Goal: Contribute content: Add original content to the website for others to see

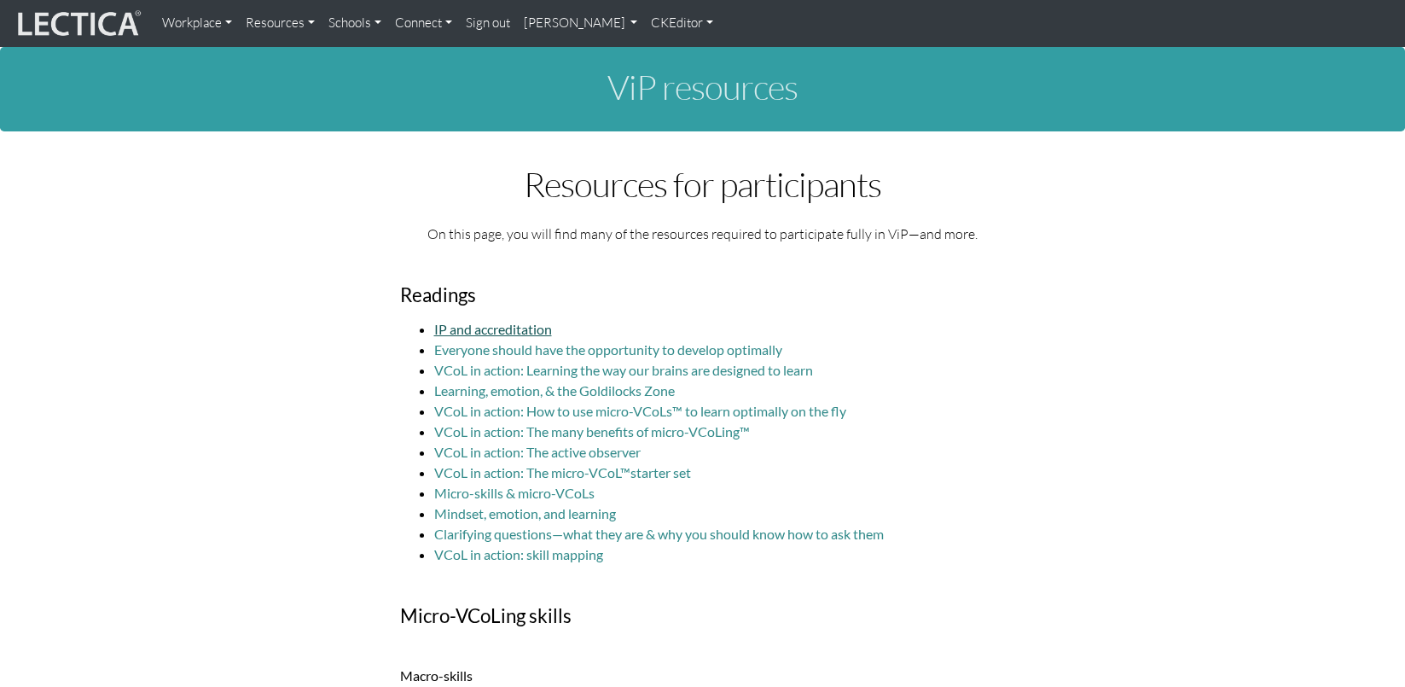
click at [497, 321] on link "IP and accreditation" at bounding box center [493, 329] width 118 height 16
click at [519, 321] on link "IP and accreditation" at bounding box center [493, 329] width 118 height 16
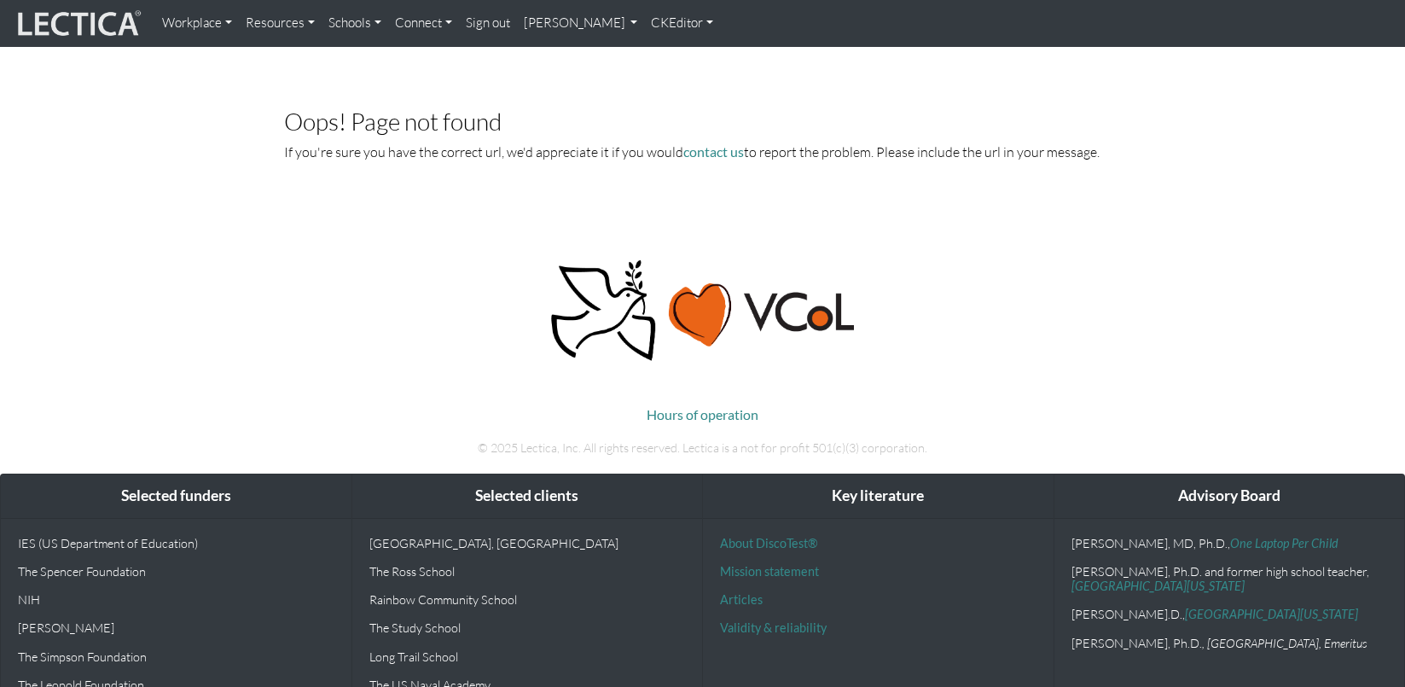
click at [535, 22] on link "[PERSON_NAME]" at bounding box center [581, 23] width 128 height 33
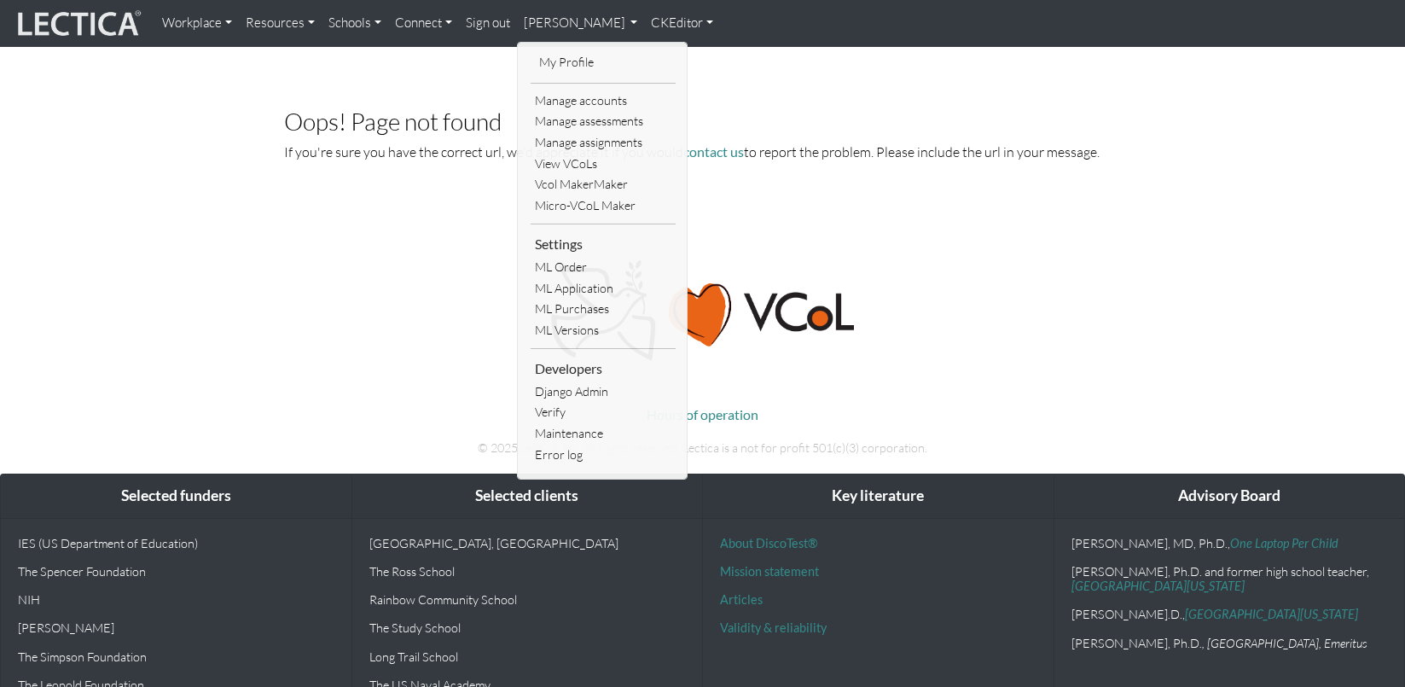
click at [878, 89] on div "Oops! Page not found If you're sure you have the correct url, we'd appreciate i…" at bounding box center [703, 141] width 920 height 149
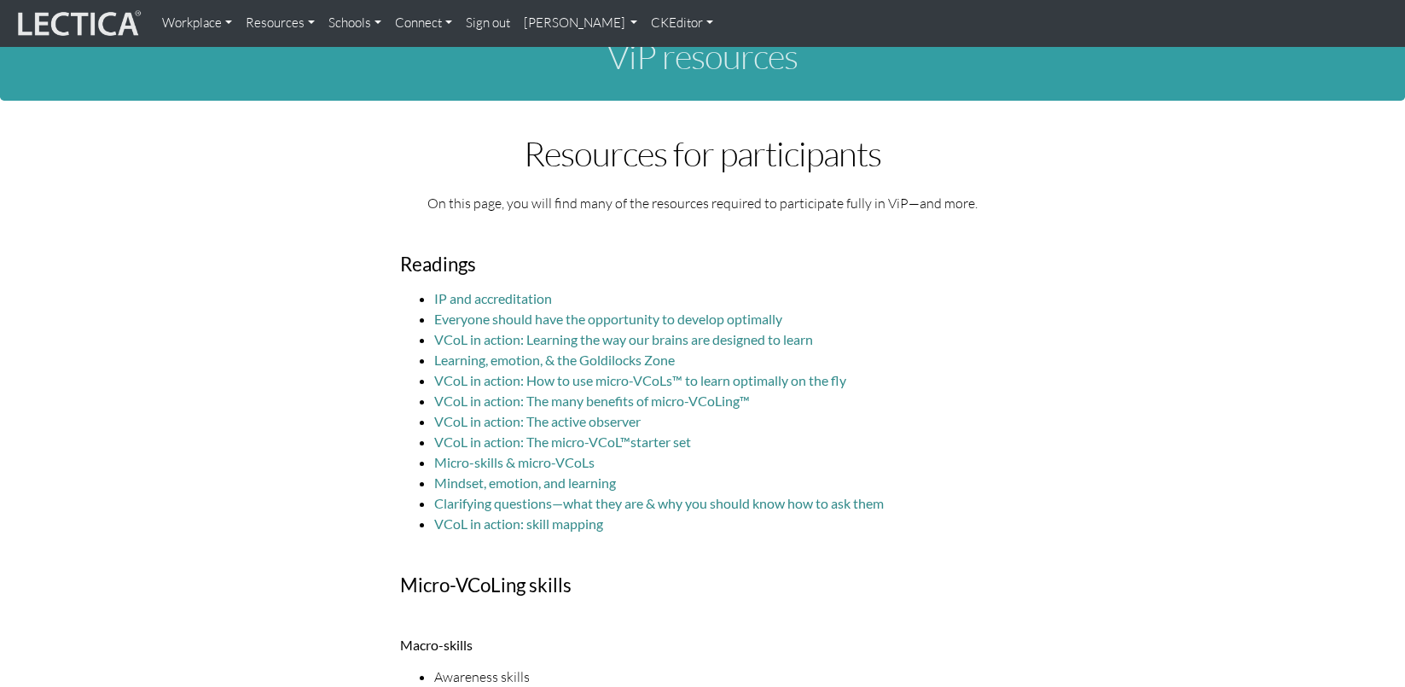
scroll to position [17, 0]
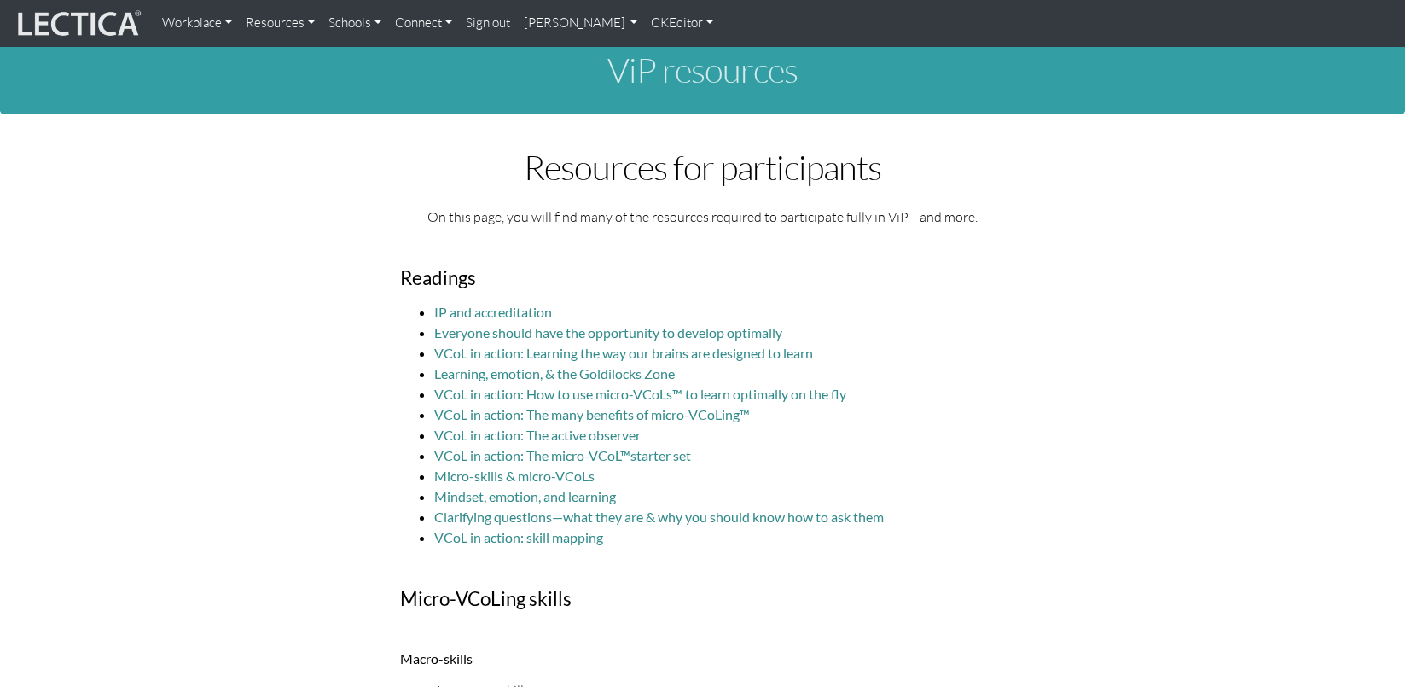
click at [537, 268] on h3 "Readings" at bounding box center [703, 278] width 606 height 21
click at [644, 23] on link "CKEditor" at bounding box center [682, 23] width 76 height 33
click at [658, 54] on link "Edit" at bounding box center [675, 59] width 34 height 20
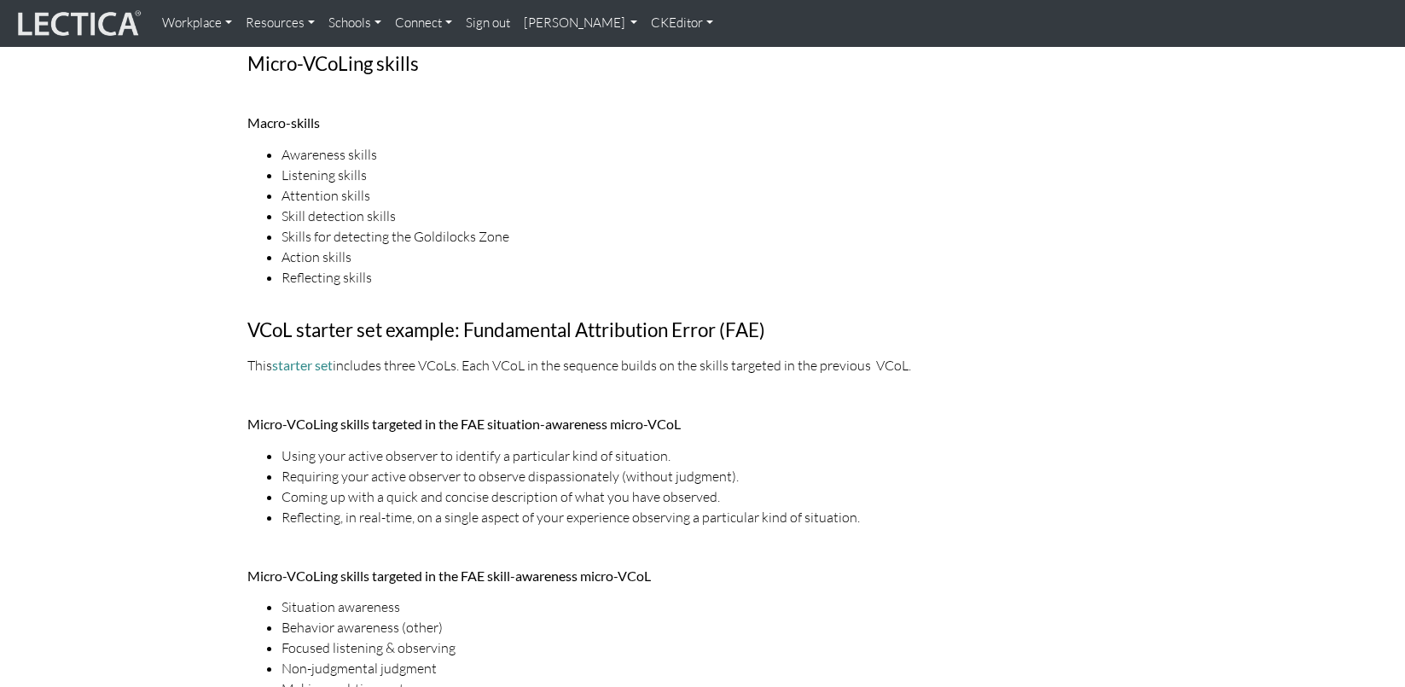
scroll to position [660, 0]
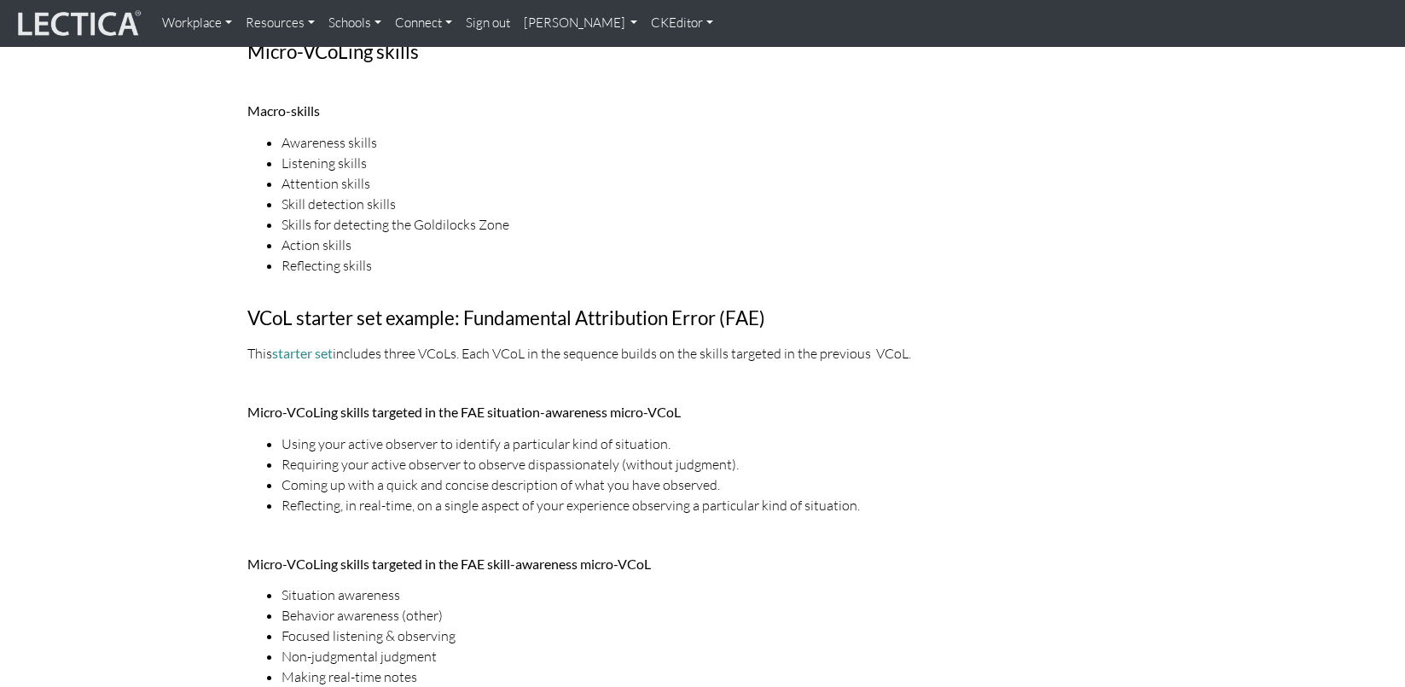
click at [250, 308] on h3 "VCoL starter set example: Fundamental Attribution Error (FAE)" at bounding box center [702, 318] width 911 height 21
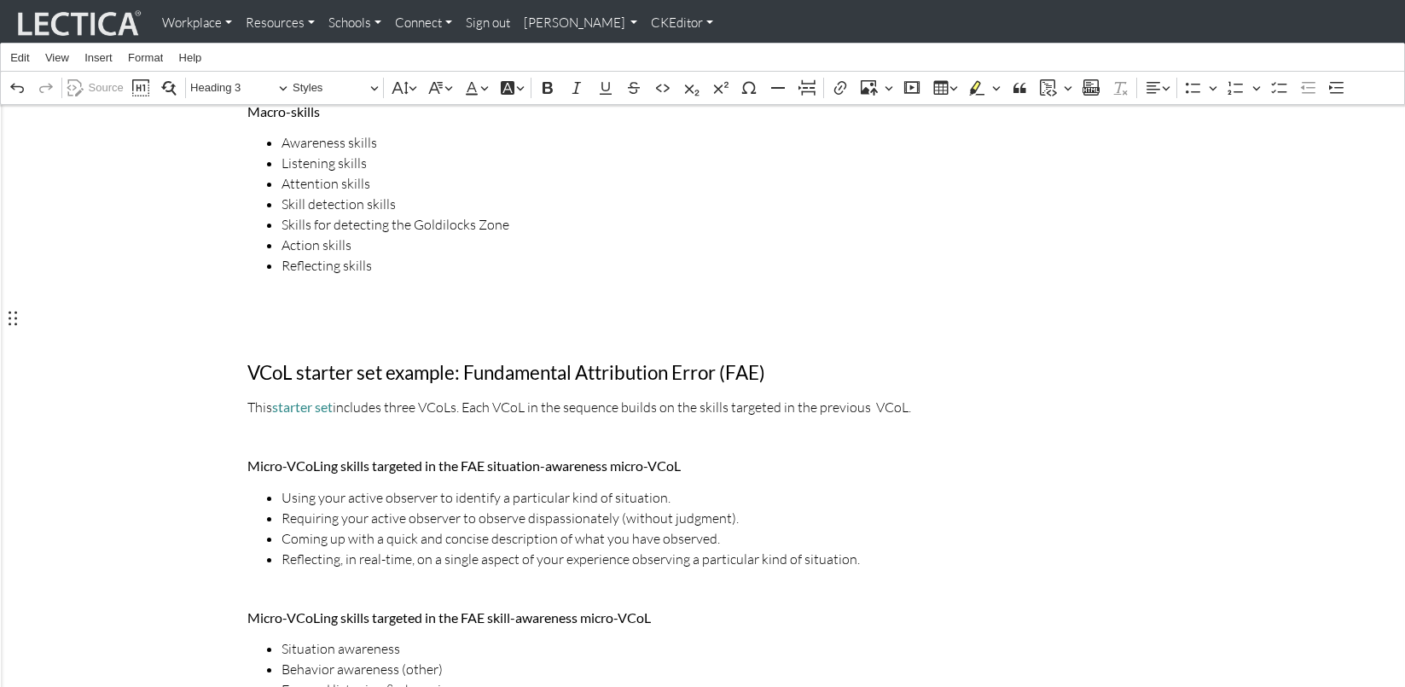
click at [258, 309] on h3 "Rich Text Editor. Editing area: main. Press ⌥0 for help." at bounding box center [702, 319] width 911 height 21
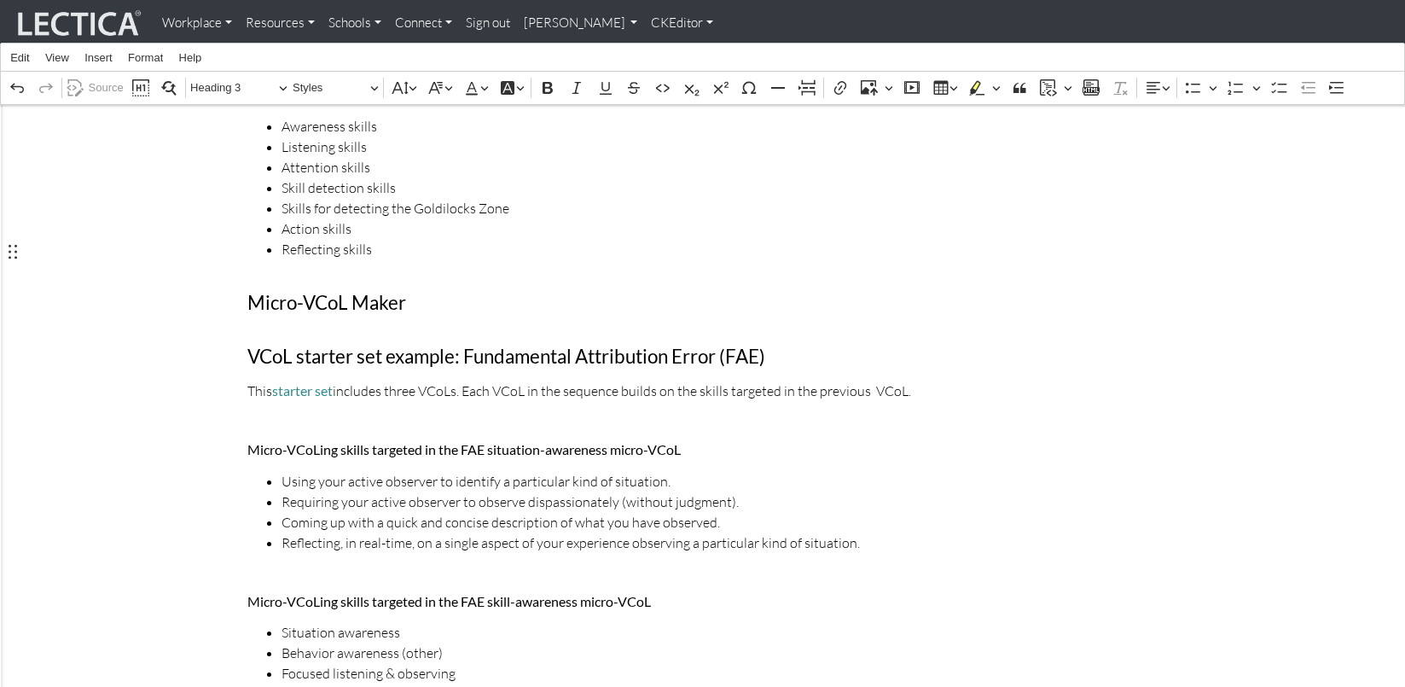
scroll to position [700, 0]
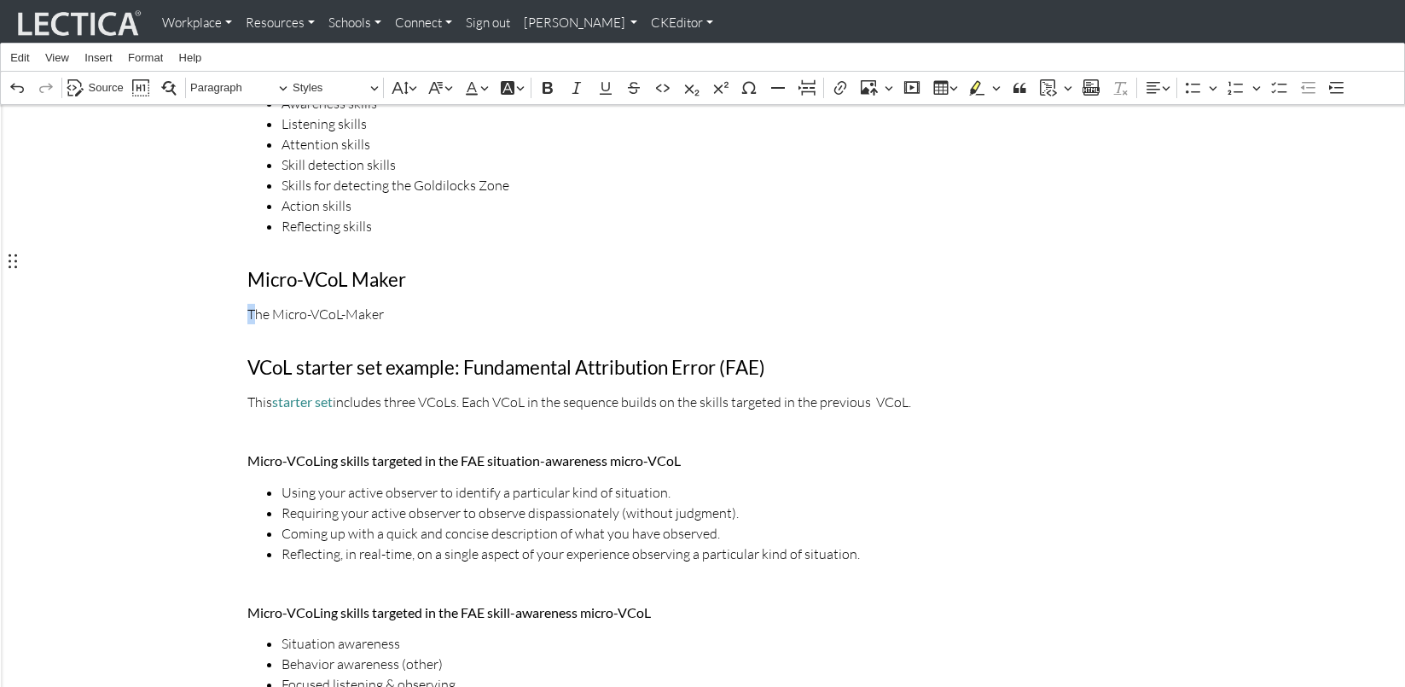
click at [247, 304] on p "The Micro-VCoL-Maker" at bounding box center [702, 314] width 911 height 20
click at [407, 304] on p "With the Micro-VCoL-Maker" at bounding box center [702, 314] width 911 height 20
drag, startPoint x: 246, startPoint y: 261, endPoint x: 276, endPoint y: 261, distance: 29.9
click at [365, 304] on p "We befing ViP with the Micro-VCoL-Maker" at bounding box center [702, 314] width 911 height 20
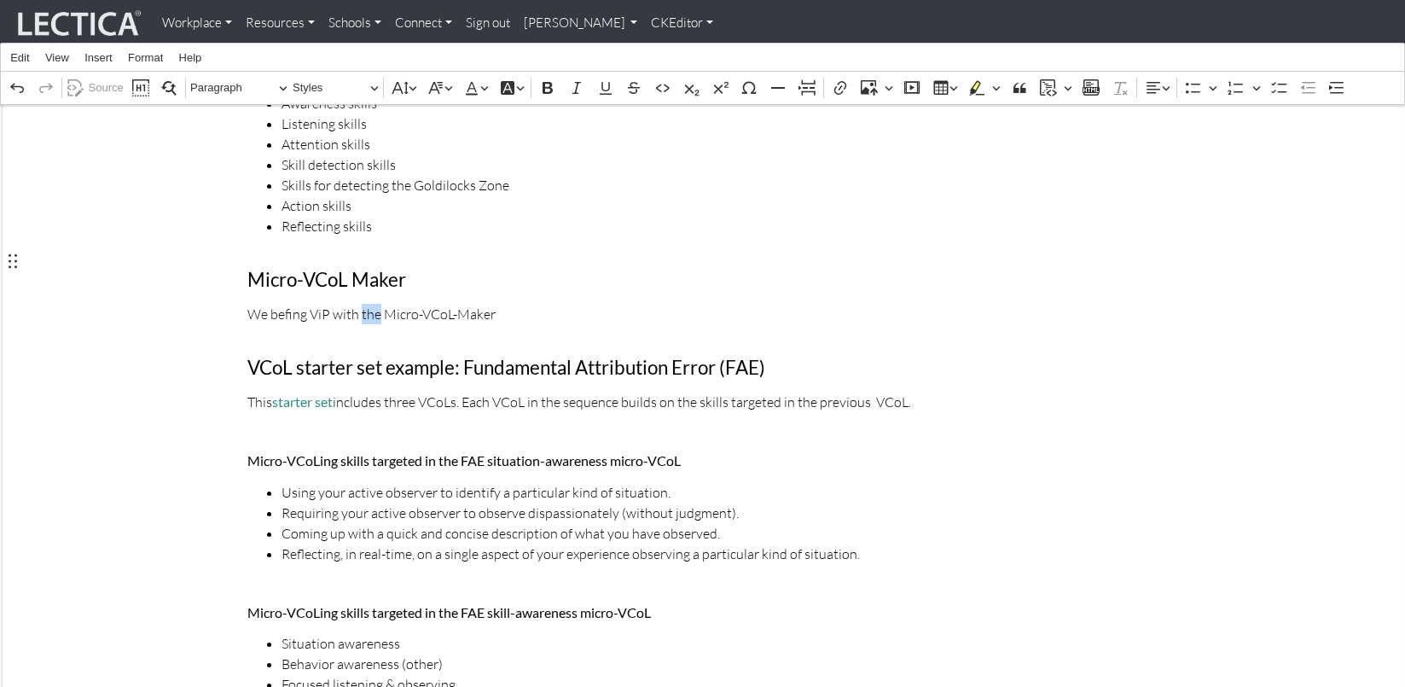
click at [365, 304] on p "We befing ViP with the Micro-VCoL-Maker" at bounding box center [702, 314] width 911 height 20
click at [288, 304] on p "We befing ViP with customized Micro-VCoL-Maker" at bounding box center [702, 314] width 911 height 20
click at [285, 304] on p "We befing ViP with customized Micro-VCoL-Maker" at bounding box center [702, 314] width 911 height 20
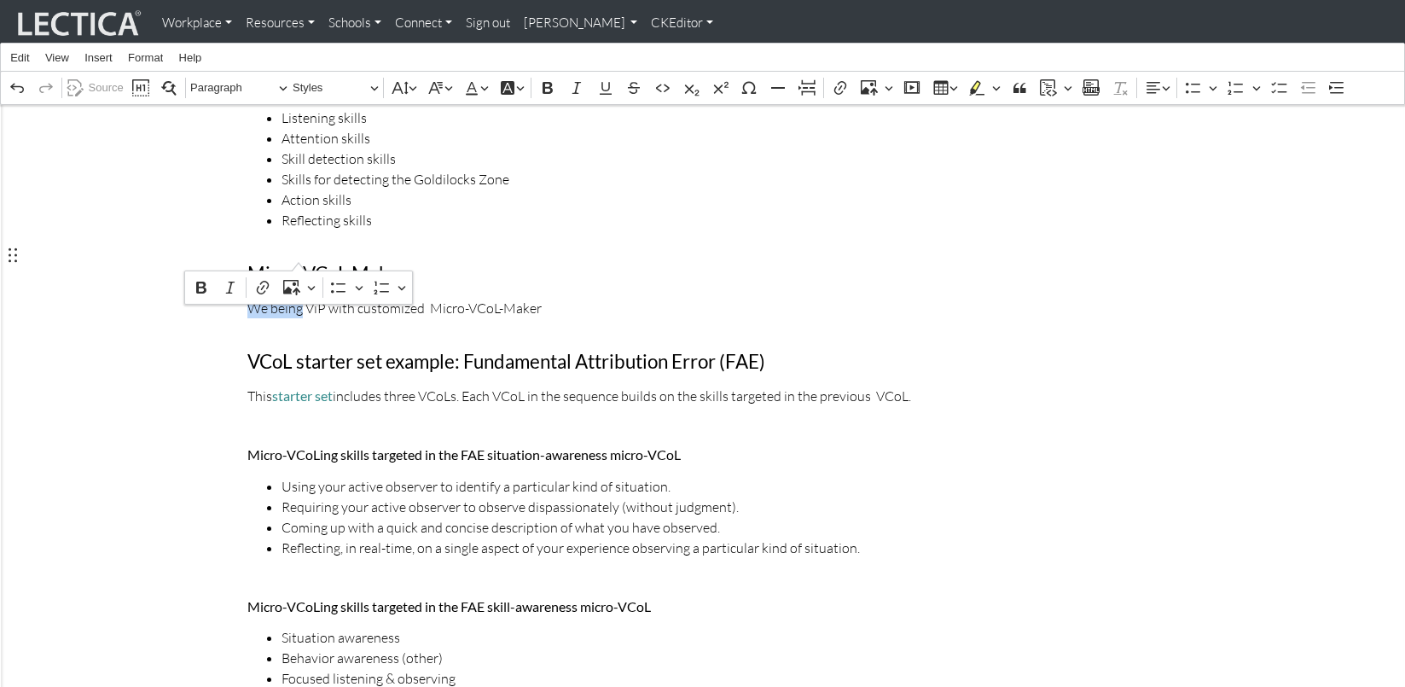
drag, startPoint x: 249, startPoint y: 251, endPoint x: 298, endPoint y: 252, distance: 48.6
click at [298, 298] on p "We being ViP with customized Micro-VCoL-Maker" at bounding box center [702, 308] width 911 height 20
drag, startPoint x: 273, startPoint y: 256, endPoint x: 236, endPoint y: 253, distance: 36.8
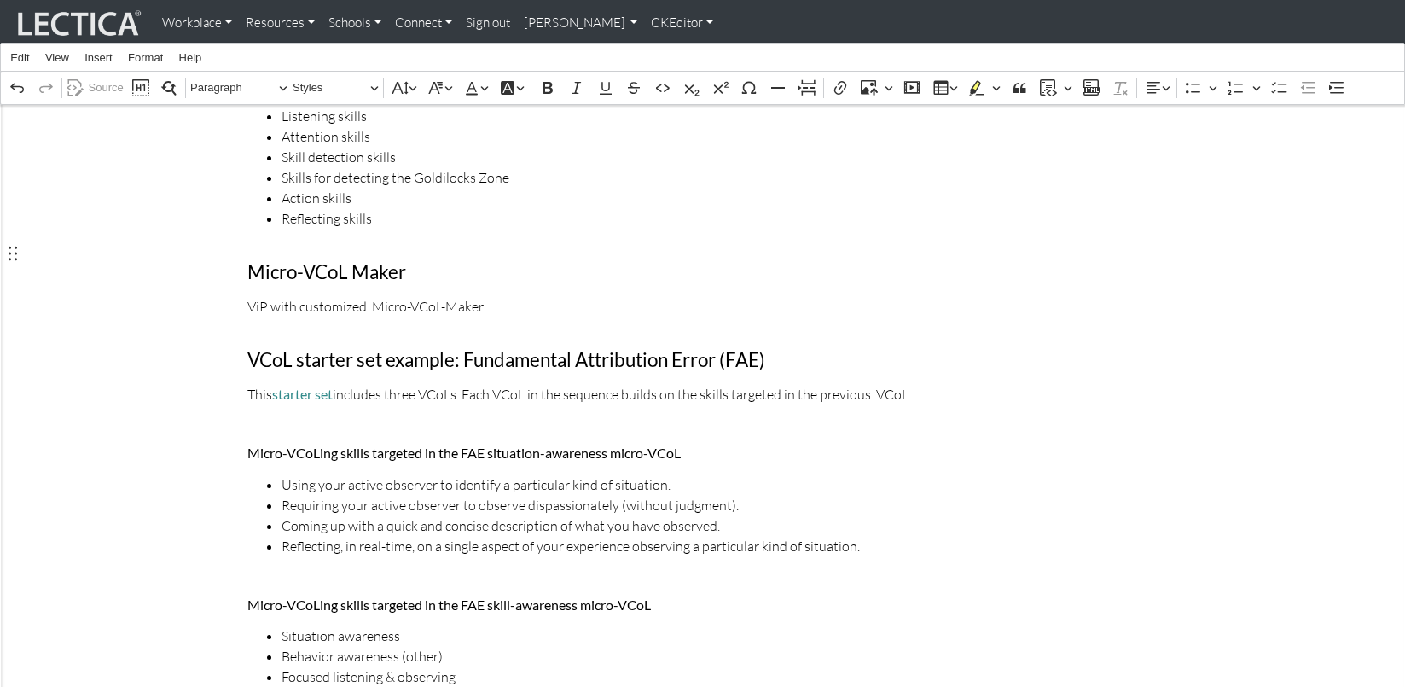
click at [271, 296] on p "ViP with customized Micro-VCoL-Maker" at bounding box center [702, 306] width 911 height 20
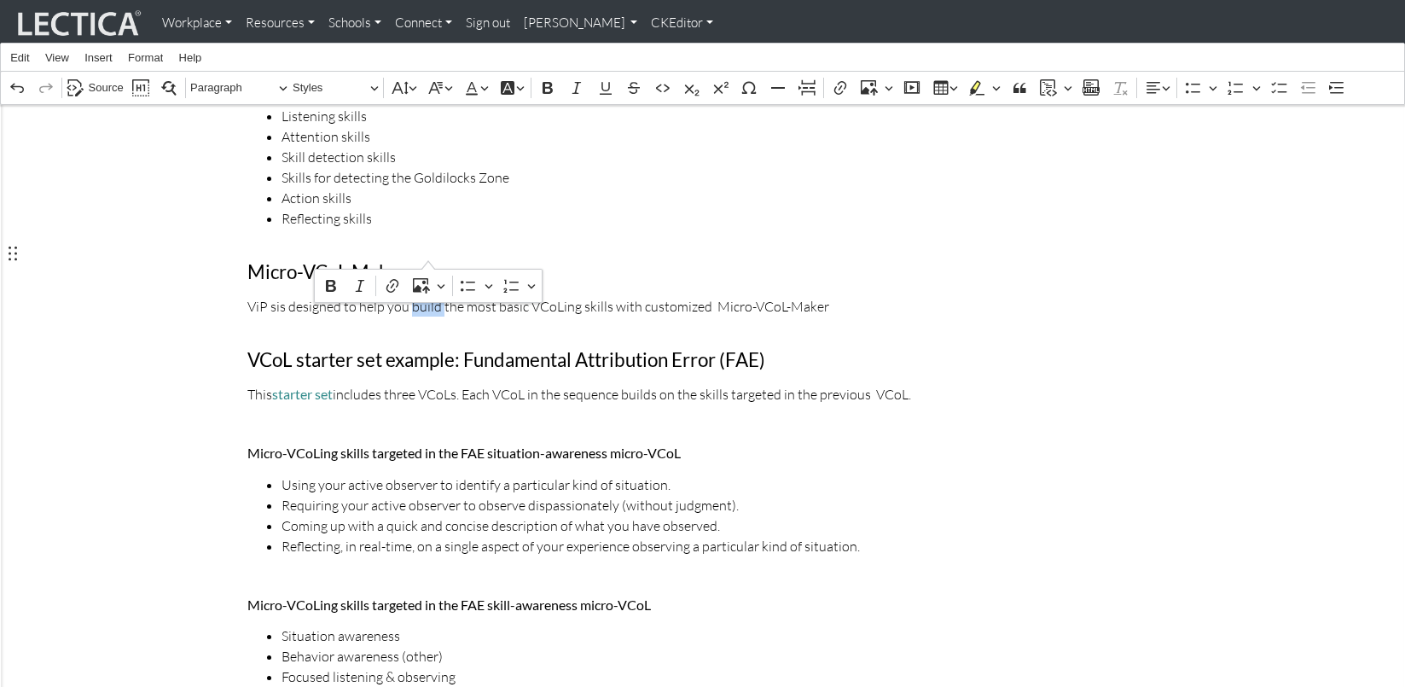
drag, startPoint x: 399, startPoint y: 255, endPoint x: 428, endPoint y: 255, distance: 29.9
click at [428, 296] on p "ViP sis designed to help you build the most basic VCoLing skills with customize…" at bounding box center [702, 306] width 911 height 20
click at [463, 296] on p "ViP sis designed to help you automate a few of the most basic VCoLing skills wi…" at bounding box center [702, 306] width 911 height 20
drag, startPoint x: 453, startPoint y: 258, endPoint x: 498, endPoint y: 254, distance: 45.4
click at [498, 296] on p "ViP sis designed to help you automate a few of the most basic VCoLing skills wi…" at bounding box center [702, 306] width 911 height 20
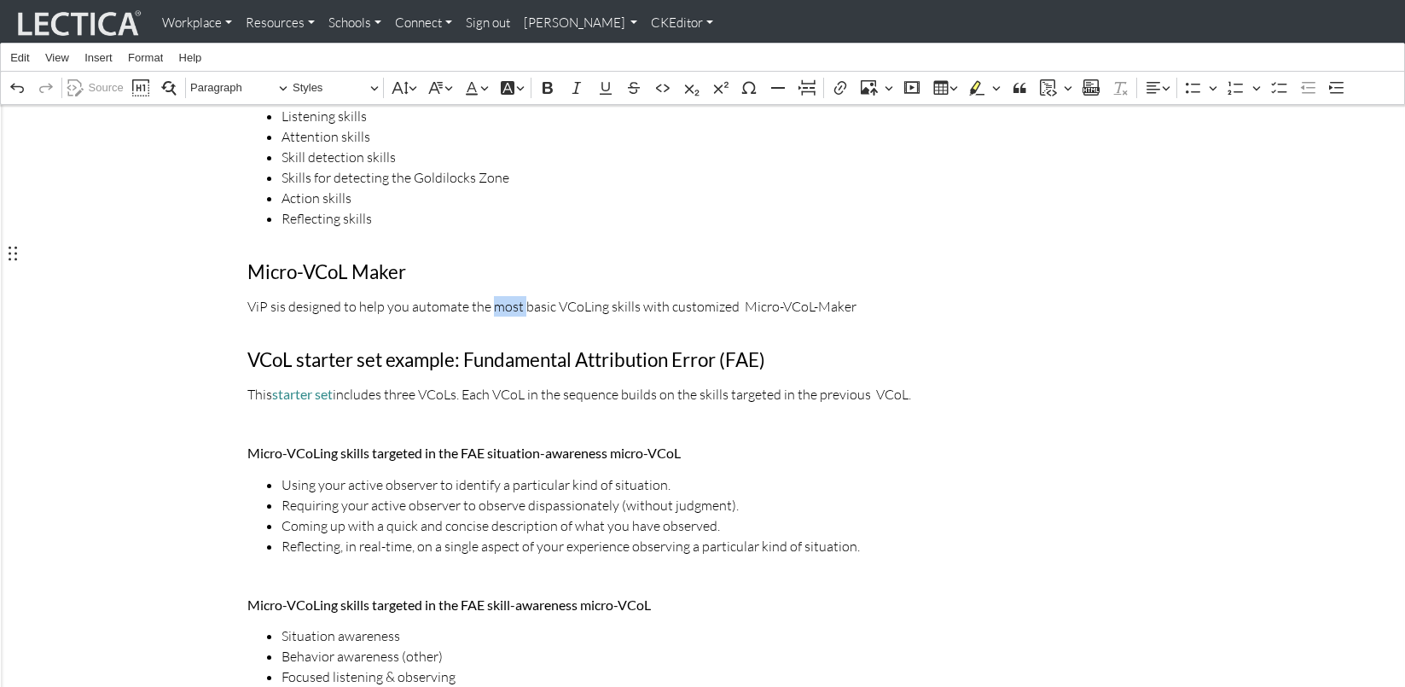
drag, startPoint x: 475, startPoint y: 253, endPoint x: 503, endPoint y: 259, distance: 28.6
click at [503, 296] on p "ViP sis designed to help you automate the most basic VCoLing skills with custom…" at bounding box center [702, 306] width 911 height 20
click at [503, 296] on p "ViP sis designed to help you automate the basic VCoLing skills with customized …" at bounding box center [702, 306] width 911 height 20
drag, startPoint x: 617, startPoint y: 254, endPoint x: 644, endPoint y: 258, distance: 27.5
click at [644, 296] on p "ViP sis designed to help you automate the basic set of VCoLing skills you'll ne…" at bounding box center [702, 306] width 911 height 20
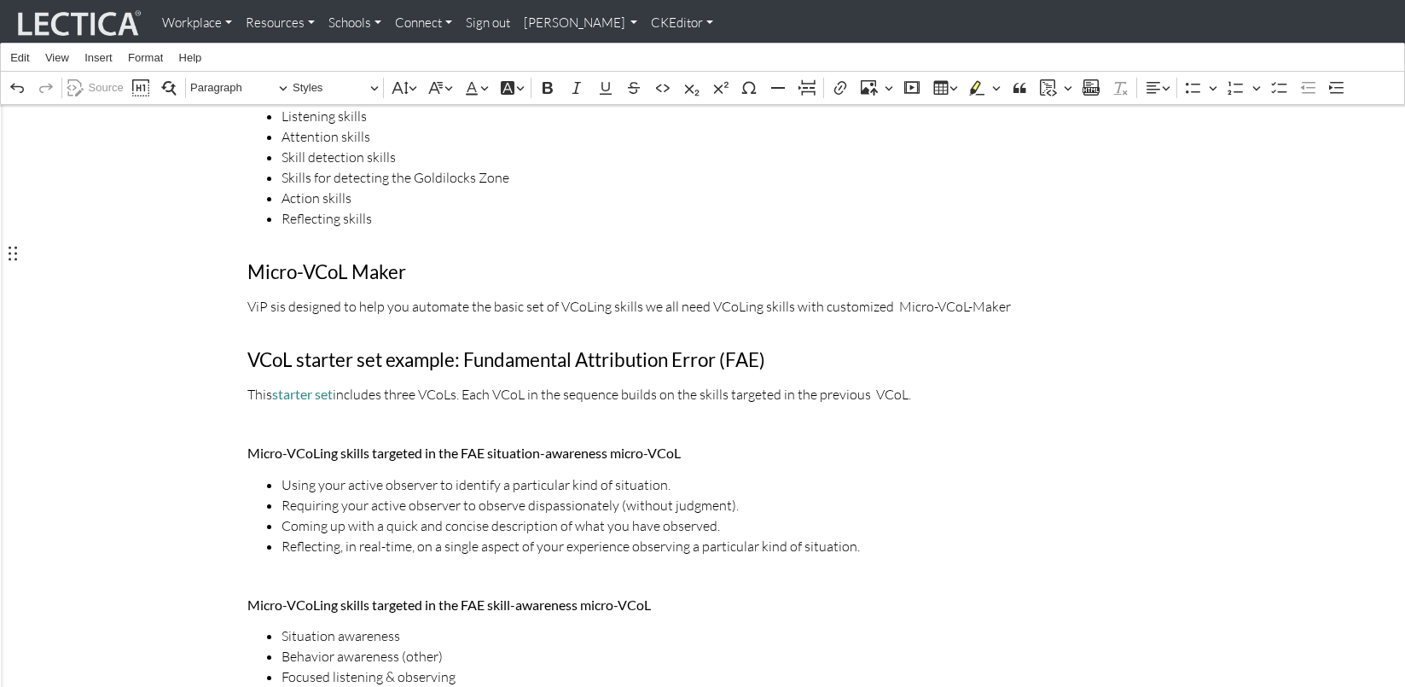
click at [676, 296] on p "ViP sis designed to help you automate the basic set of VCoLing skills we all ne…" at bounding box center [702, 306] width 911 height 20
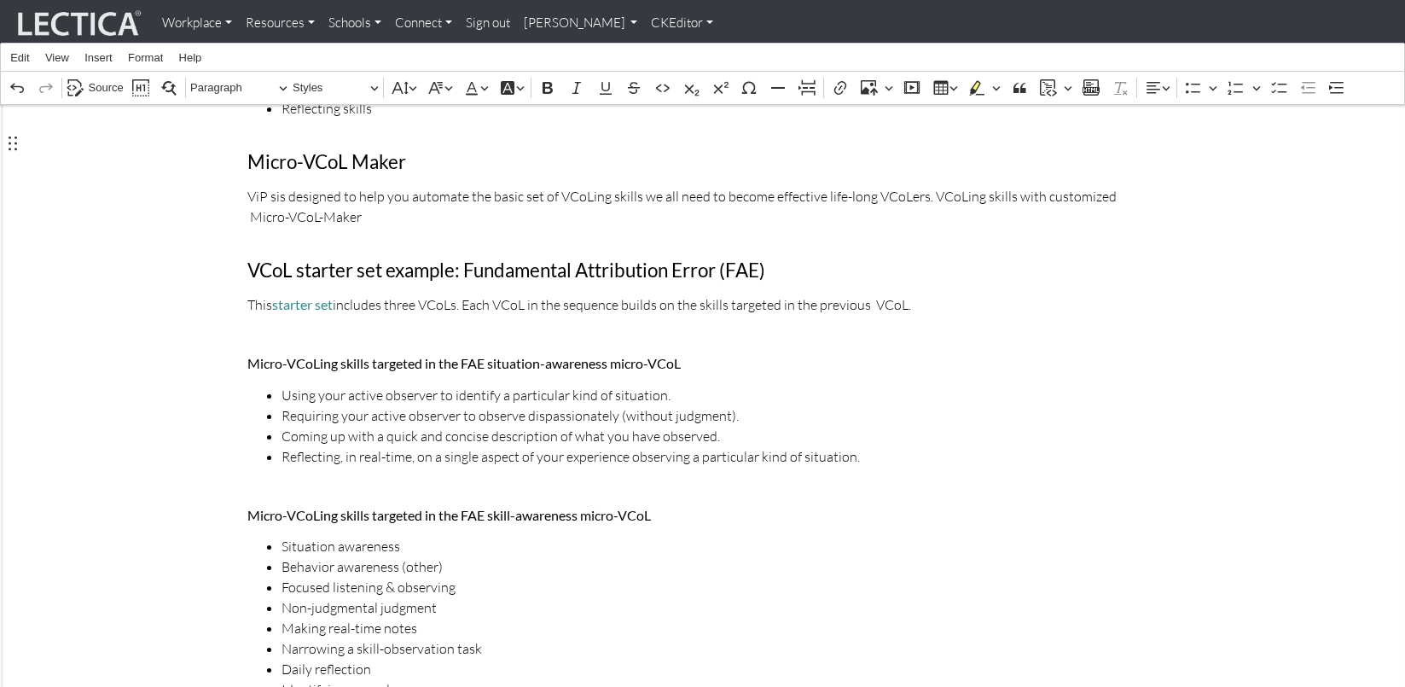
scroll to position [779, 0]
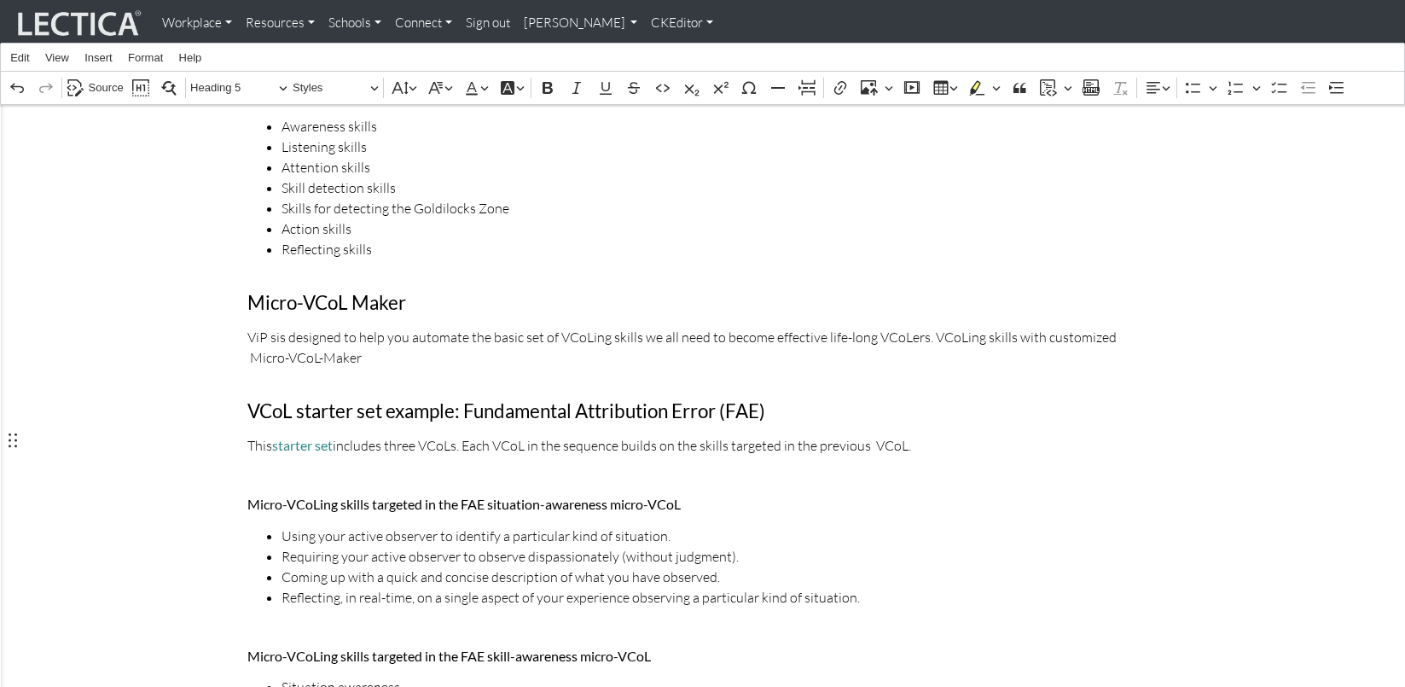
scroll to position [672, 0]
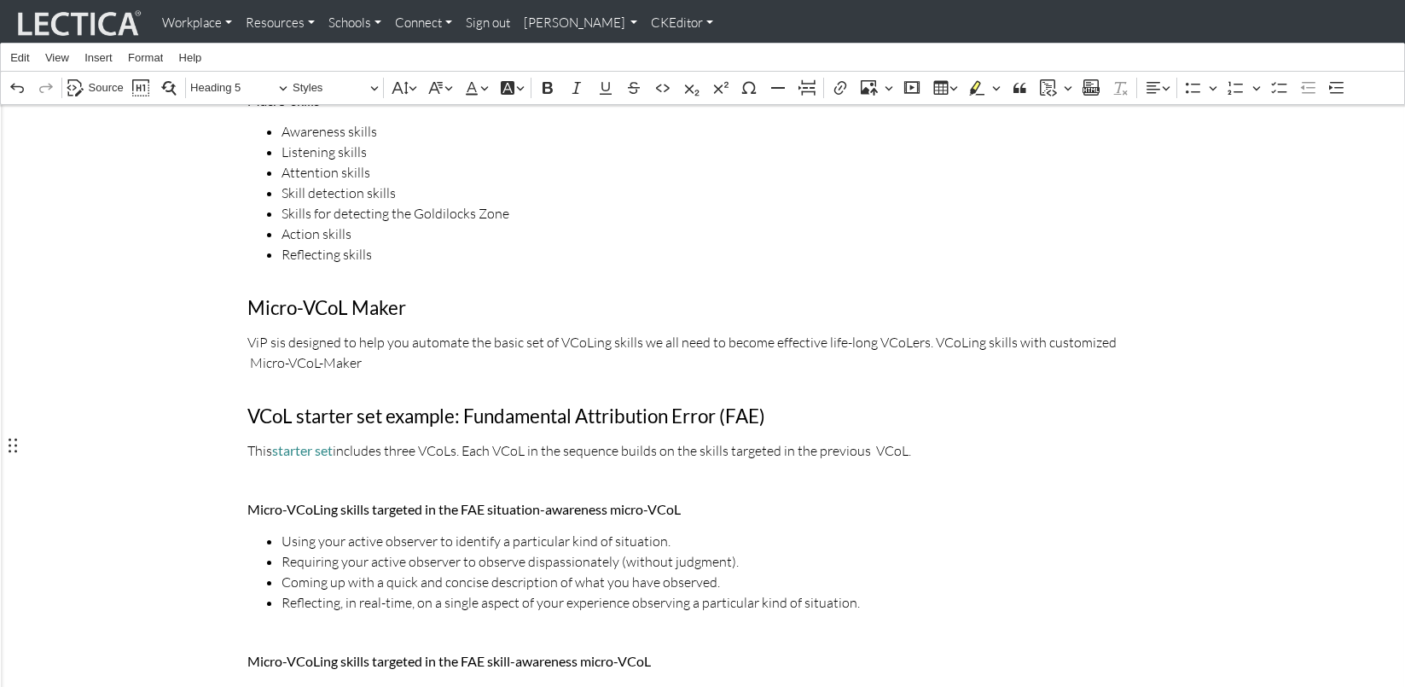
click at [273, 332] on p "ViP sis designed to help you automate the basic set of VCoLing skills we all ne…" at bounding box center [702, 352] width 911 height 41
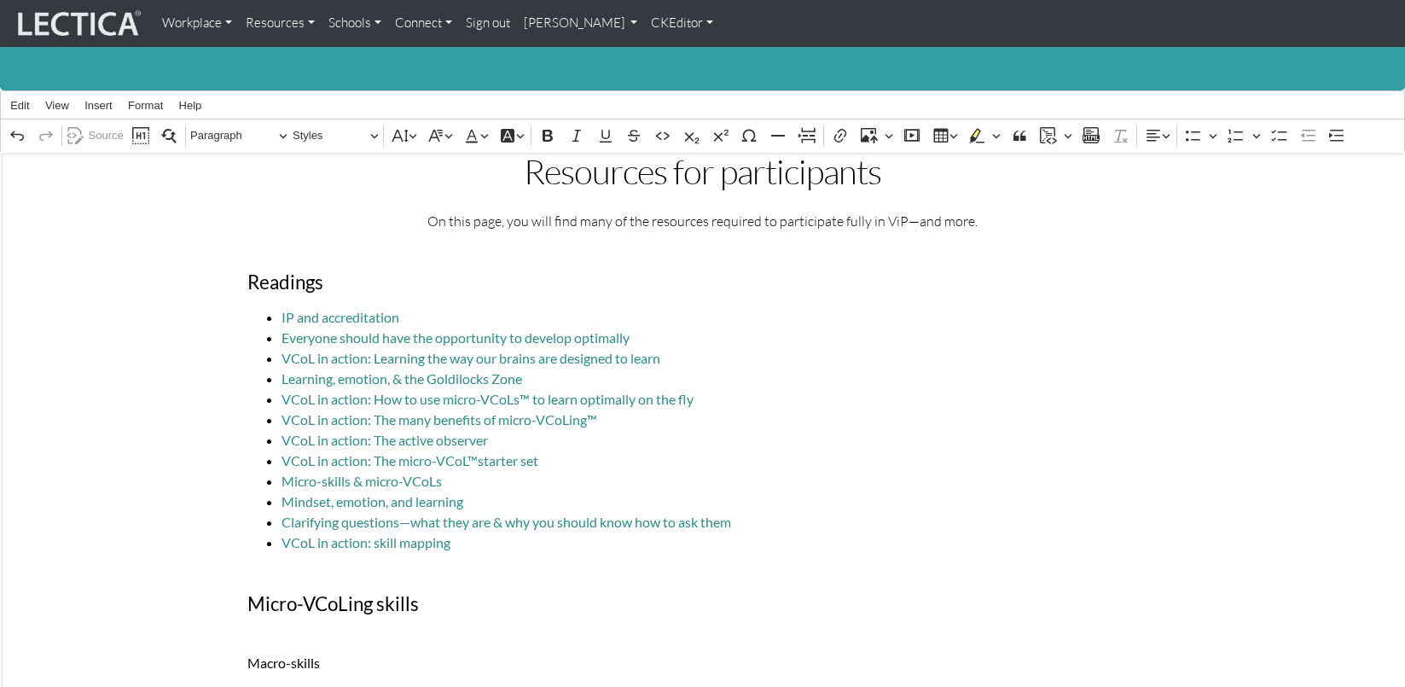
scroll to position [0, 0]
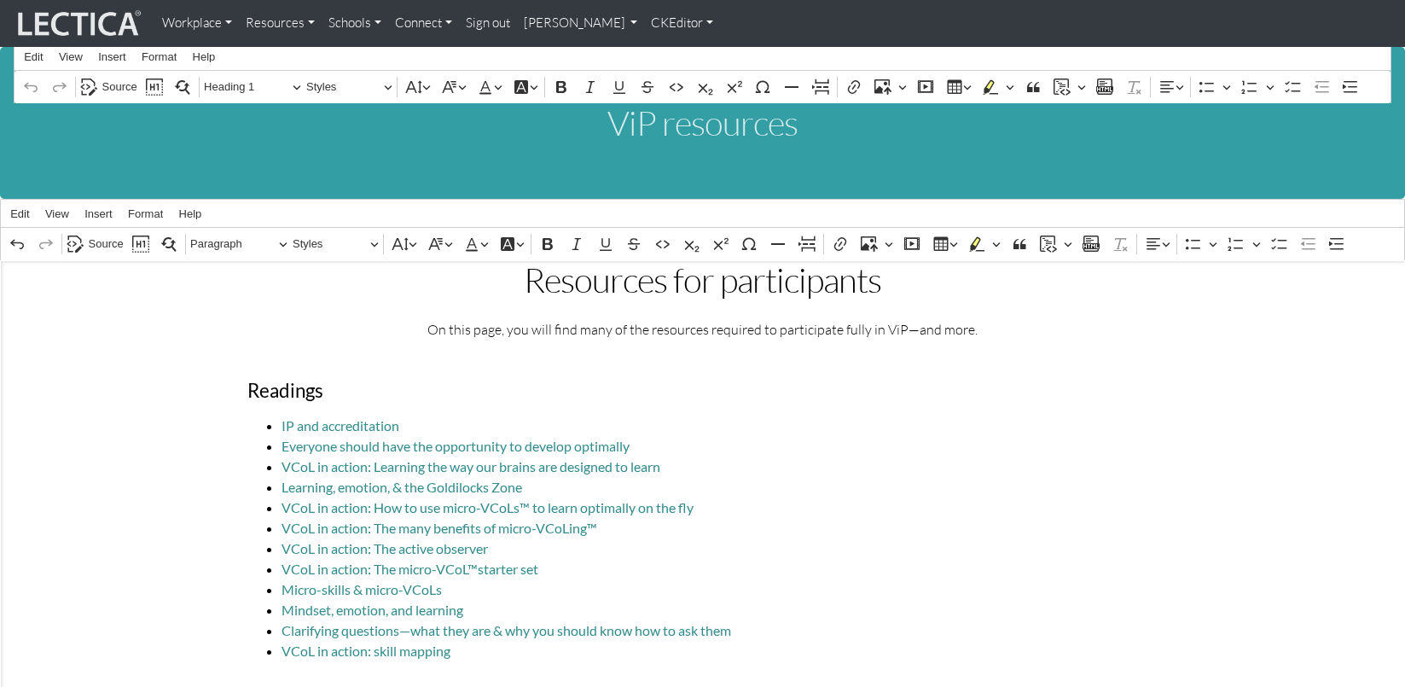
click at [549, 143] on div ".jumbotron-fluid { background-color:#339ea3; margin-bottom:0px; margin-top:0px;…" at bounding box center [703, 138] width 1378 height 70
click at [102, 235] on span "Source" at bounding box center [106, 244] width 35 height 20
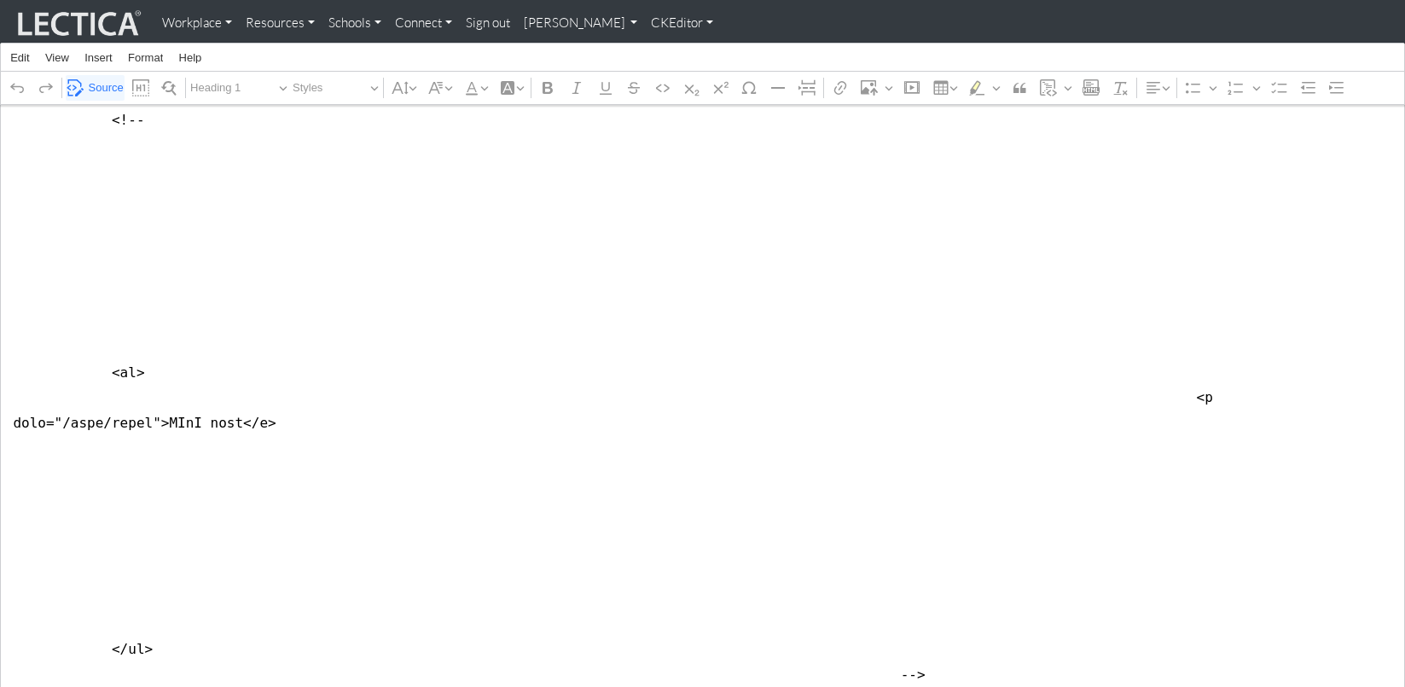
scroll to position [1430, 0]
drag, startPoint x: 139, startPoint y: 265, endPoint x: 1121, endPoint y: 287, distance: 982.4
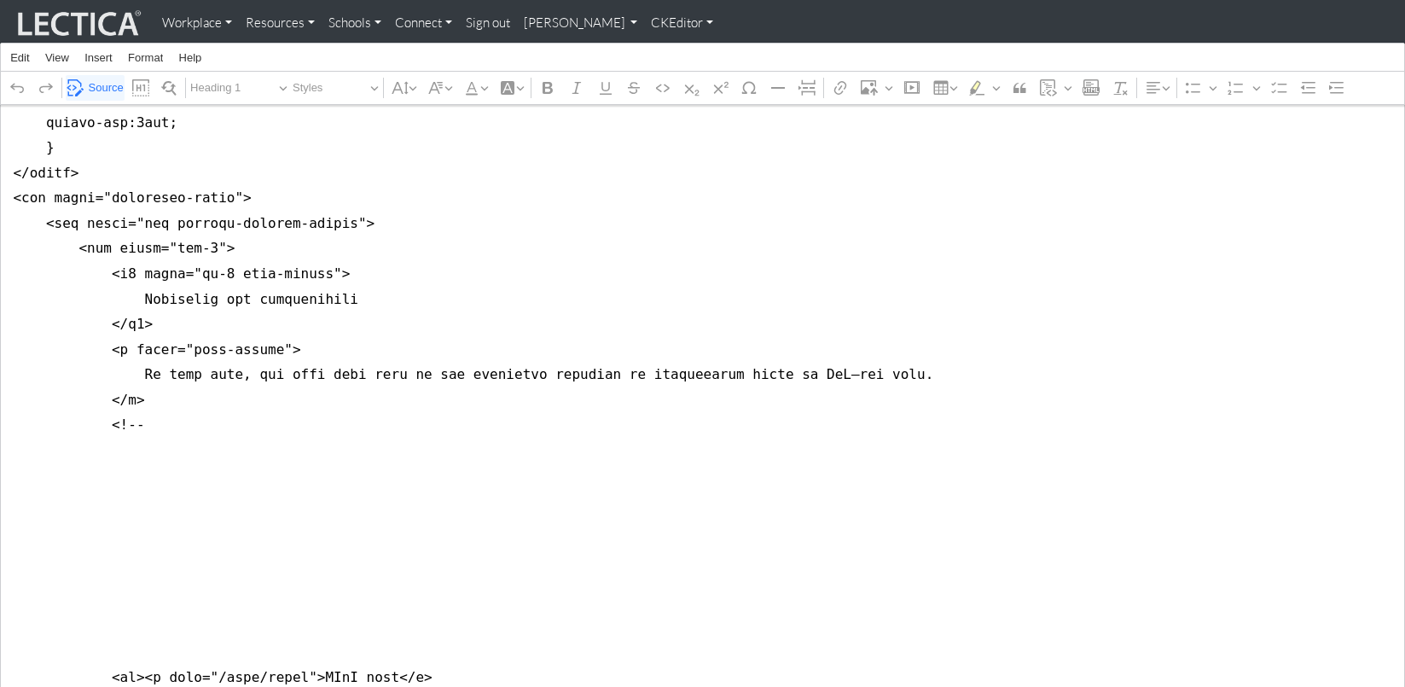
scroll to position [1122, 0]
drag, startPoint x: 23, startPoint y: 474, endPoint x: 8, endPoint y: 572, distance: 98.5
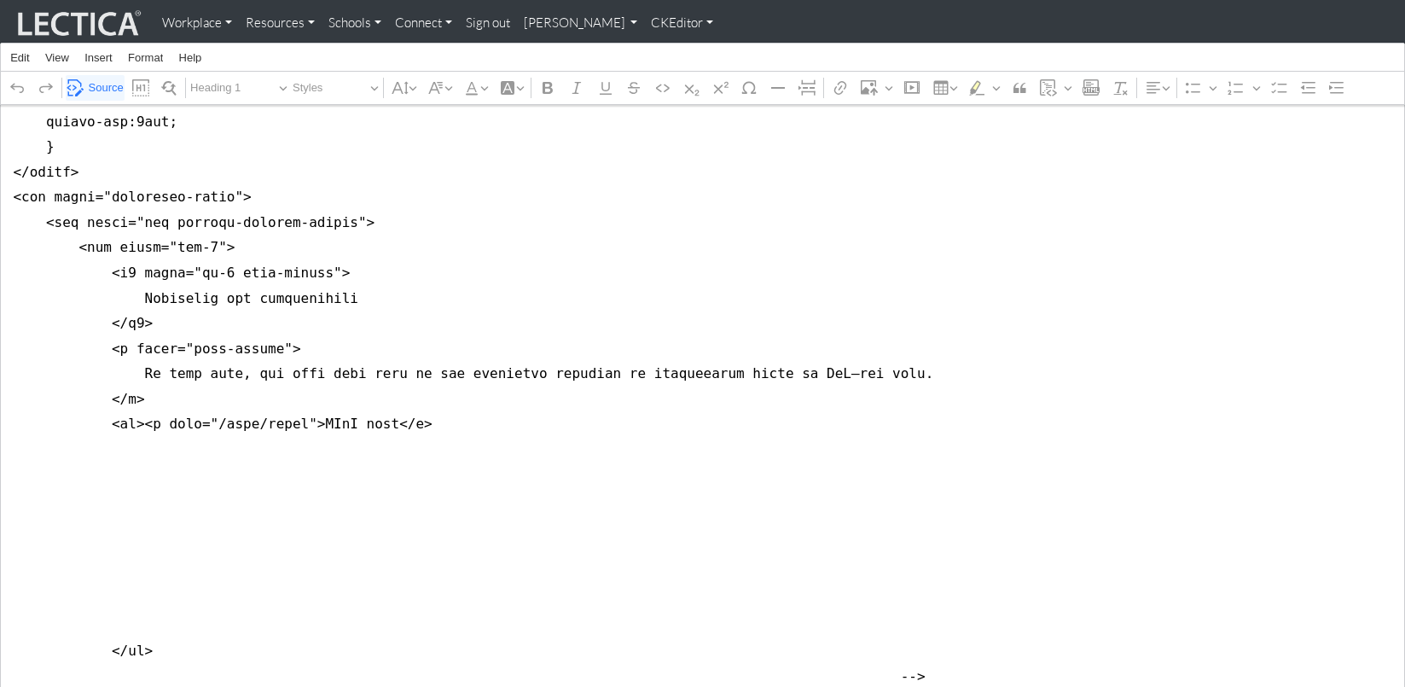
drag, startPoint x: 102, startPoint y: 556, endPoint x: 0, endPoint y: 356, distance: 225.2
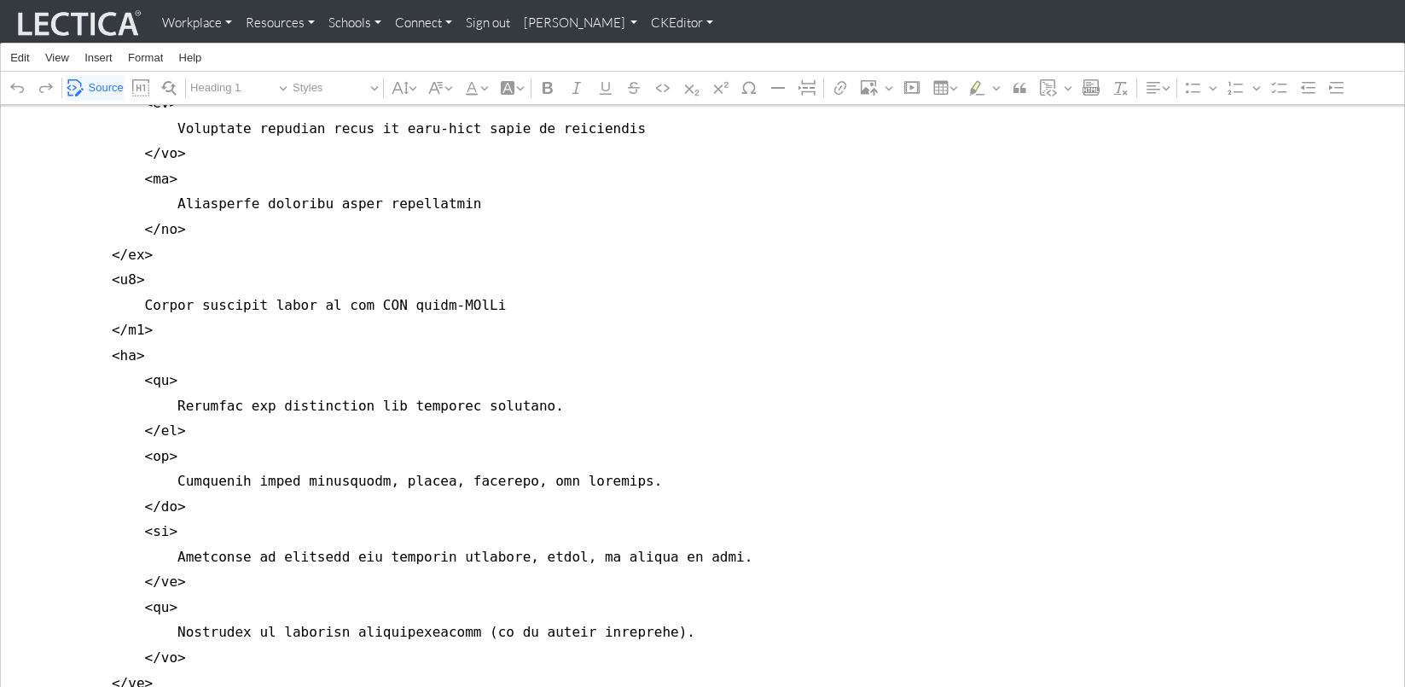
scroll to position [5585, 0]
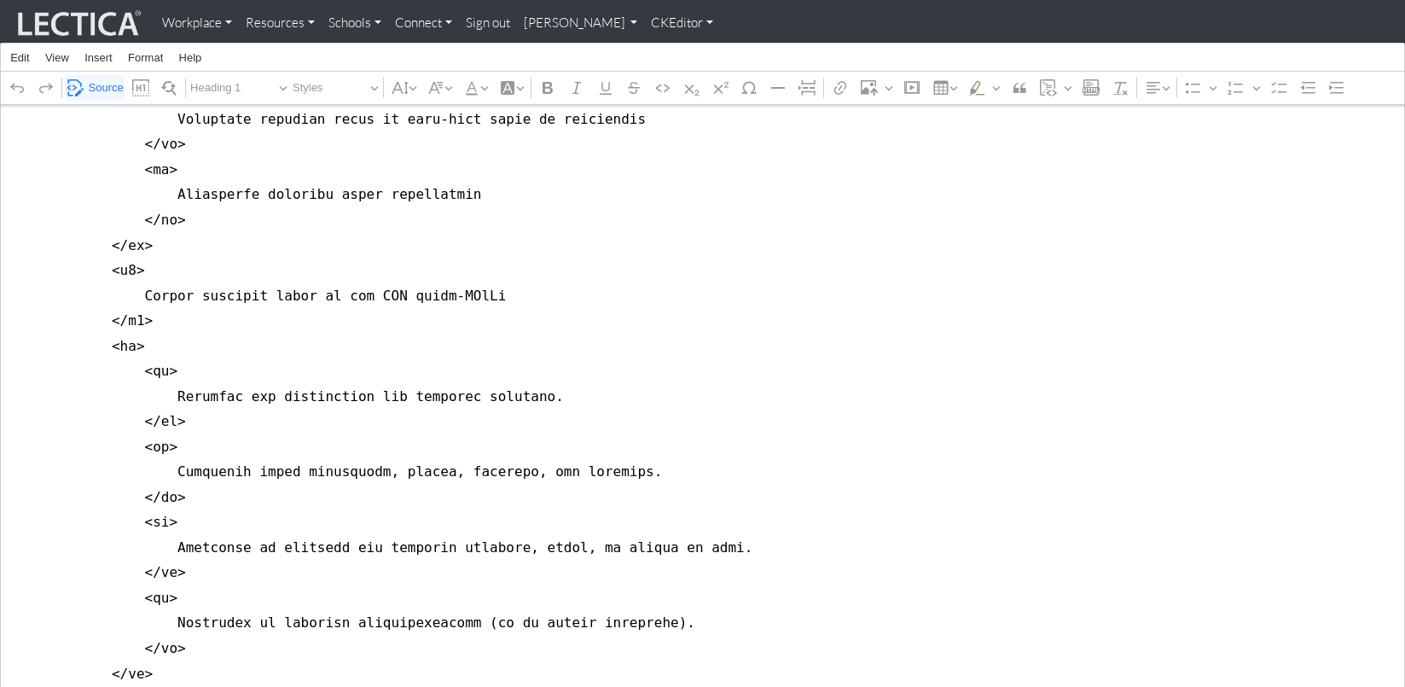
drag, startPoint x: 16, startPoint y: 345, endPoint x: 26, endPoint y: 553, distance: 208.4
click at [26, 553] on textarea "Source code editing area" at bounding box center [702, 18] width 1405 height 10686
drag, startPoint x: 261, startPoint y: 338, endPoint x: 1155, endPoint y: 360, distance: 894.6
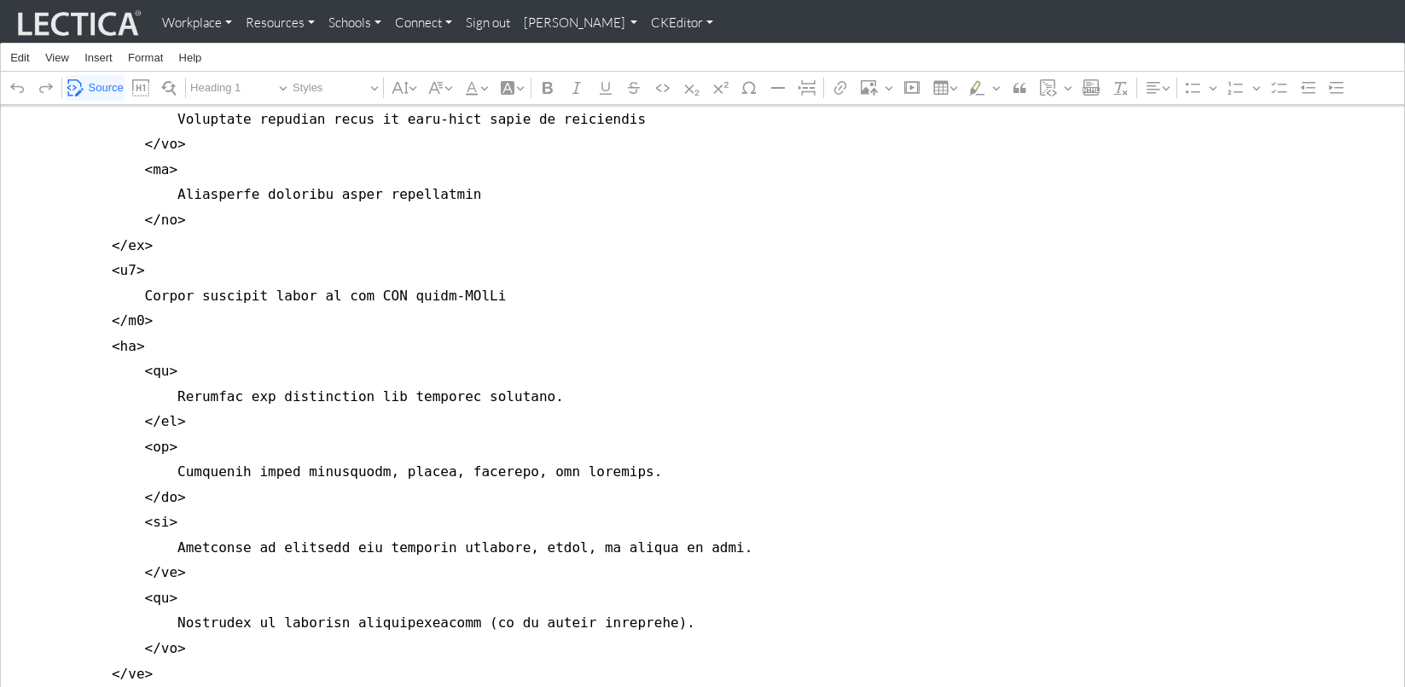
drag, startPoint x: 136, startPoint y: 559, endPoint x: 393, endPoint y: 338, distance: 339.5
drag, startPoint x: 133, startPoint y: 552, endPoint x: -8, endPoint y: 358, distance: 240.2
drag, startPoint x: 1156, startPoint y: 390, endPoint x: 134, endPoint y: 372, distance: 1022.5
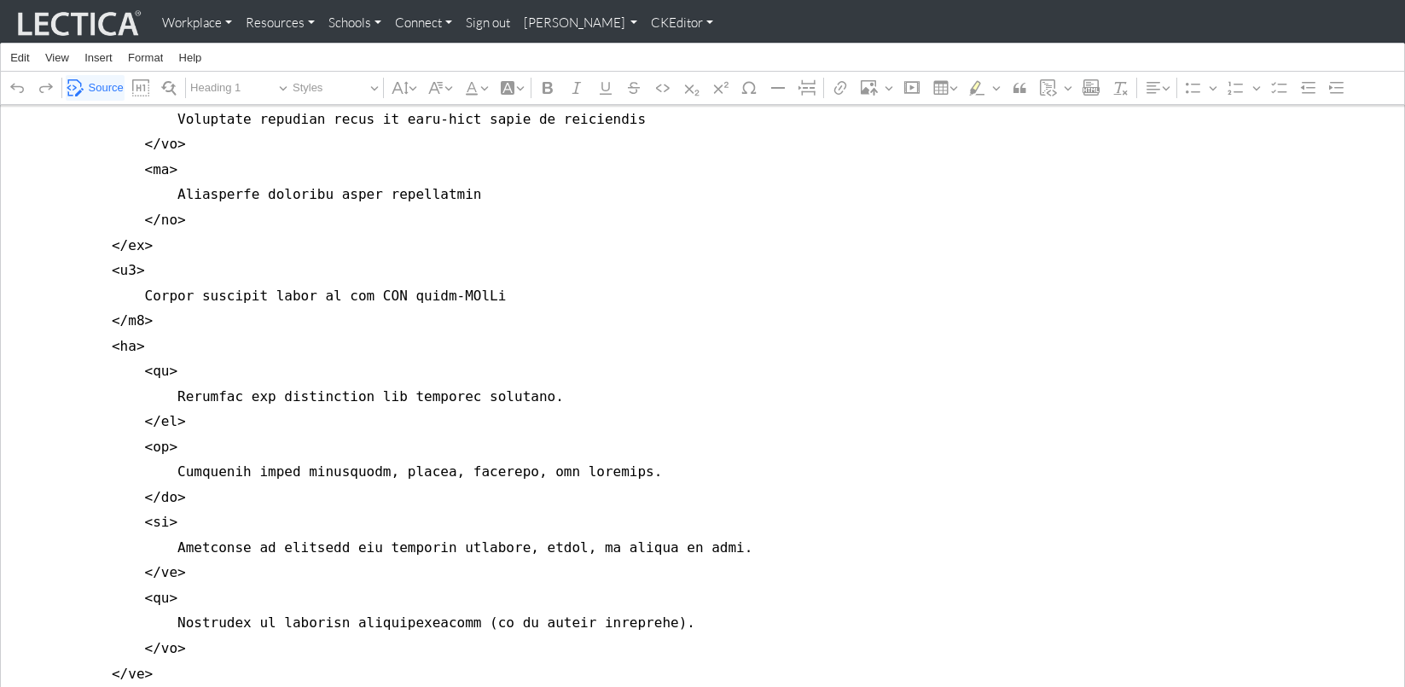
drag, startPoint x: 137, startPoint y: 580, endPoint x: 394, endPoint y: 372, distance: 330.6
drag, startPoint x: 134, startPoint y: 577, endPoint x: -19, endPoint y: 391, distance: 240.7
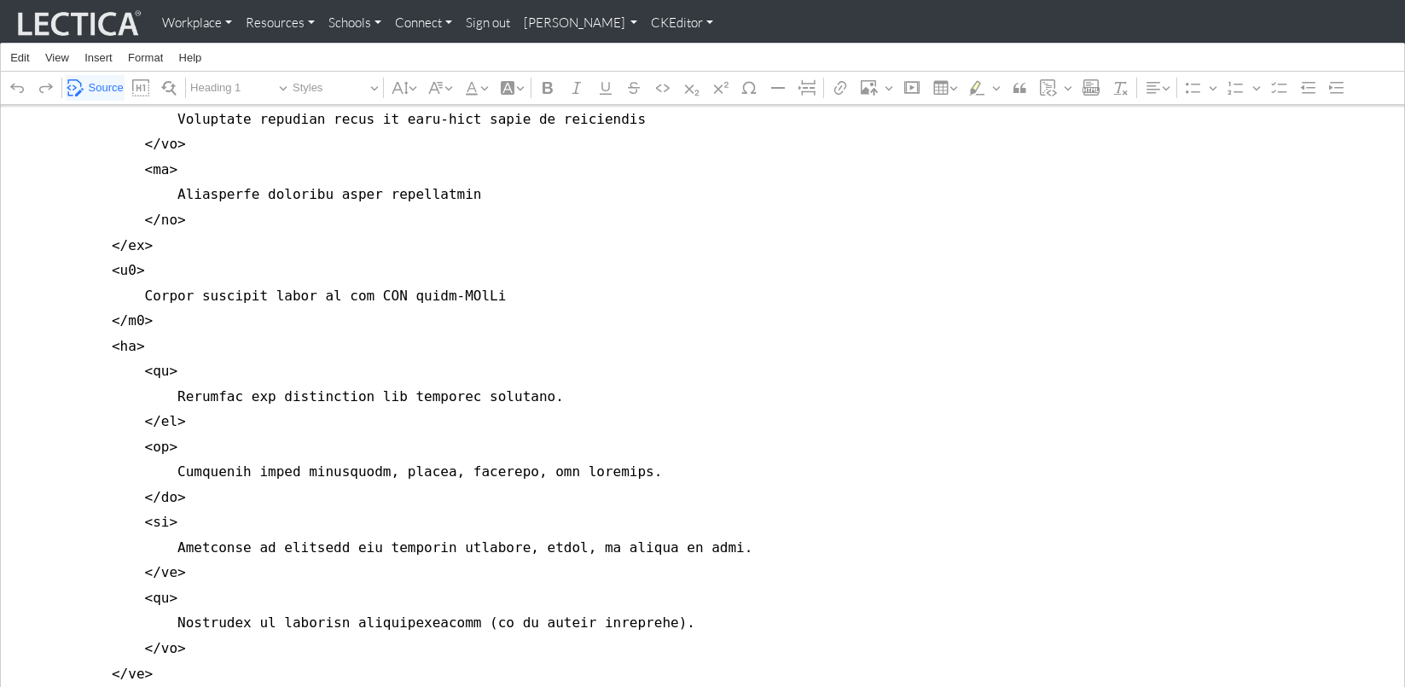
drag, startPoint x: 166, startPoint y: 601, endPoint x: -7, endPoint y: 405, distance: 260.6
drag, startPoint x: 198, startPoint y: 626, endPoint x: 10, endPoint y: 434, distance: 268.5
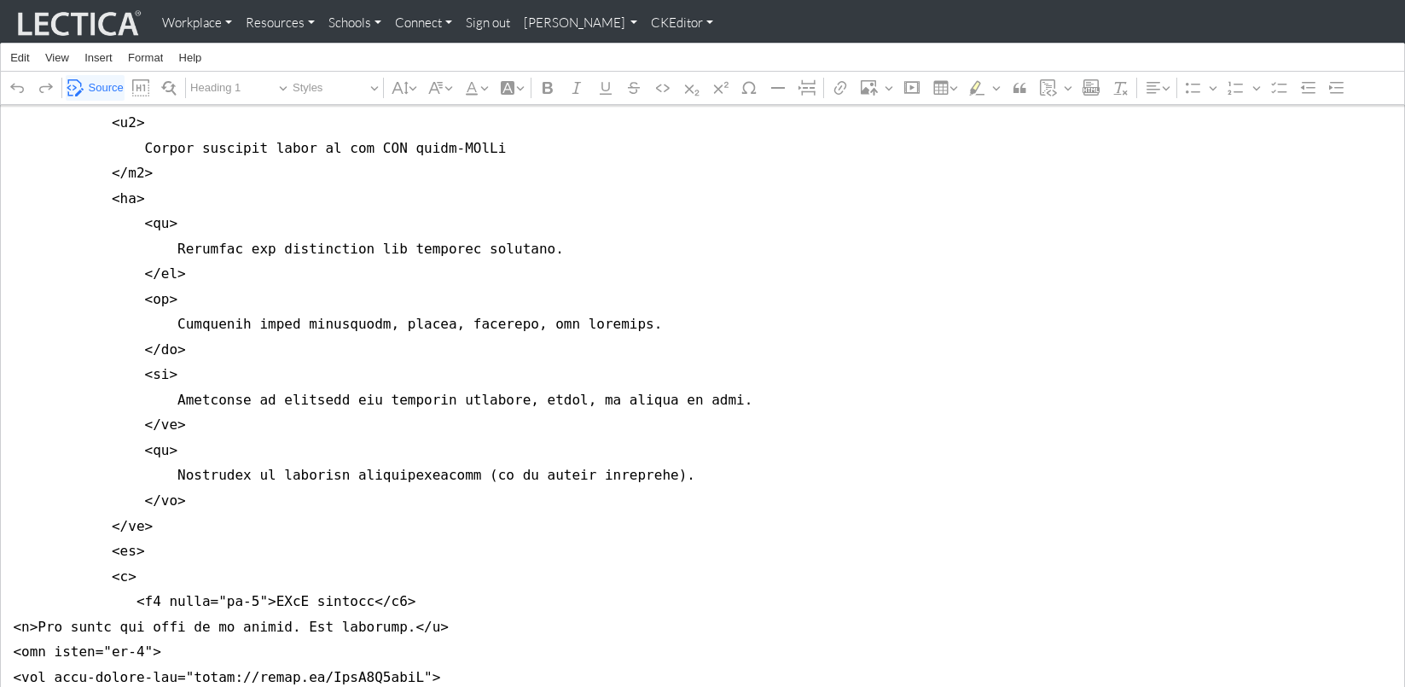
scroll to position [5803, 0]
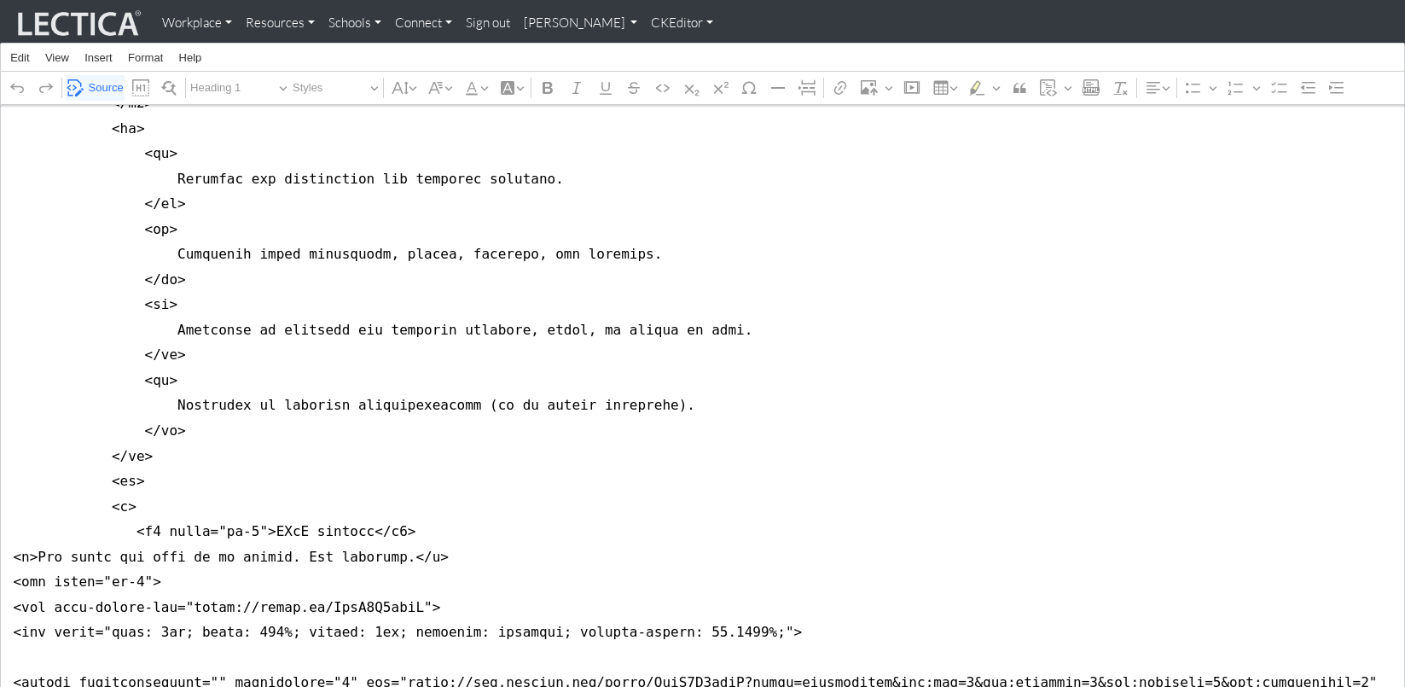
drag, startPoint x: 195, startPoint y: 503, endPoint x: -3, endPoint y: 321, distance: 269.3
drag, startPoint x: 165, startPoint y: 527, endPoint x: -21, endPoint y: 335, distance: 268.0
drag, startPoint x: 136, startPoint y: 549, endPoint x: 1, endPoint y: 362, distance: 230.4
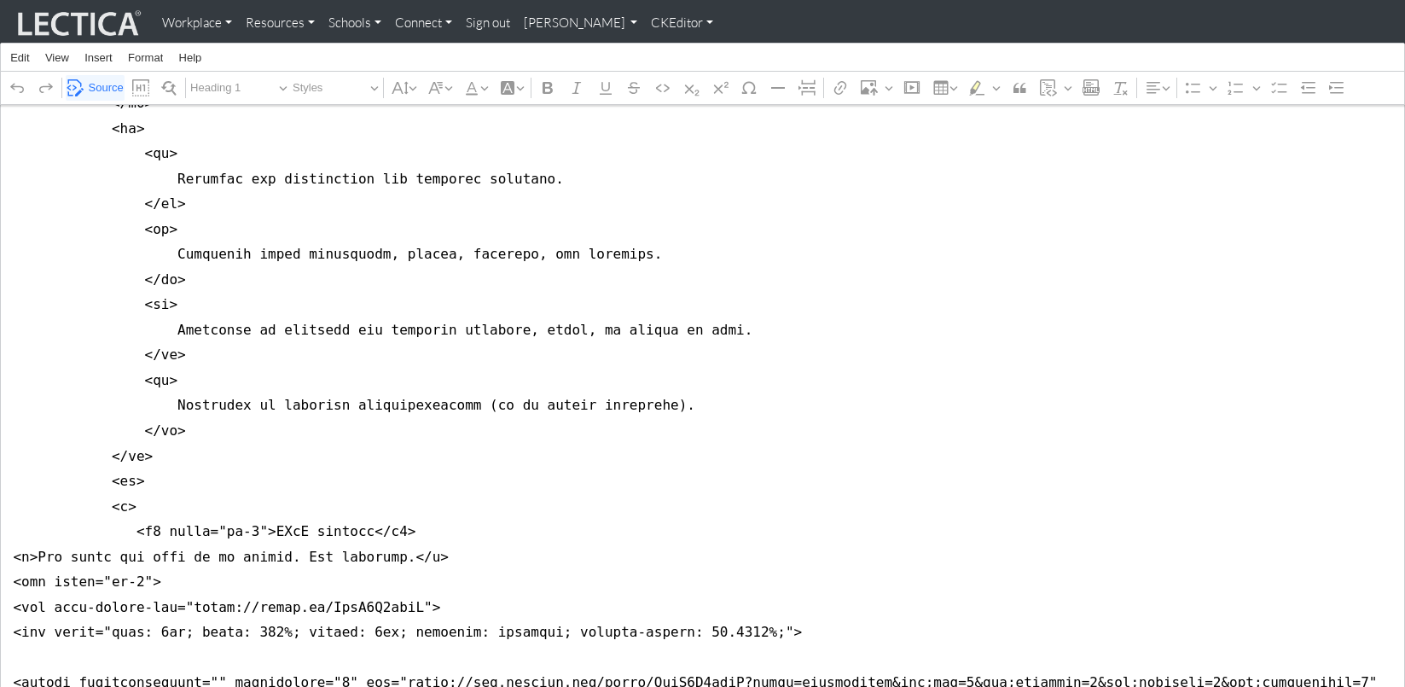
drag, startPoint x: 103, startPoint y: 410, endPoint x: 15, endPoint y: 390, distance: 90.9
drag, startPoint x: 156, startPoint y: 404, endPoint x: 5, endPoint y: 383, distance: 152.4
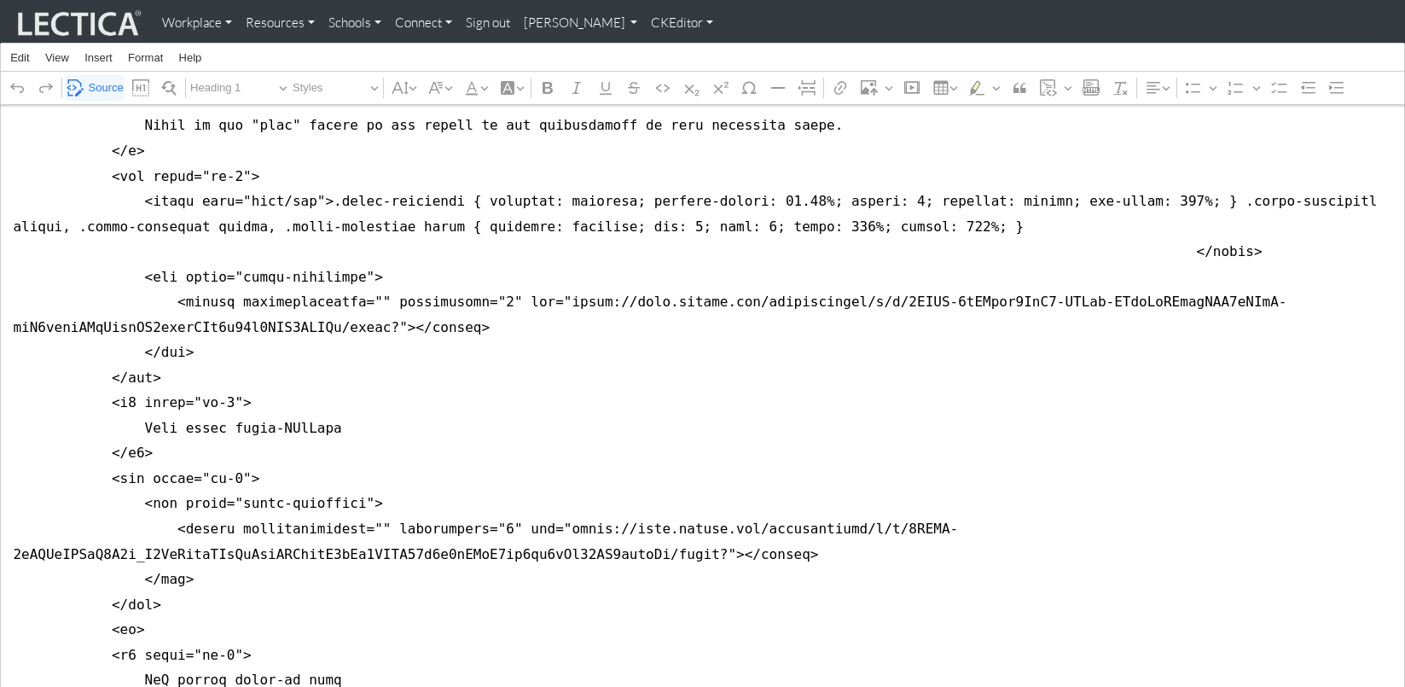
scroll to position [7690, 0]
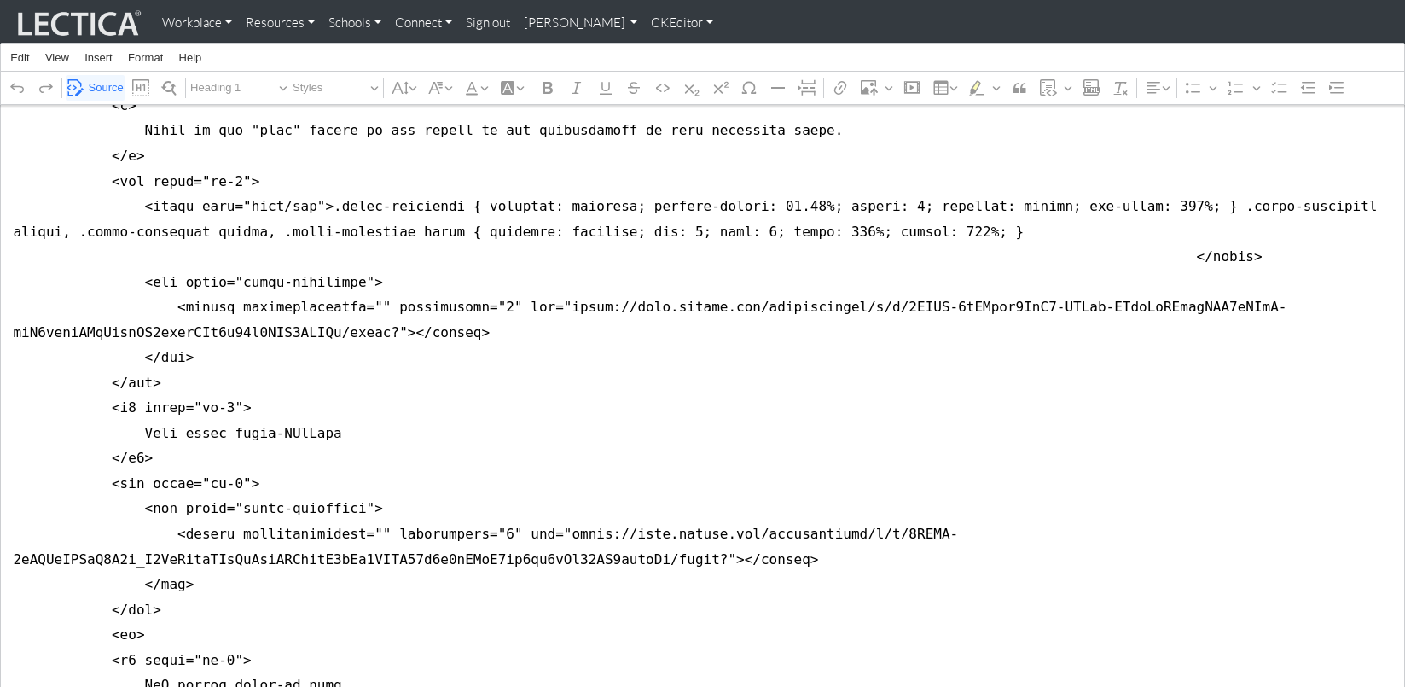
type textarea "<style type="text/css">h2 { font-weight: 400; font-size: 2rem; margin-bottom: 1…"
click at [96, 90] on span "Source" at bounding box center [106, 88] width 35 height 20
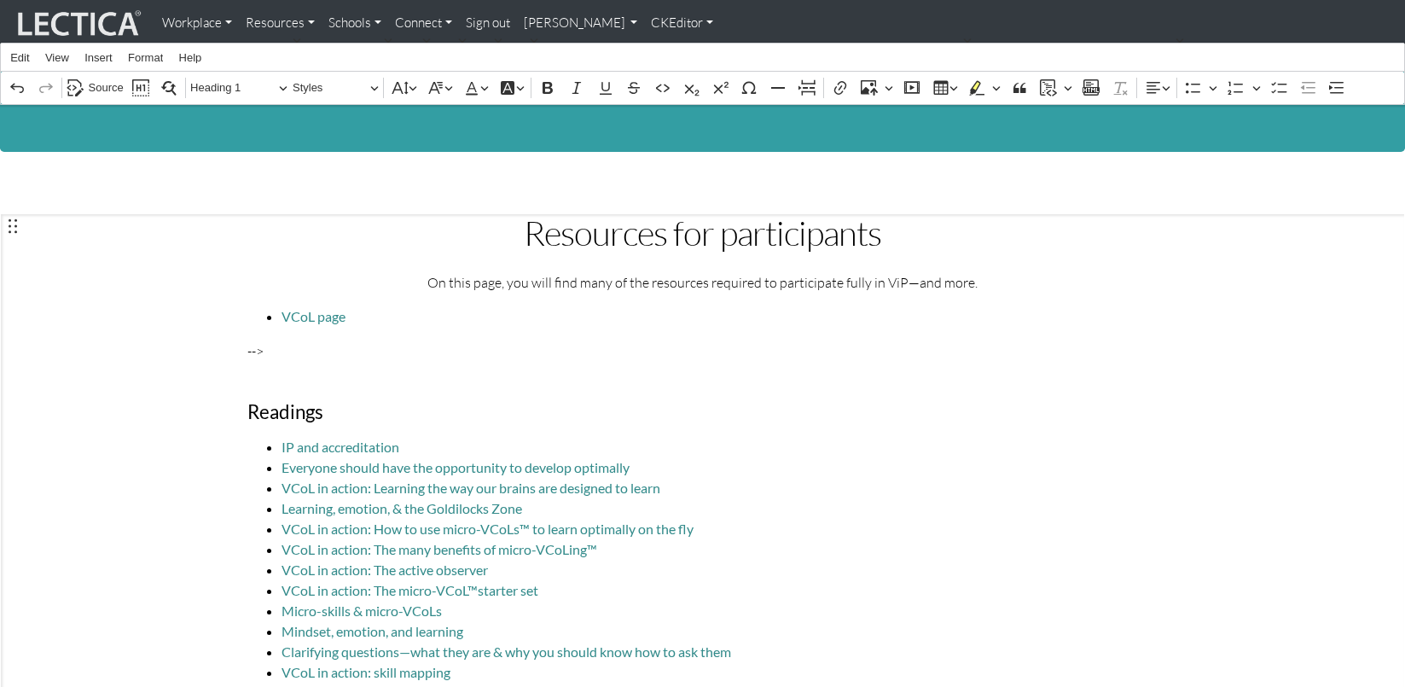
scroll to position [0, 0]
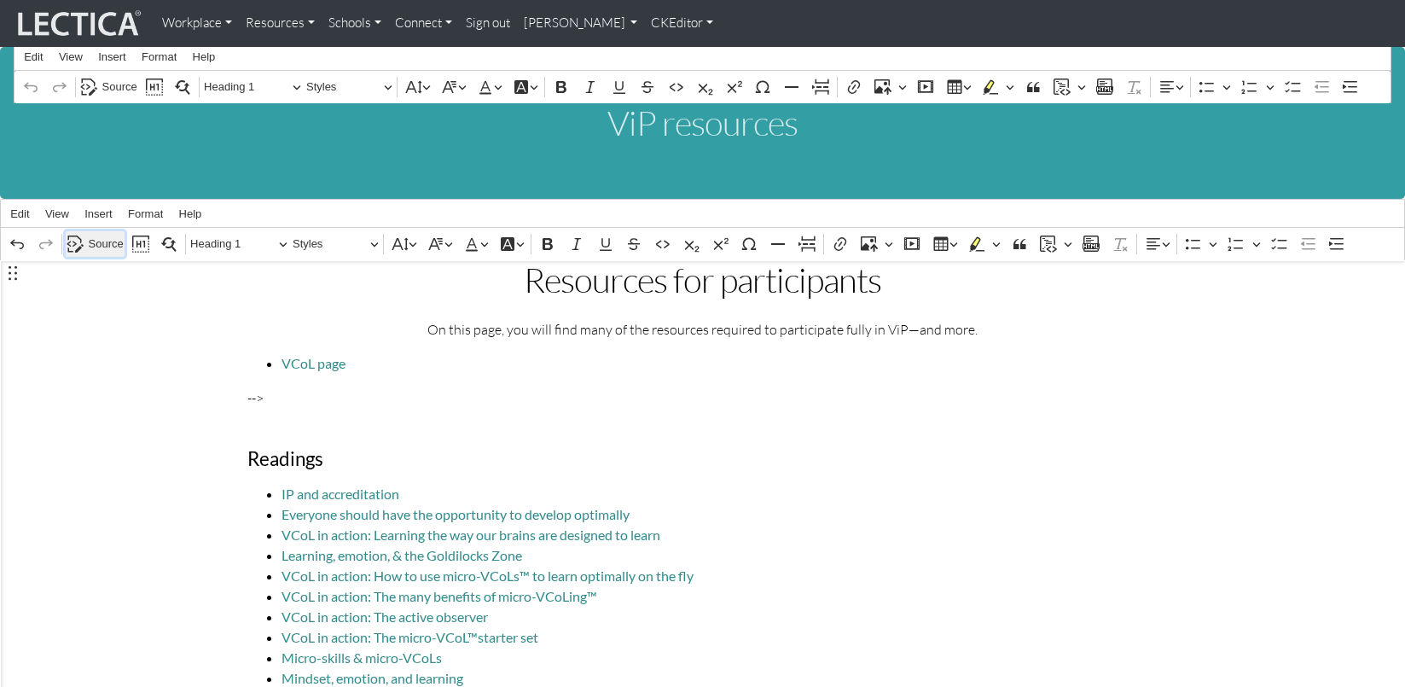
click at [89, 236] on span "Source" at bounding box center [106, 244] width 35 height 20
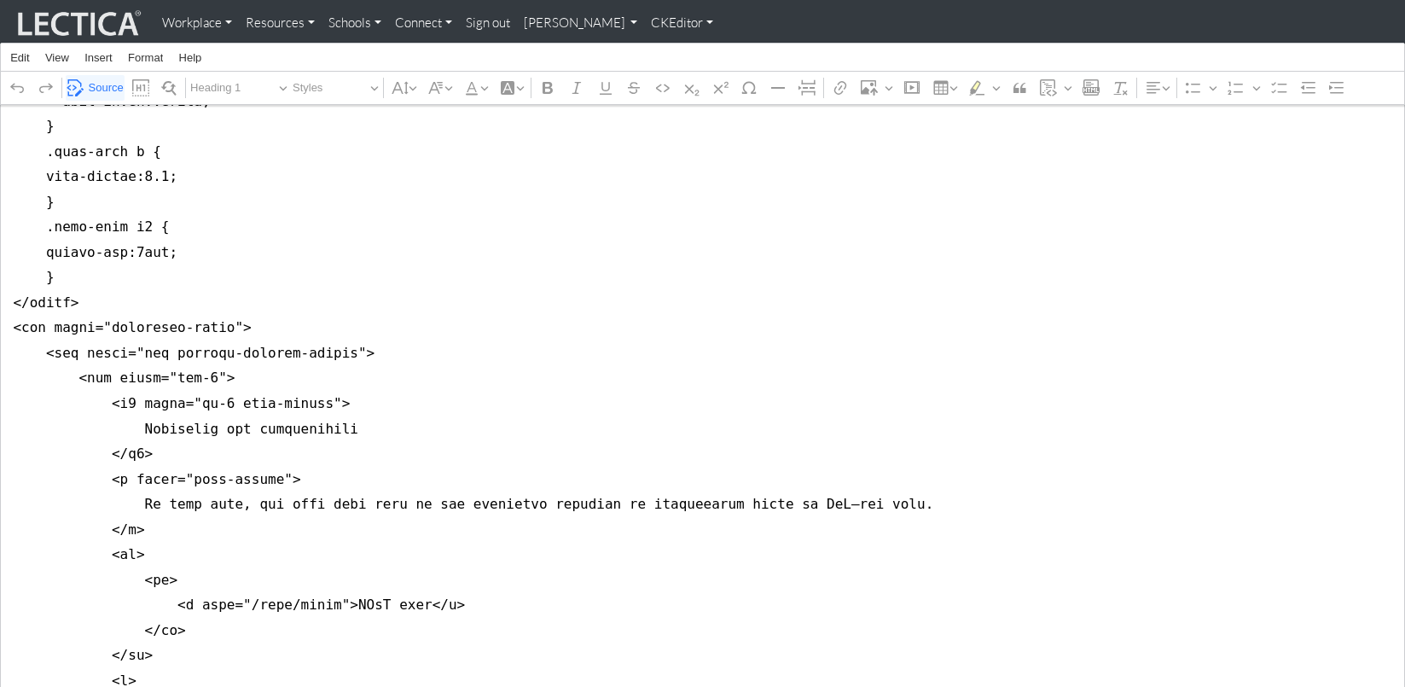
scroll to position [992, 0]
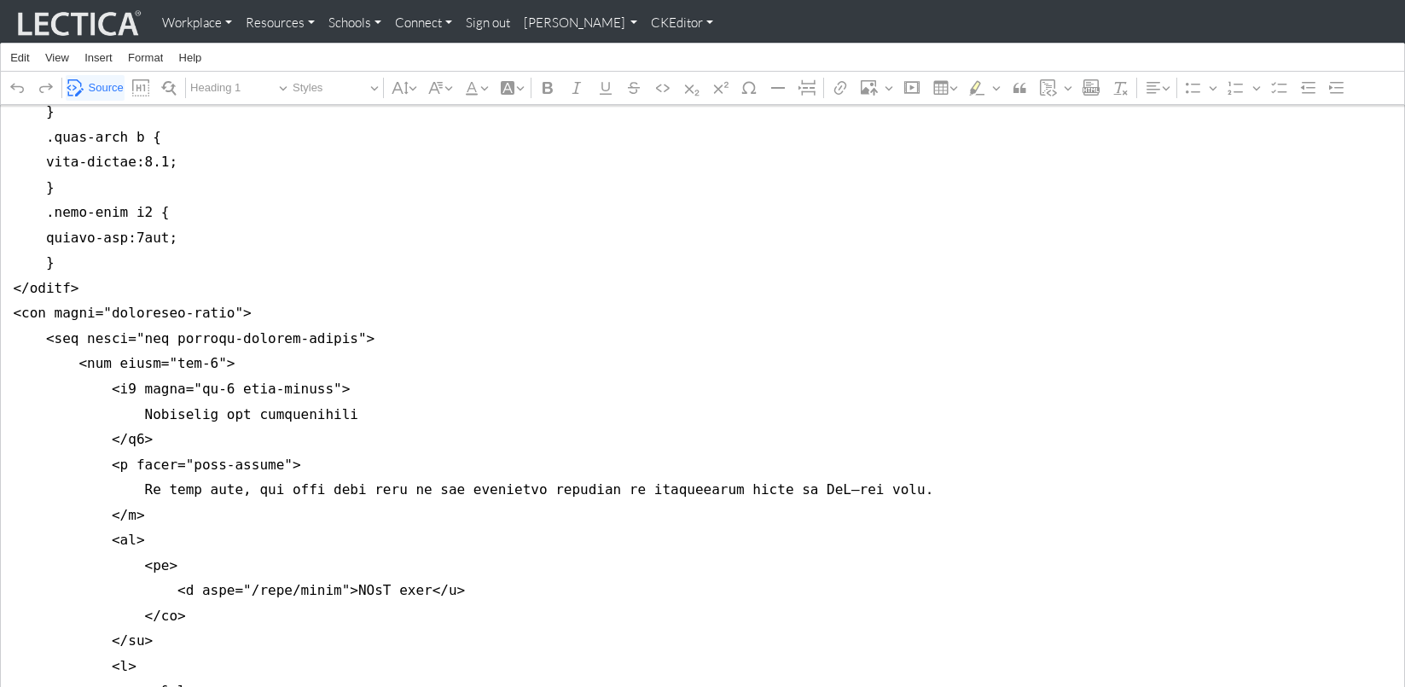
scroll to position [1020, 0]
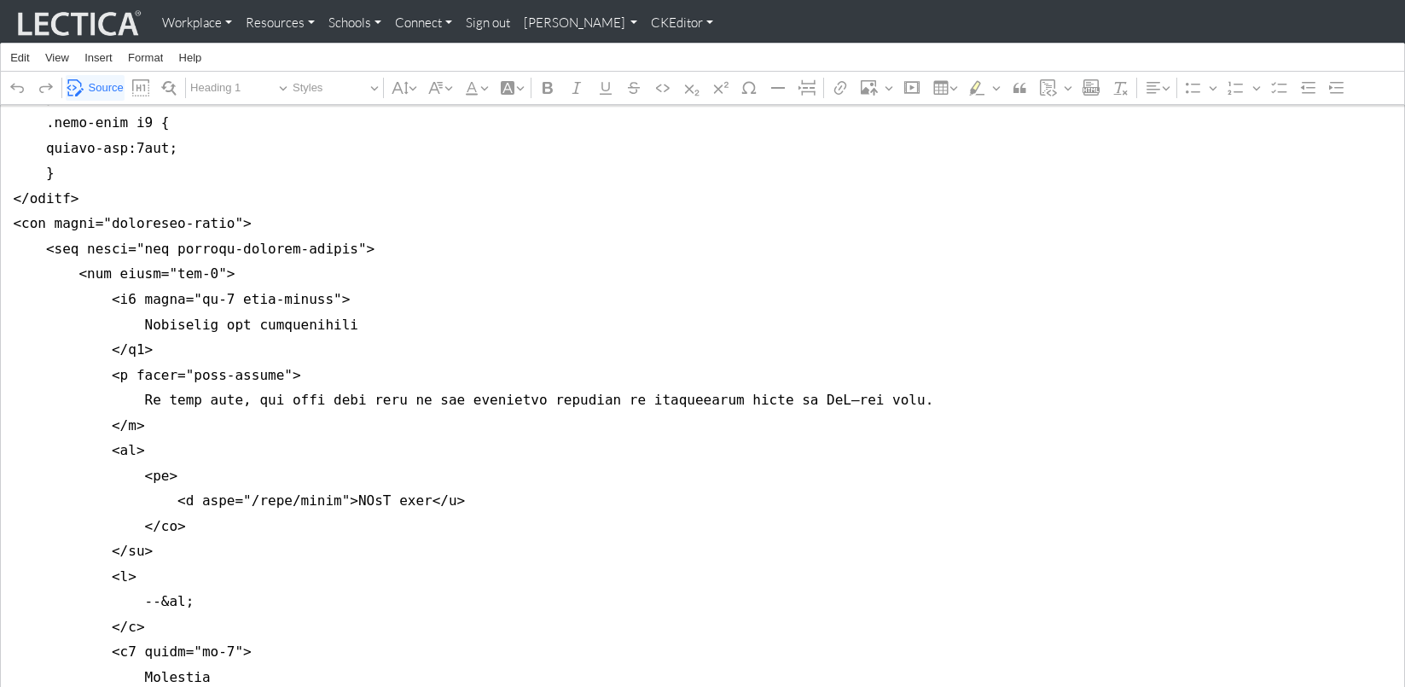
scroll to position [1078, 0]
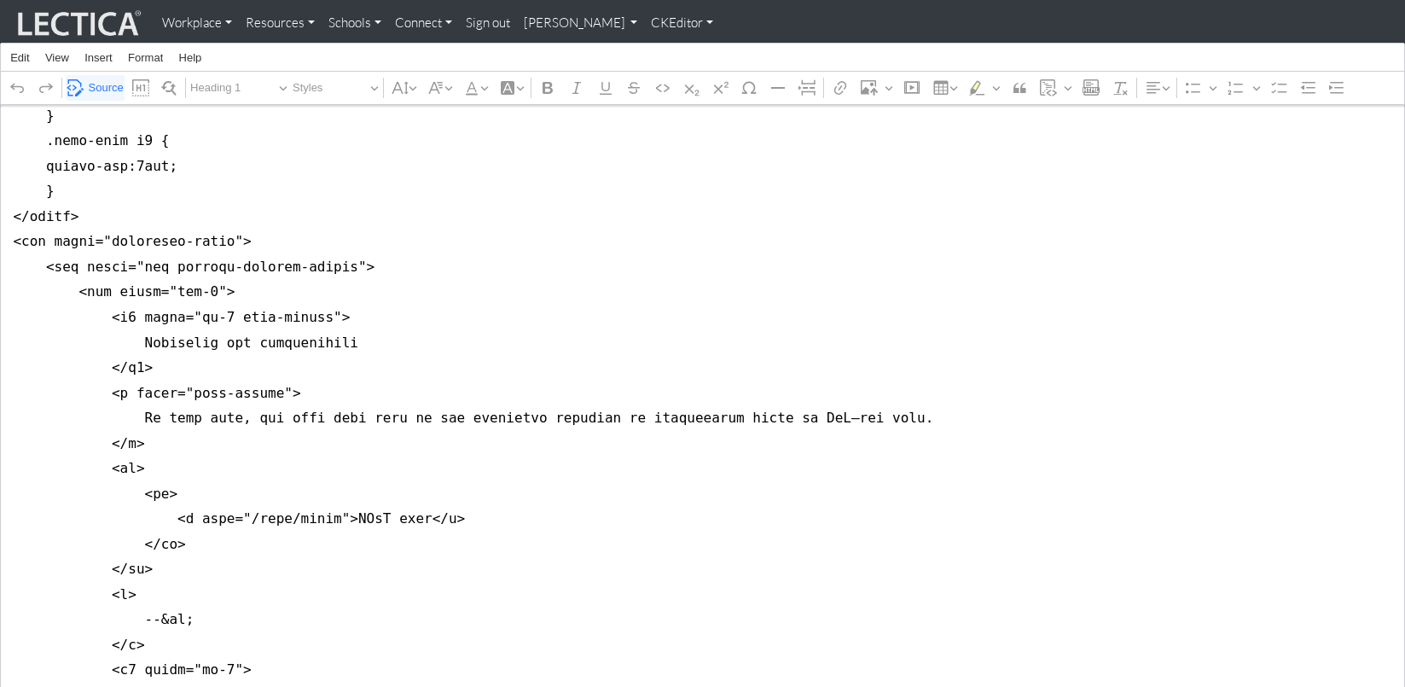
drag, startPoint x: 174, startPoint y: 170, endPoint x: 219, endPoint y: 171, distance: 45.2
type textarea "<style type="text/css">h2 { font-weight: 400; font-size: 2rem; margin-bottom: 1…"
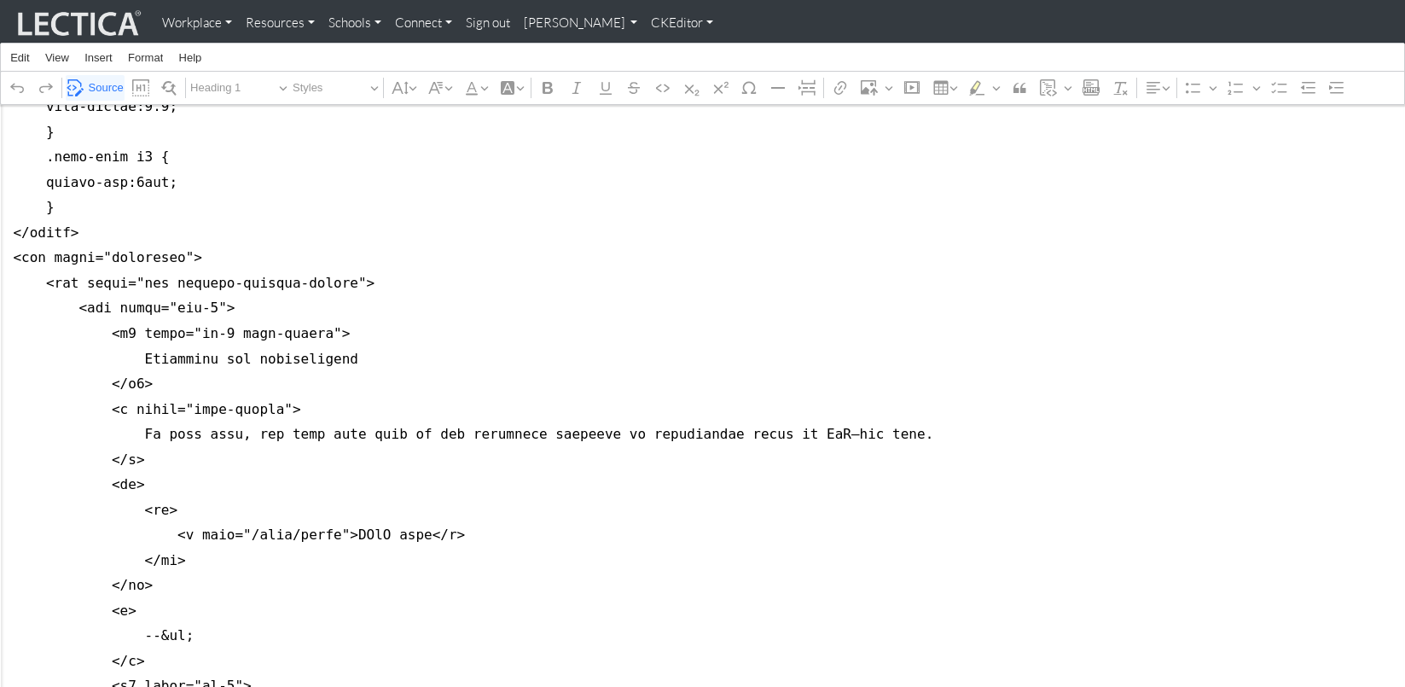
scroll to position [1054, 0]
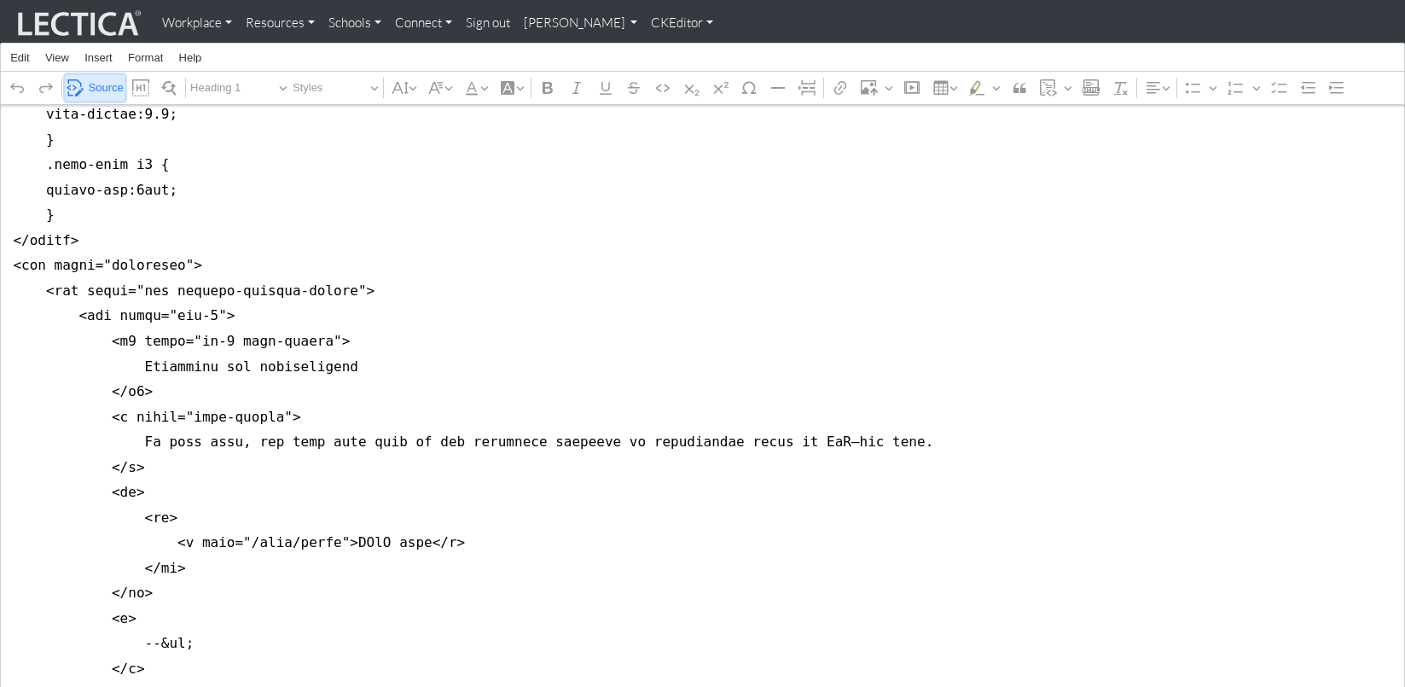
click at [89, 84] on span "Source" at bounding box center [106, 88] width 35 height 20
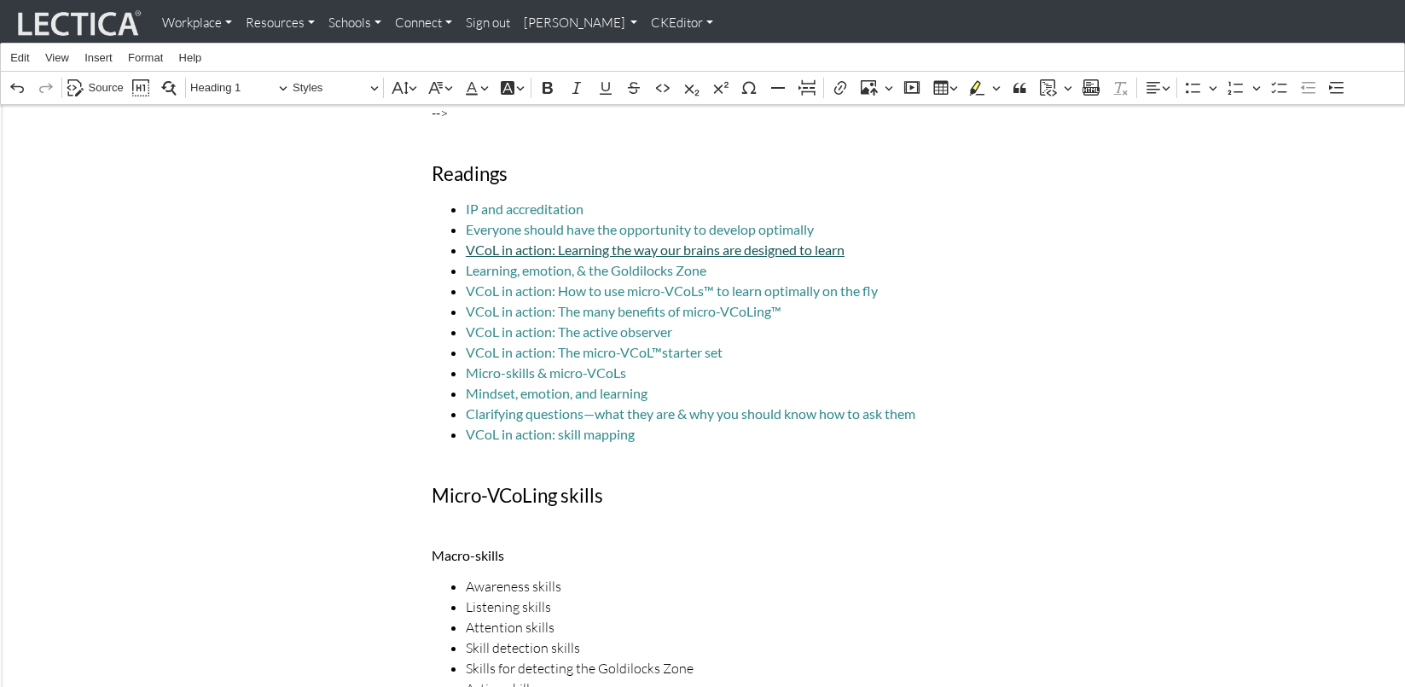
scroll to position [298, 0]
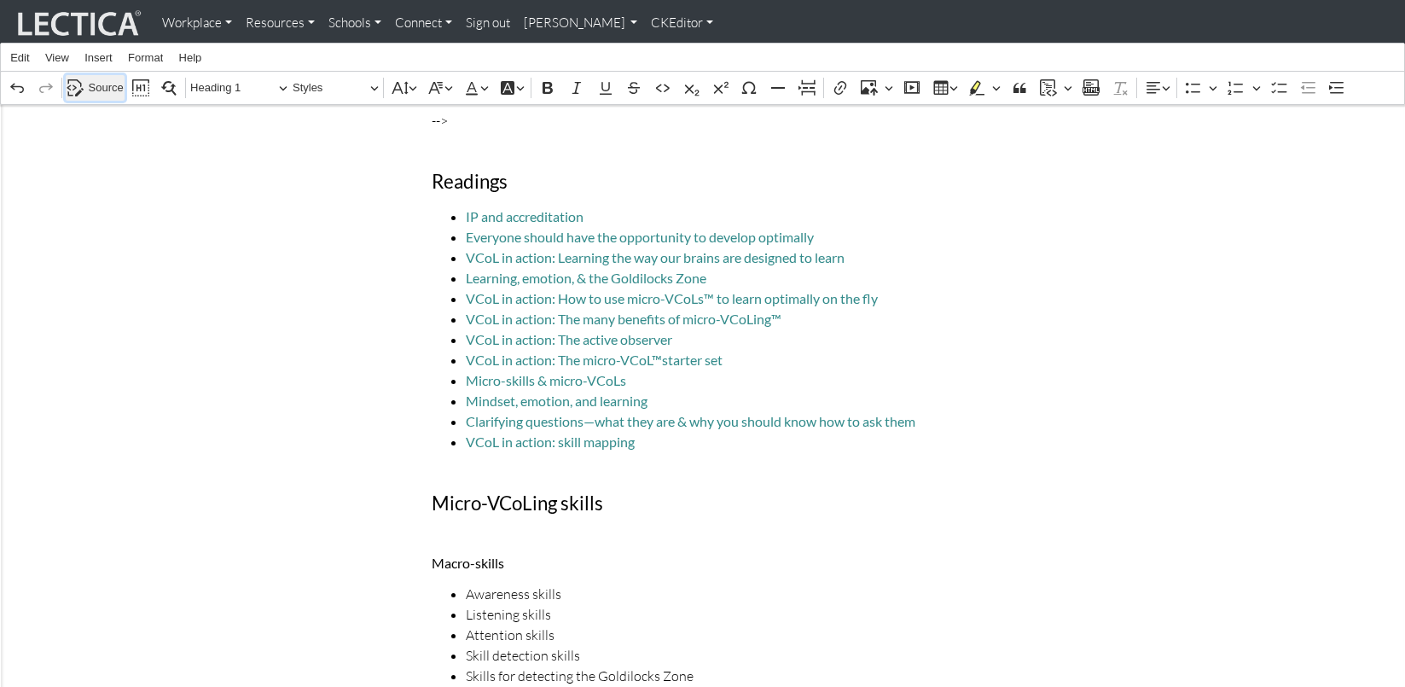
click at [106, 81] on span "Source" at bounding box center [106, 88] width 35 height 20
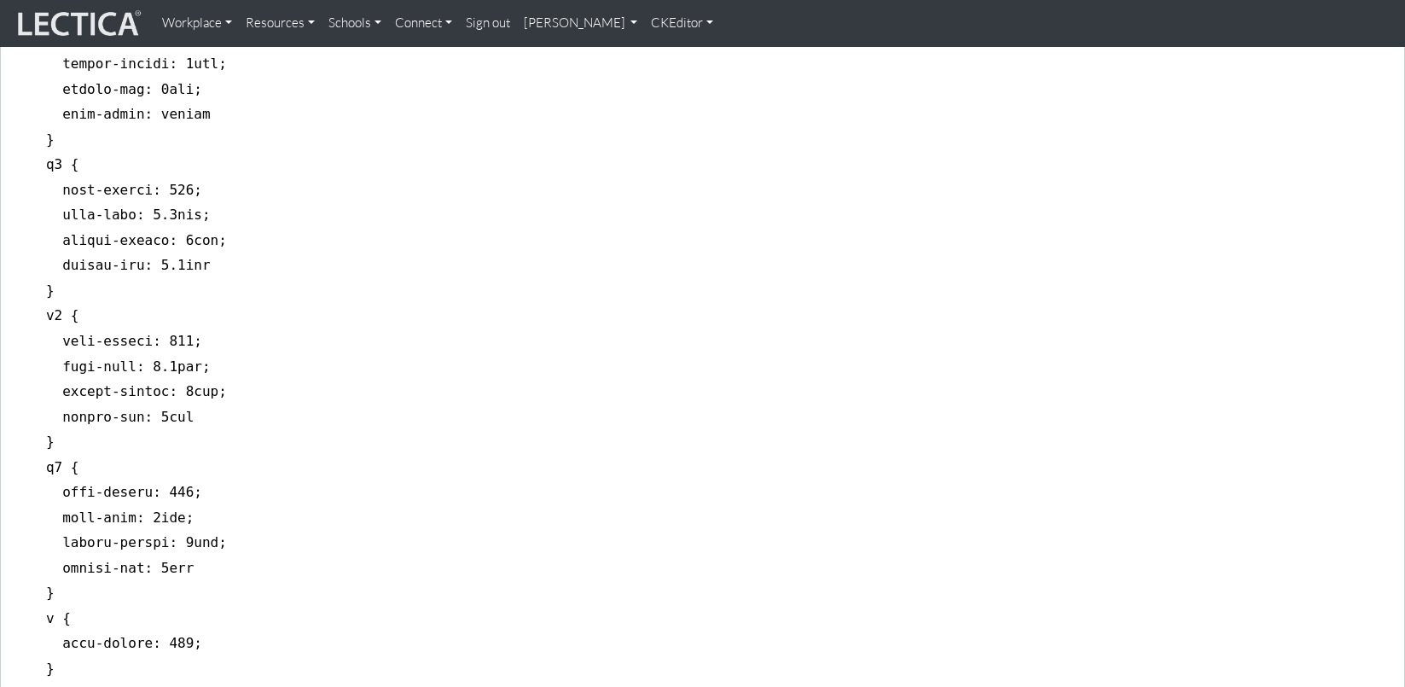
scroll to position [0, 0]
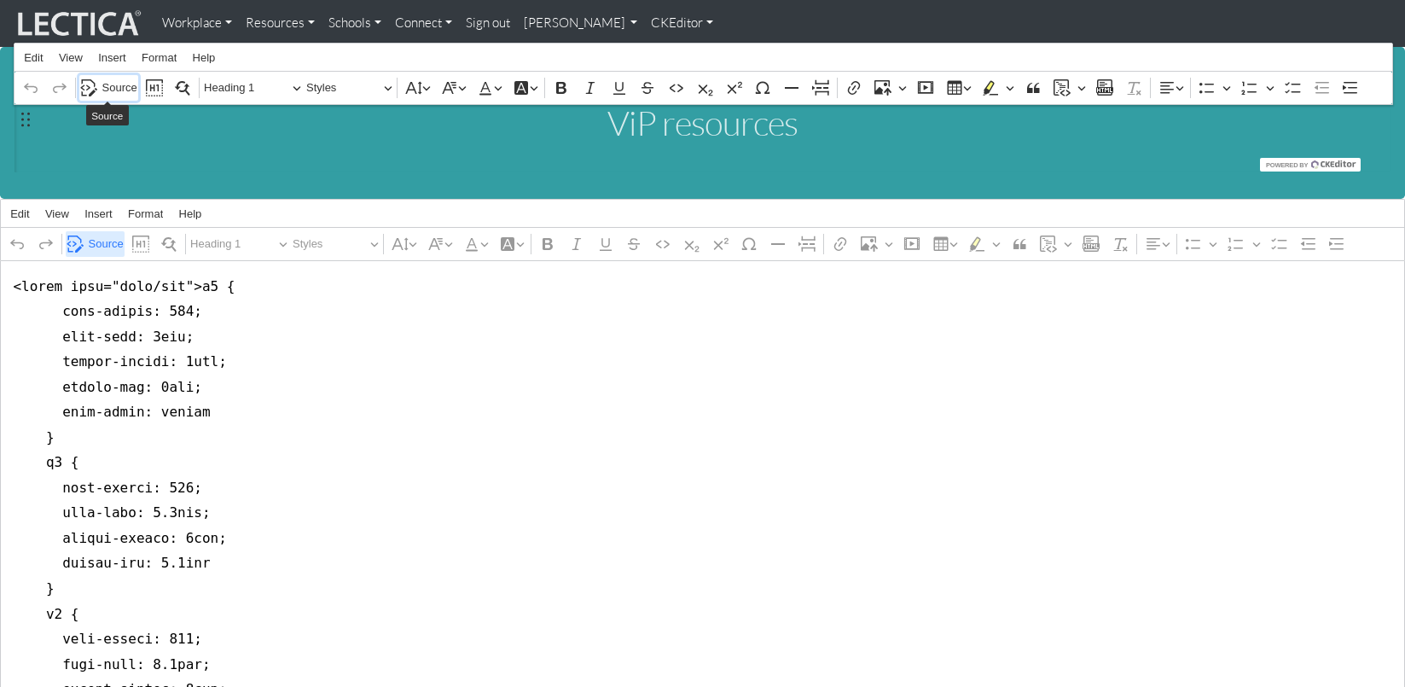
click at [106, 81] on span "Source" at bounding box center [119, 88] width 35 height 20
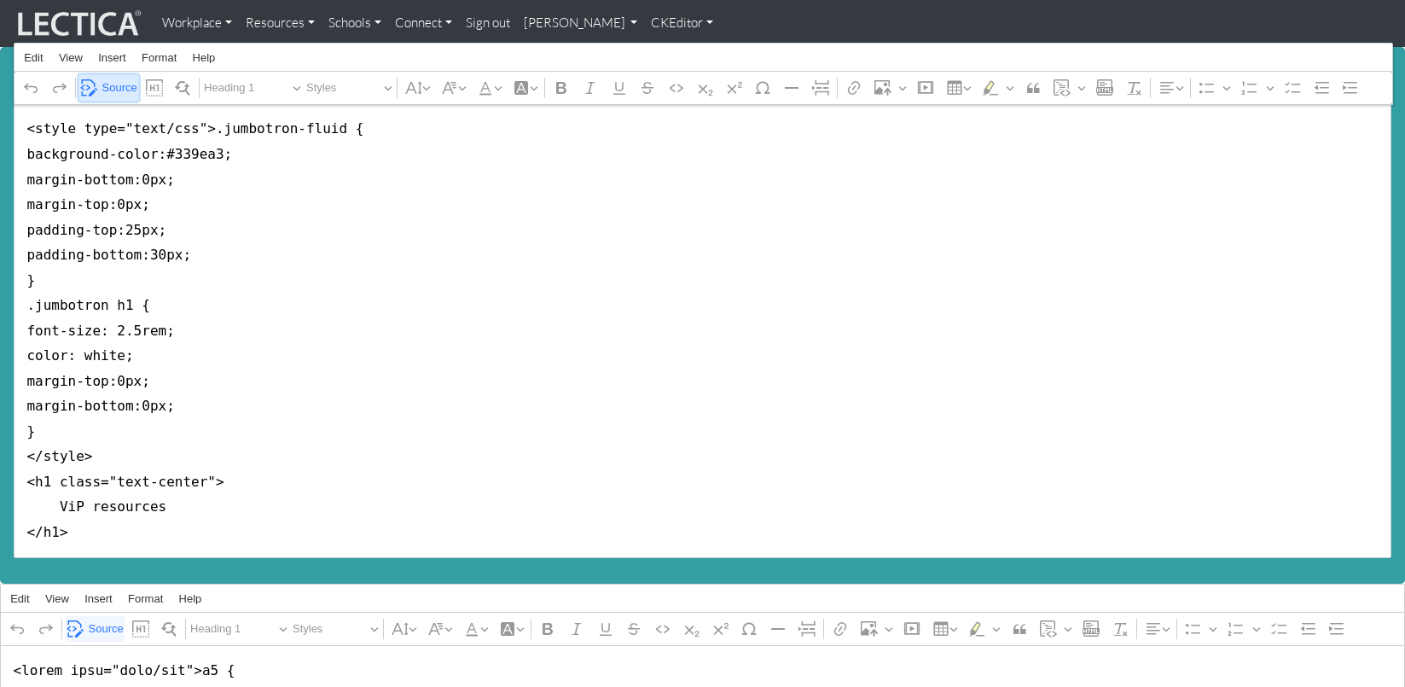
click at [115, 86] on span "Source" at bounding box center [119, 88] width 35 height 20
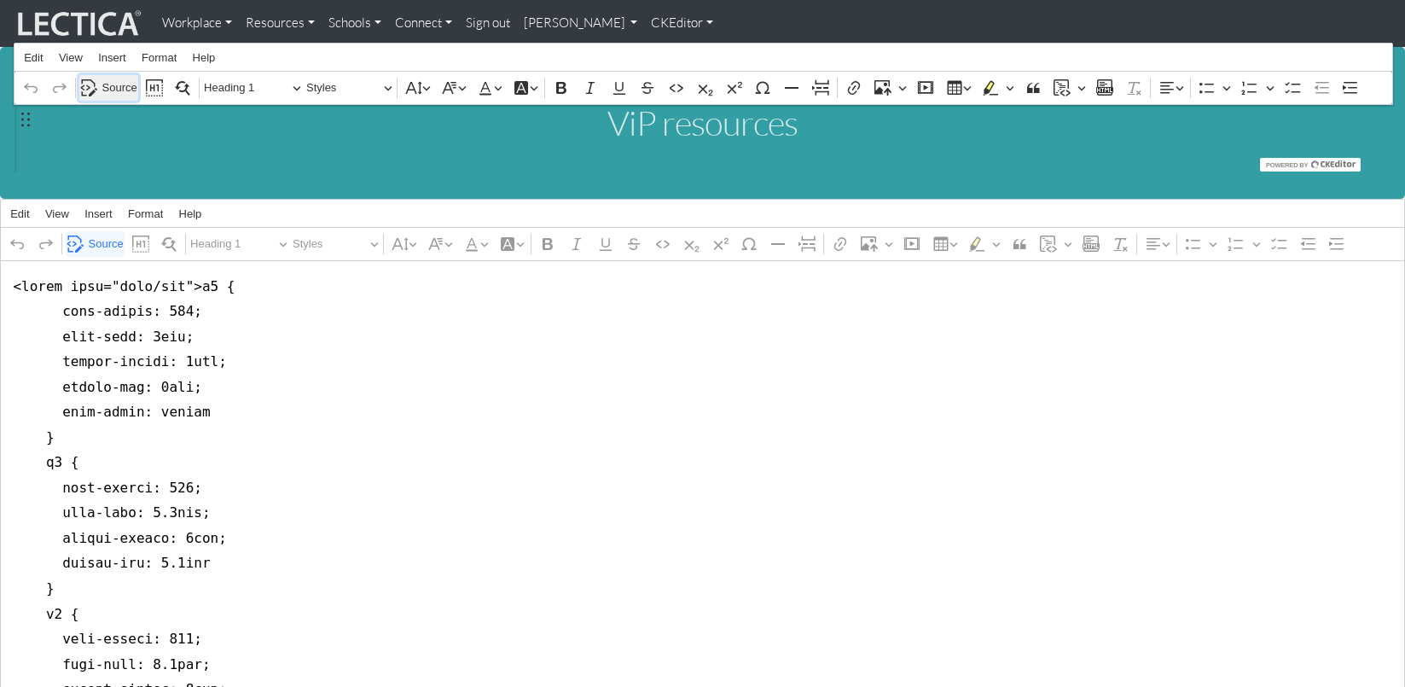
click at [115, 86] on span "Source" at bounding box center [119, 88] width 35 height 20
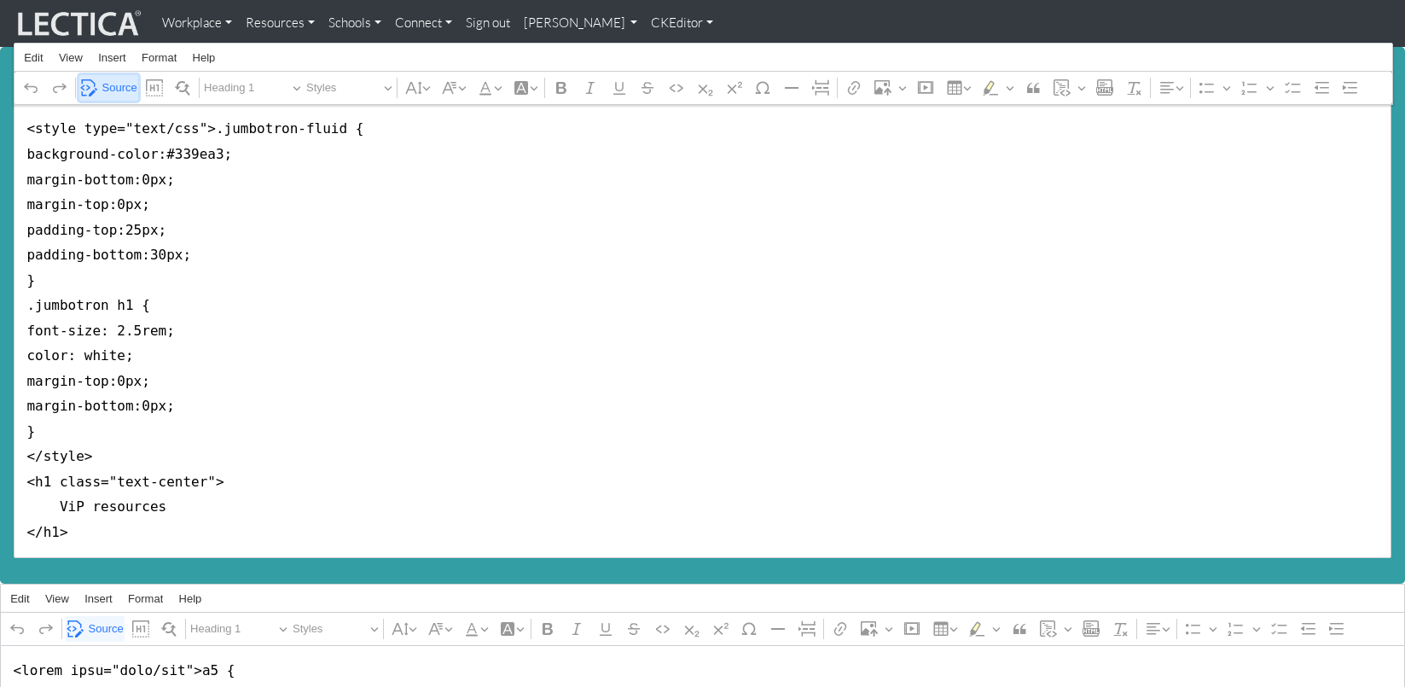
click at [115, 86] on span "Source" at bounding box center [119, 88] width 35 height 20
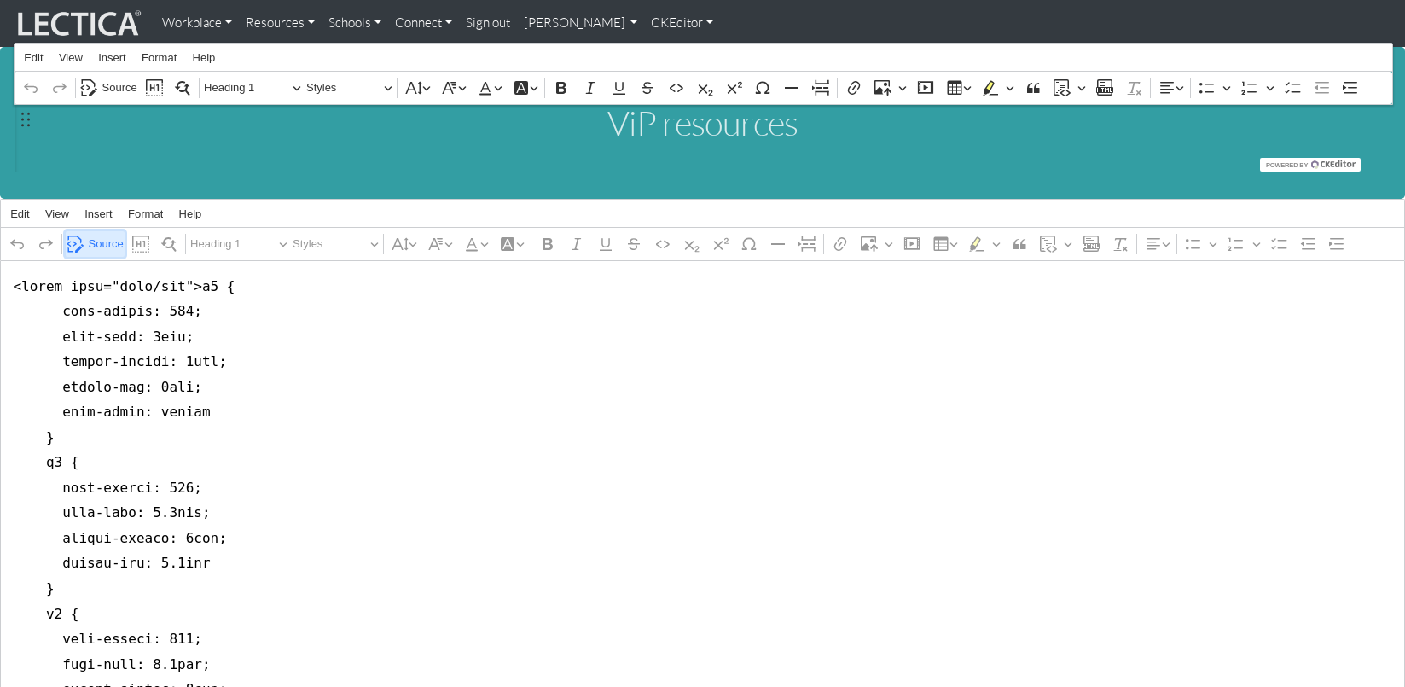
click at [104, 248] on button "Source" at bounding box center [95, 244] width 58 height 26
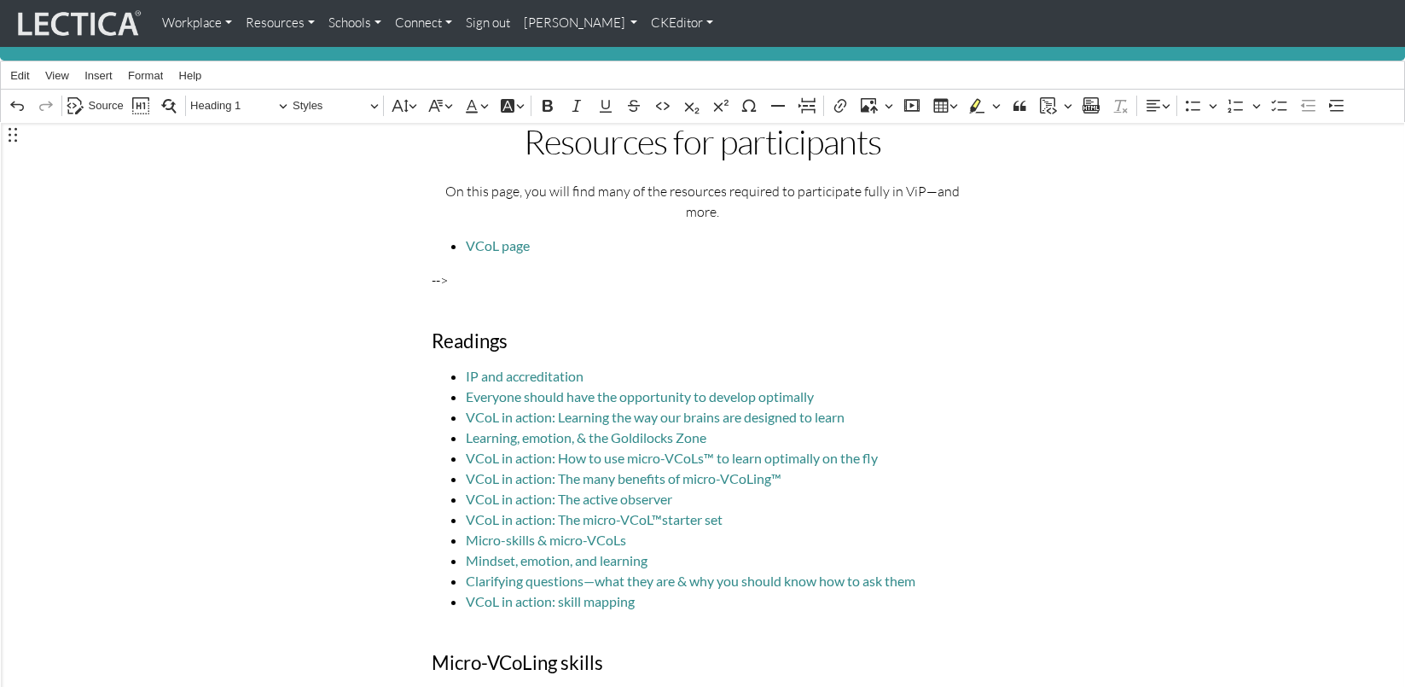
scroll to position [139, 0]
click at [462, 269] on p "-->" at bounding box center [703, 279] width 542 height 20
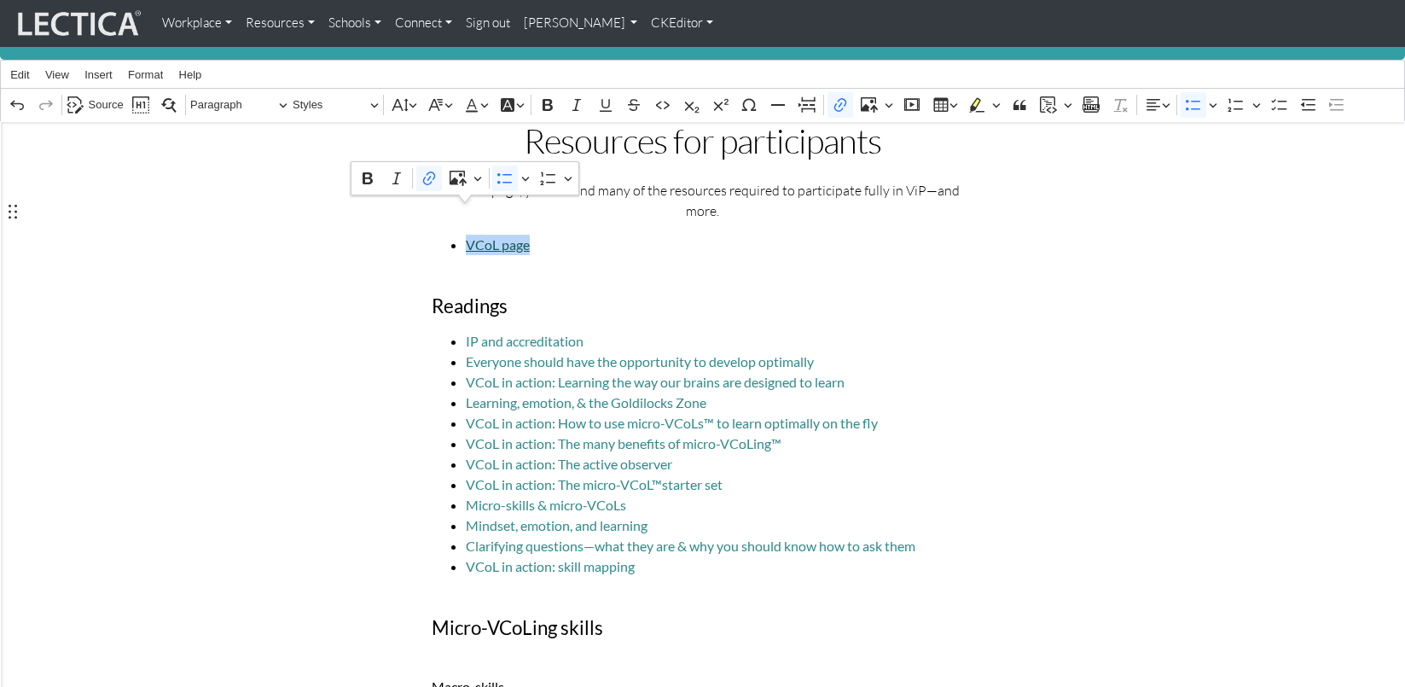
drag, startPoint x: 599, startPoint y: 212, endPoint x: 466, endPoint y: 217, distance: 133.2
click at [466, 235] on span "VCoL page ⁠⁠⁠⁠⁠⁠⁠" at bounding box center [720, 245] width 508 height 20
drag, startPoint x: 557, startPoint y: 212, endPoint x: 468, endPoint y: 212, distance: 89.6
click at [468, 235] on span "VCoL page ⁠⁠⁠⁠⁠⁠⁠" at bounding box center [720, 245] width 508 height 20
click at [467, 333] on link "IP and accreditation" at bounding box center [525, 341] width 118 height 16
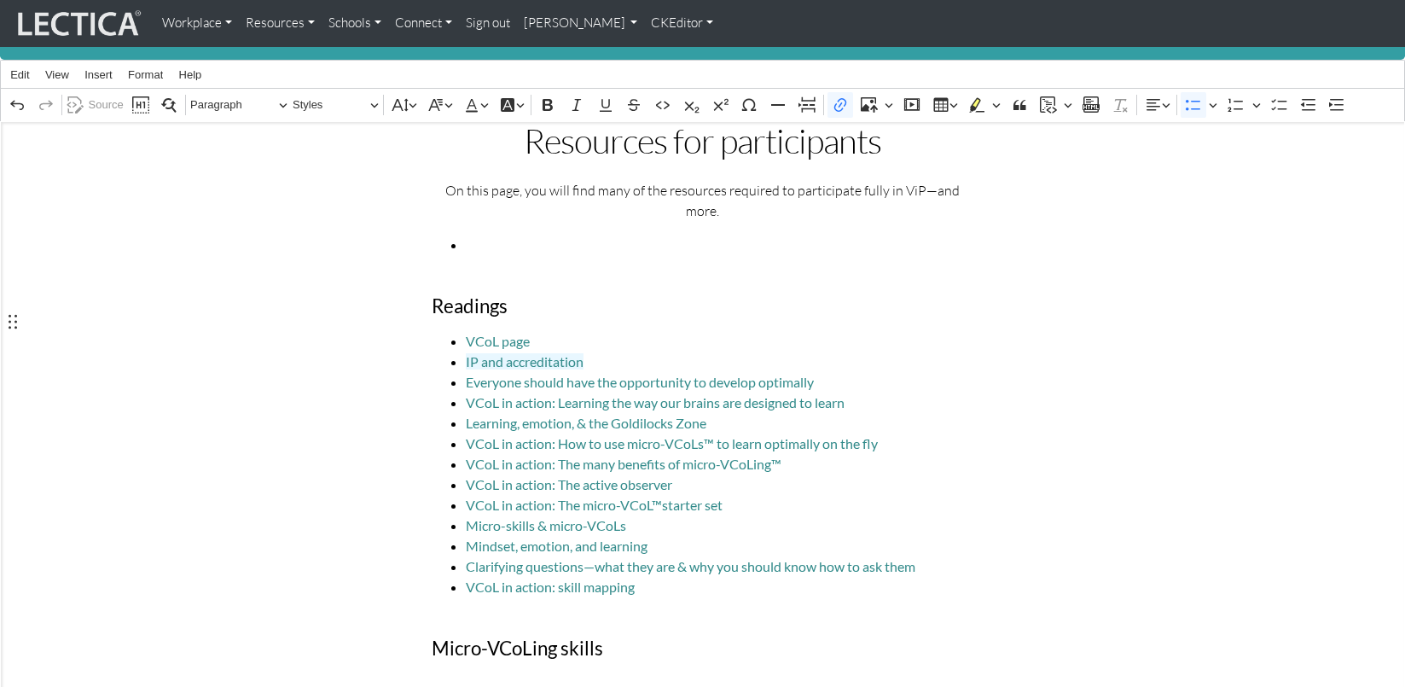
click at [487, 235] on span "Rich Text Editor. Editing area: main. Press ⌥0 for help." at bounding box center [720, 245] width 508 height 20
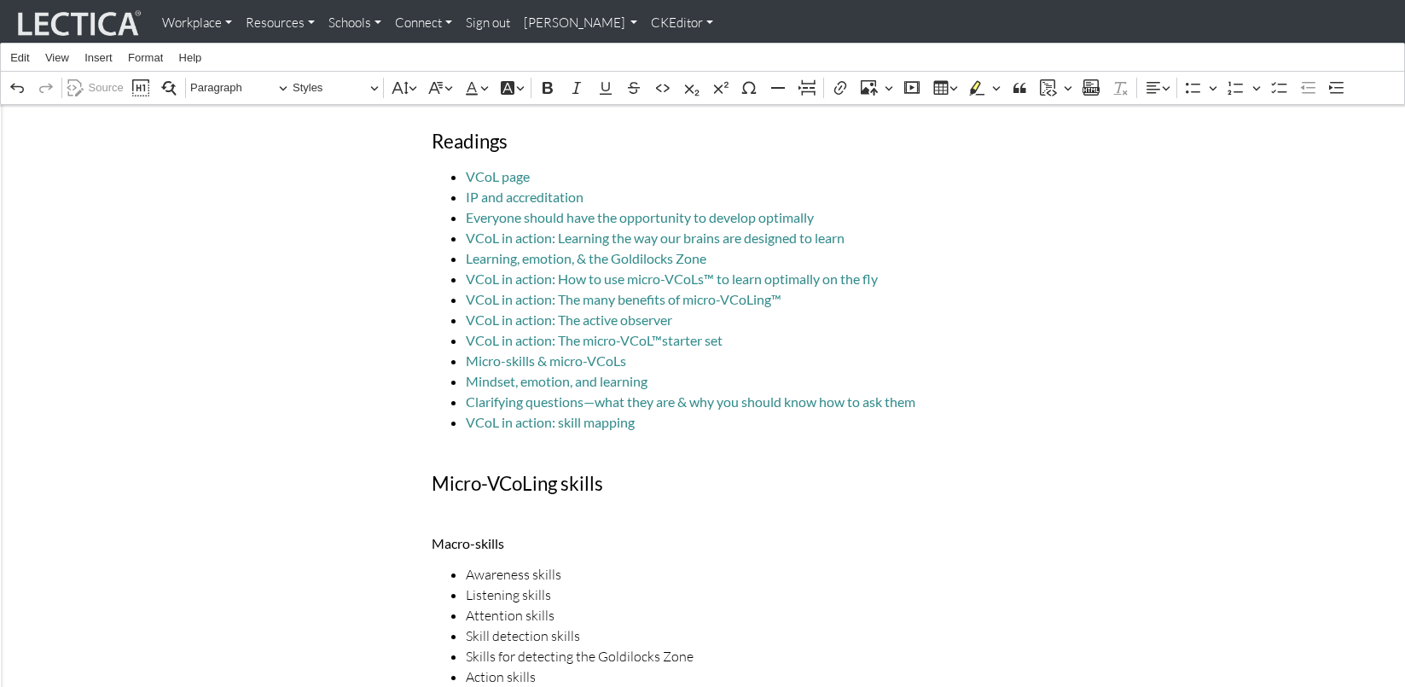
scroll to position [271, 0]
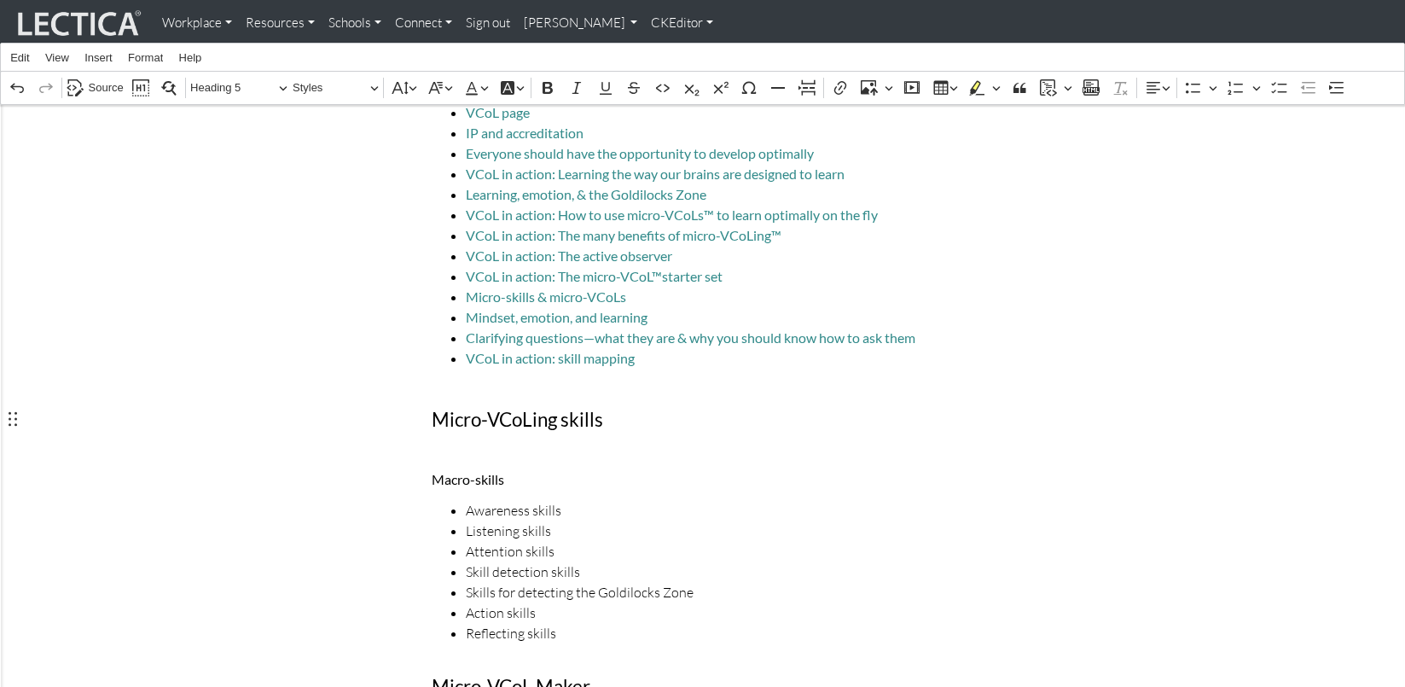
scroll to position [346, 0]
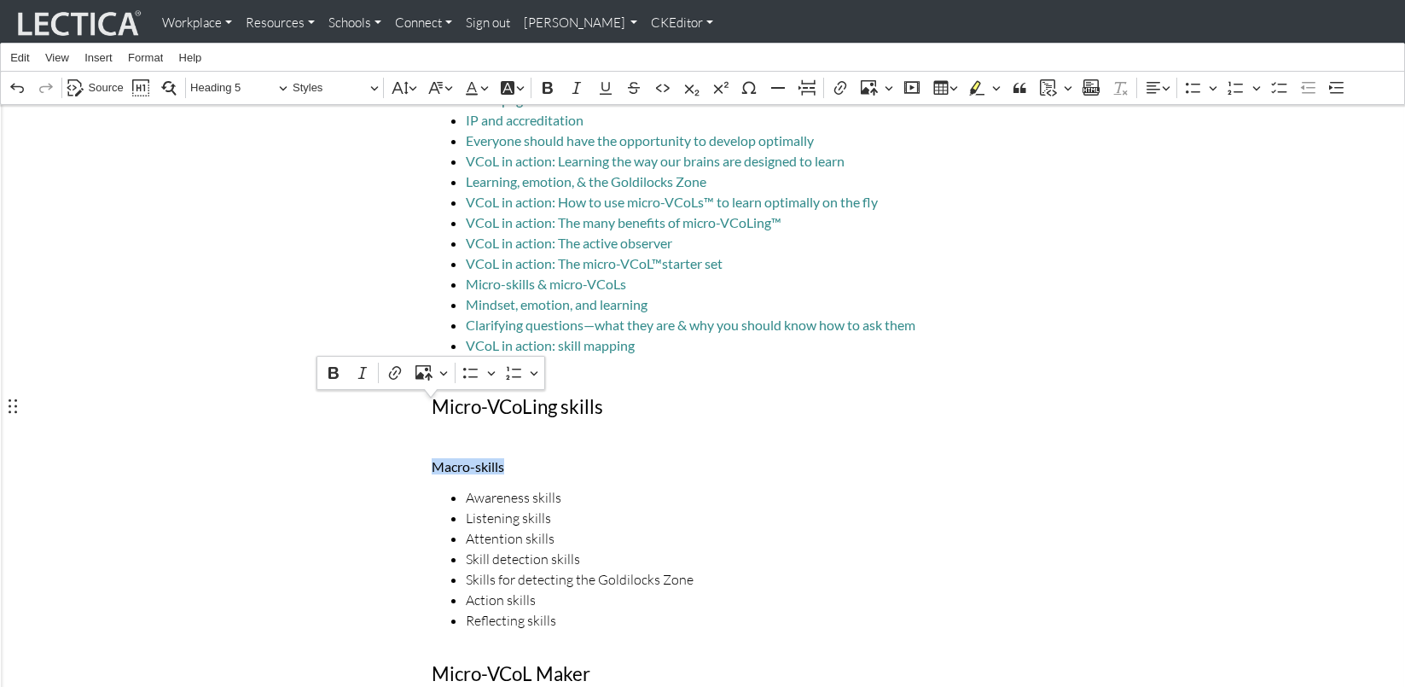
drag, startPoint x: 504, startPoint y: 405, endPoint x: 428, endPoint y: 405, distance: 76.8
click at [252, 89] on span "Heading 5" at bounding box center [234, 88] width 89 height 20
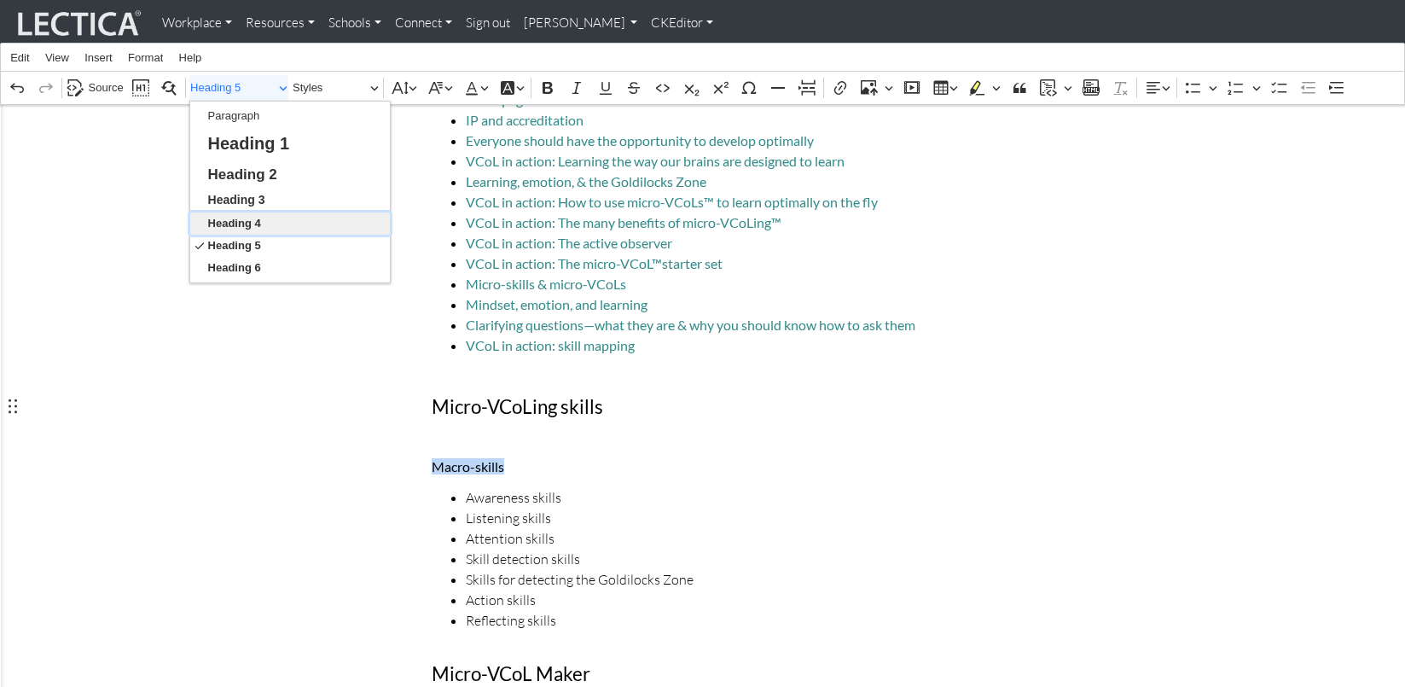
click at [248, 220] on span "Heading 4" at bounding box center [234, 223] width 53 height 20
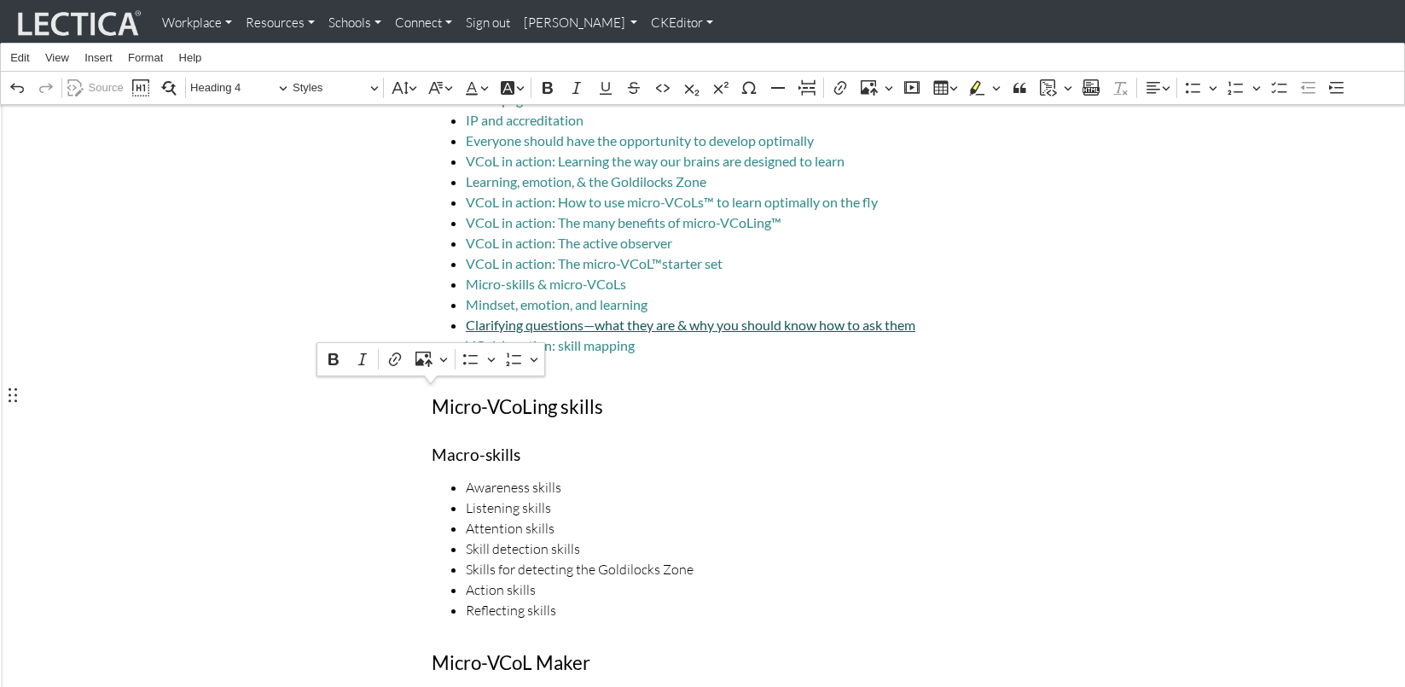
click at [822, 317] on link "Clarifying questions—what they are & why you should know how to ask them" at bounding box center [691, 325] width 450 height 16
click at [537, 445] on h4 "Macro-skills" at bounding box center [703, 454] width 542 height 18
drag, startPoint x: 528, startPoint y: 393, endPoint x: 433, endPoint y: 398, distance: 94.9
click at [433, 445] on h4 "Macro-skills" at bounding box center [703, 454] width 542 height 18
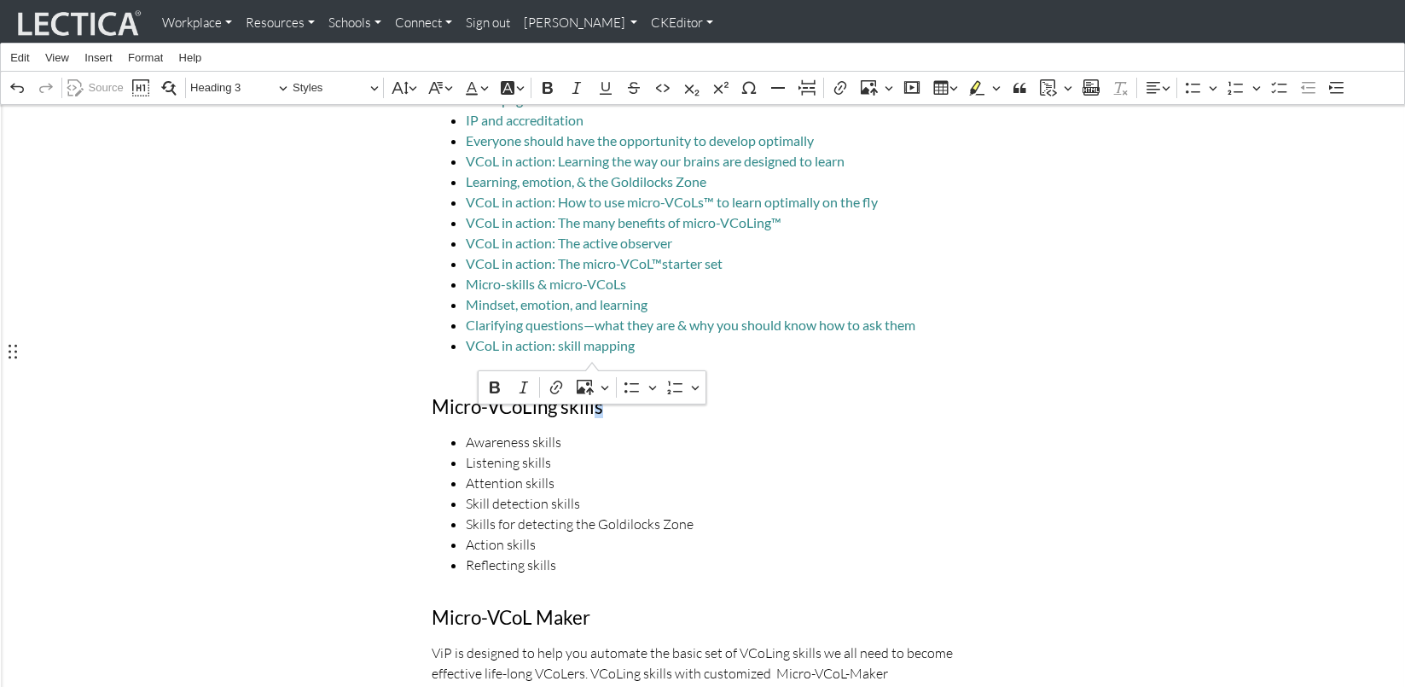
click at [591, 397] on h3 "Micro-VCoLing skills" at bounding box center [703, 407] width 542 height 21
drag, startPoint x: 555, startPoint y: 348, endPoint x: 582, endPoint y: 350, distance: 27.4
click at [561, 397] on h3 "Micro-VCoLing skills" at bounding box center [703, 407] width 542 height 21
click at [555, 397] on h3 "Micro-VCoLing skills" at bounding box center [703, 407] width 542 height 21
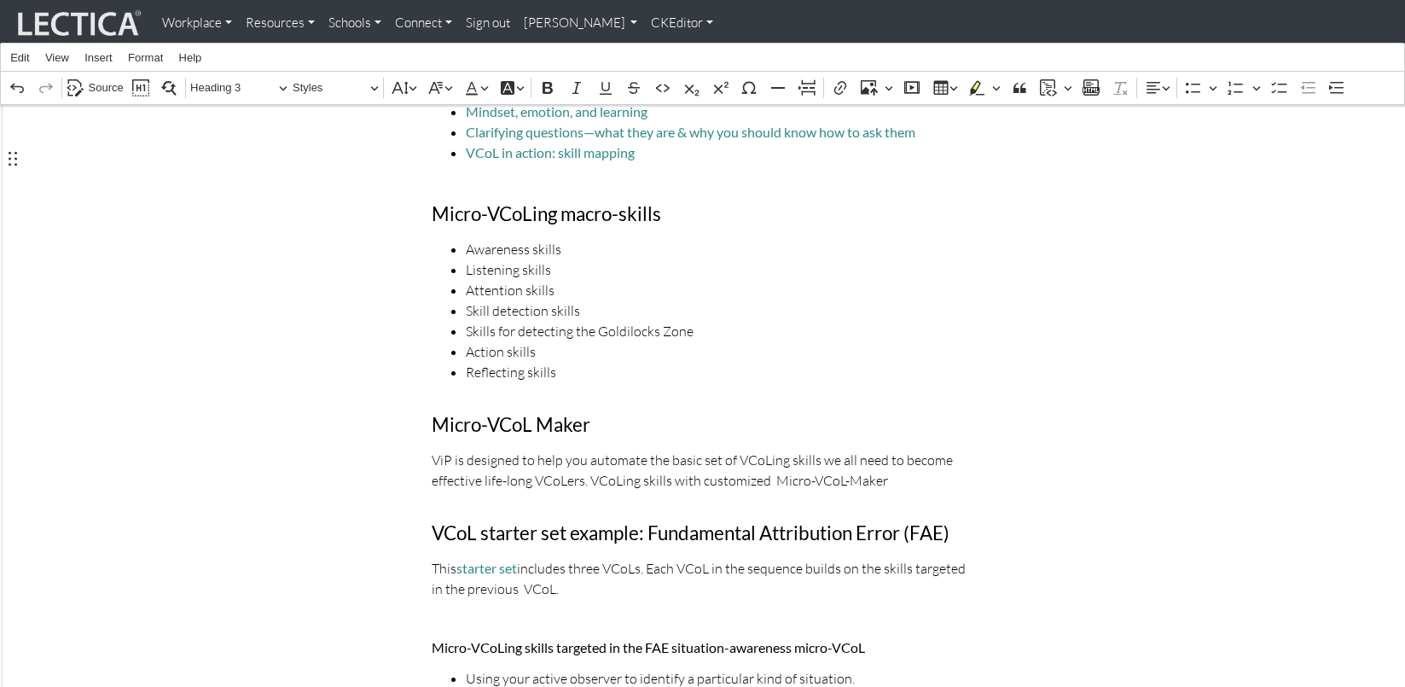
scroll to position [541, 0]
click at [597, 448] on p "ViP is designed to help you automate the basic set of VCoLing skills we all nee…" at bounding box center [703, 468] width 542 height 41
click at [579, 448] on p "ViP is designed to help you habituate the basic set of VCoLing skills we all ne…" at bounding box center [703, 468] width 542 height 41
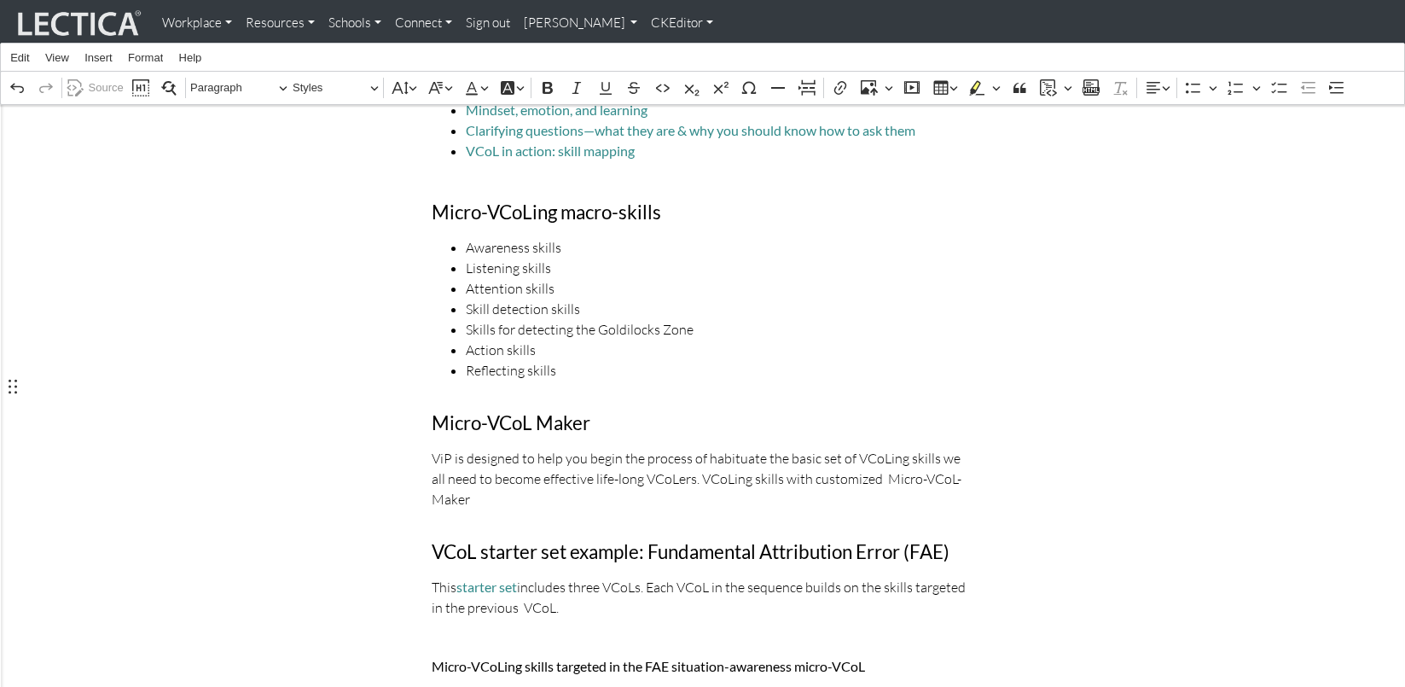
click at [739, 448] on p "ViP is designed to help you begin the process of habituate the basic set of VCo…" at bounding box center [703, 478] width 542 height 61
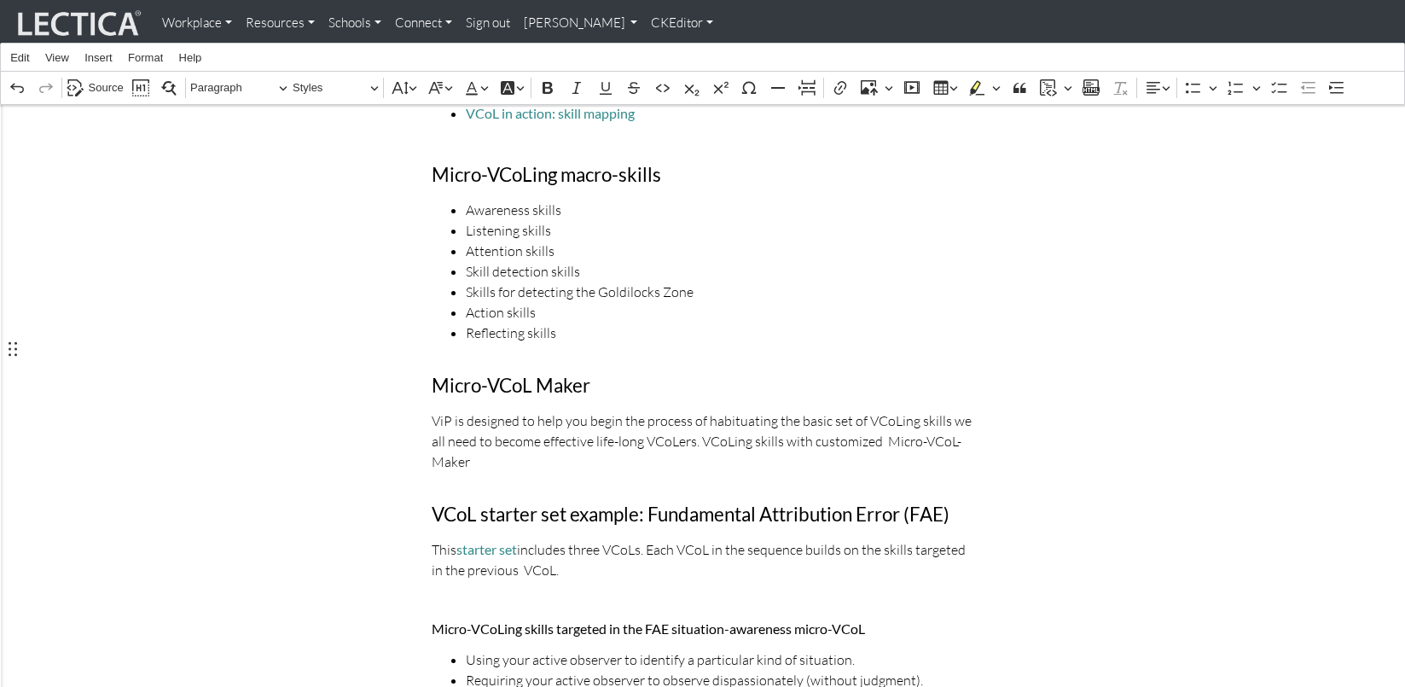
click at [619, 410] on p "ViP is designed to help you begin the process of habituating the basic set of V…" at bounding box center [703, 440] width 542 height 61
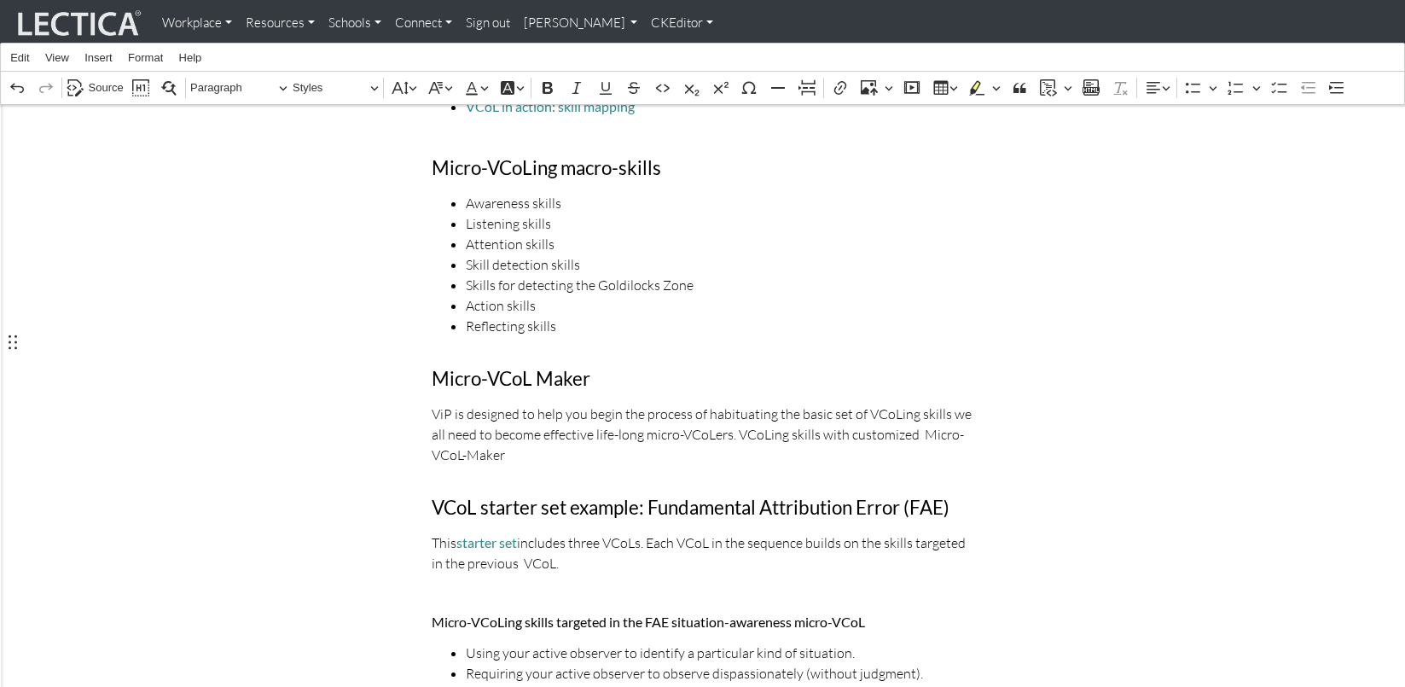
click at [706, 404] on p "ViP is designed to help you begin the process of habituating the basic set of V…" at bounding box center [703, 434] width 542 height 61
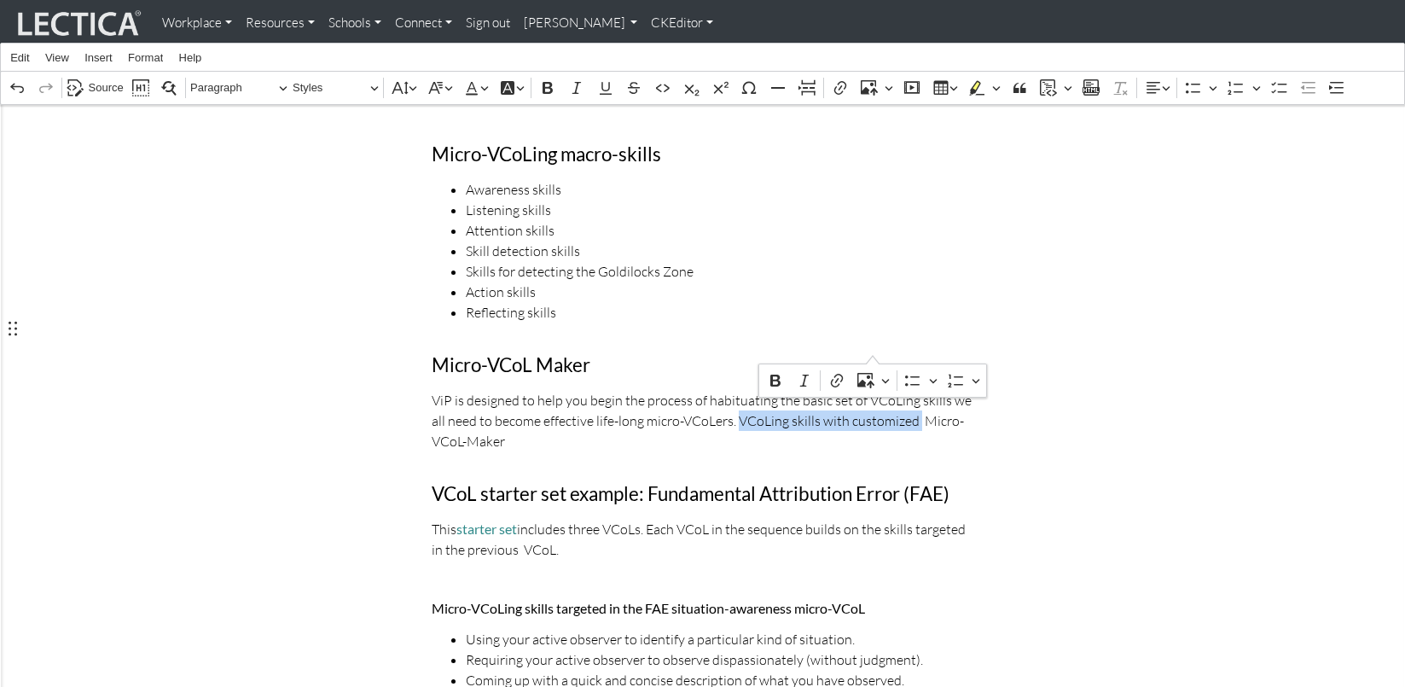
drag, startPoint x: 705, startPoint y: 347, endPoint x: 874, endPoint y: 346, distance: 169.0
click at [874, 390] on p "ViP is designed to help you begin the process of habituating the basic set of V…" at bounding box center [703, 420] width 542 height 61
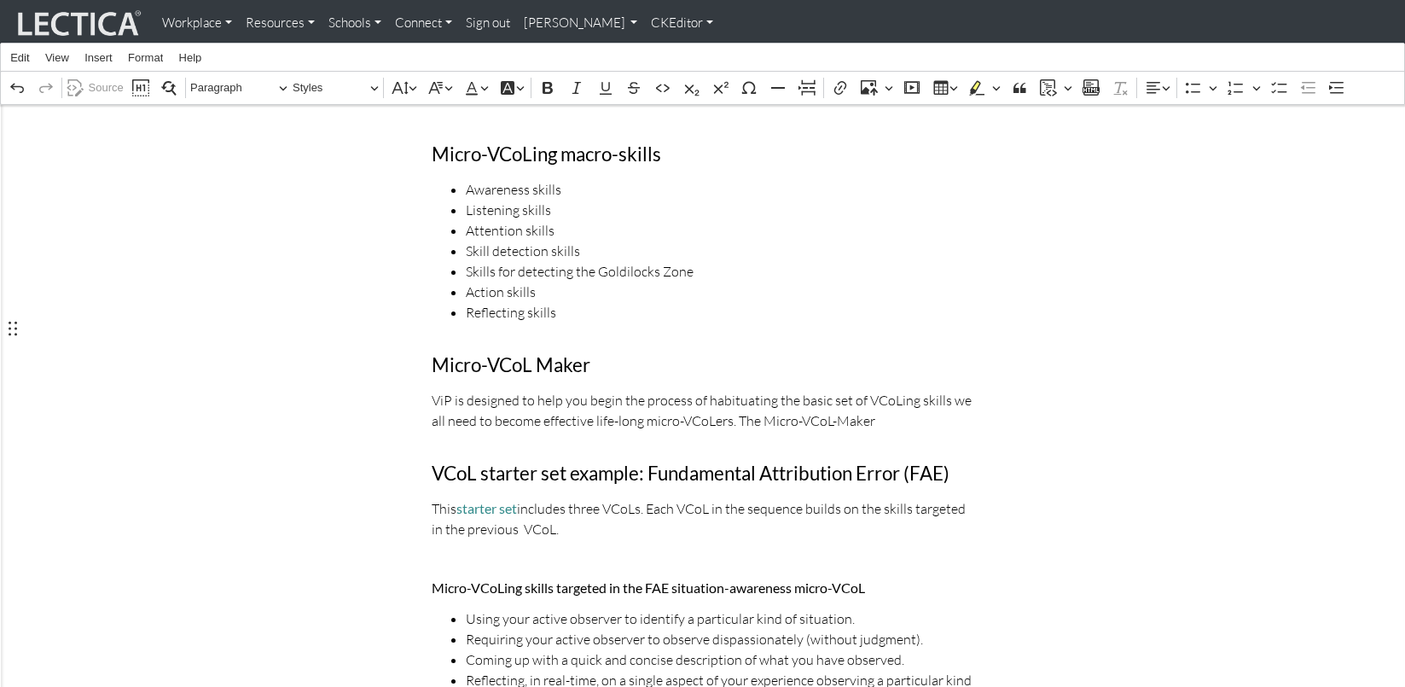
click at [858, 390] on p "ViP is designed to help you begin the process of habituating the basic set of V…" at bounding box center [703, 410] width 542 height 41
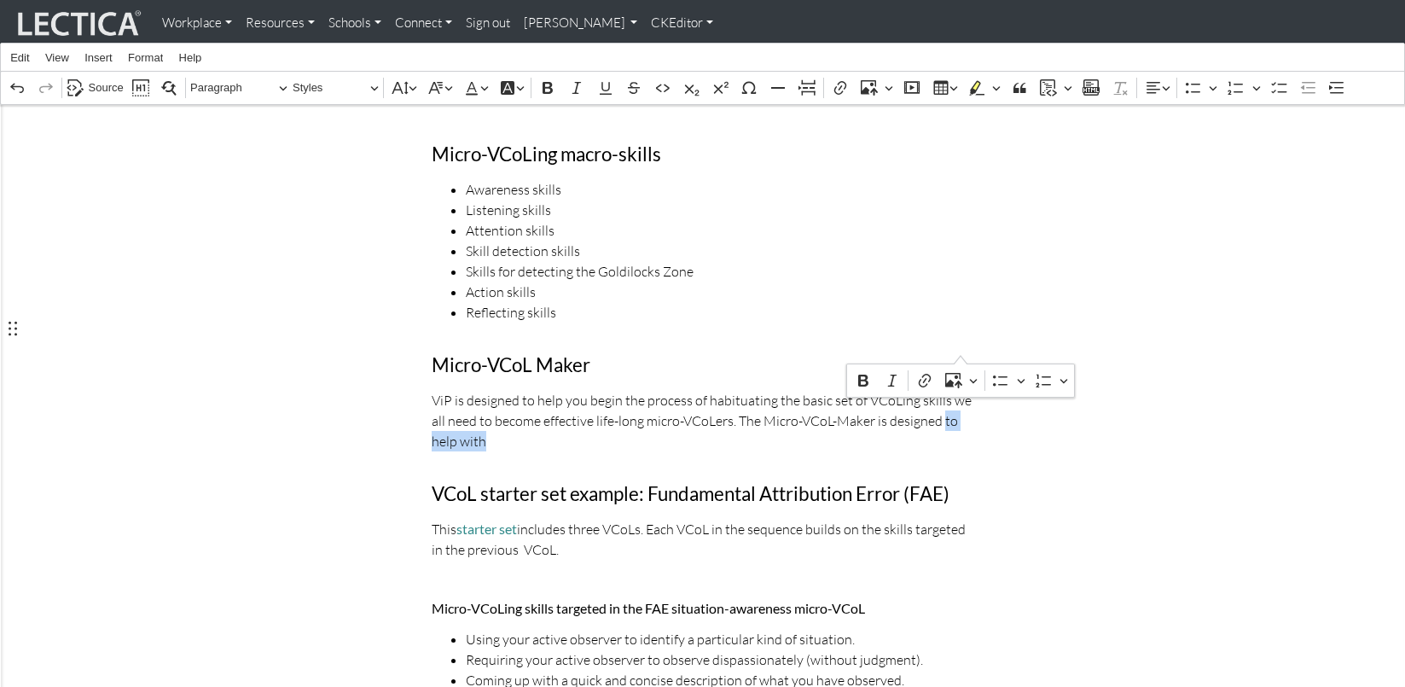
drag, startPoint x: 899, startPoint y: 347, endPoint x: 961, endPoint y: 350, distance: 61.5
click at [961, 390] on p "ViP is designed to help you begin the process of habituating the basic set of V…" at bounding box center [703, 420] width 542 height 61
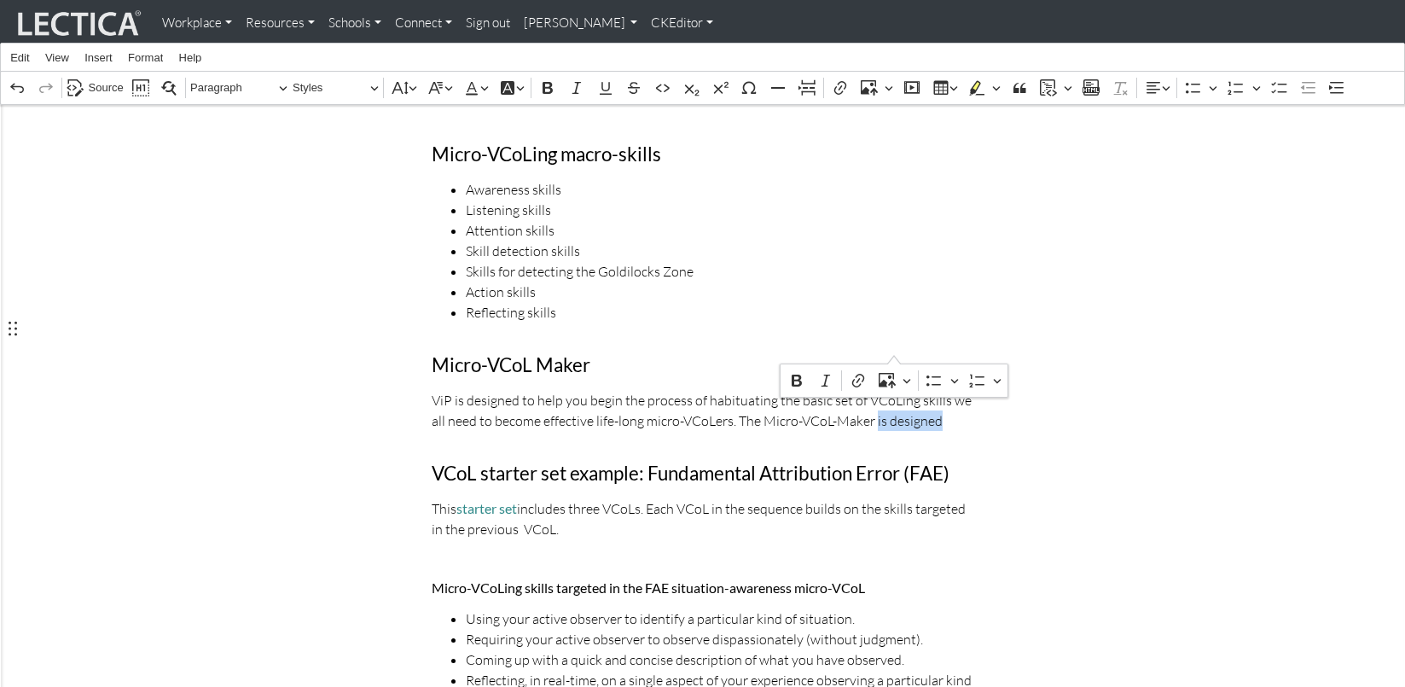
drag, startPoint x: 835, startPoint y: 345, endPoint x: 896, endPoint y: 346, distance: 61.5
click at [896, 390] on p "ViP is designed to help you begin the process of habituating the basic set of V…" at bounding box center [703, 410] width 542 height 41
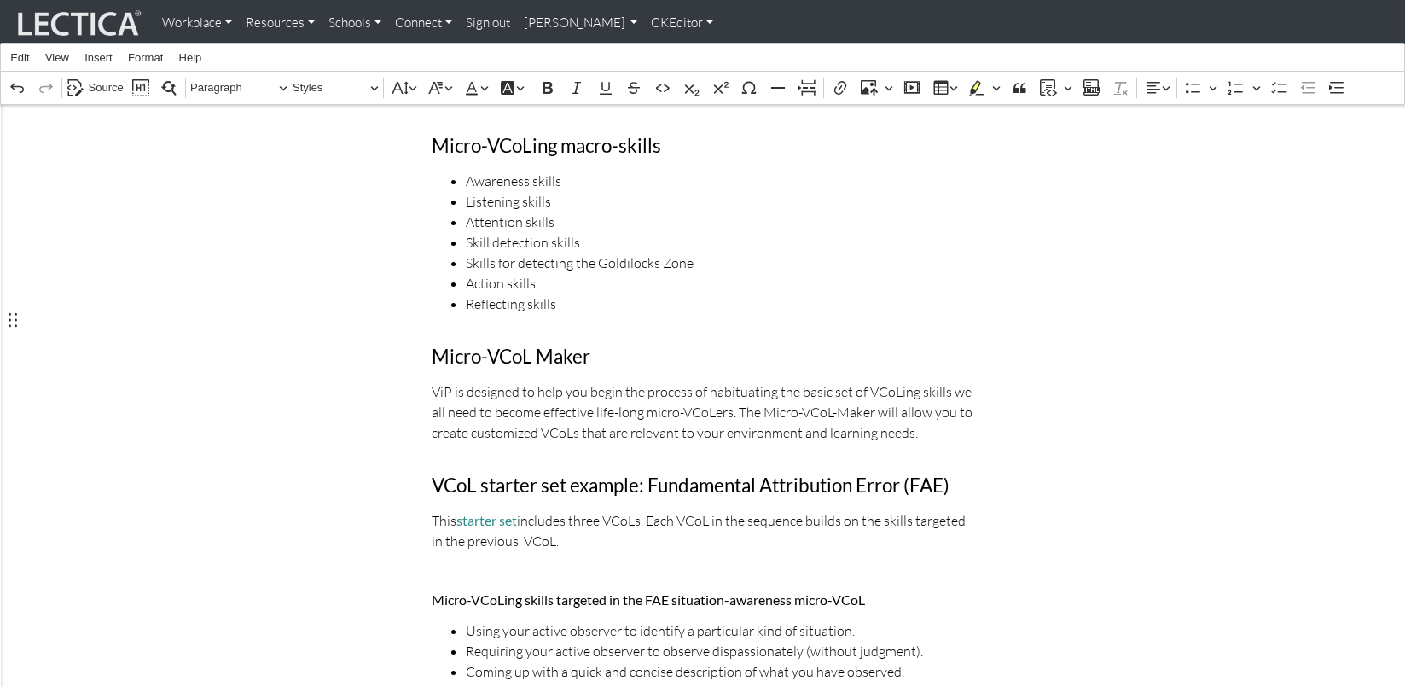
scroll to position [595, 0]
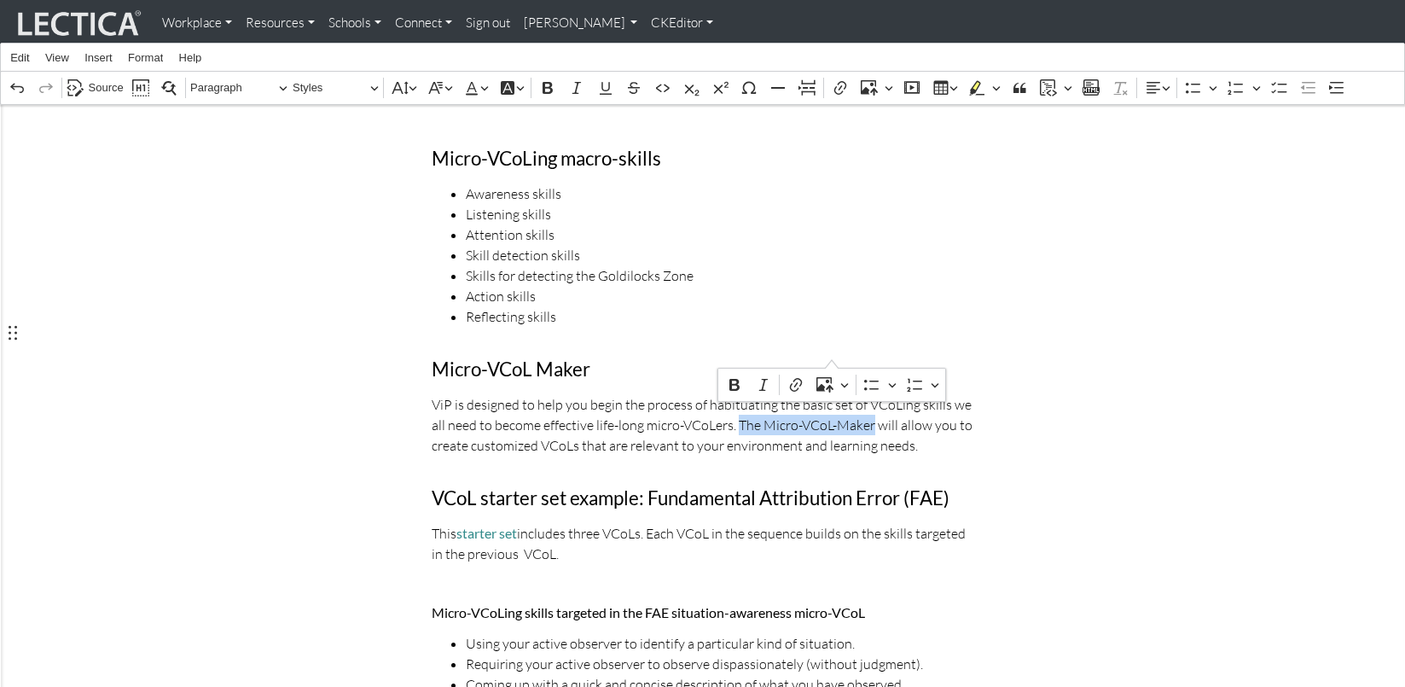
drag, startPoint x: 706, startPoint y: 353, endPoint x: 833, endPoint y: 355, distance: 127.2
click at [833, 394] on p "ViP is designed to help you begin the process of habituating the basic set of V…" at bounding box center [703, 424] width 542 height 61
click at [798, 385] on icon "Editor contextual toolbar" at bounding box center [796, 384] width 17 height 17
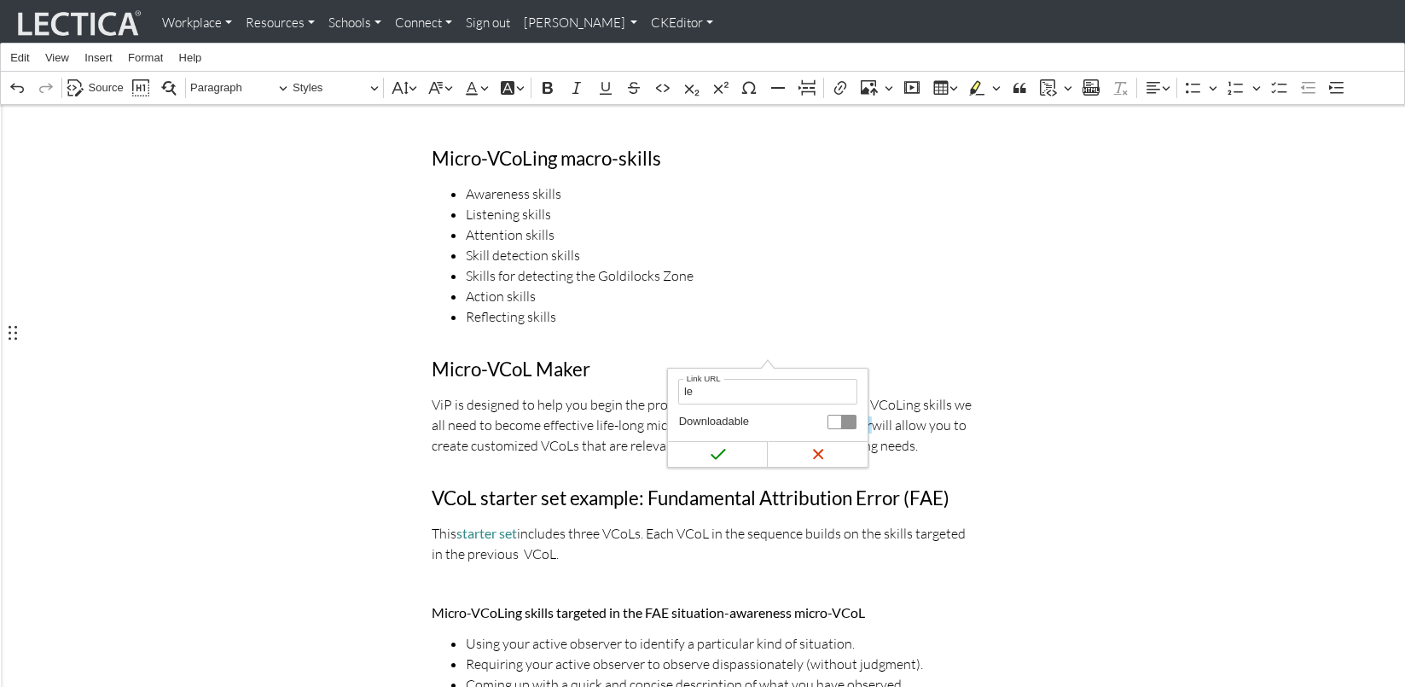
type input "l"
drag, startPoint x: 738, startPoint y: 392, endPoint x: 680, endPoint y: 389, distance: 58.1
click at [680, 389] on input "lectica" at bounding box center [768, 392] width 180 height 26
type input "https://lectica.org/"
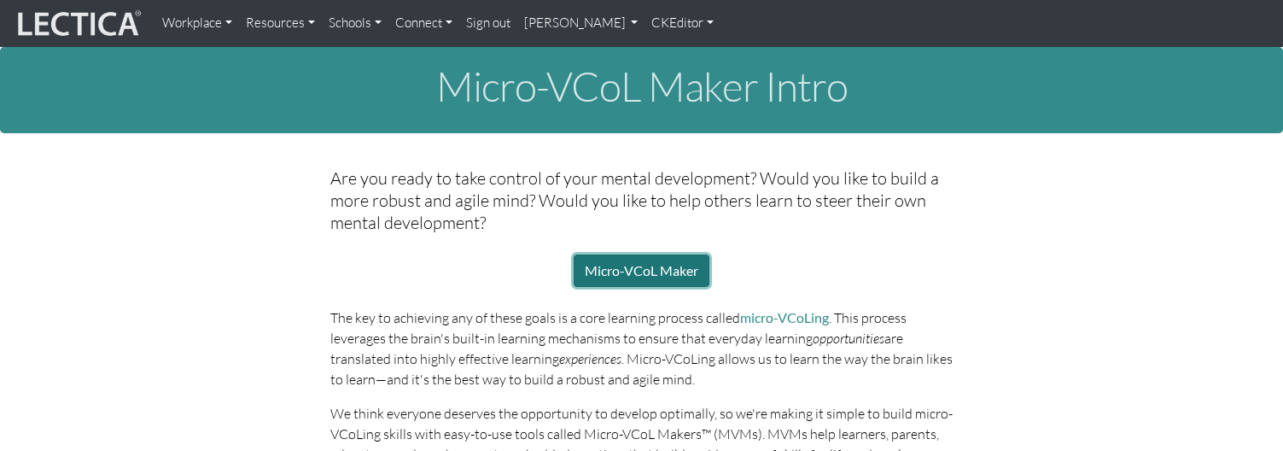
click at [639, 255] on link "Micro-VCoL Maker" at bounding box center [641, 270] width 136 height 32
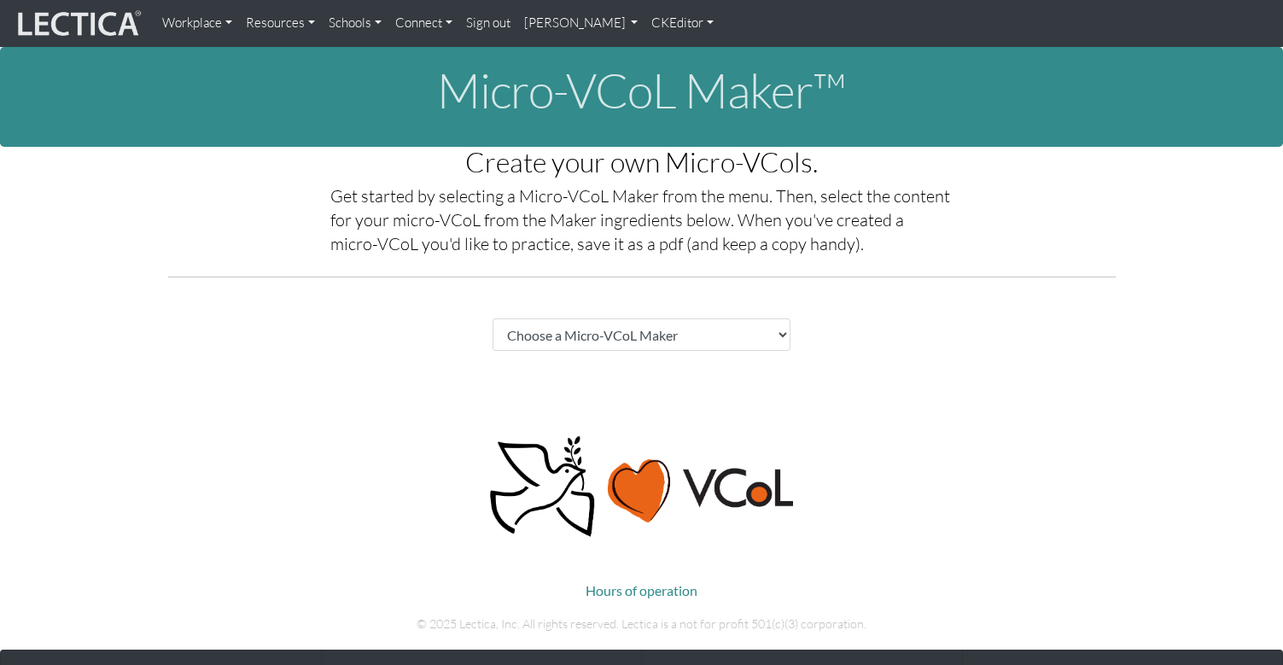
click at [241, 371] on body "Workplace Assessments Why LectaTests? About LectaTests Leadership Leader develo…" at bounding box center [641, 496] width 1283 height 993
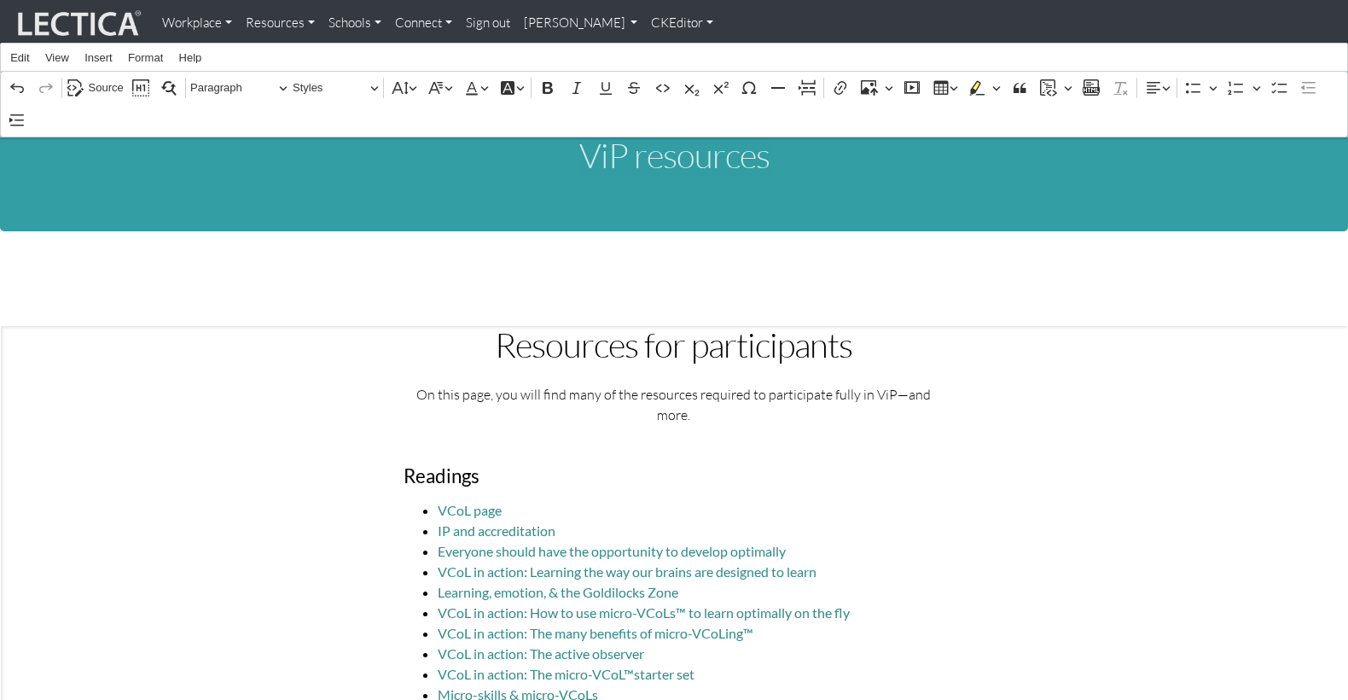
scroll to position [595, 0]
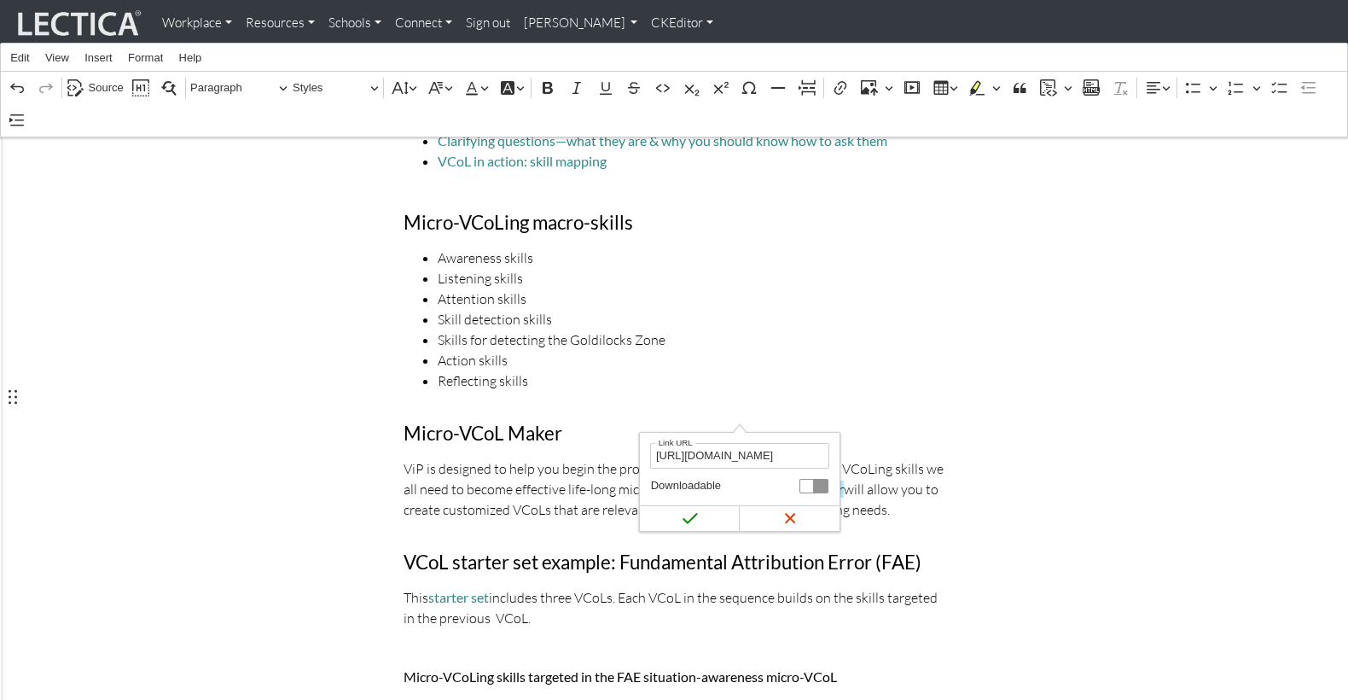
click at [746, 454] on input "https://lectica.org/" at bounding box center [740, 456] width 180 height 26
drag, startPoint x: 751, startPoint y: 456, endPoint x: 654, endPoint y: 462, distance: 97.5
click at [654, 462] on input "https://lectica.org/" at bounding box center [740, 456] width 180 height 26
paste input "://localhost:8001/vcol/maker"
click at [675, 454] on input "http://localhost:8001/vcol/maker" at bounding box center [740, 456] width 180 height 26
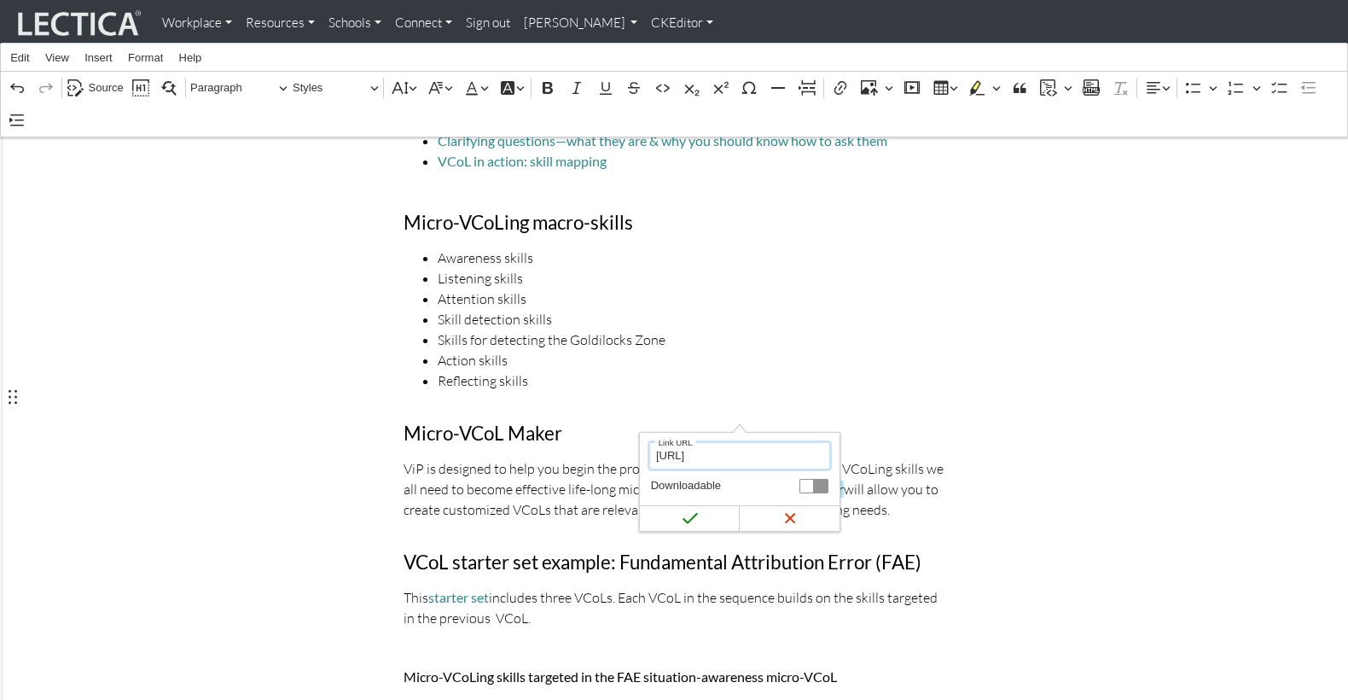
drag, startPoint x: 690, startPoint y: 451, endPoint x: 760, endPoint y: 453, distance: 70.8
click at [760, 453] on input "https://localhost:8001/vcol/maker" at bounding box center [740, 456] width 180 height 26
type input "https://lectica.org/vcol/maker"
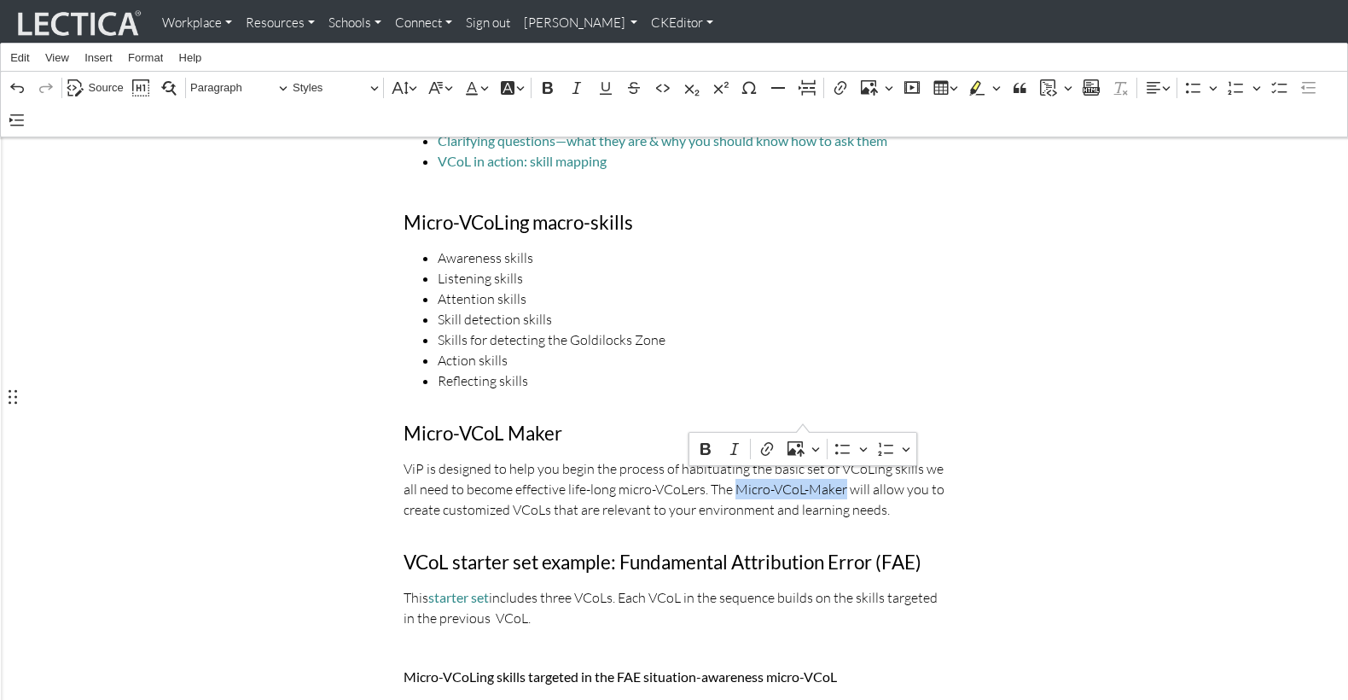
drag, startPoint x: 701, startPoint y: 412, endPoint x: 803, endPoint y: 413, distance: 102.4
click at [803, 458] on p "ViP is designed to help you begin the process of habituating the basic set of V…" at bounding box center [675, 488] width 542 height 61
click at [765, 452] on icon "Editor contextual toolbar" at bounding box center [767, 448] width 17 height 17
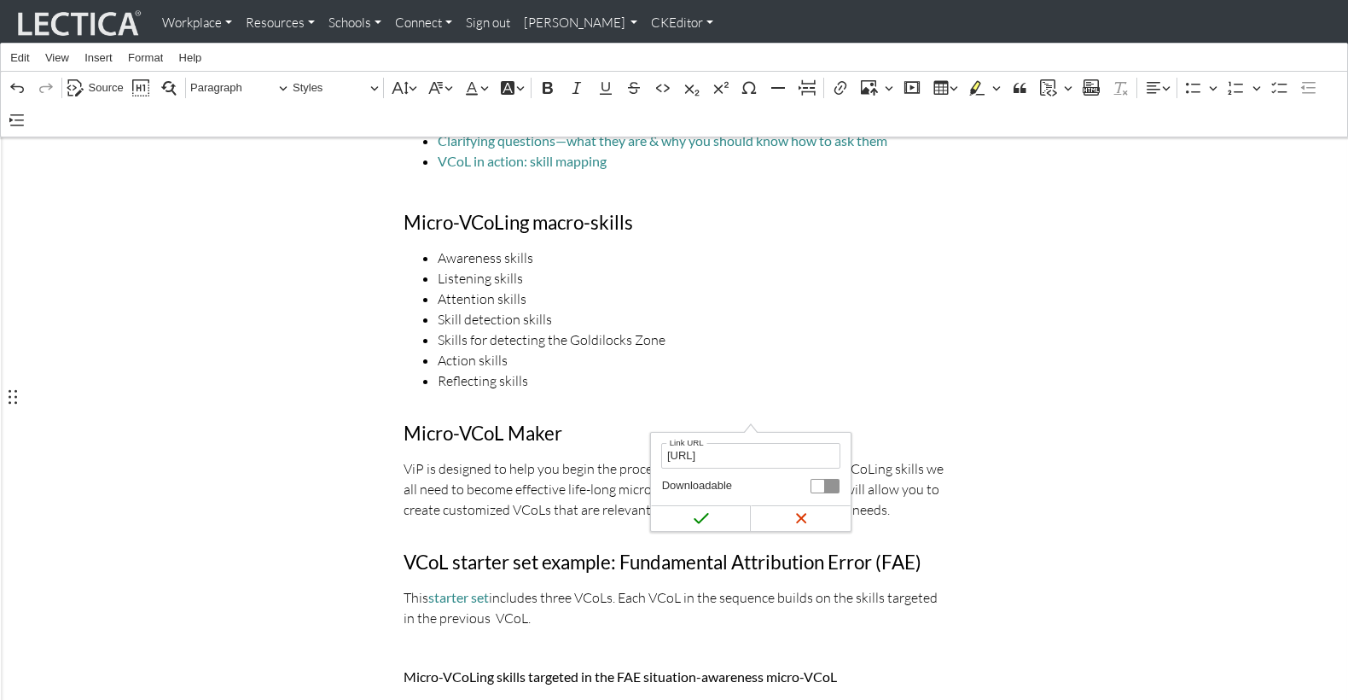
click at [684, 456] on input "http://localhost:8001/vcol/maker" at bounding box center [751, 456] width 180 height 26
drag, startPoint x: 701, startPoint y: 453, endPoint x: 771, endPoint y: 454, distance: 69.1
click at [771, 454] on input "https://localhost:8001/vcol/maker" at bounding box center [751, 456] width 180 height 26
click at [706, 451] on input "https://llectica.org/vcol/maker" at bounding box center [751, 456] width 180 height 26
type input "https://lectica.org/vcol/maker"
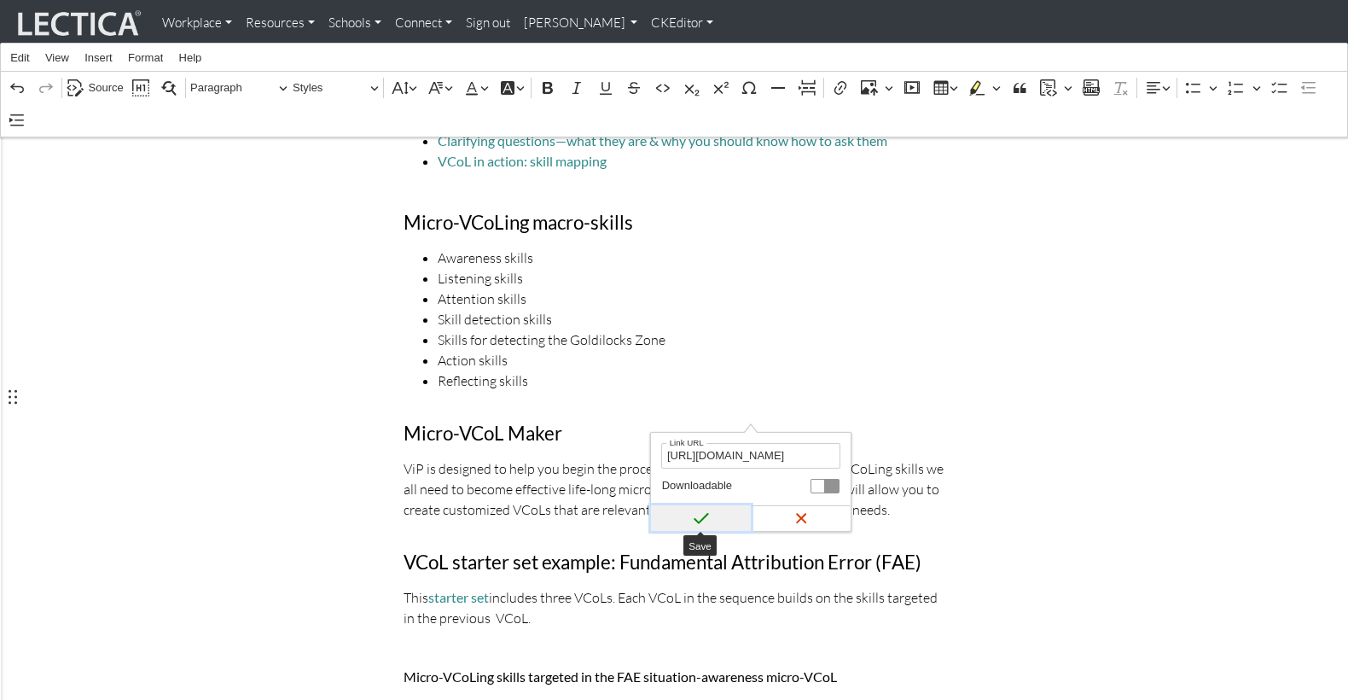
click at [701, 514] on icon "submit" at bounding box center [701, 517] width 17 height 17
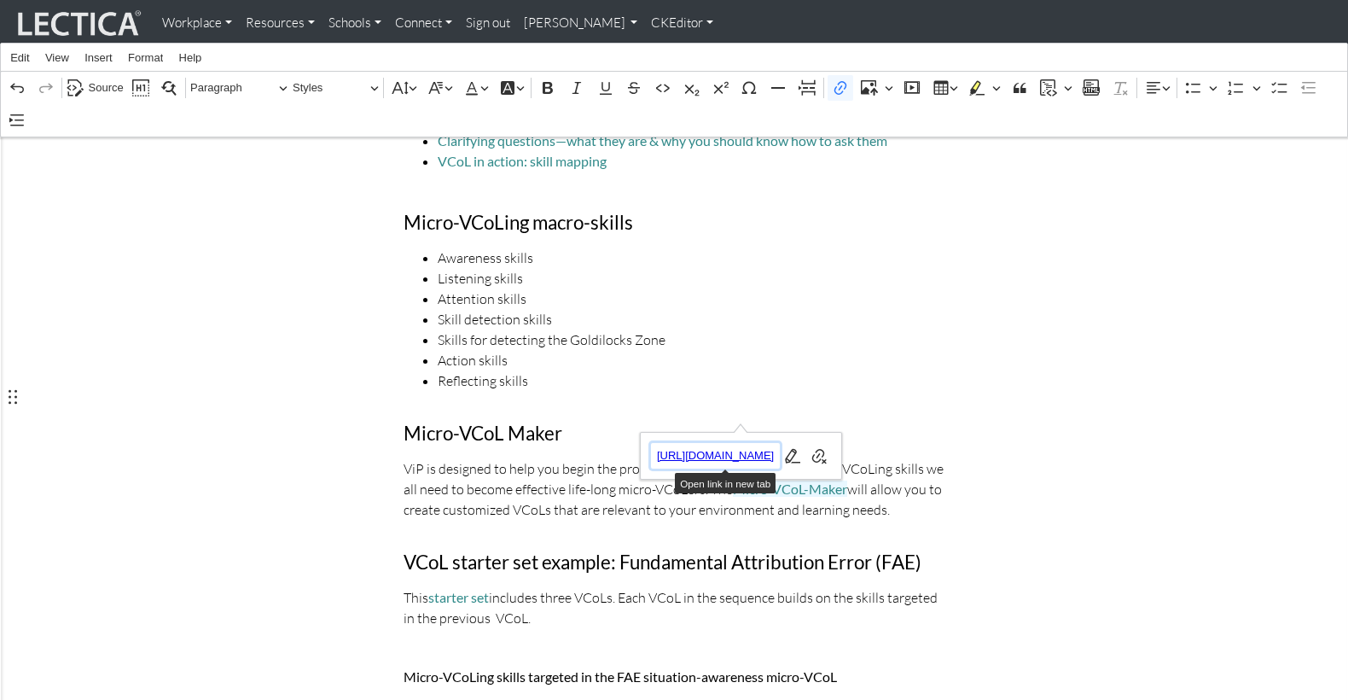
click at [748, 457] on span "https://lectica.org/vcol/maker" at bounding box center [716, 455] width 128 height 20
click at [771, 480] on link "Micro-VCoL-Maker" at bounding box center [790, 488] width 114 height 16
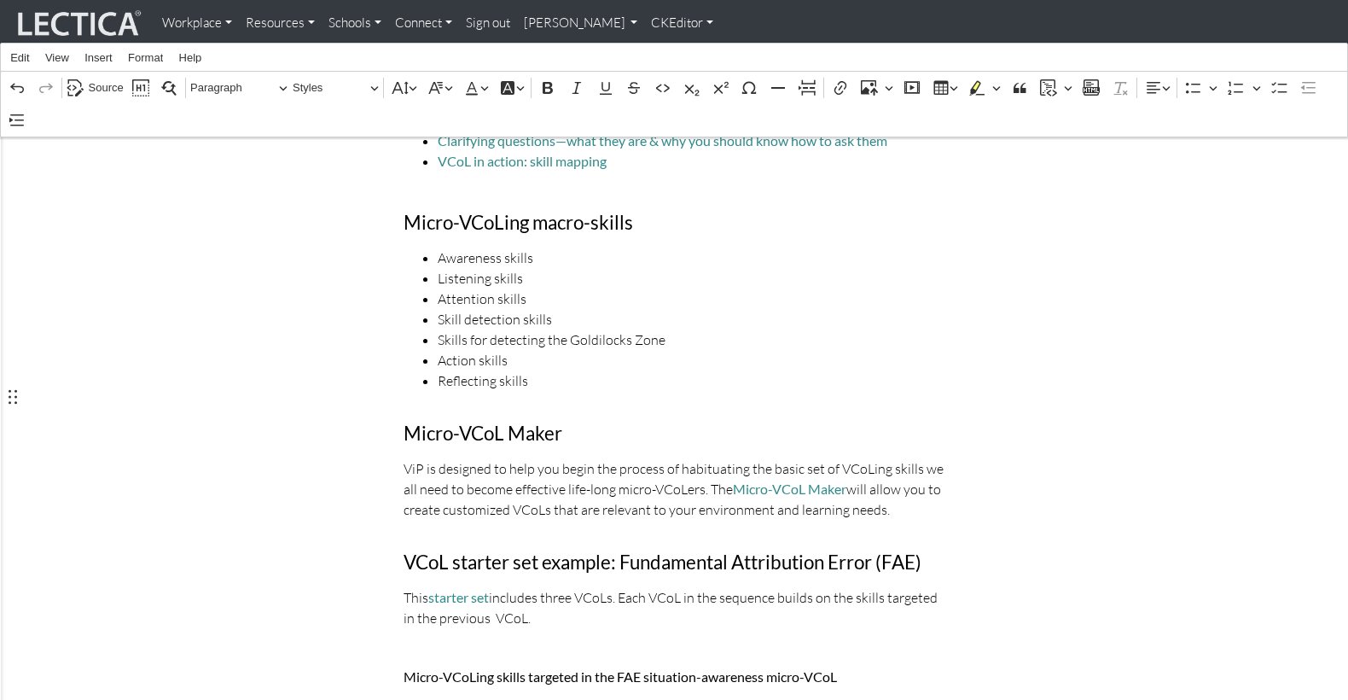
click at [854, 458] on p "ViP is designed to help you begin the process of habituating the basic set of V…" at bounding box center [675, 488] width 542 height 61
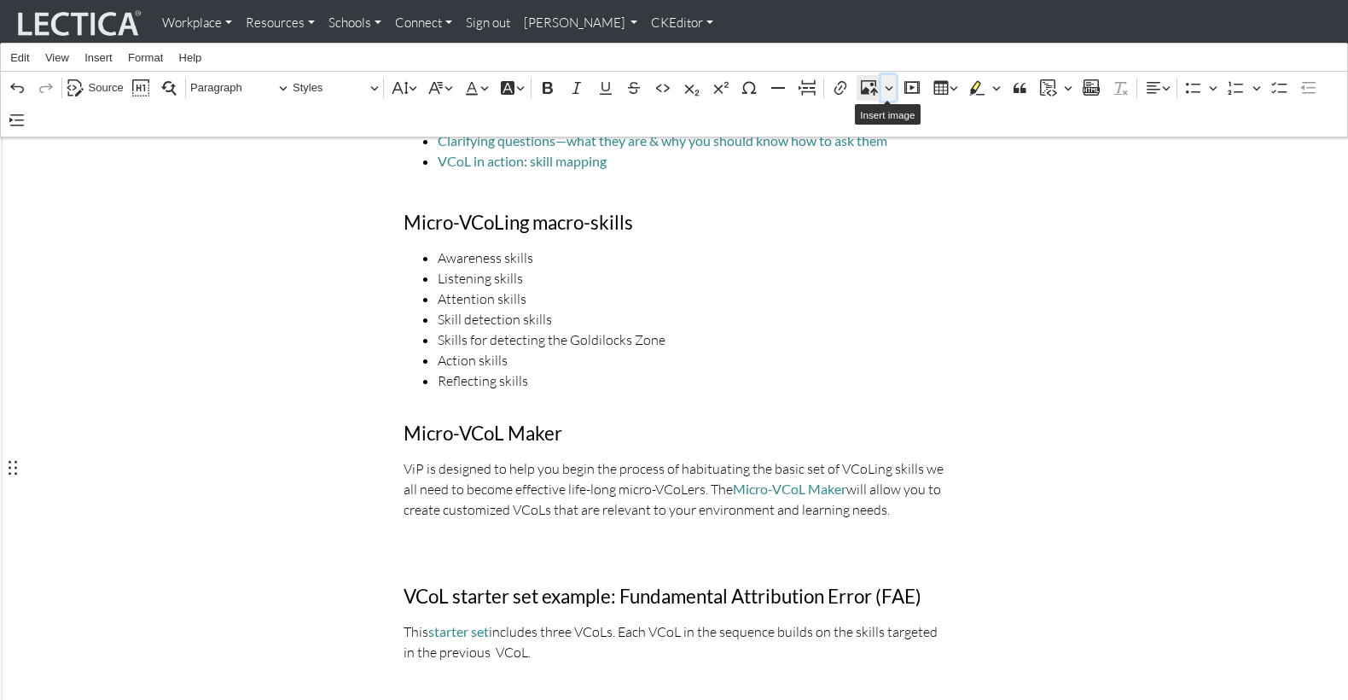
click at [890, 84] on icon "Editor toolbar" at bounding box center [889, 87] width 9 height 17
click at [903, 138] on span "Insert via URL" at bounding box center [915, 141] width 70 height 20
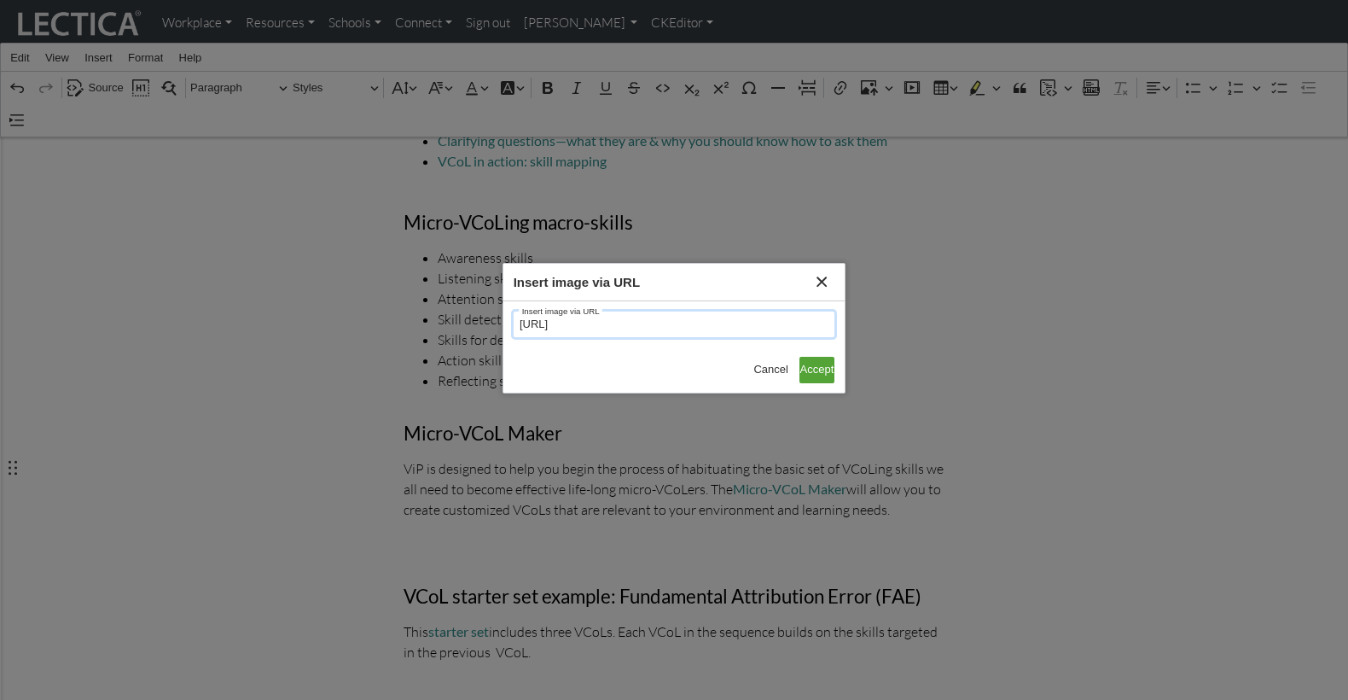
drag, startPoint x: 692, startPoint y: 320, endPoint x: 511, endPoint y: 317, distance: 180.9
click at [511, 317] on div "http://localhost:8001/vcol/maker Insert image via URL" at bounding box center [673, 323] width 341 height 45
paste input "s://lecticalive.s3.us-east-1.amazonaws.com/assets/images/VCoLs/sample-micro-vco…"
type input "https://lecticalive.s3.us-east-1.amazonaws.com/assets/images/VCoLs/sample-micro…"
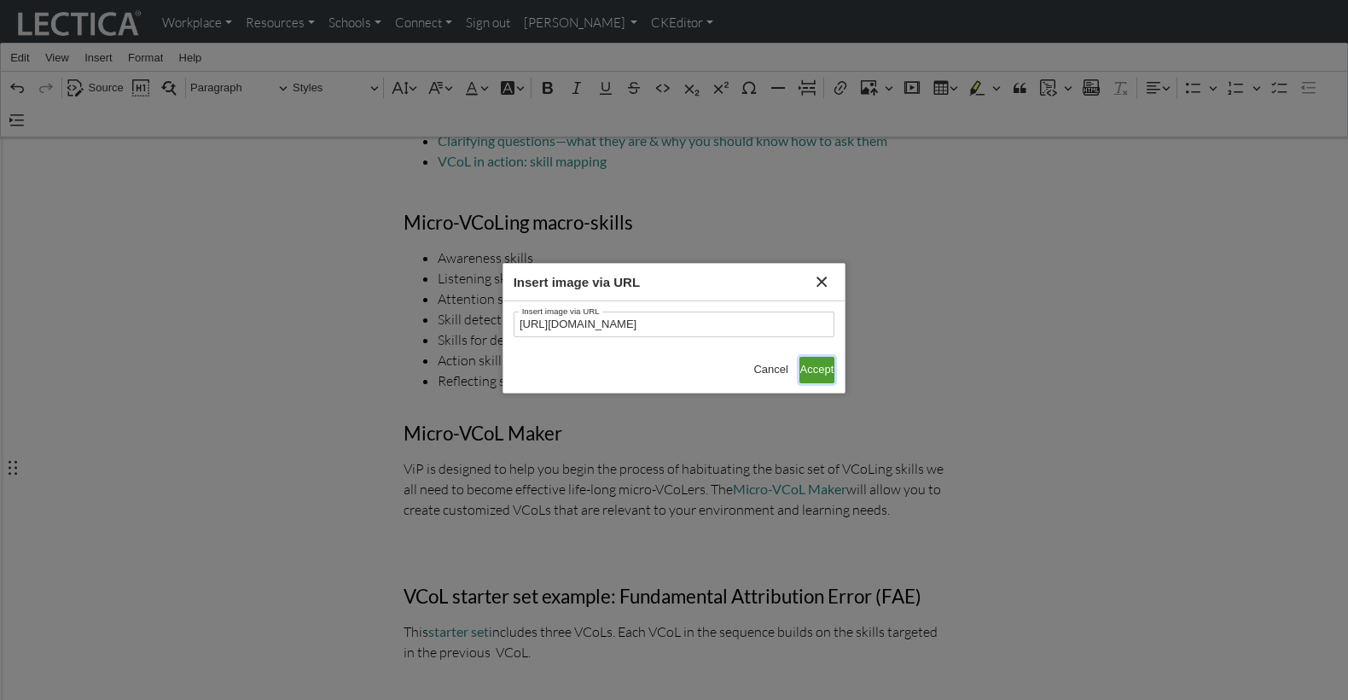
scroll to position [0, 0]
click at [812, 361] on span "Accept" at bounding box center [817, 369] width 34 height 20
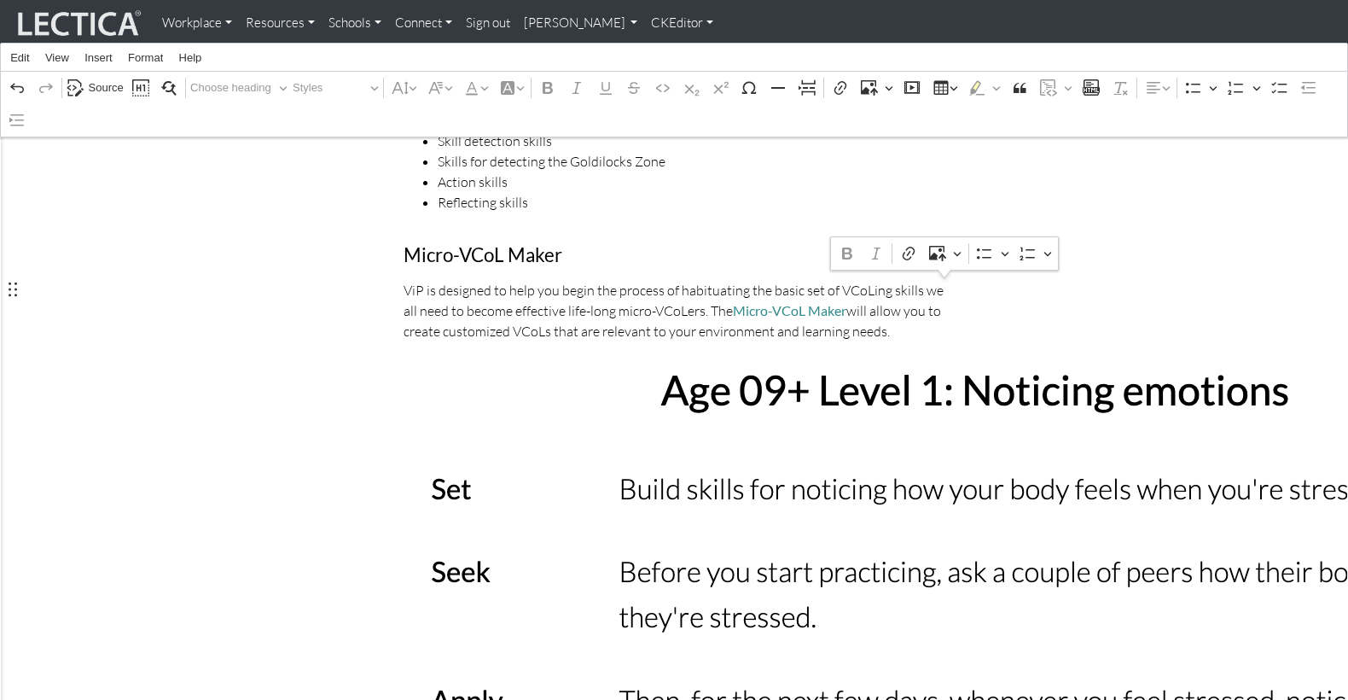
scroll to position [600, 0]
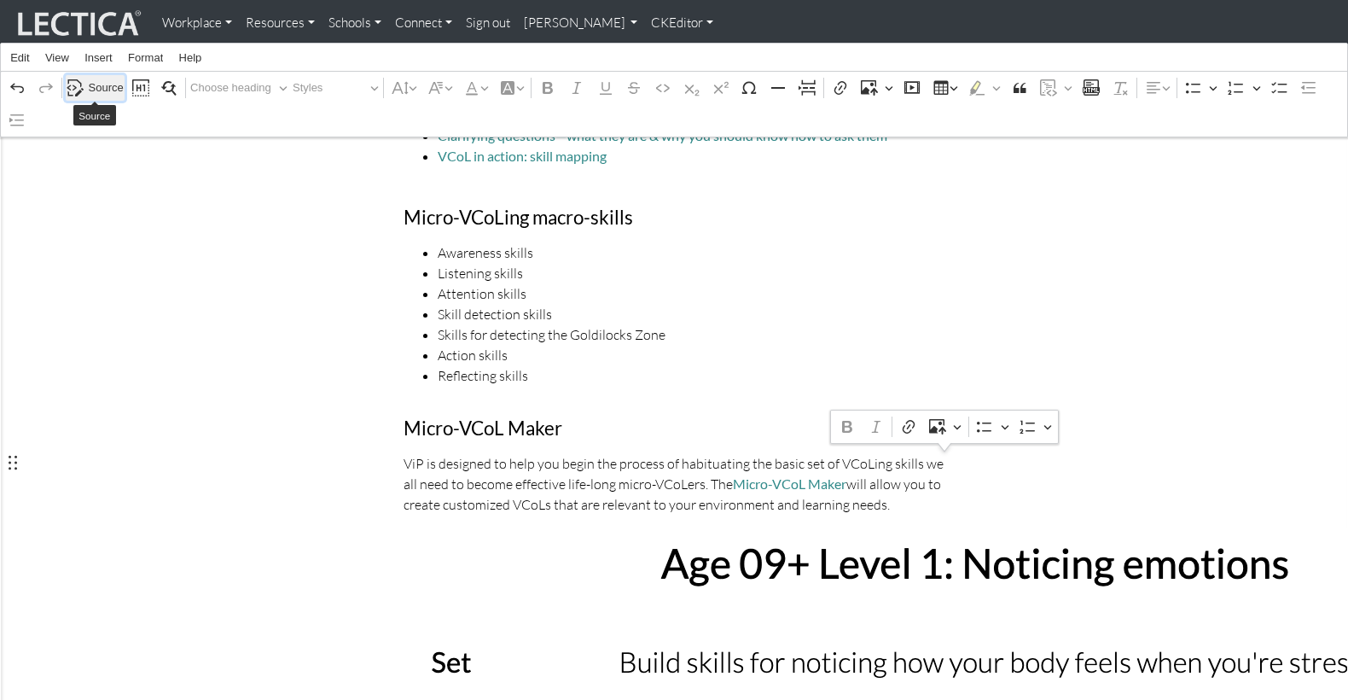
click at [98, 84] on span "Source" at bounding box center [106, 88] width 35 height 20
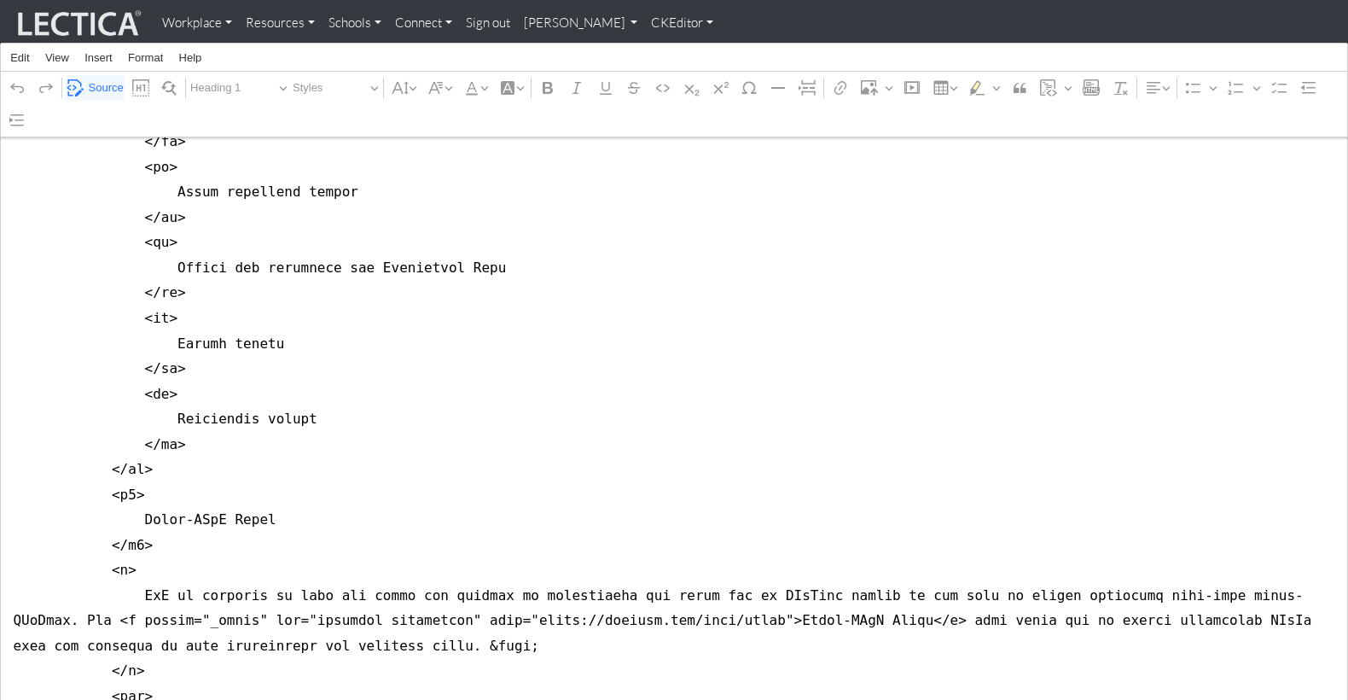
scroll to position [3270, 0]
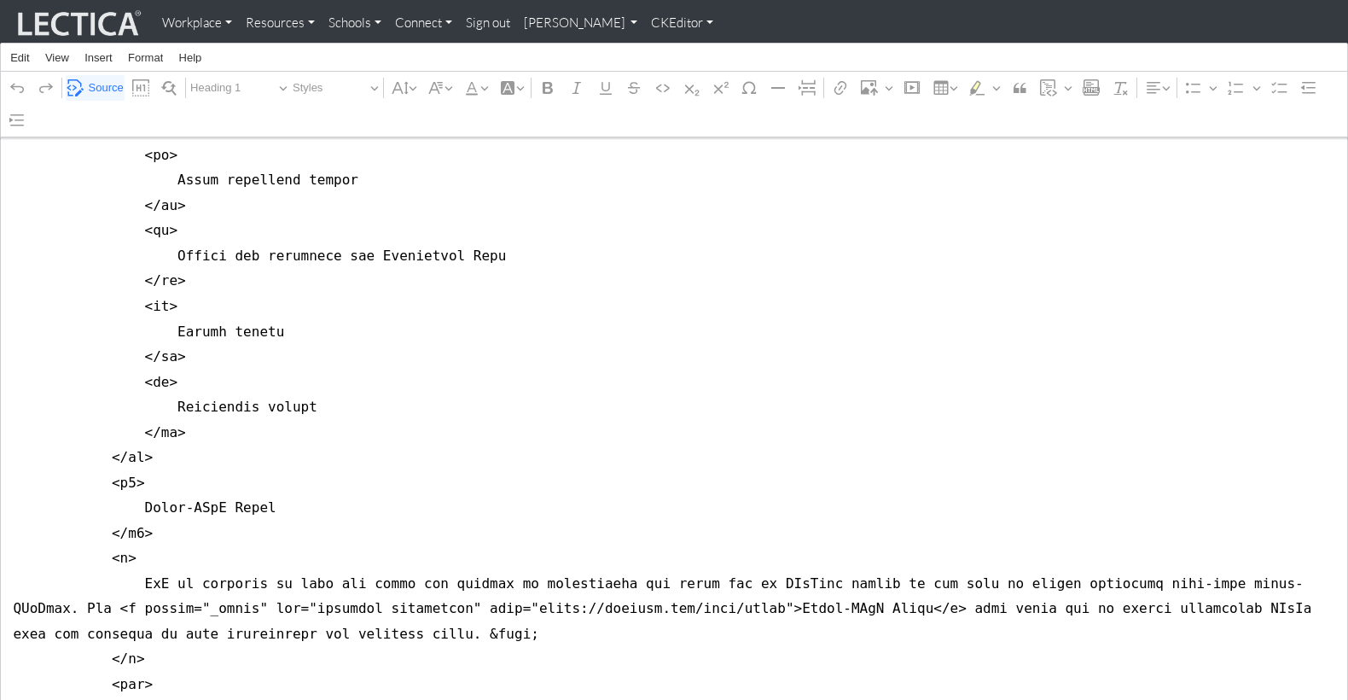
drag, startPoint x: 64, startPoint y: 474, endPoint x: 264, endPoint y: 474, distance: 199.7
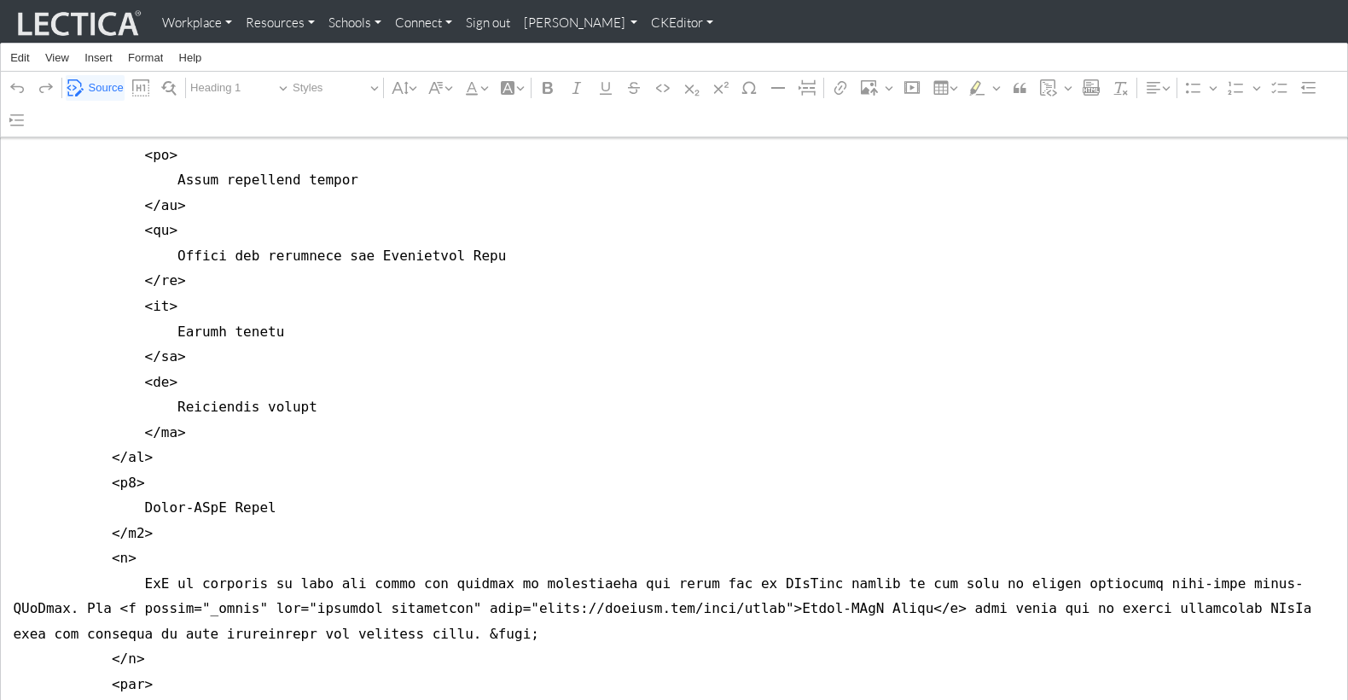
type textarea "<style type="text/css">h2 { font-weight: 400; font-size: 2rem; margin-bottom: 1…"
click at [98, 85] on span "Source" at bounding box center [106, 88] width 35 height 20
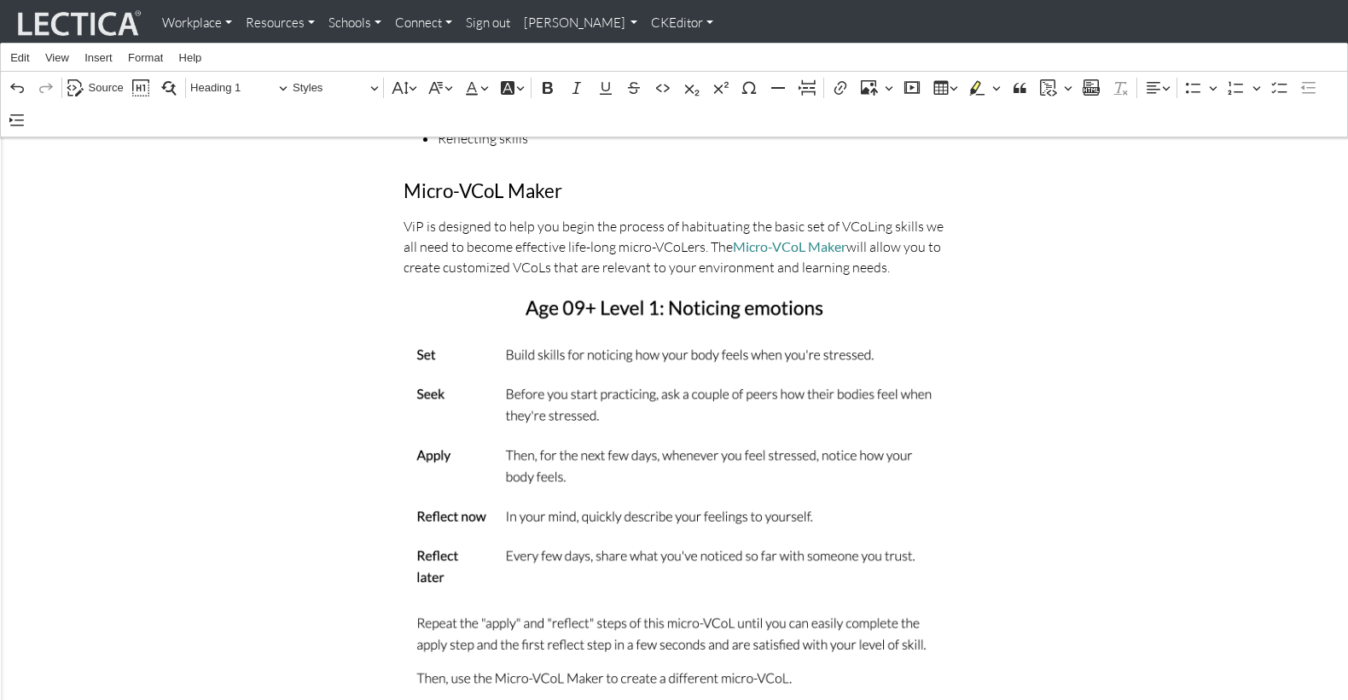
scroll to position [820, 0]
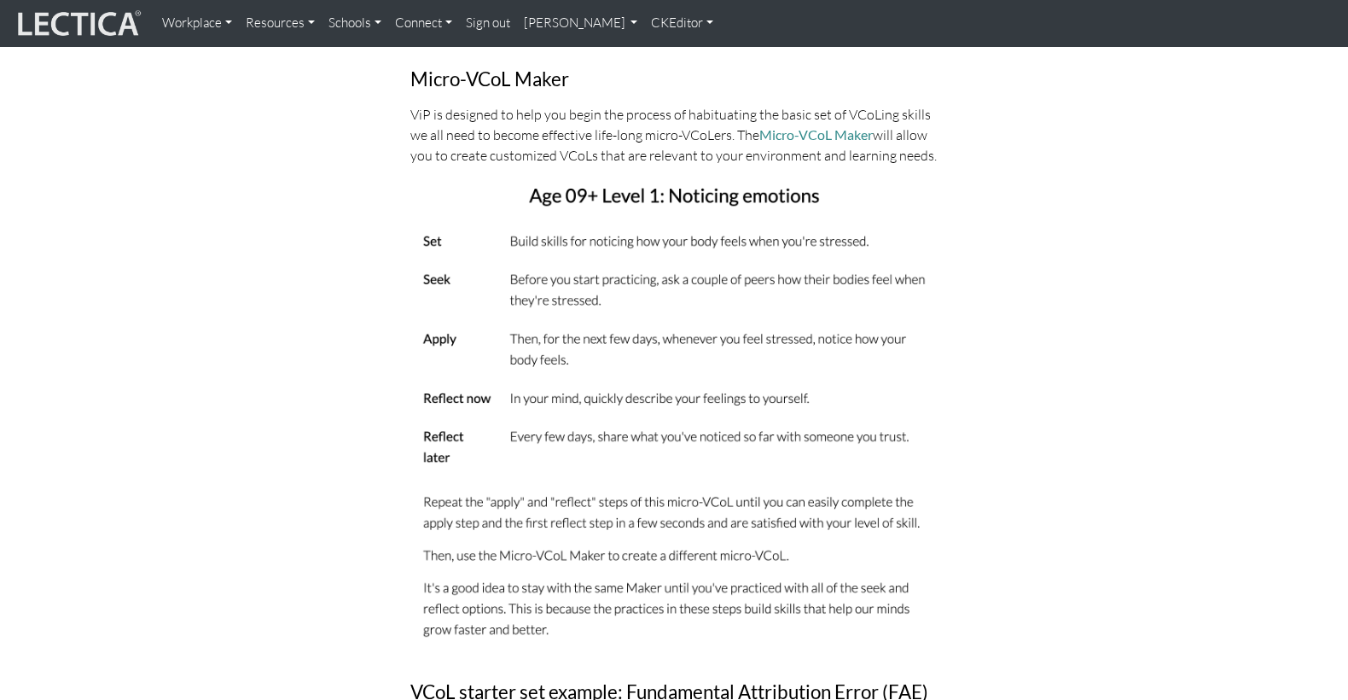
scroll to position [766, 0]
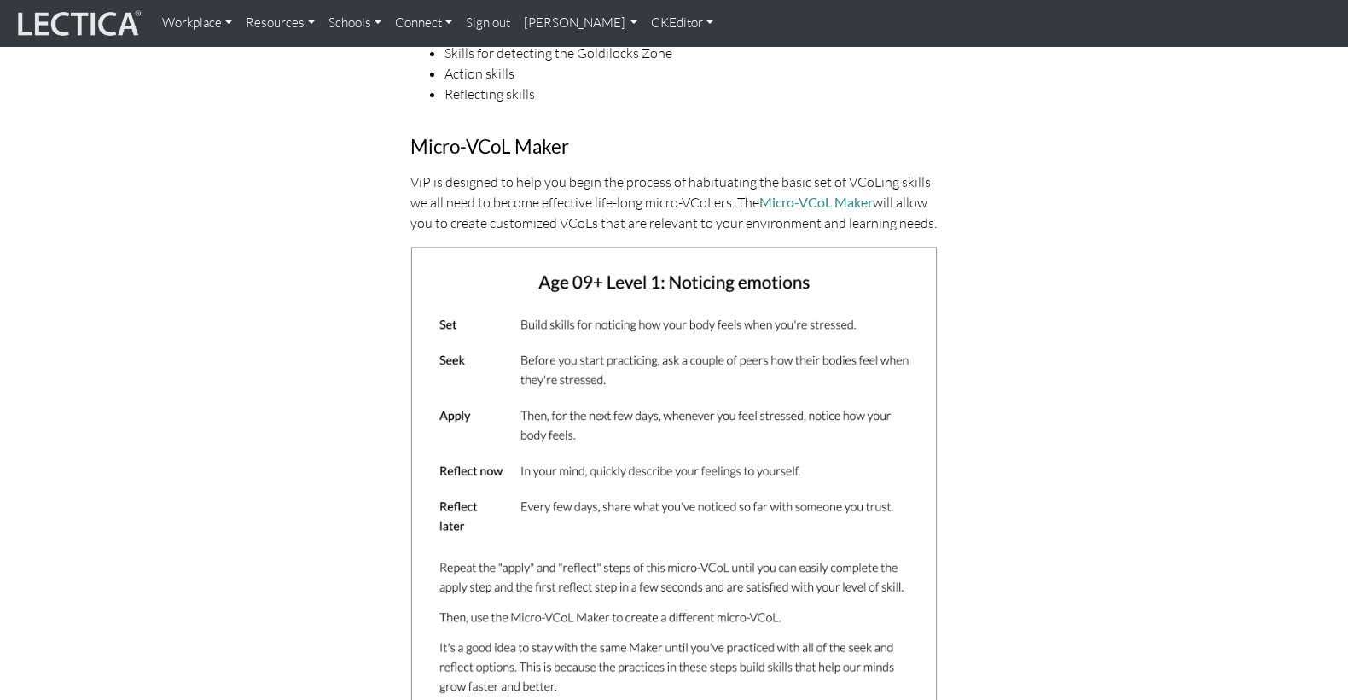
scroll to position [714, 0]
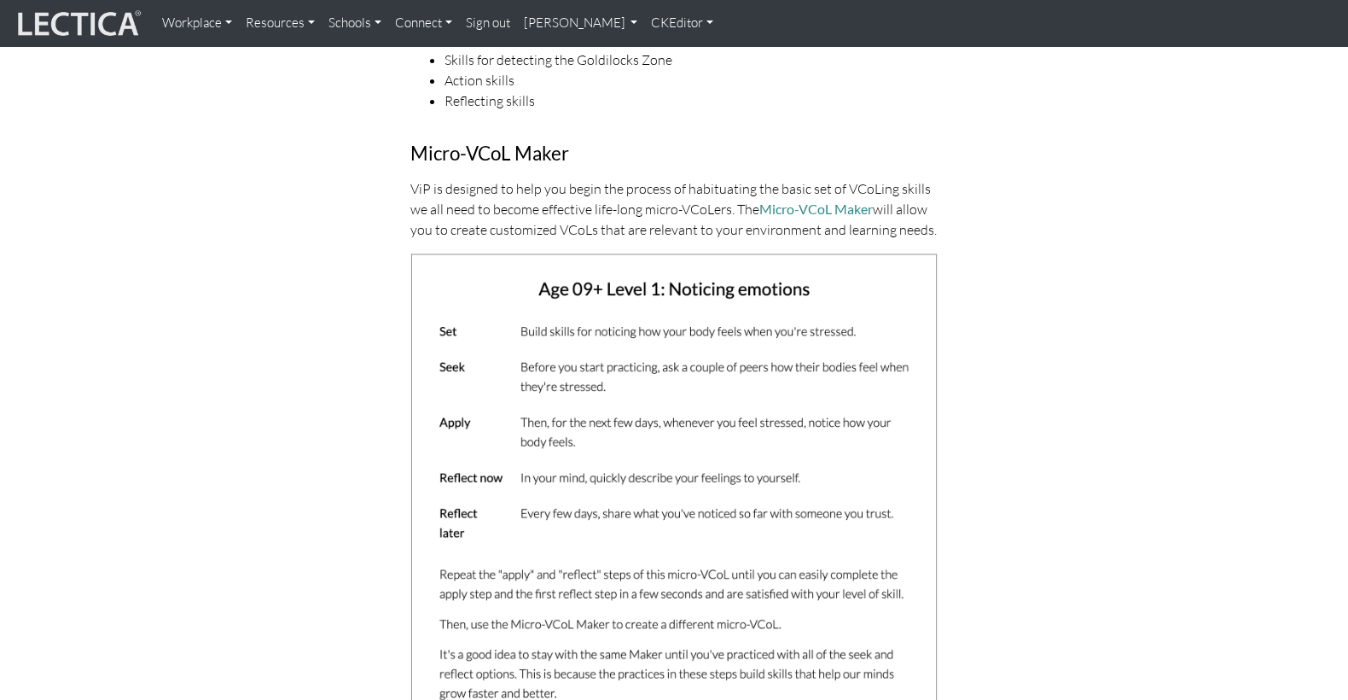
click at [867, 178] on p "ViP is designed to help you begin the process of habituating the basic set of V…" at bounding box center [673, 208] width 527 height 61
click at [864, 178] on p "ViP is designed to help you begin the process of habituating the basic set of V…" at bounding box center [673, 208] width 527 height 61
click at [859, 178] on p "ViP is designed to help you begin the process of habituating the basic set of V…" at bounding box center [673, 208] width 527 height 61
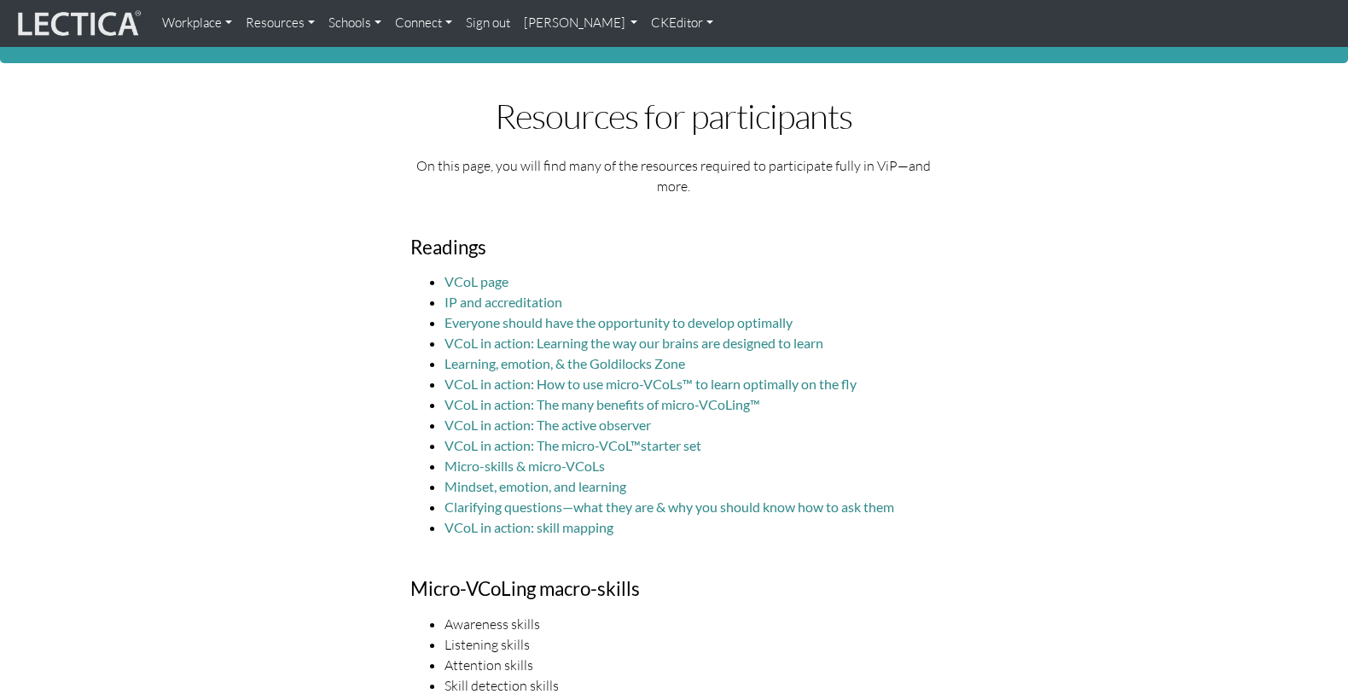
scroll to position [0, 0]
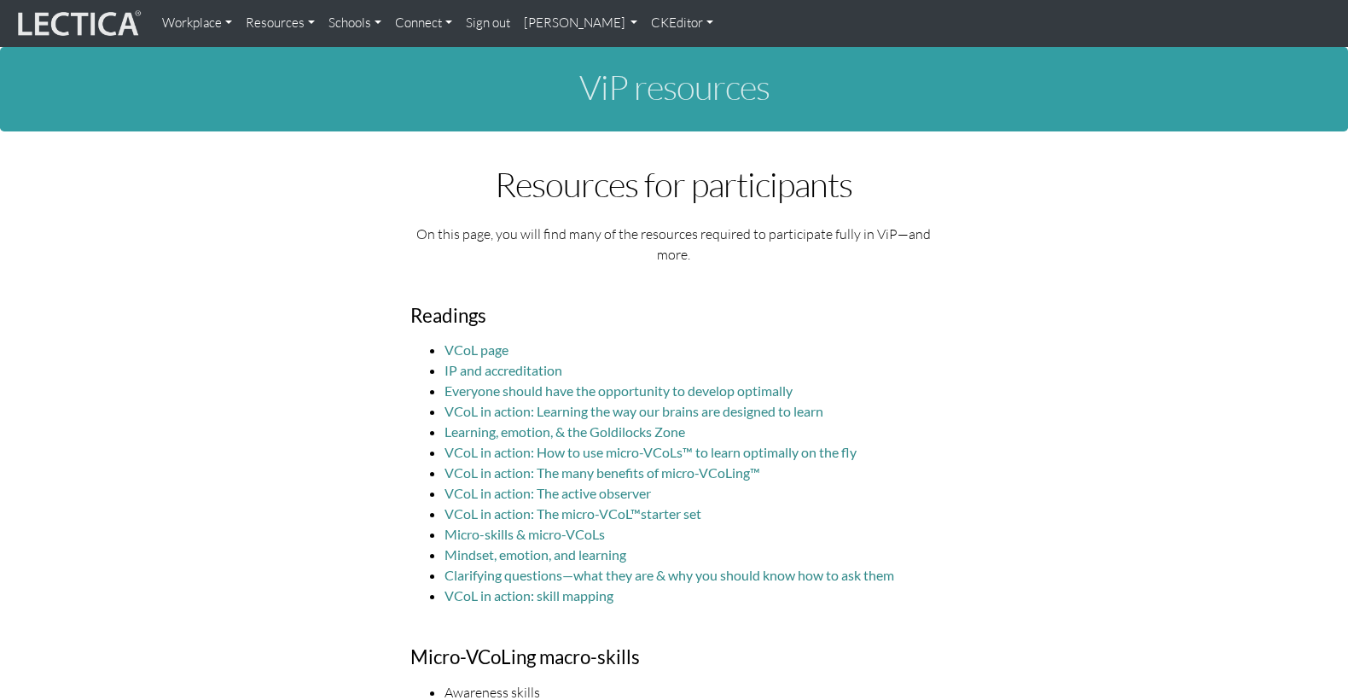
click at [644, 25] on link "CKEditor" at bounding box center [682, 23] width 76 height 33
click at [658, 55] on link "Edit" at bounding box center [675, 59] width 34 height 20
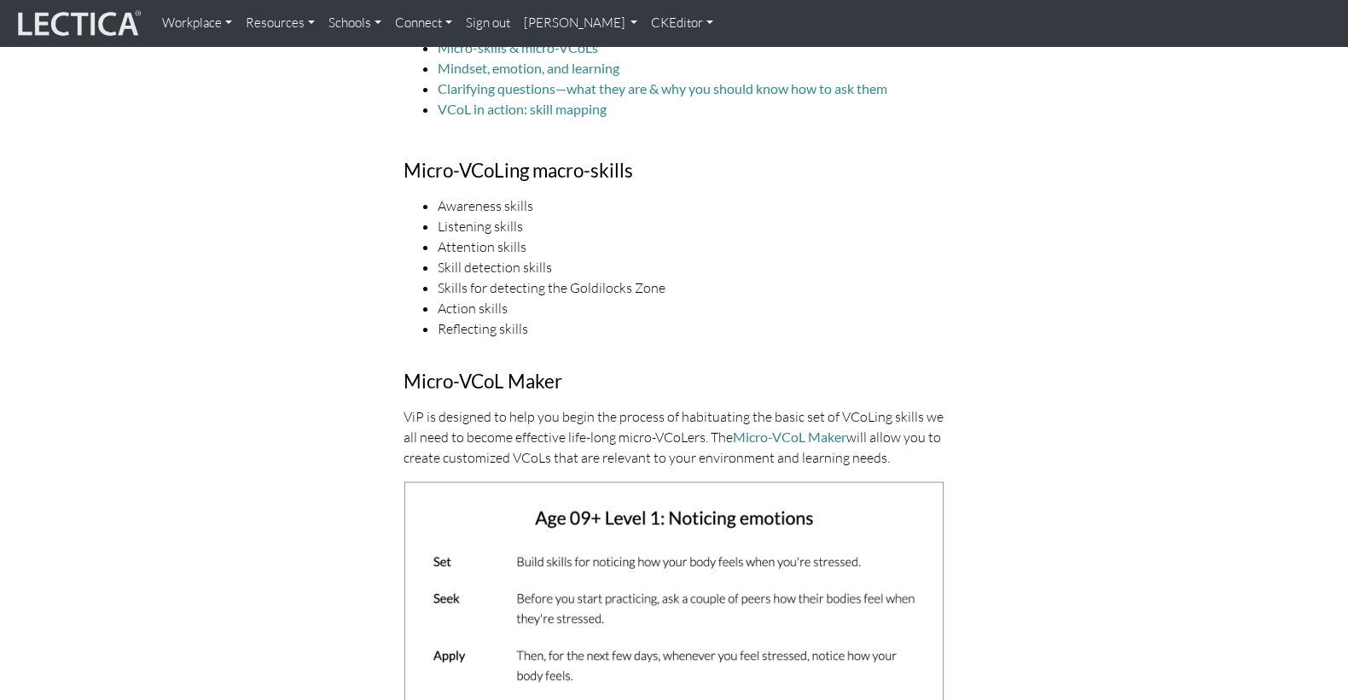
scroll to position [654, 0]
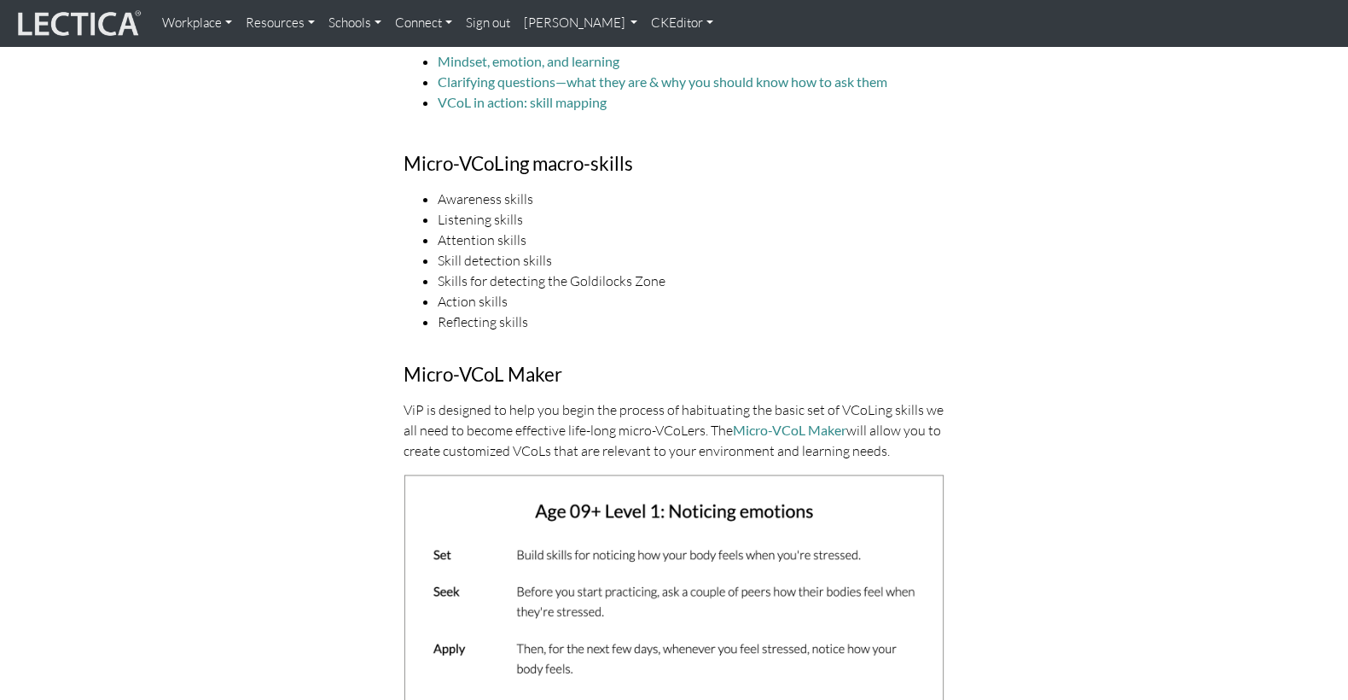
click at [835, 399] on p "ViP is designed to help you begin the process of habituating the basic set of V…" at bounding box center [675, 429] width 542 height 61
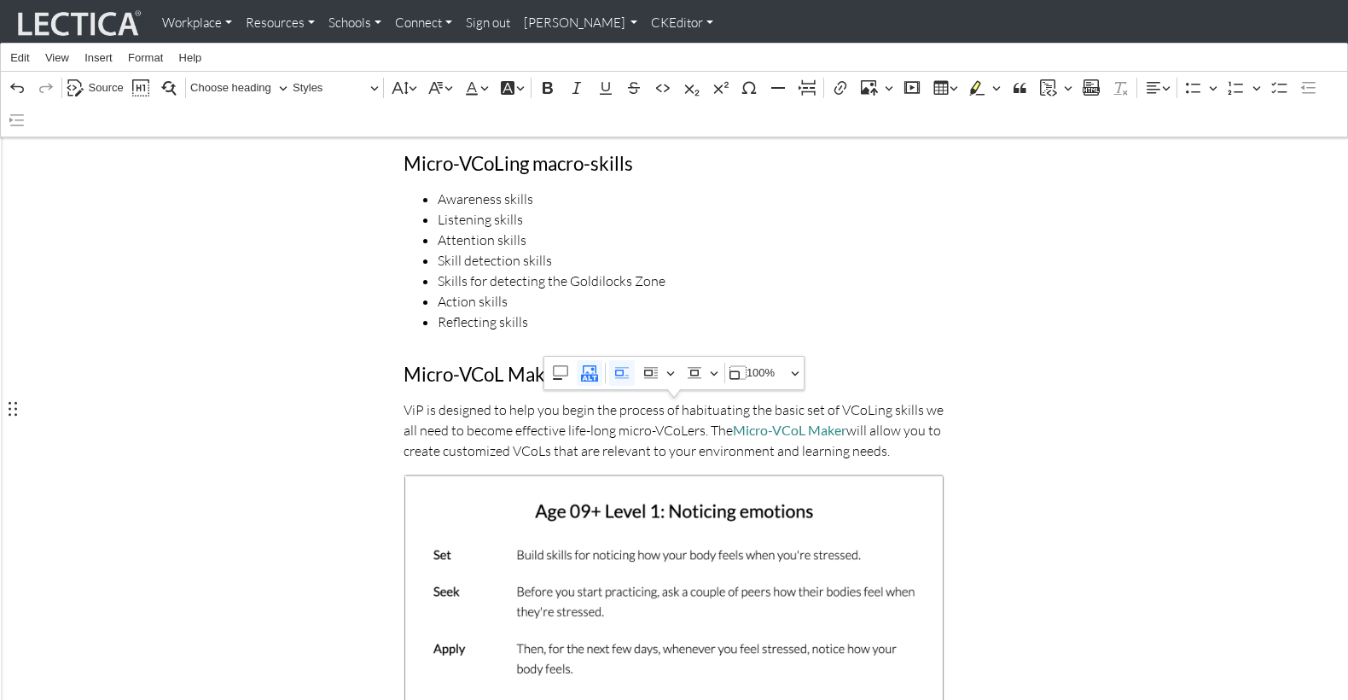
click at [837, 399] on p "ViP is designed to help you begin the process of habituating the basic set of V…" at bounding box center [675, 429] width 542 height 61
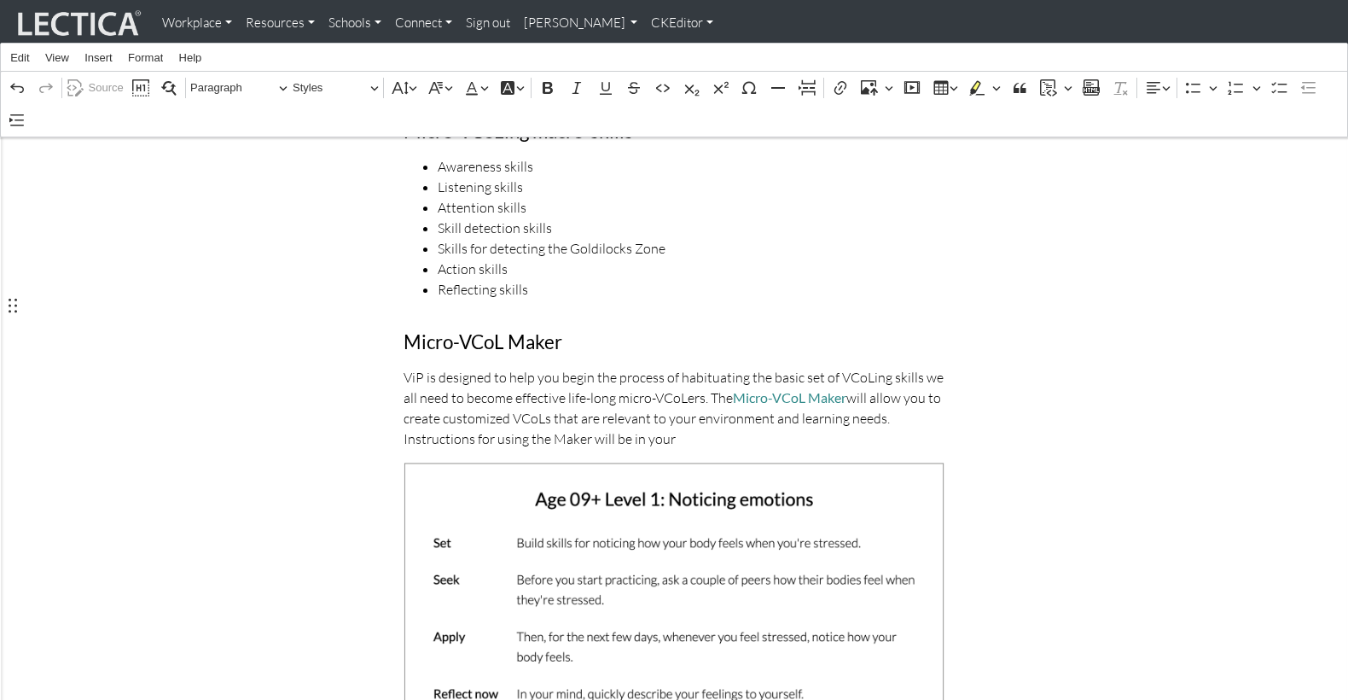
scroll to position [690, 0]
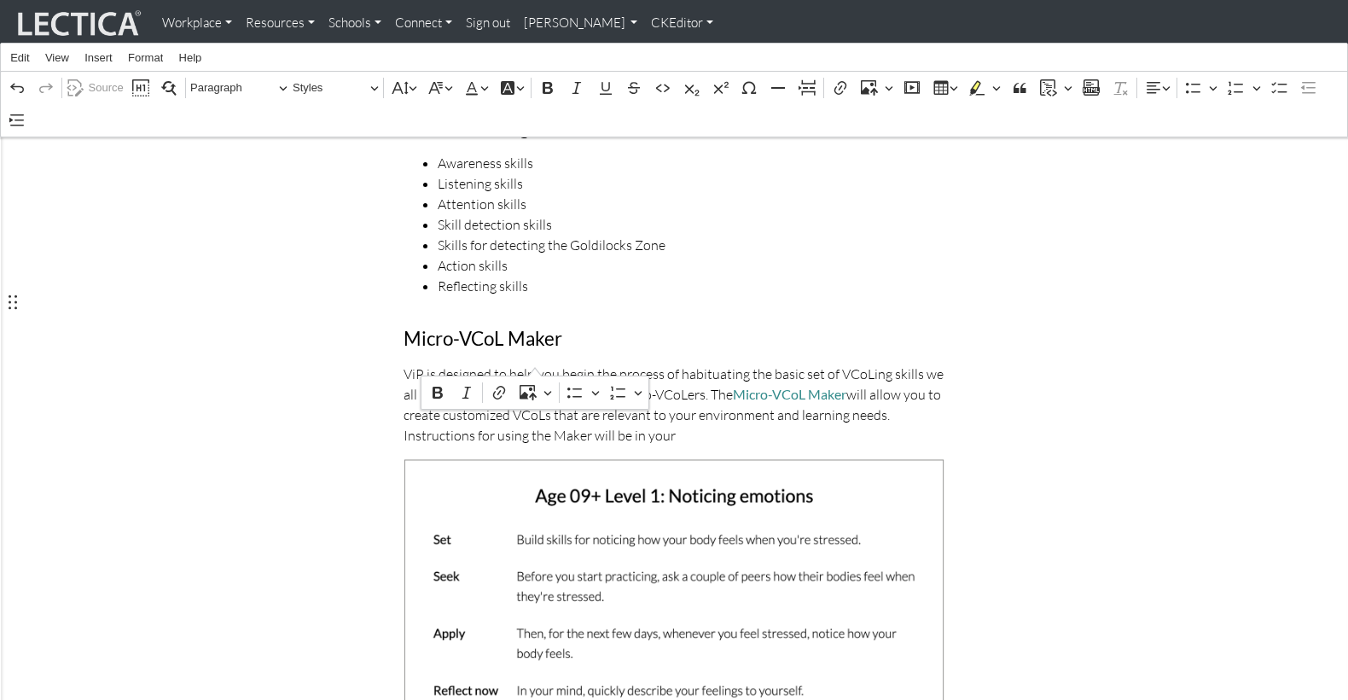
drag, startPoint x: 819, startPoint y: 341, endPoint x: 535, endPoint y: 355, distance: 284.5
click at [535, 364] on p "ViP is designed to help you begin the process of habituating the basic set of V…" at bounding box center [675, 405] width 542 height 82
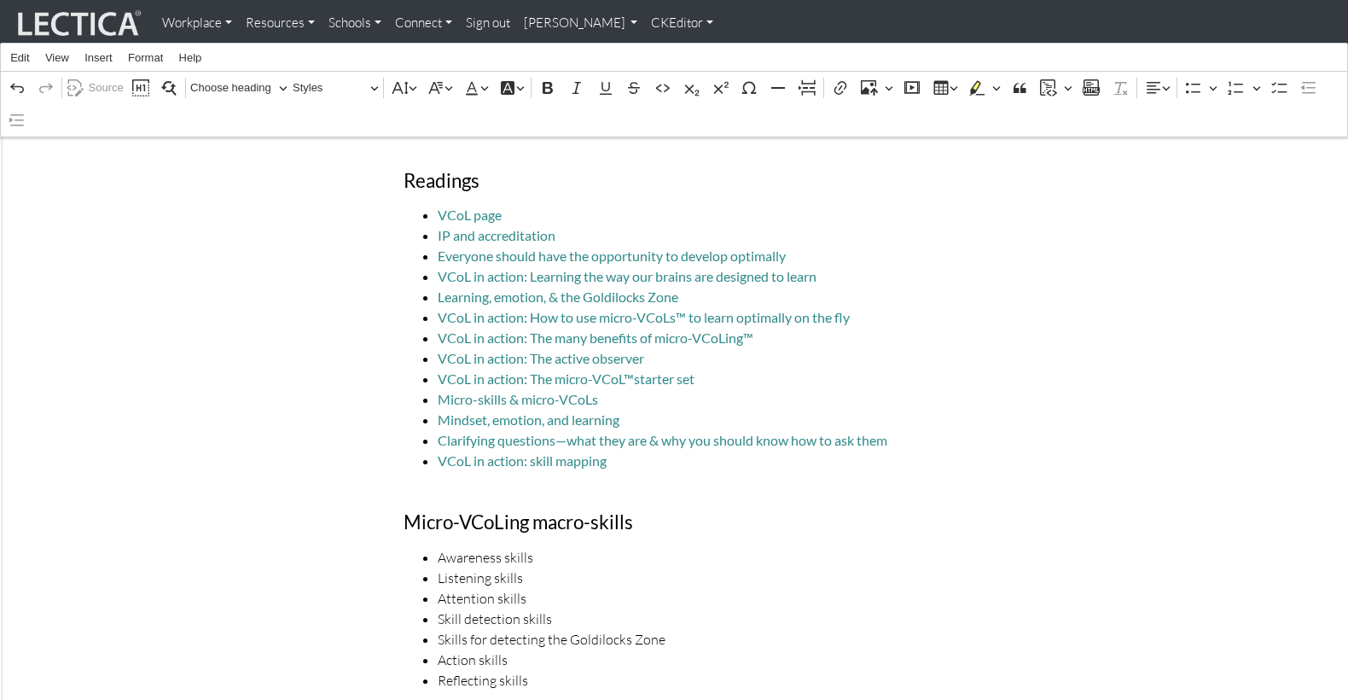
scroll to position [267, 0]
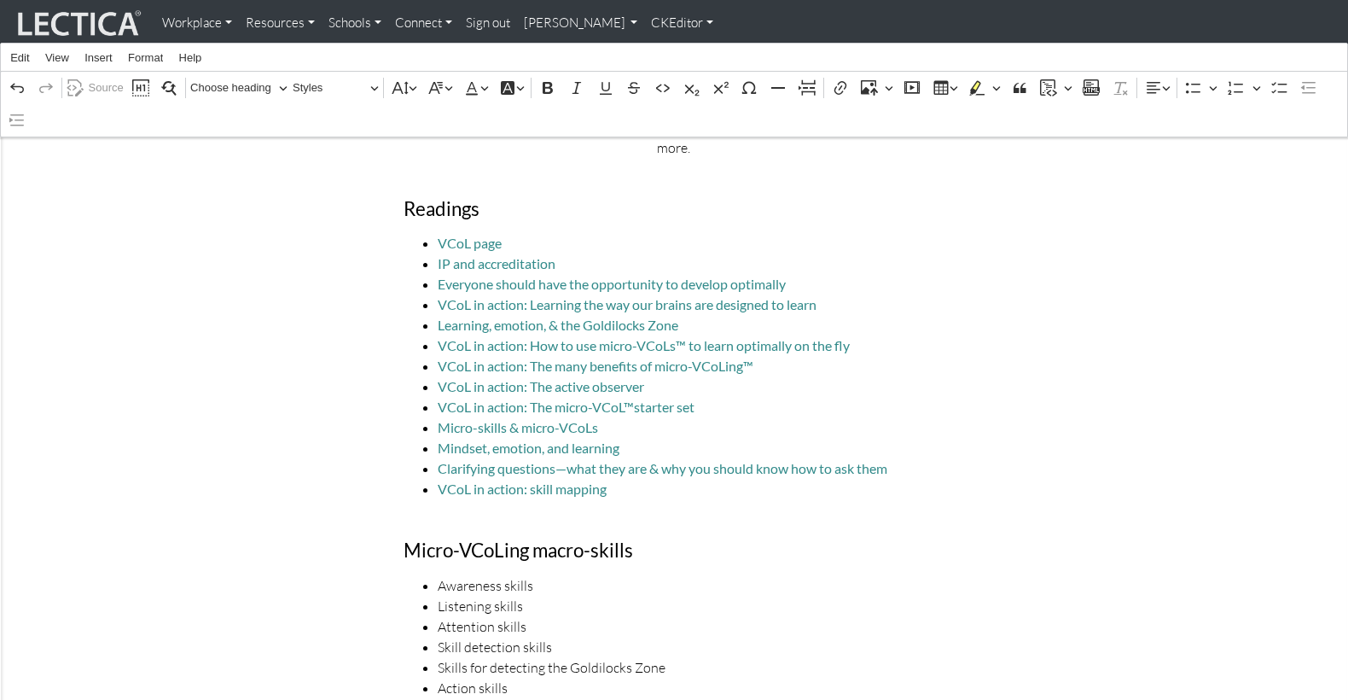
drag, startPoint x: 353, startPoint y: 297, endPoint x: 366, endPoint y: 284, distance: 18.1
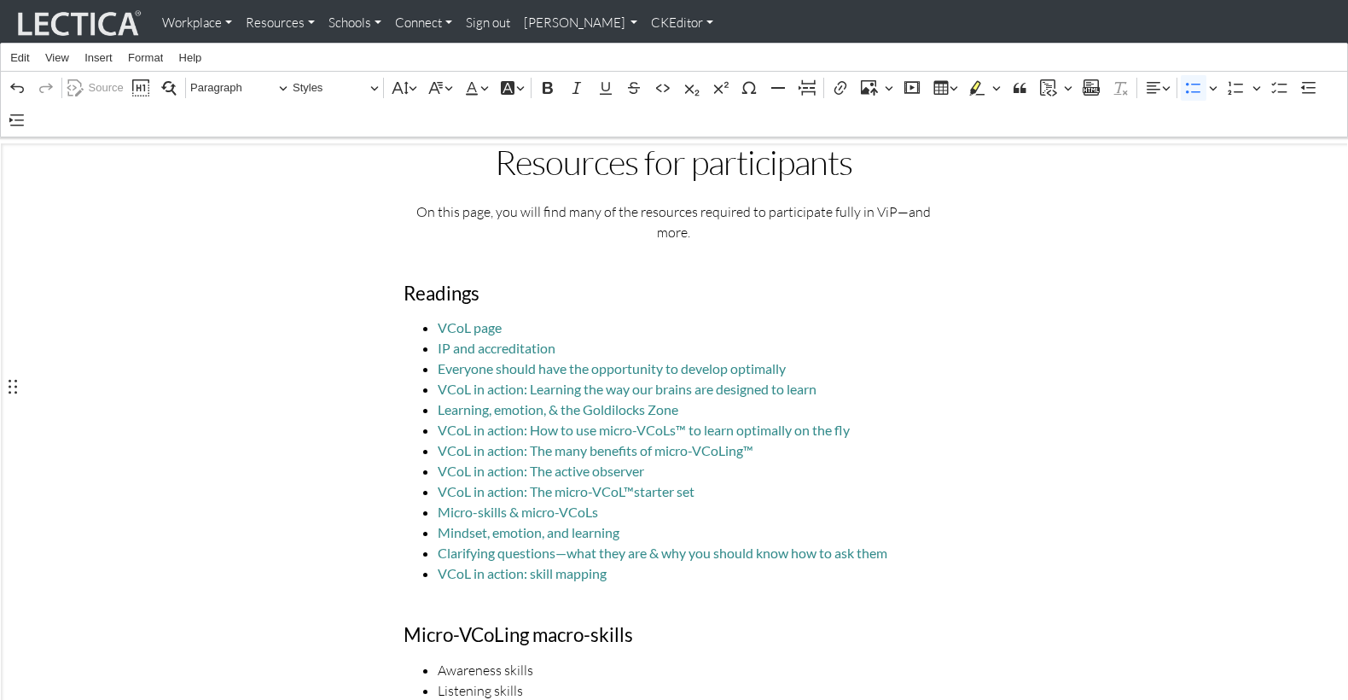
scroll to position [0, 0]
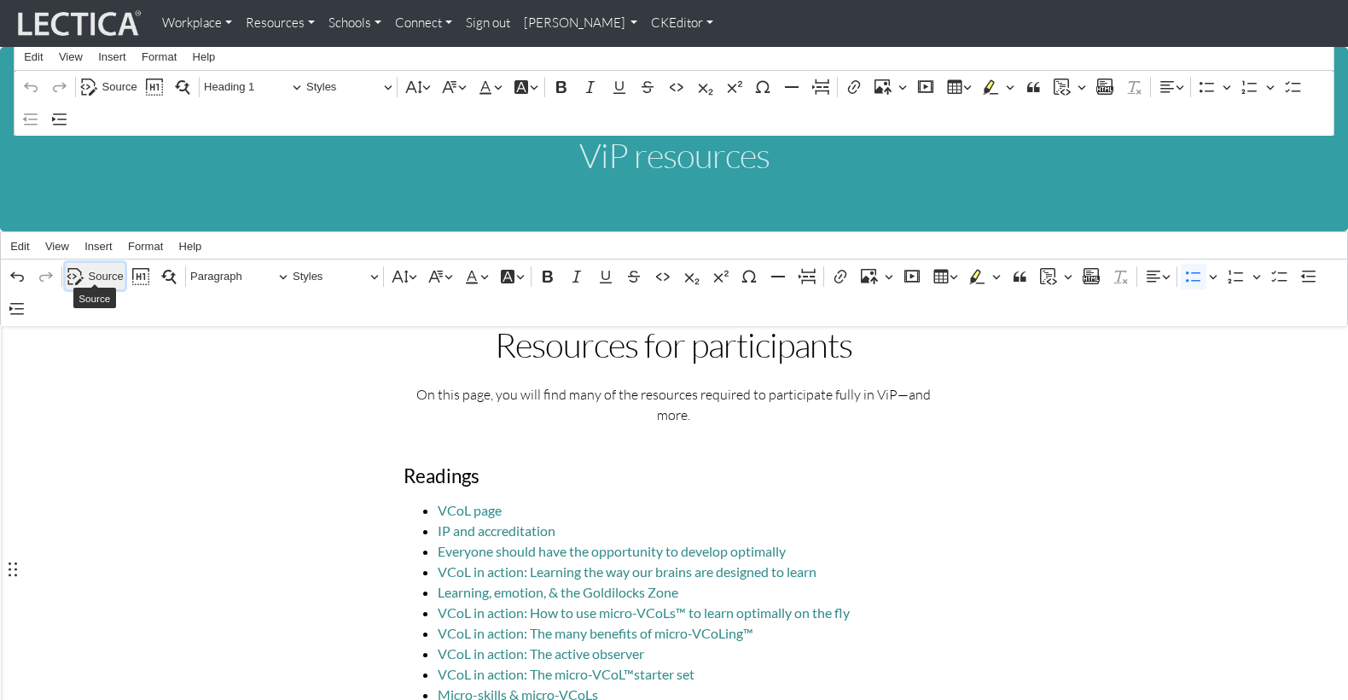
click at [108, 266] on span "Source" at bounding box center [106, 276] width 35 height 20
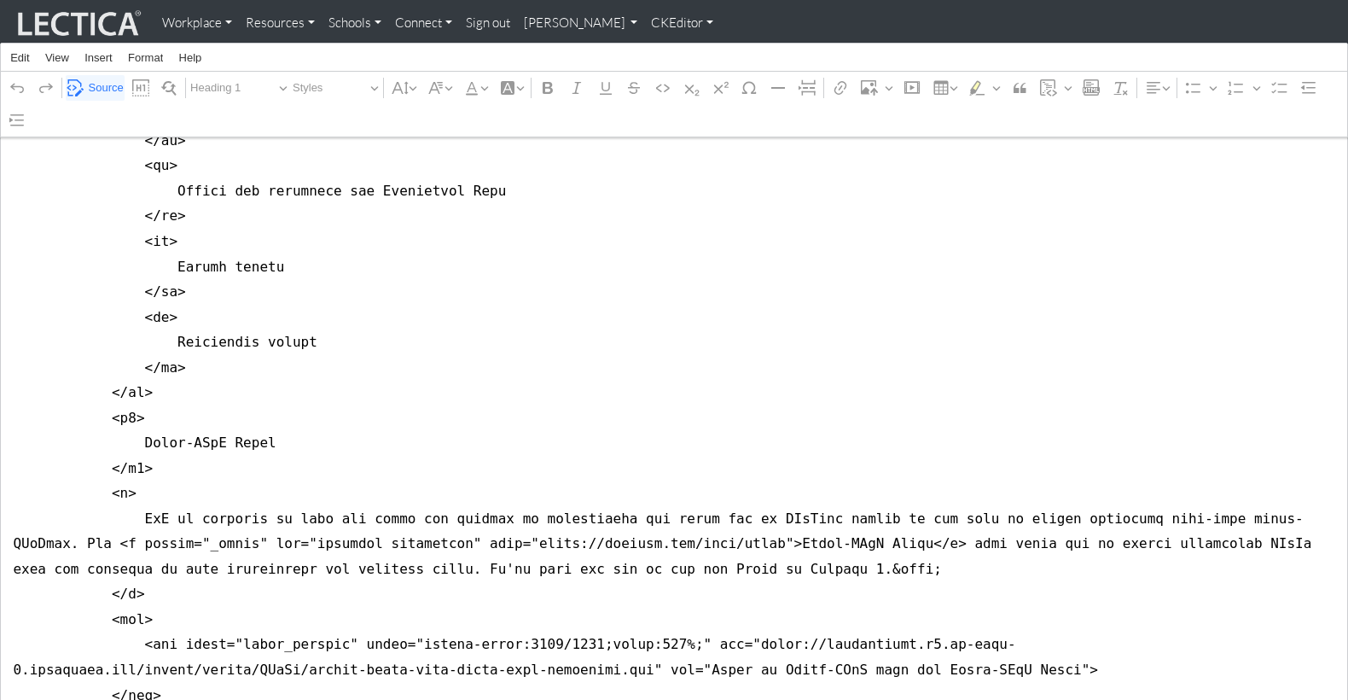
scroll to position [3346, 0]
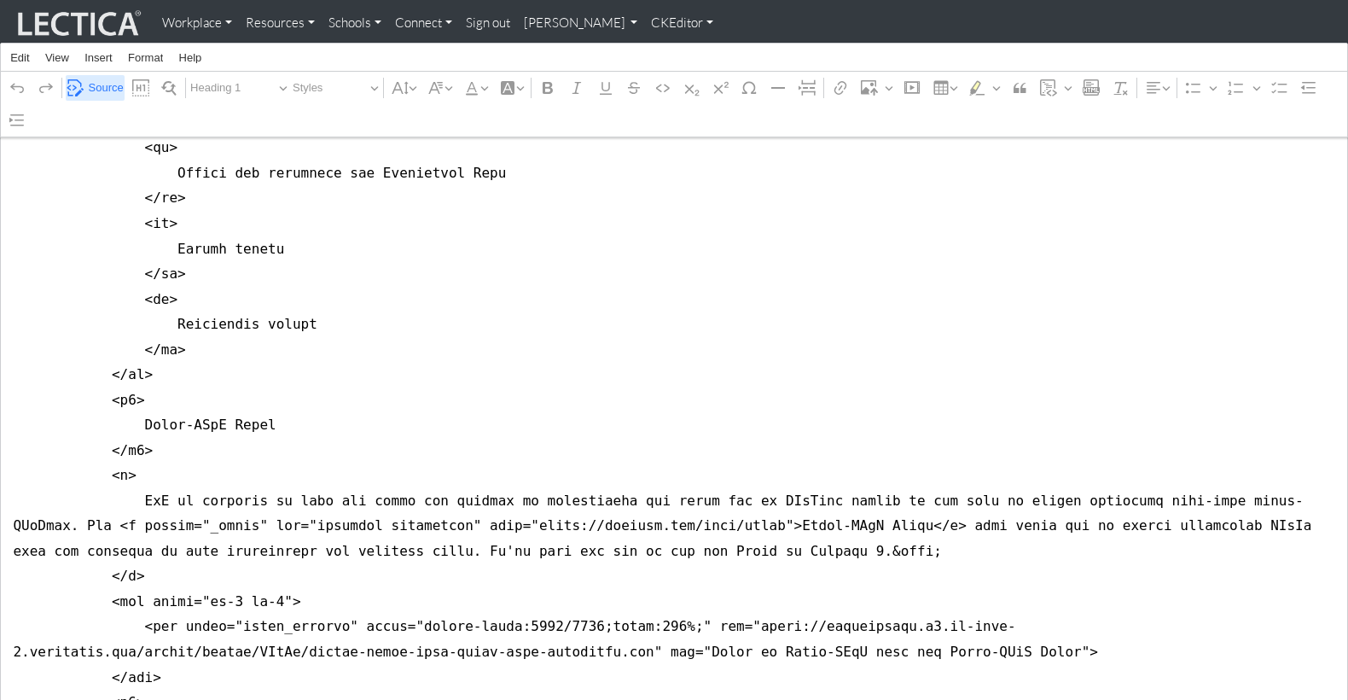
type textarea "<style type="text/css">h2 { font-weight: 400; font-size: 2rem; margin-bottom: 1…"
click at [100, 84] on span "Source" at bounding box center [106, 88] width 35 height 20
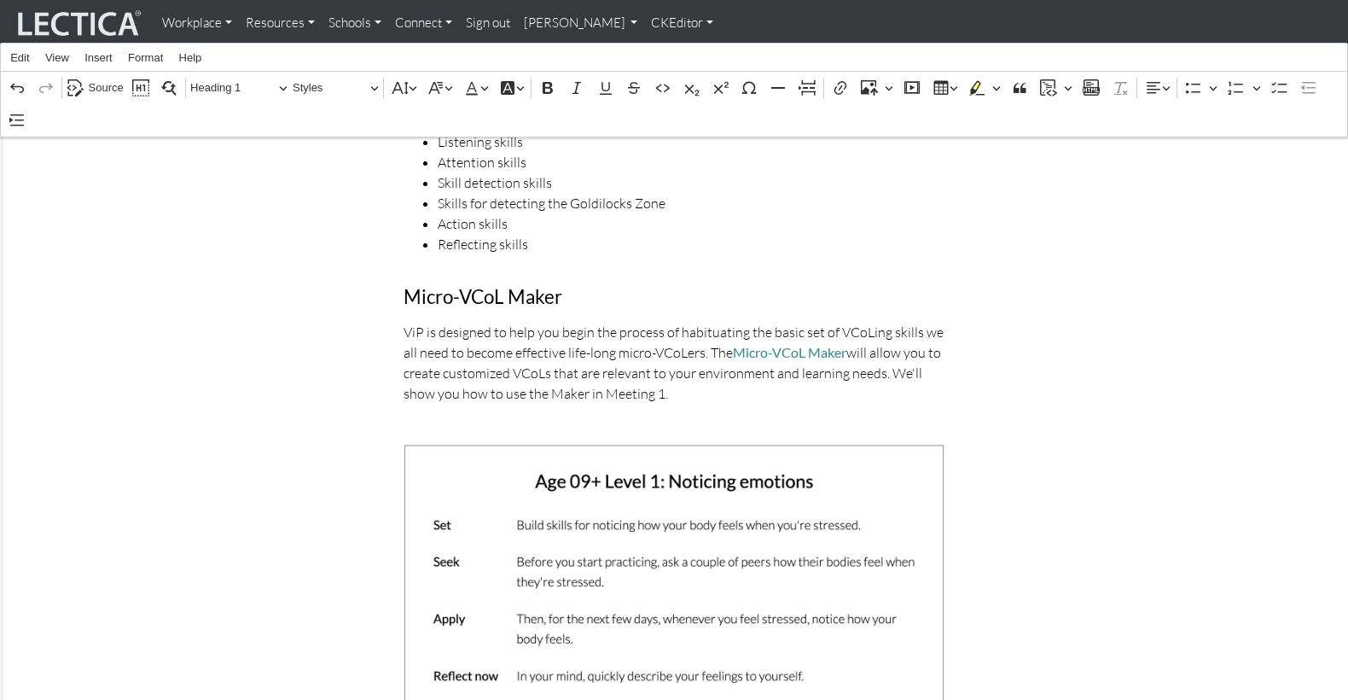
scroll to position [677, 0]
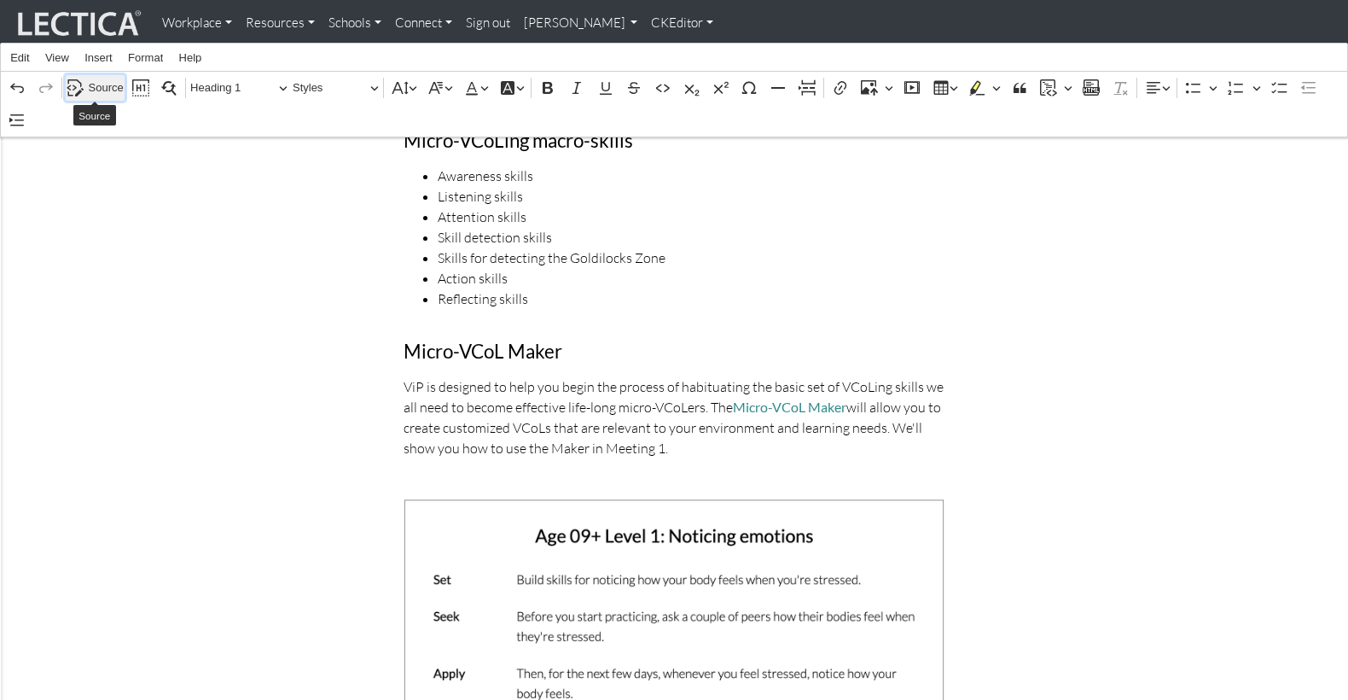
click at [106, 85] on span "Source" at bounding box center [106, 88] width 35 height 20
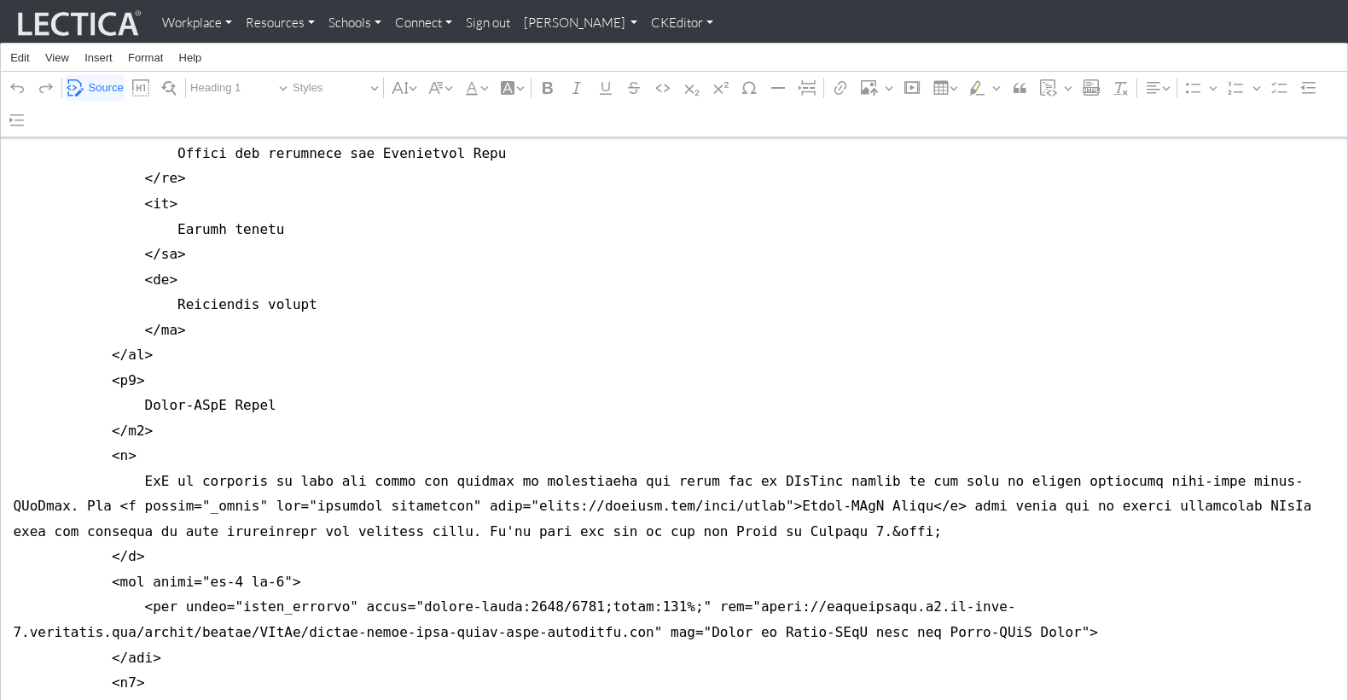
scroll to position [3373, 0]
type textarea "<style type="text/css">h2 { font-weight: 400; font-size: 2rem; margin-bottom: 1…"
click at [91, 84] on span "Source" at bounding box center [106, 88] width 35 height 20
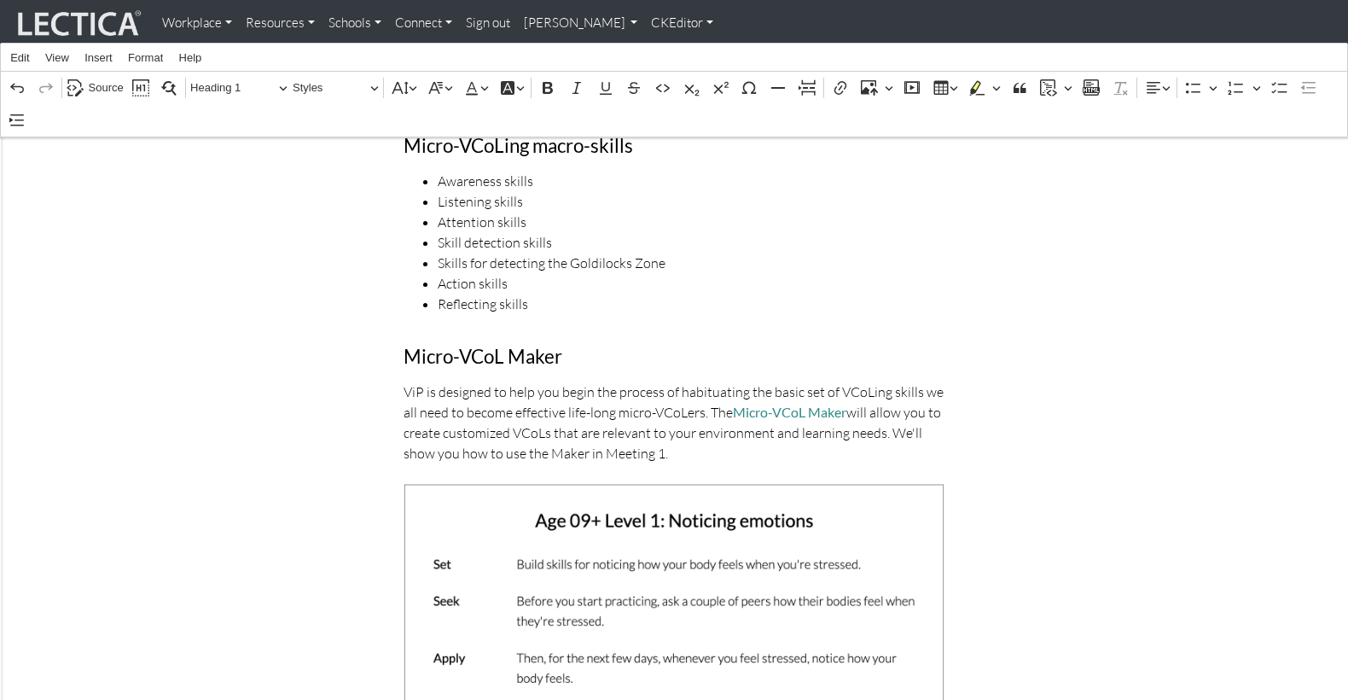
scroll to position [663, 0]
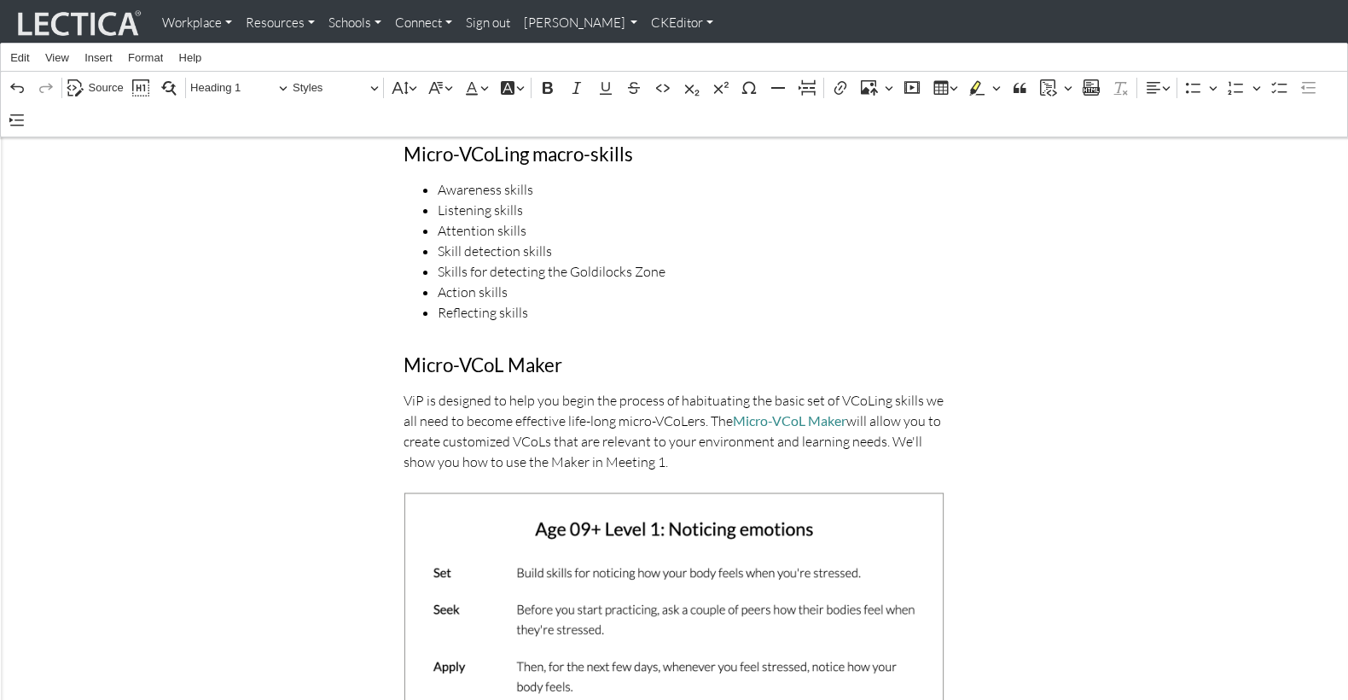
click at [556, 390] on p "ViP is designed to help you begin the process of habituating the basic set of V…" at bounding box center [675, 431] width 542 height 82
click at [507, 390] on p "ViP is designed to help you begin the process of habituating the basic set of V…" at bounding box center [675, 431] width 542 height 82
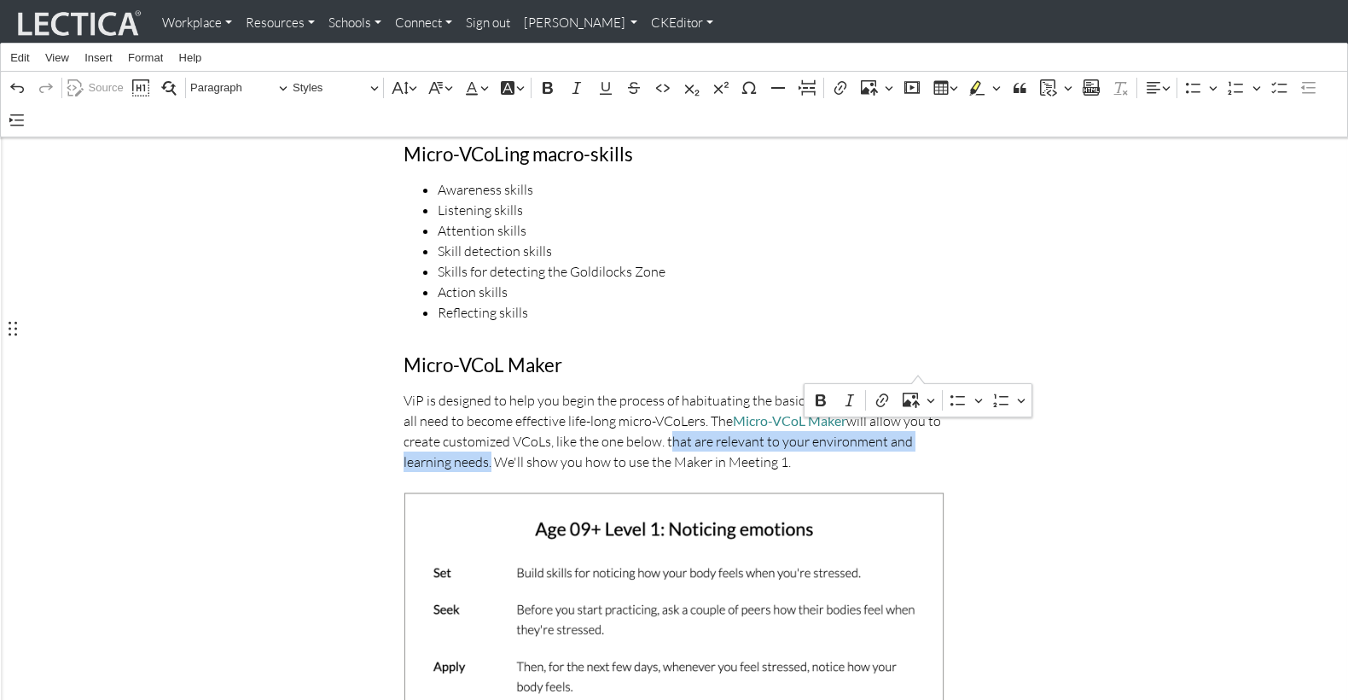
drag, startPoint x: 610, startPoint y: 367, endPoint x: 916, endPoint y: 365, distance: 306.4
click at [916, 390] on p "ViP is designed to help you begin the process of habituating the basic set of V…" at bounding box center [675, 431] width 542 height 82
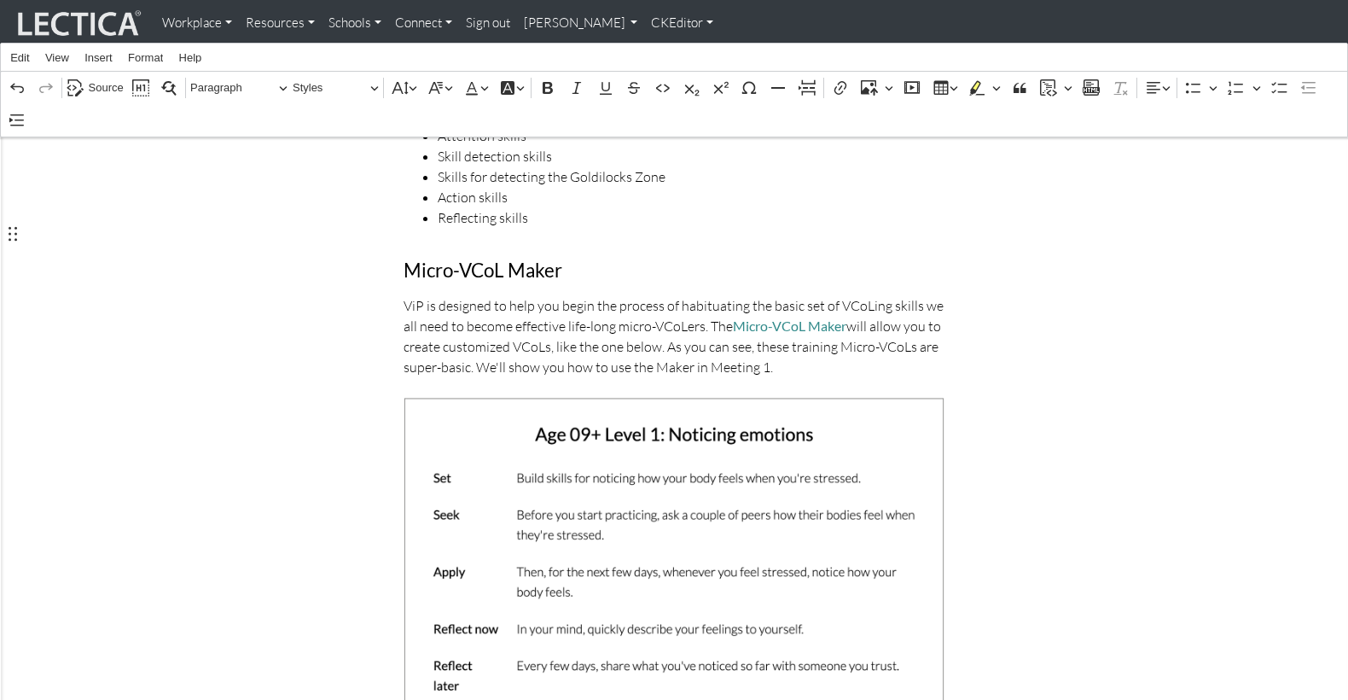
scroll to position [753, 0]
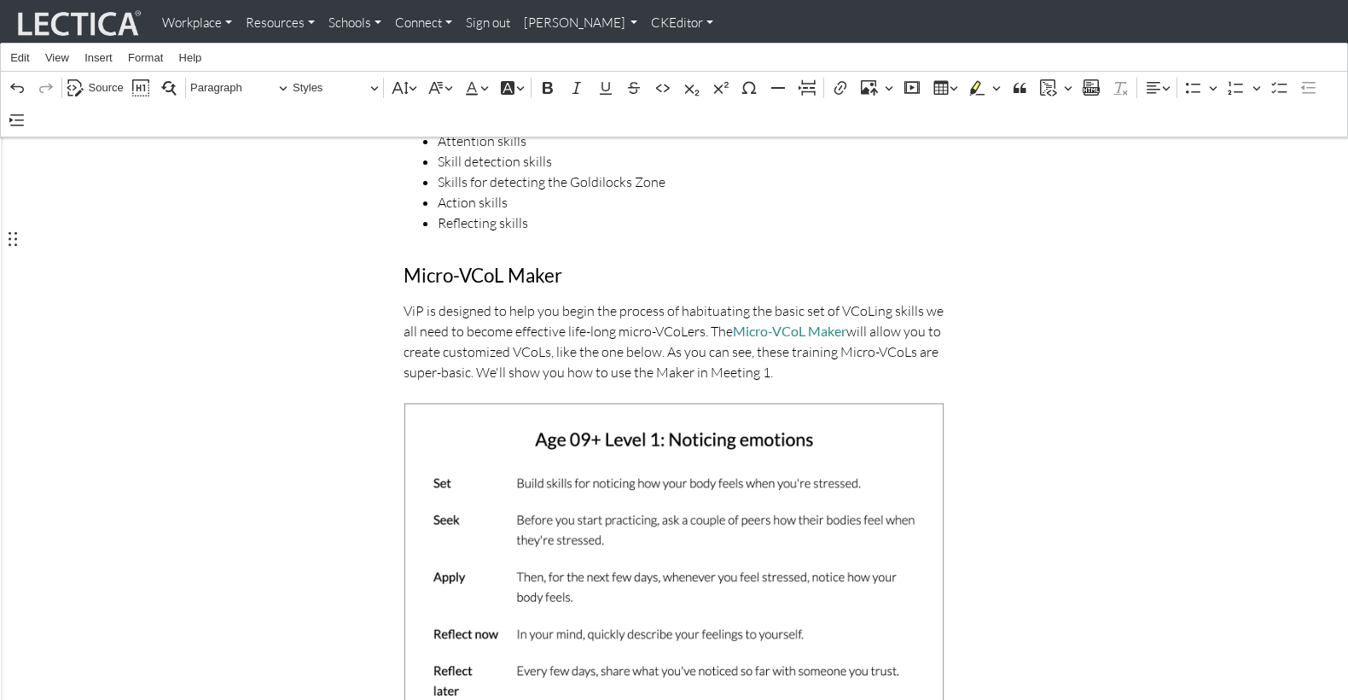
click at [928, 300] on p "ViP is designed to help you begin the process of habituating the basic set of V…" at bounding box center [675, 341] width 542 height 82
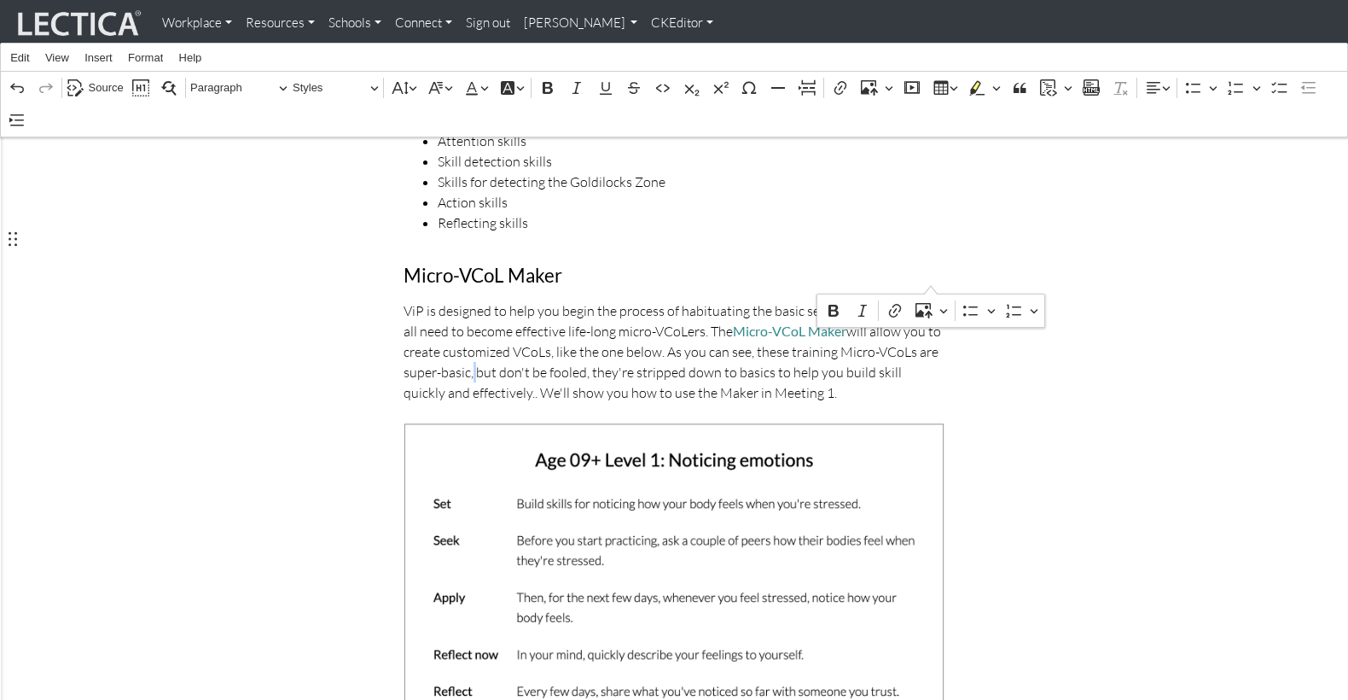
click at [933, 300] on p "ViP is designed to help you begin the process of habituating the basic set of V…" at bounding box center [675, 351] width 542 height 102
drag, startPoint x: 404, startPoint y: 297, endPoint x: 514, endPoint y: 298, distance: 110.1
click at [514, 300] on p "ViP is designed to help you begin the process of habituating the basic set of V…" at bounding box center [675, 351] width 542 height 102
drag, startPoint x: 631, startPoint y: 321, endPoint x: 692, endPoint y: 311, distance: 61.3
click at [633, 321] on p "ViP is designed to help you begin the process of habituating the basic set of V…" at bounding box center [675, 351] width 542 height 102
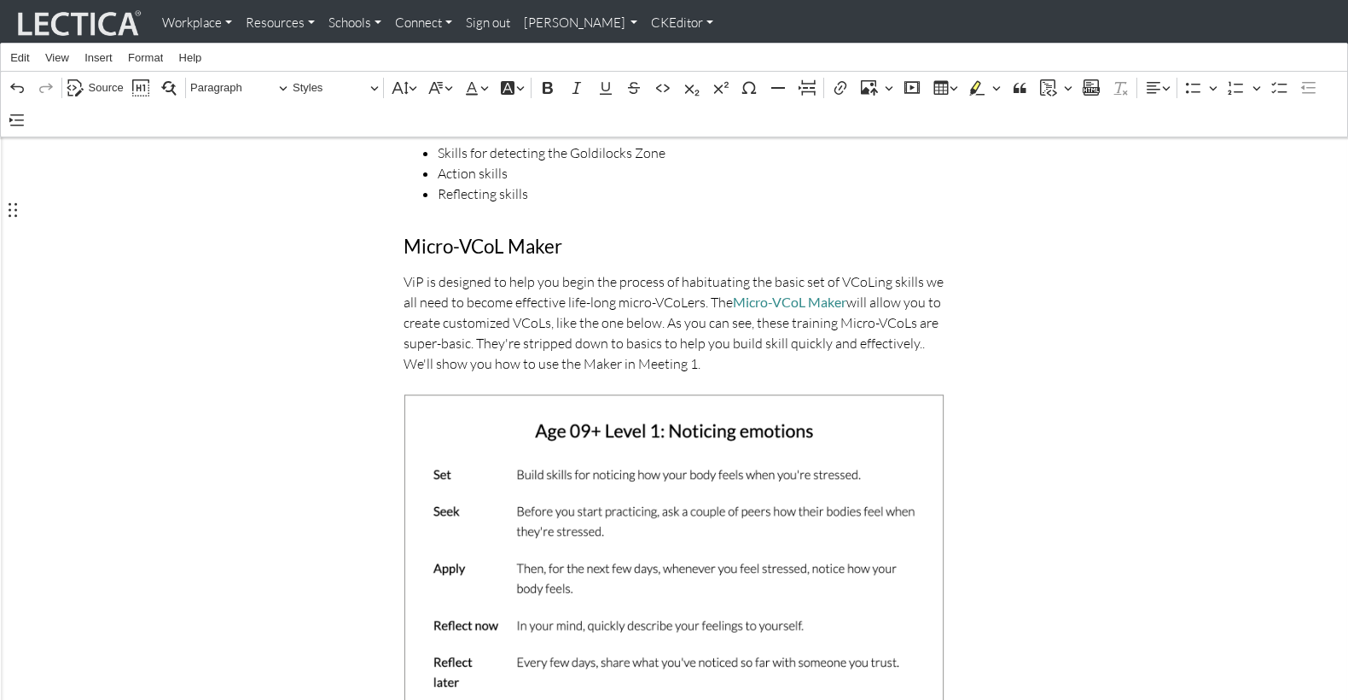
scroll to position [725, 0]
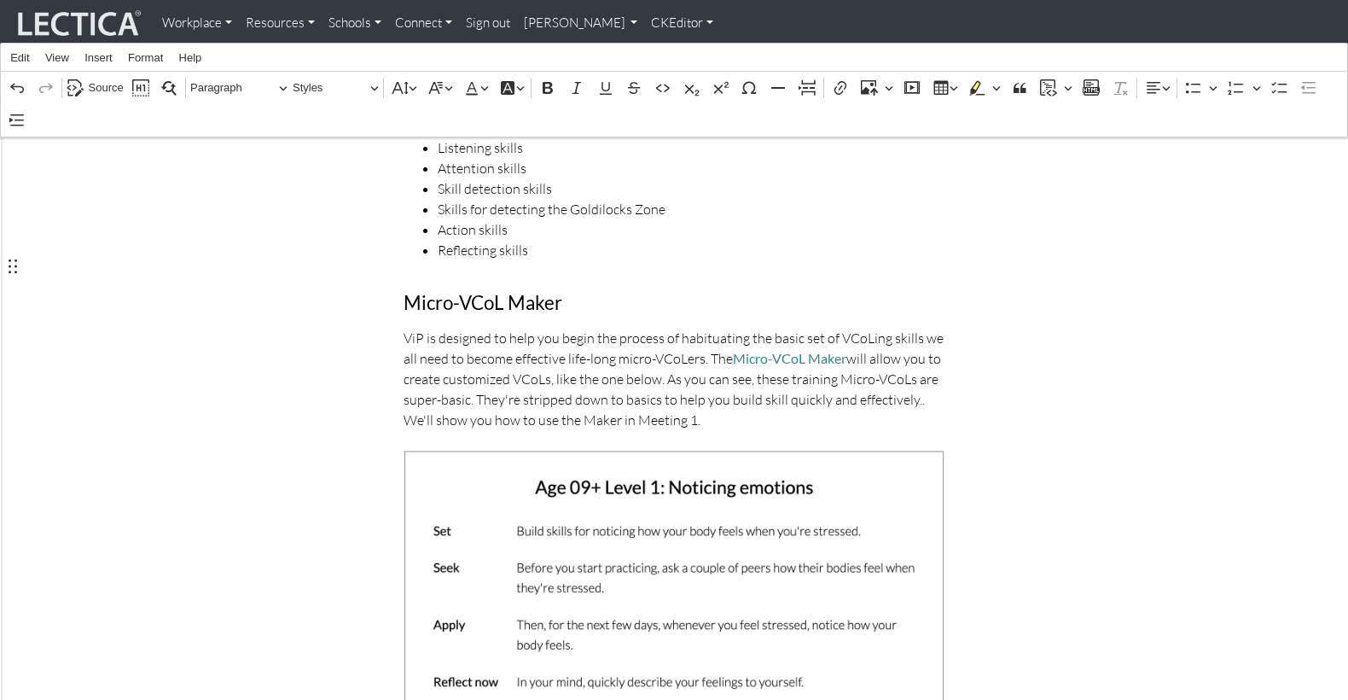
click at [573, 328] on p "ViP is designed to help you begin the process of habituating the basic set of V…" at bounding box center [675, 379] width 542 height 102
click at [507, 328] on p "ViP is designed to help you begin the process of habituating the basic set of V…" at bounding box center [675, 379] width 542 height 102
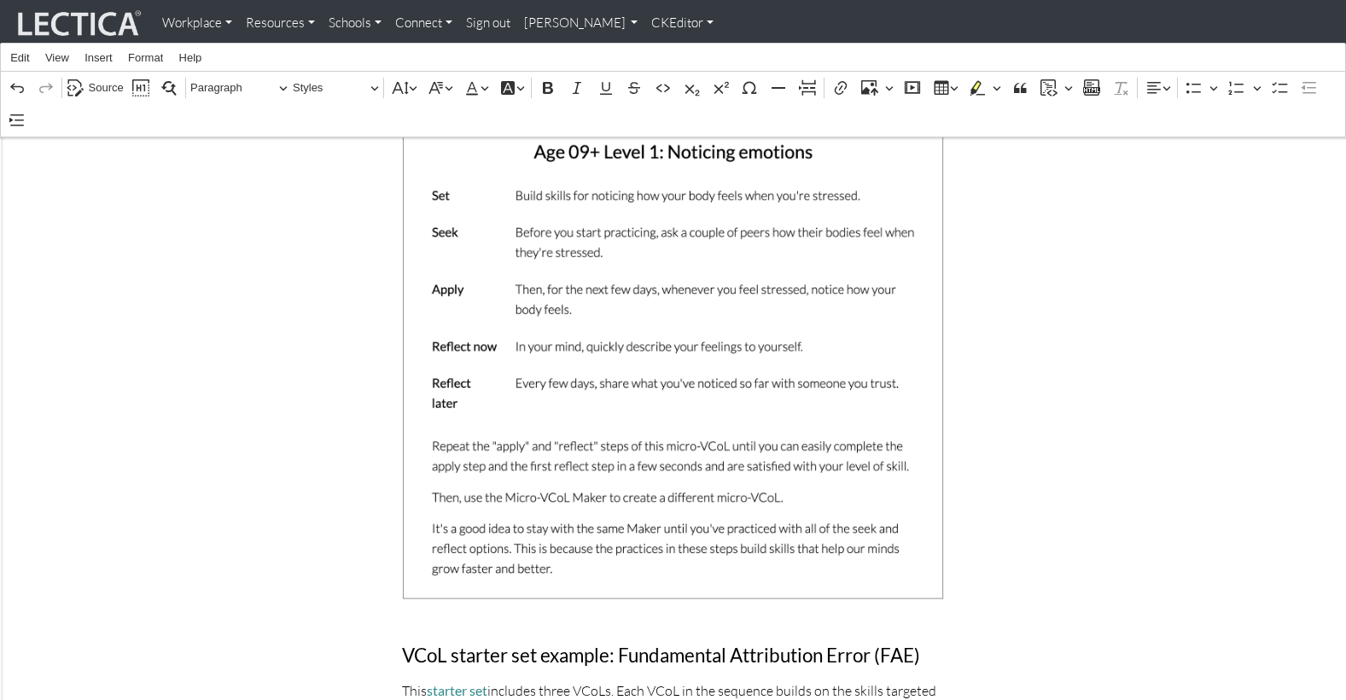
scroll to position [1077, 0]
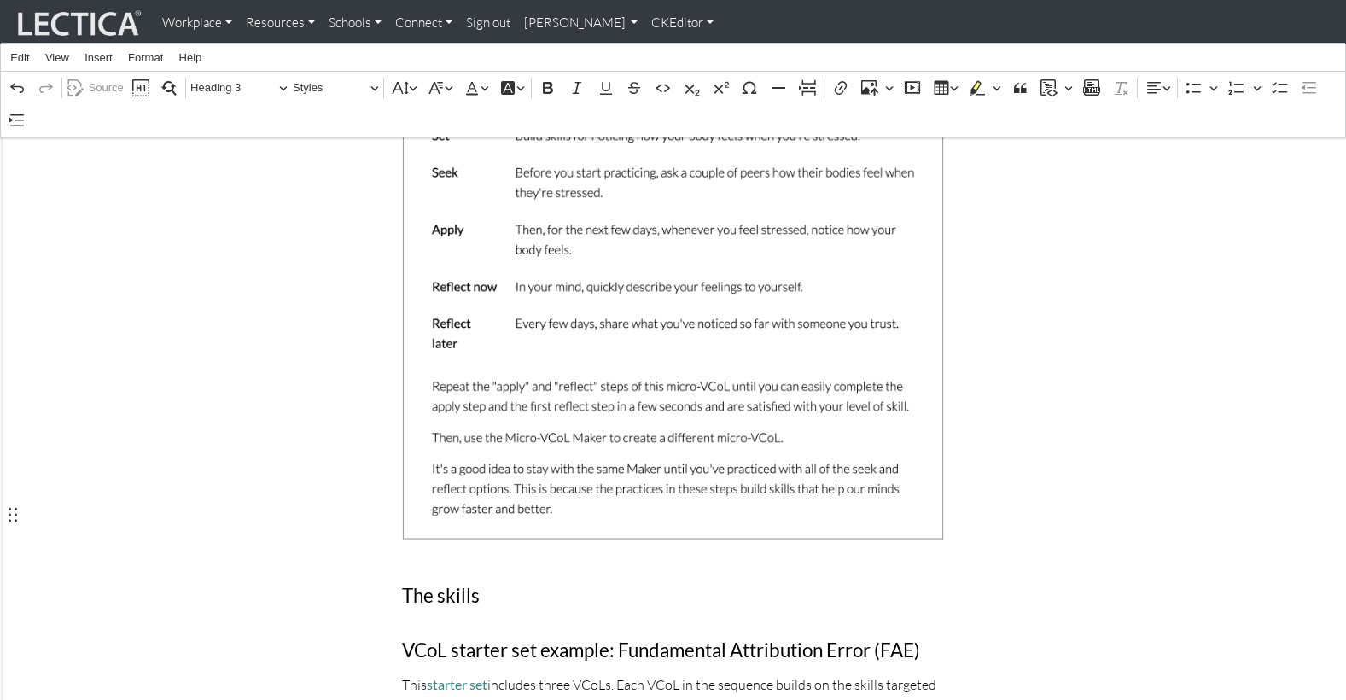
scroll to position [1127, 0]
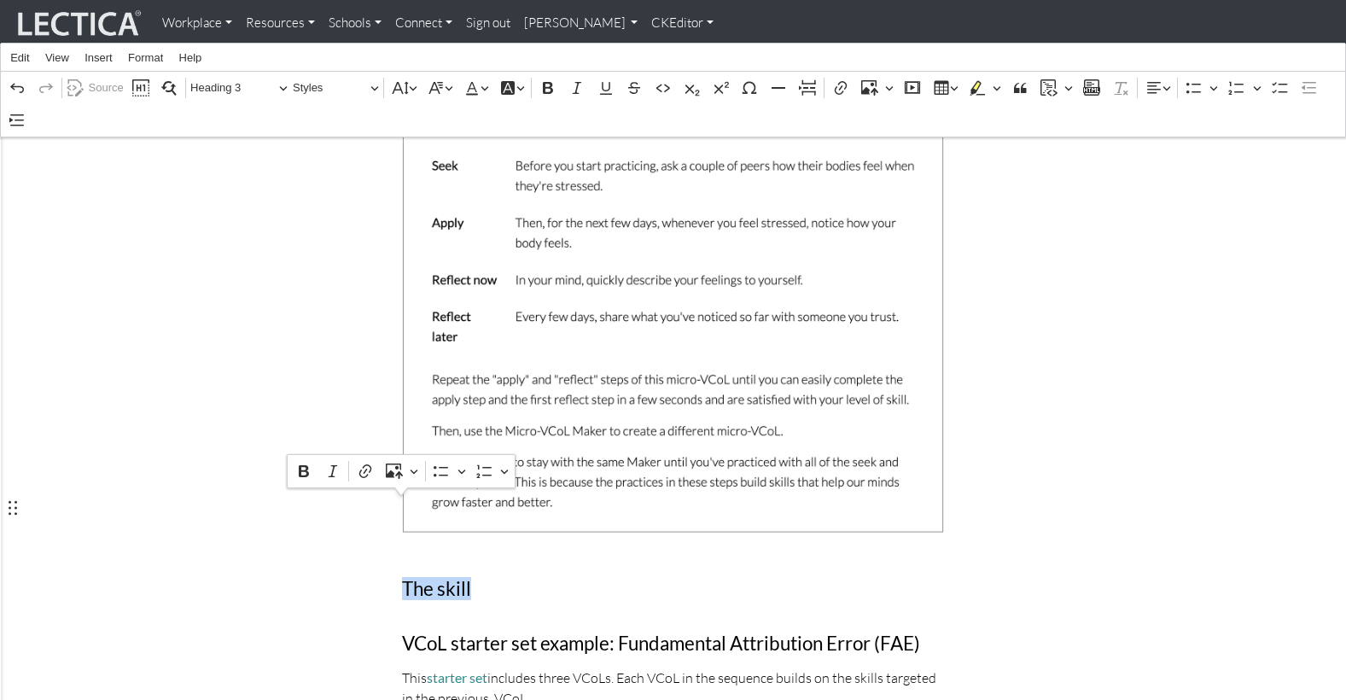
drag, startPoint x: 488, startPoint y: 508, endPoint x: 405, endPoint y: 509, distance: 82.8
click at [405, 579] on h3 "The skill" at bounding box center [673, 589] width 542 height 21
click at [246, 84] on span "Heading 3" at bounding box center [234, 88] width 89 height 20
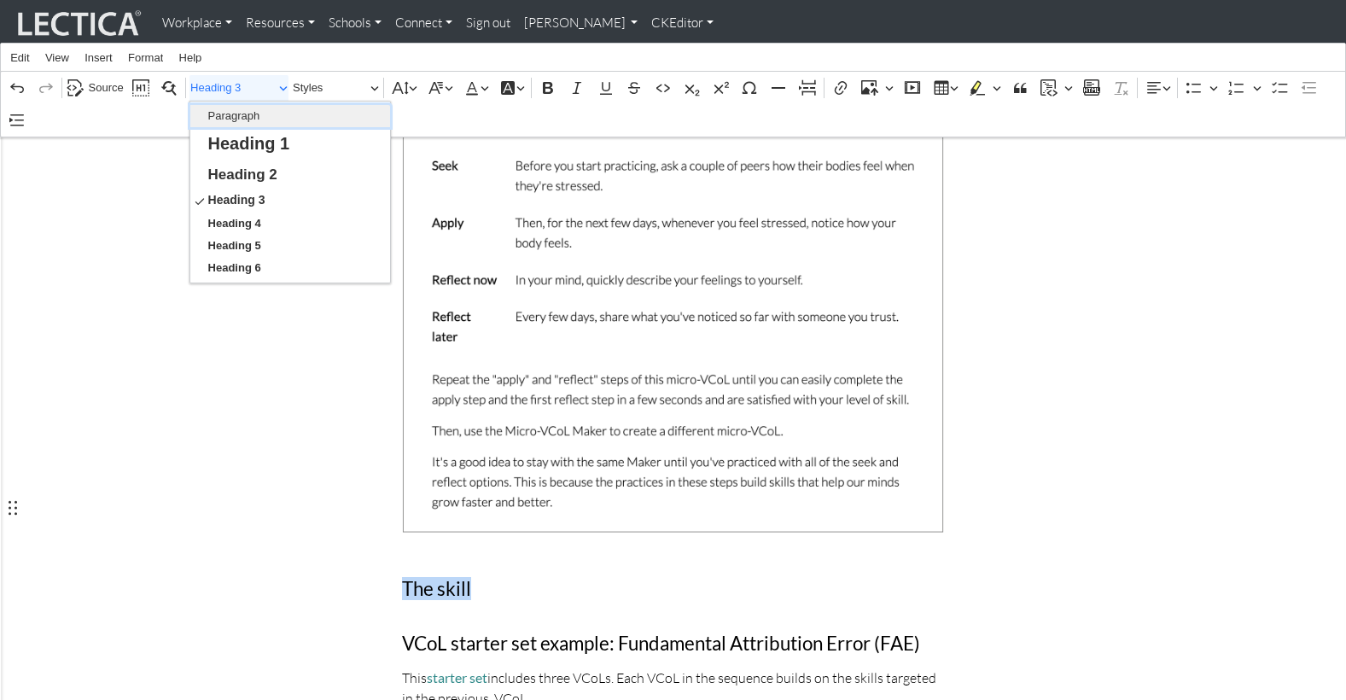
click at [249, 107] on span "Paragraph" at bounding box center [234, 116] width 52 height 20
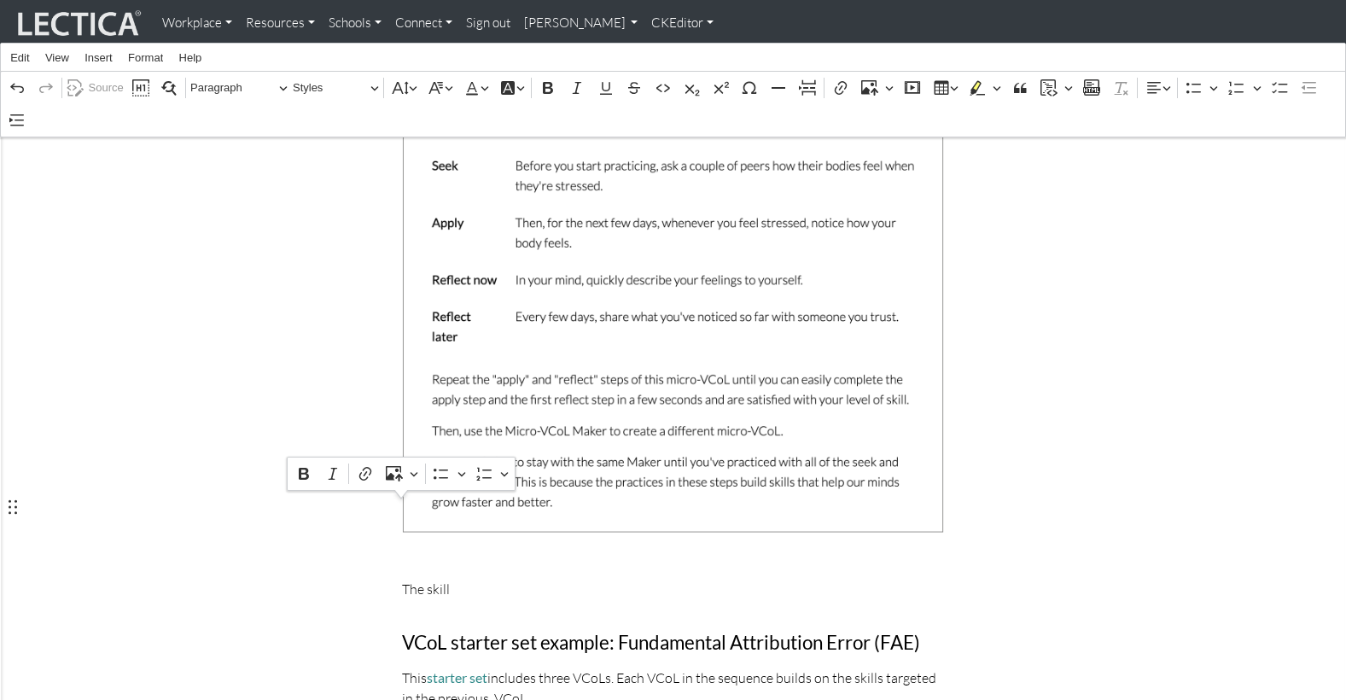
click at [462, 579] on p "The skill" at bounding box center [673, 589] width 542 height 20
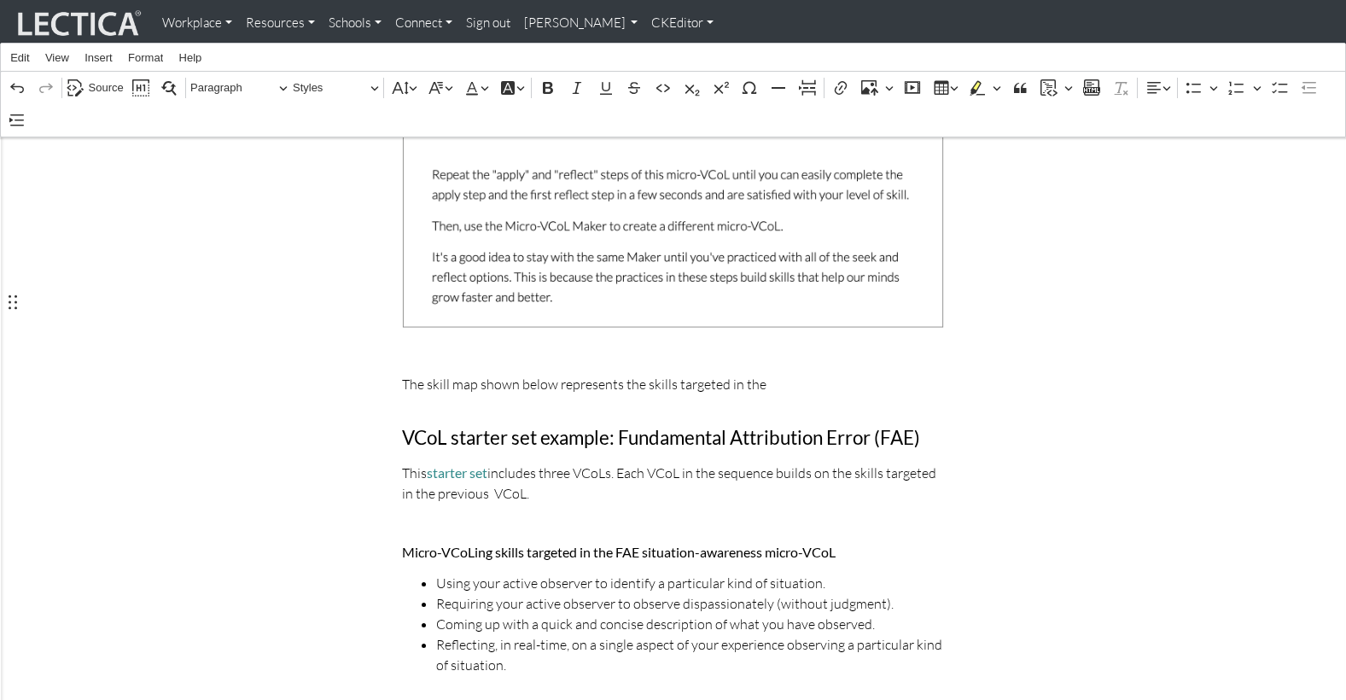
scroll to position [1320, 0]
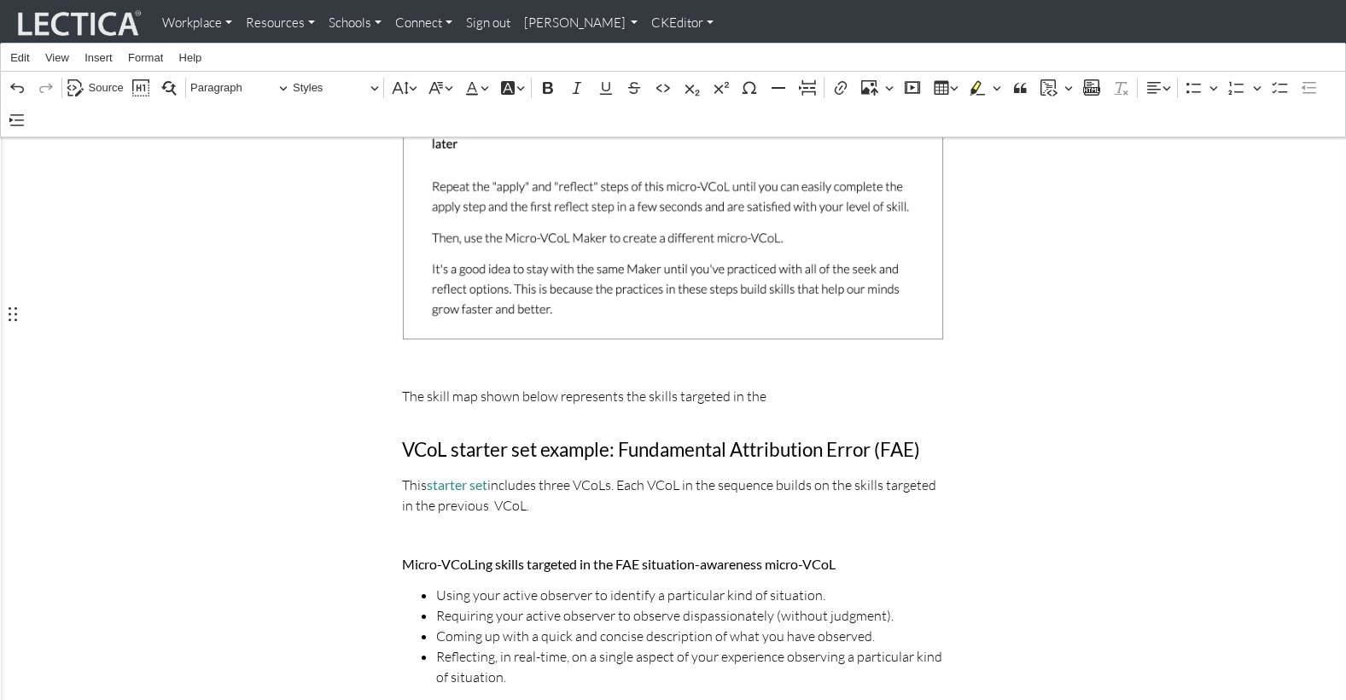
click at [578, 386] on p "The skill map shown below represents the skills targeted in the" at bounding box center [673, 396] width 542 height 20
click at [734, 386] on p "The skill map shown below shows the skills targeted in the" at bounding box center [673, 396] width 542 height 20
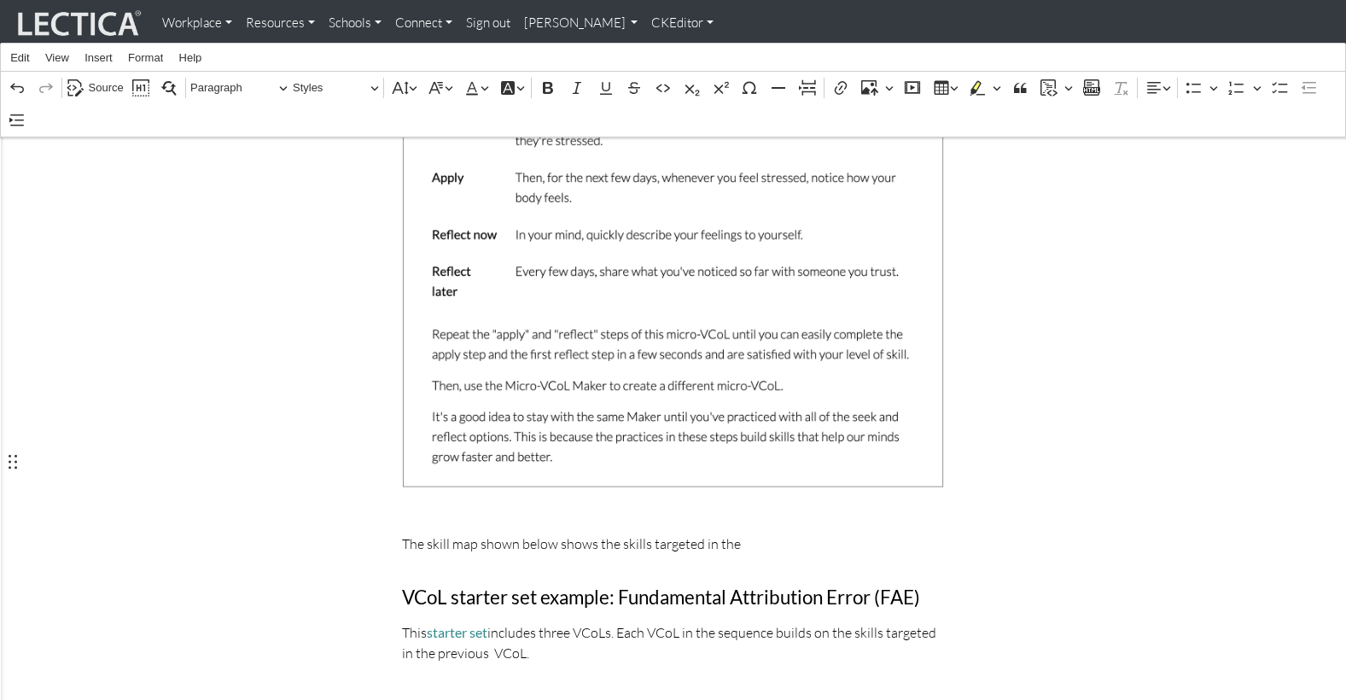
scroll to position [1179, 0]
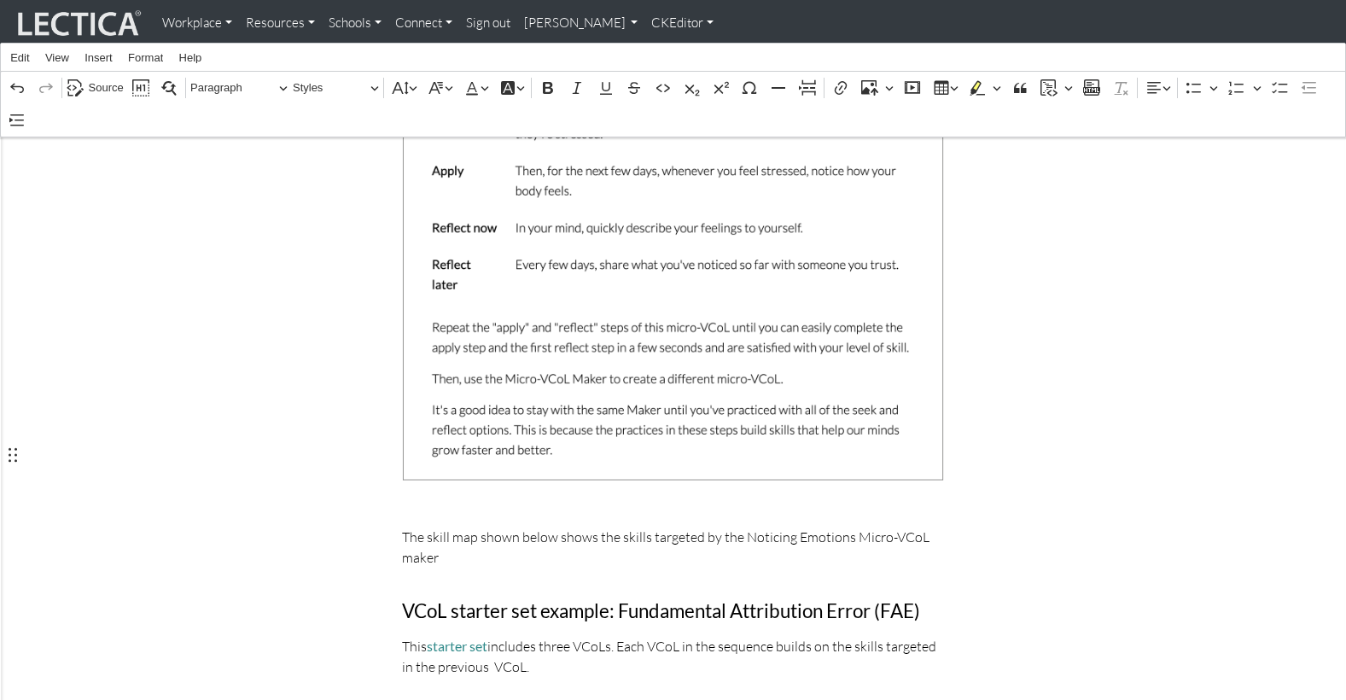
click at [492, 527] on p "The skill map shown below shows the skills targeted by the Noticing Emotions Mi…" at bounding box center [673, 547] width 542 height 41
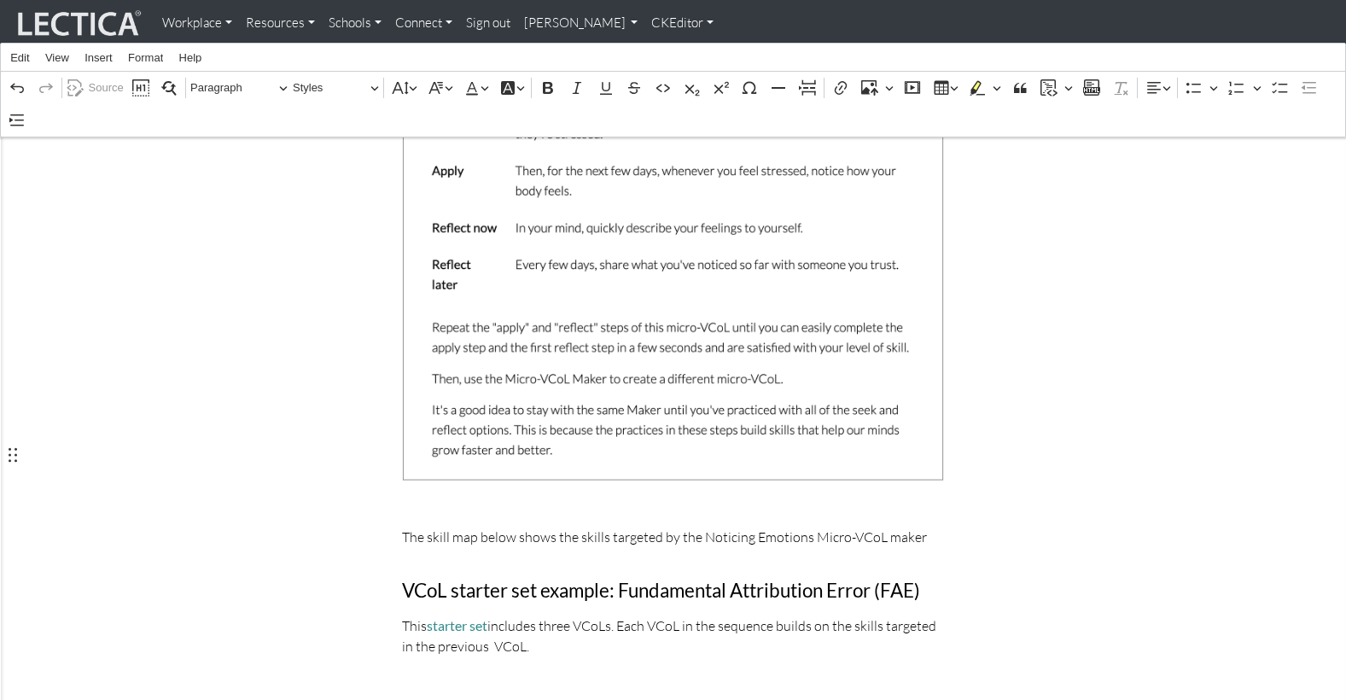
click at [907, 527] on p "The skill map below shows the skills targeted by the Noticing Emotions Micro-VC…" at bounding box center [673, 537] width 542 height 20
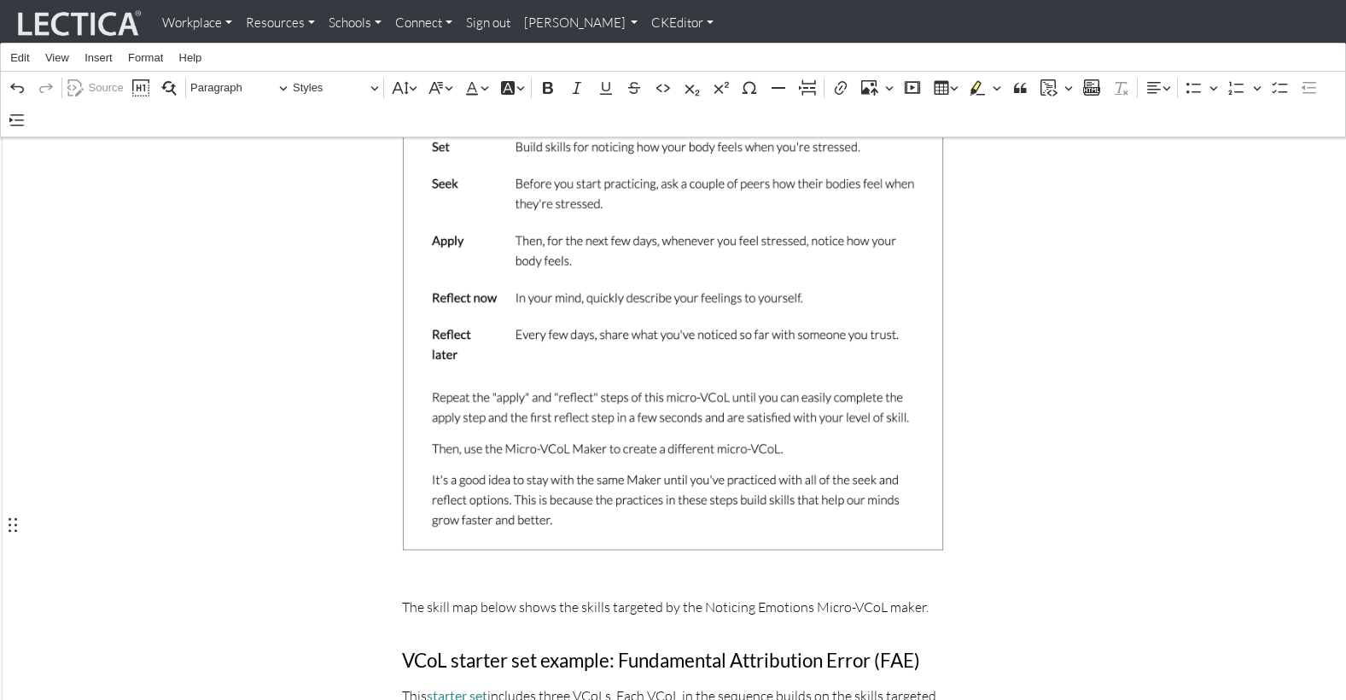
scroll to position [1112, 0]
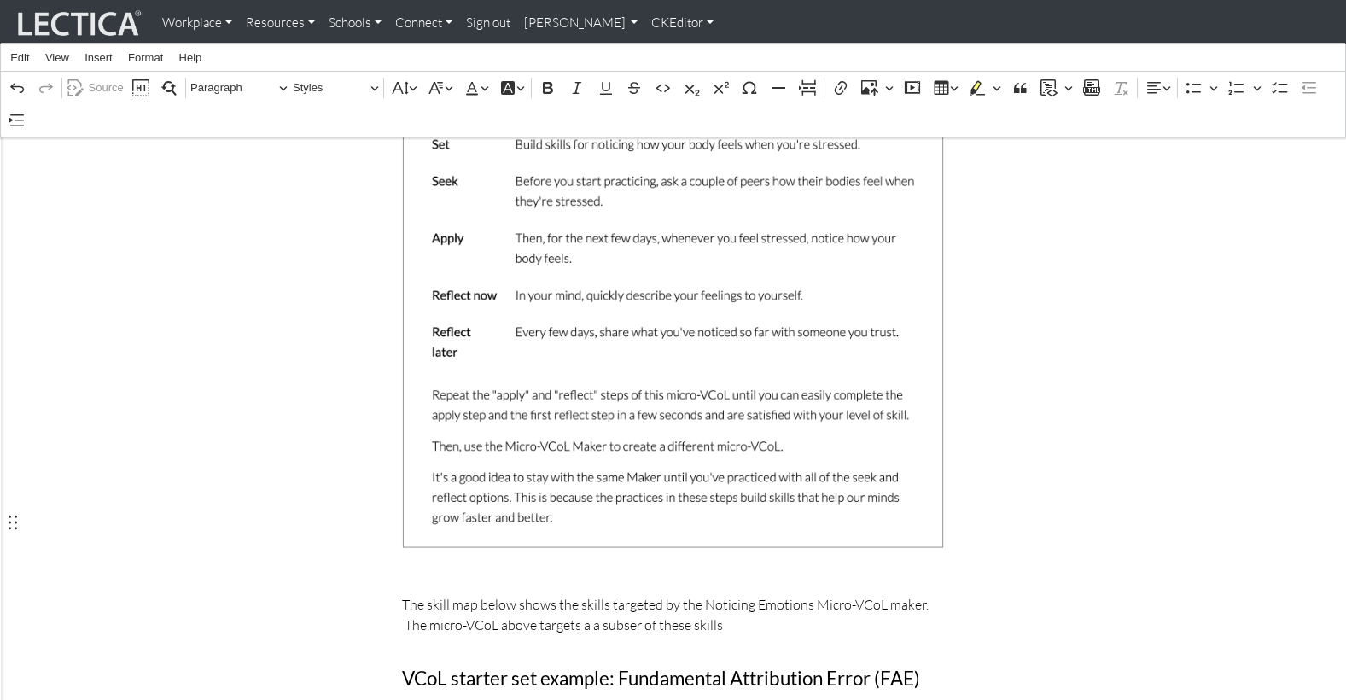
click at [564, 594] on p "The skill map below shows the skills targeted by the Noticing Emotions Micro-VC…" at bounding box center [673, 614] width 542 height 41
click at [591, 594] on p "The skill map below shows the skills targeted by the Noticing Emotions Micro-VC…" at bounding box center [673, 614] width 542 height 41
click at [679, 594] on p "The skill map below shows the skills targeted by the Noticing Emotions Micro-VC…" at bounding box center [673, 614] width 542 height 41
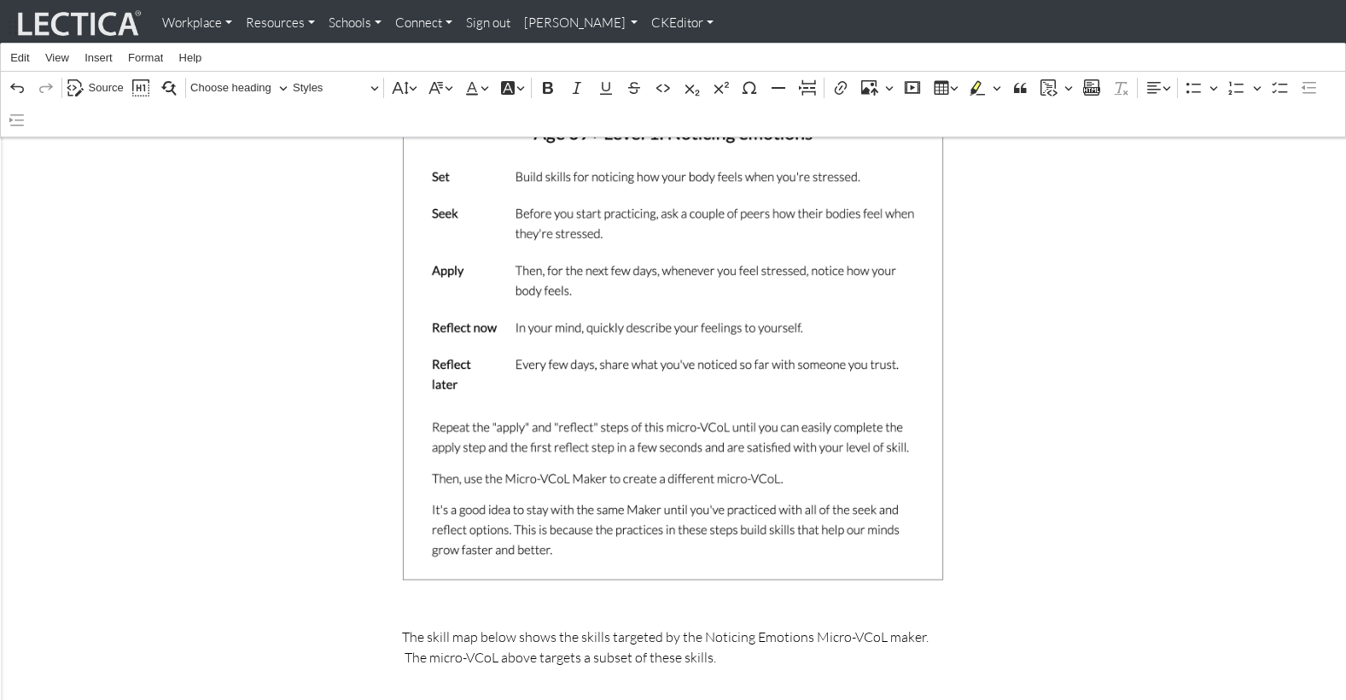
scroll to position [1074, 0]
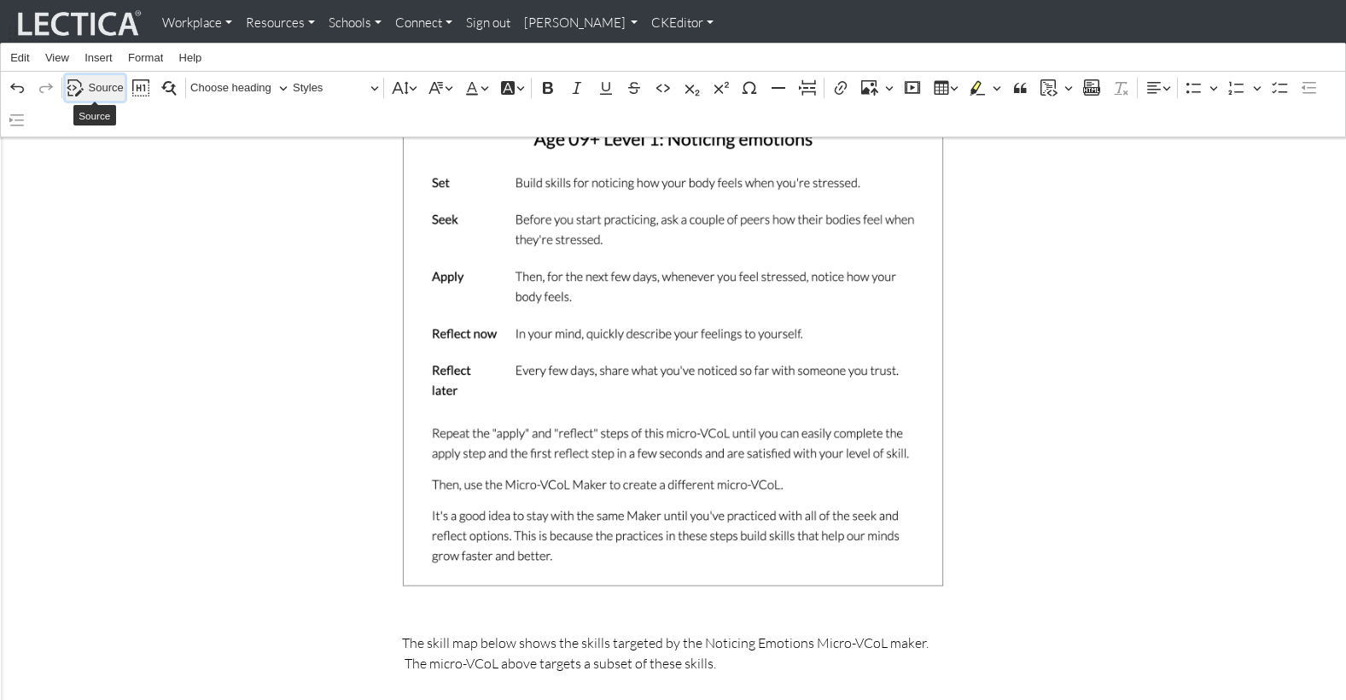
click at [104, 84] on span "Source" at bounding box center [106, 88] width 35 height 20
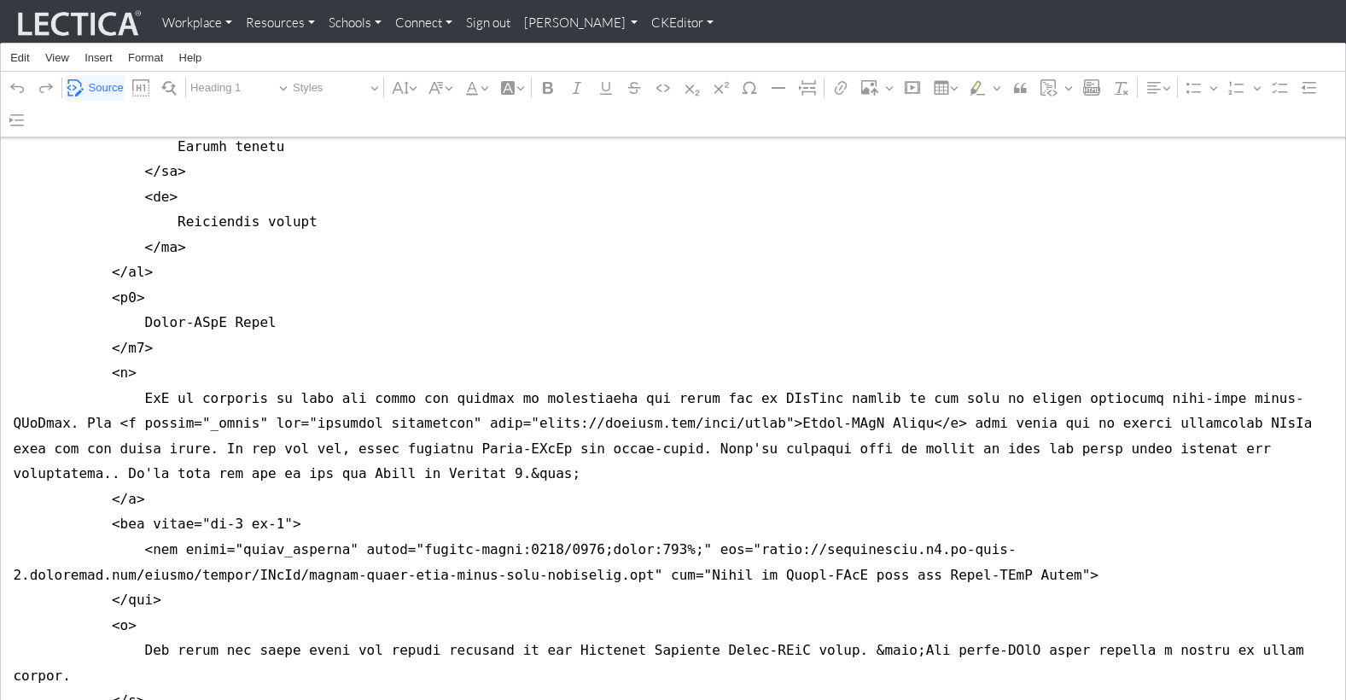
scroll to position [3461, 0]
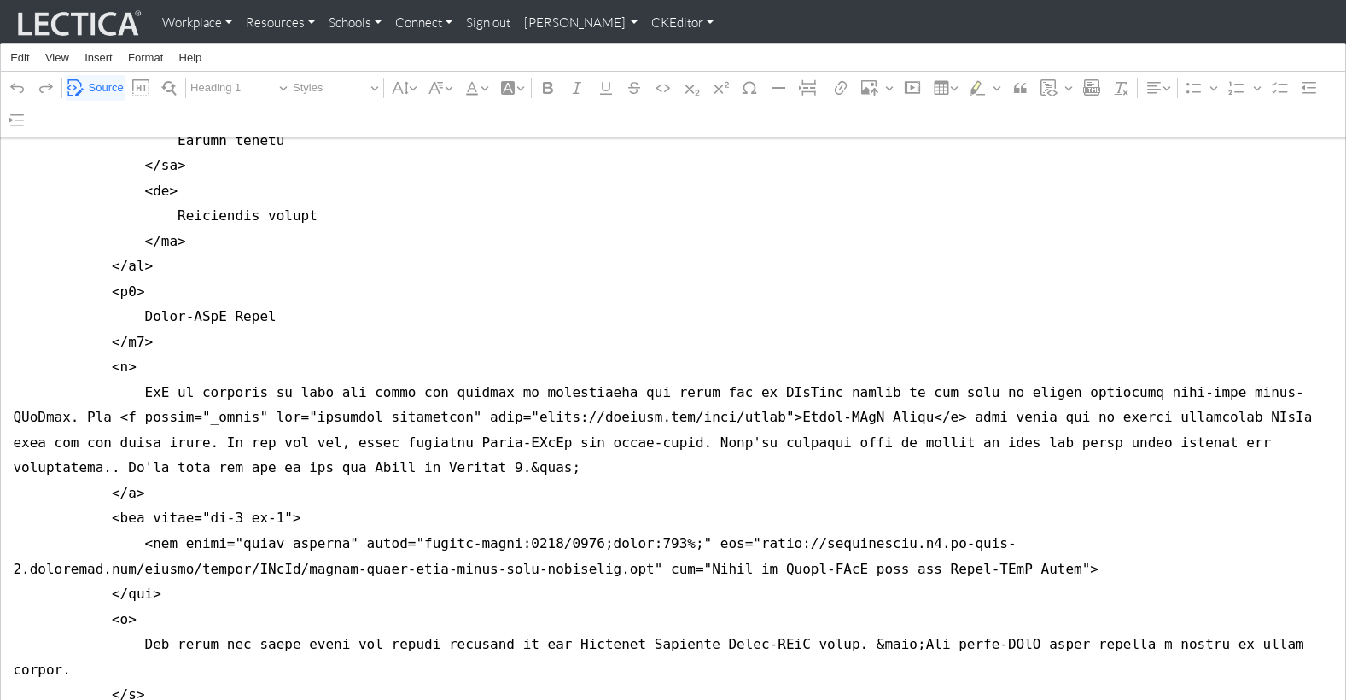
drag, startPoint x: 13, startPoint y: 283, endPoint x: 9, endPoint y: 359, distance: 76.1
drag, startPoint x: 11, startPoint y: 269, endPoint x: 9, endPoint y: 361, distance: 92.2
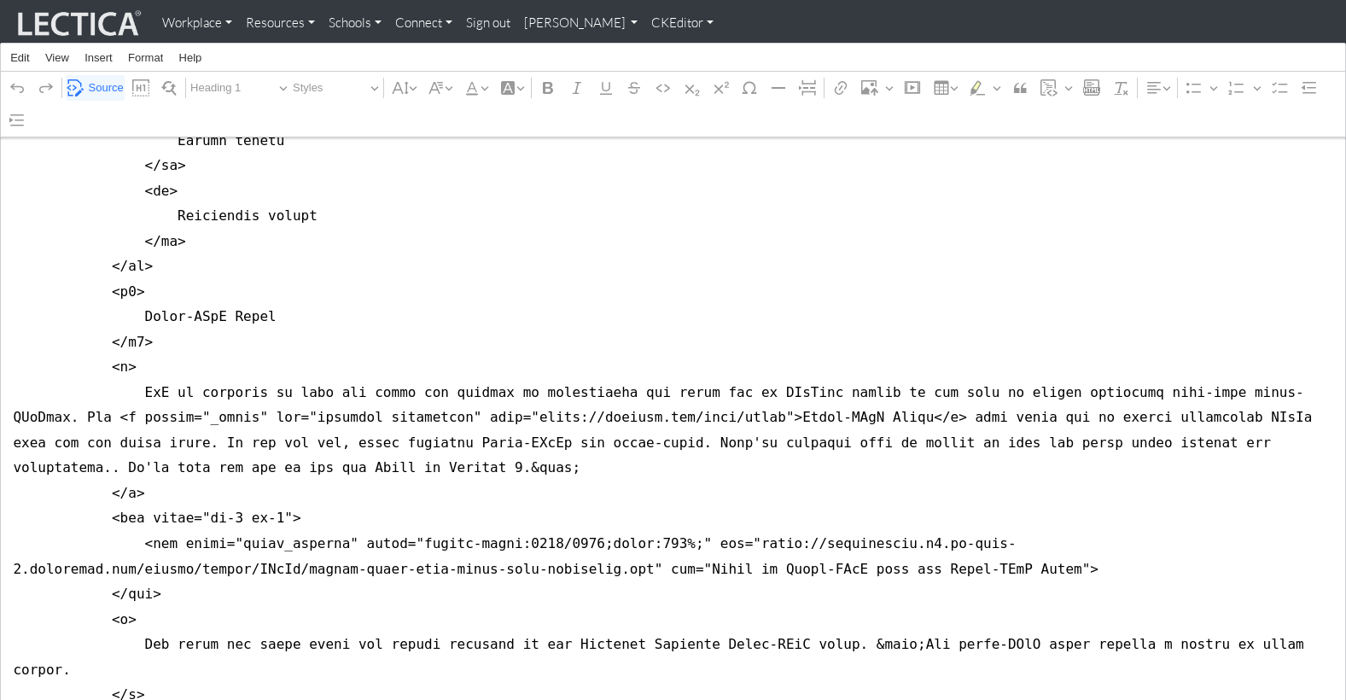
drag, startPoint x: 714, startPoint y: 445, endPoint x: 236, endPoint y: 476, distance: 479.8
paste textarea "kills-noticing-emotions-mvm"
drag, startPoint x: 329, startPoint y: 474, endPoint x: 445, endPoint y: 480, distance: 116.2
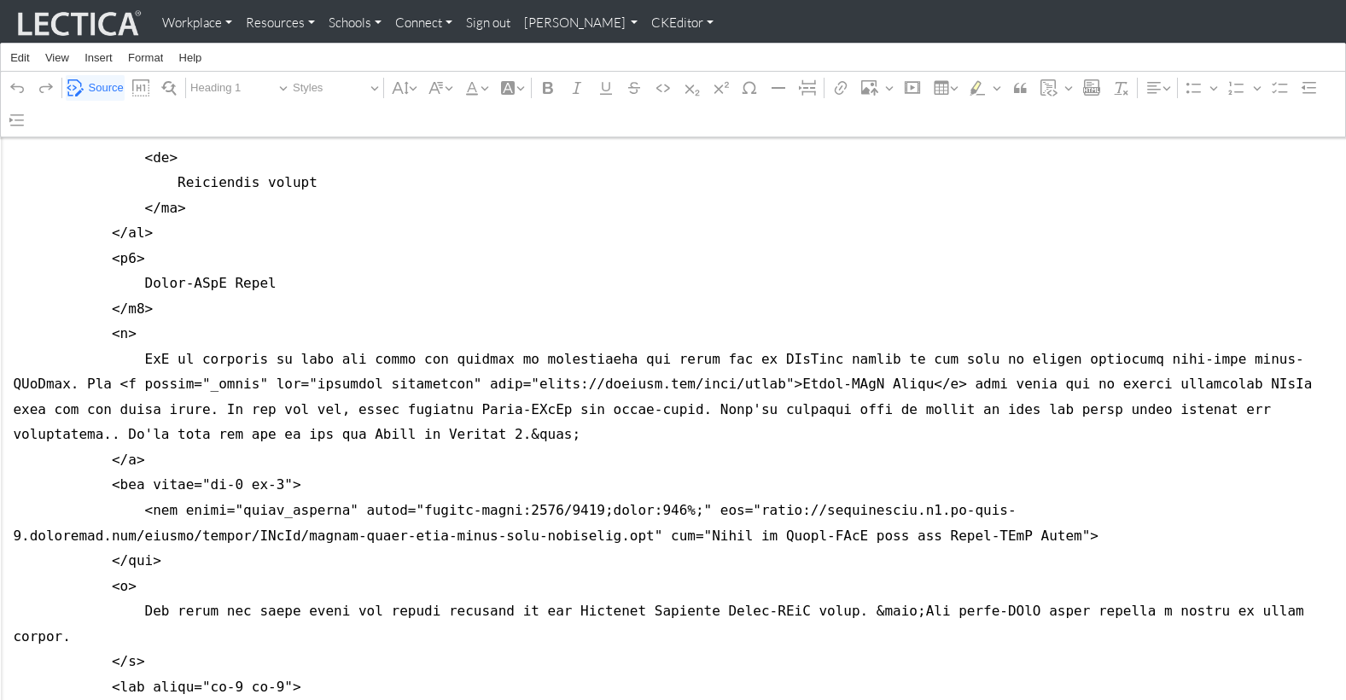
scroll to position [3518, 0]
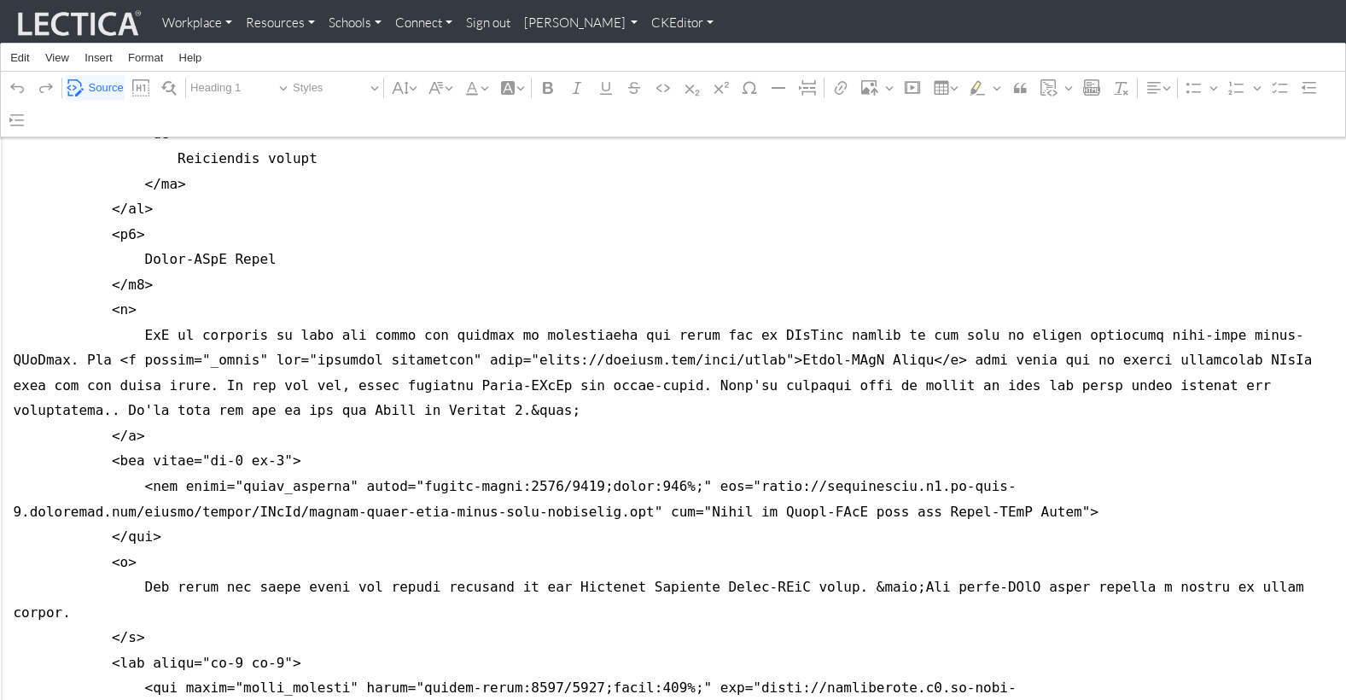
drag, startPoint x: 399, startPoint y: 390, endPoint x: 568, endPoint y: 394, distance: 169.0
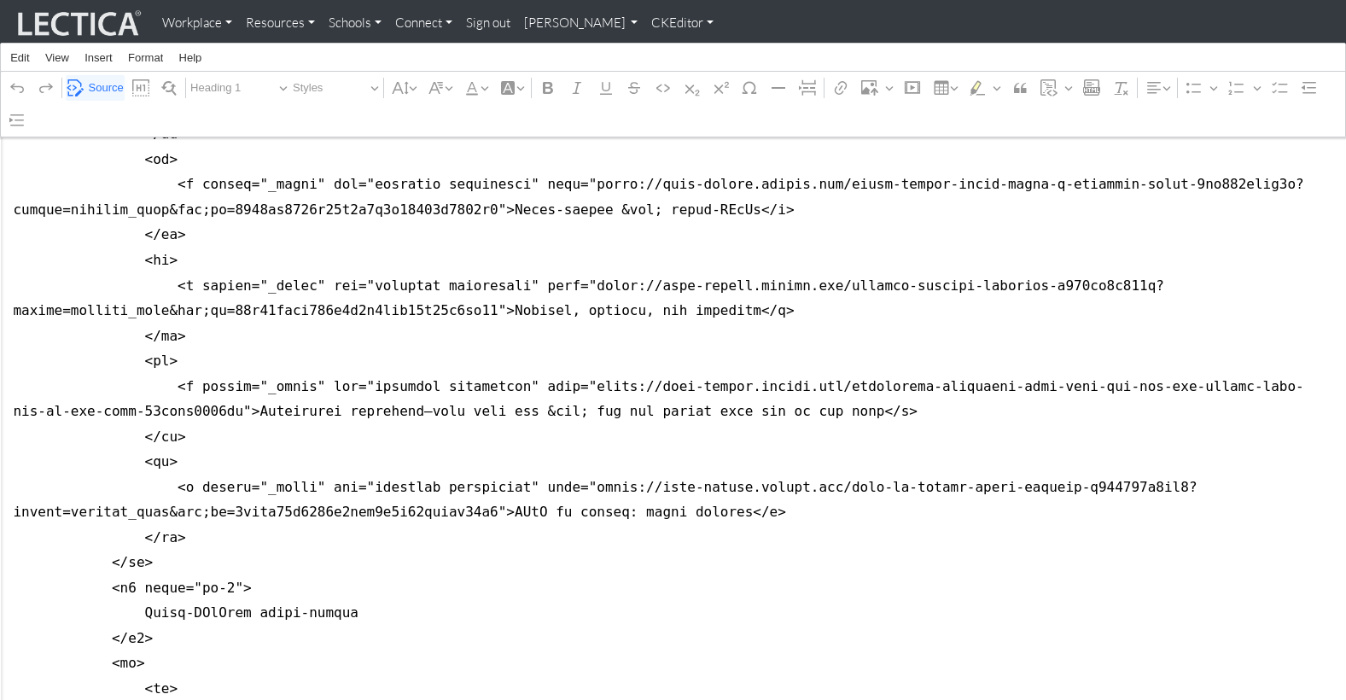
scroll to position [2487, 0]
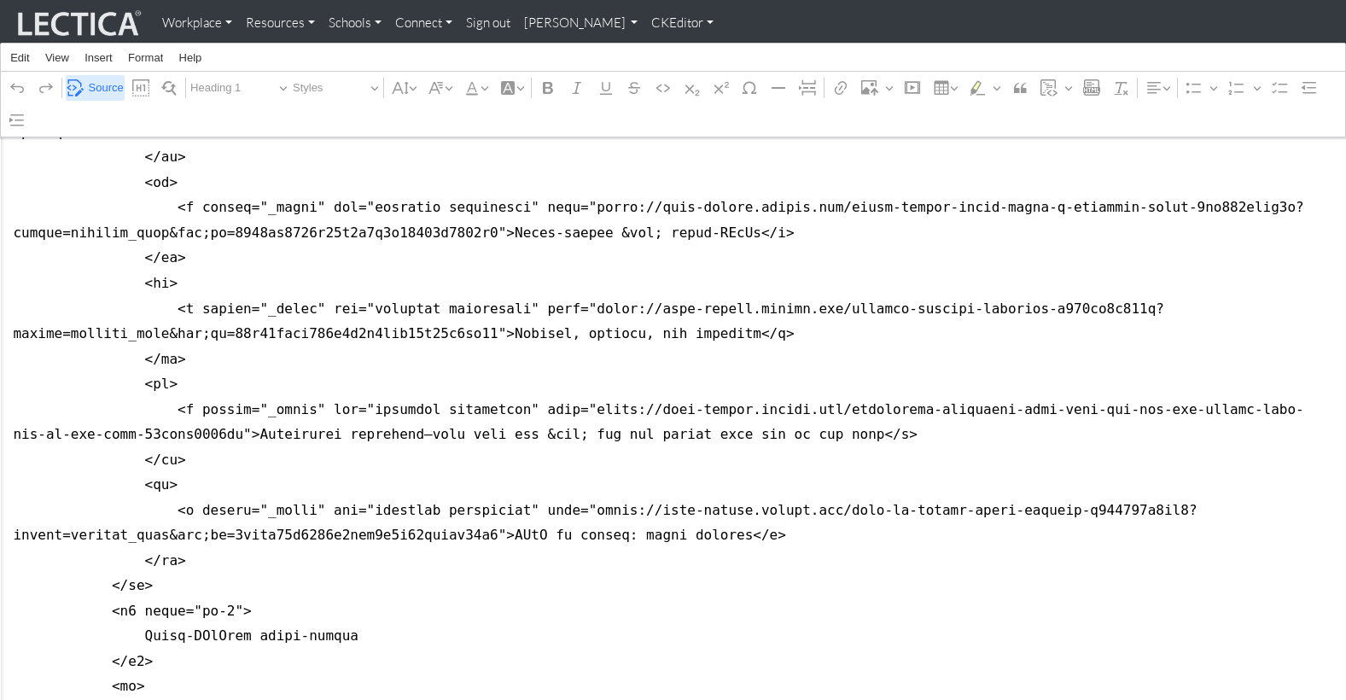
type textarea "<style type="text/css">h2 { font-weight: 400; font-size: 2rem; margin-bottom: 1…"
click at [99, 88] on span "Source" at bounding box center [106, 88] width 35 height 20
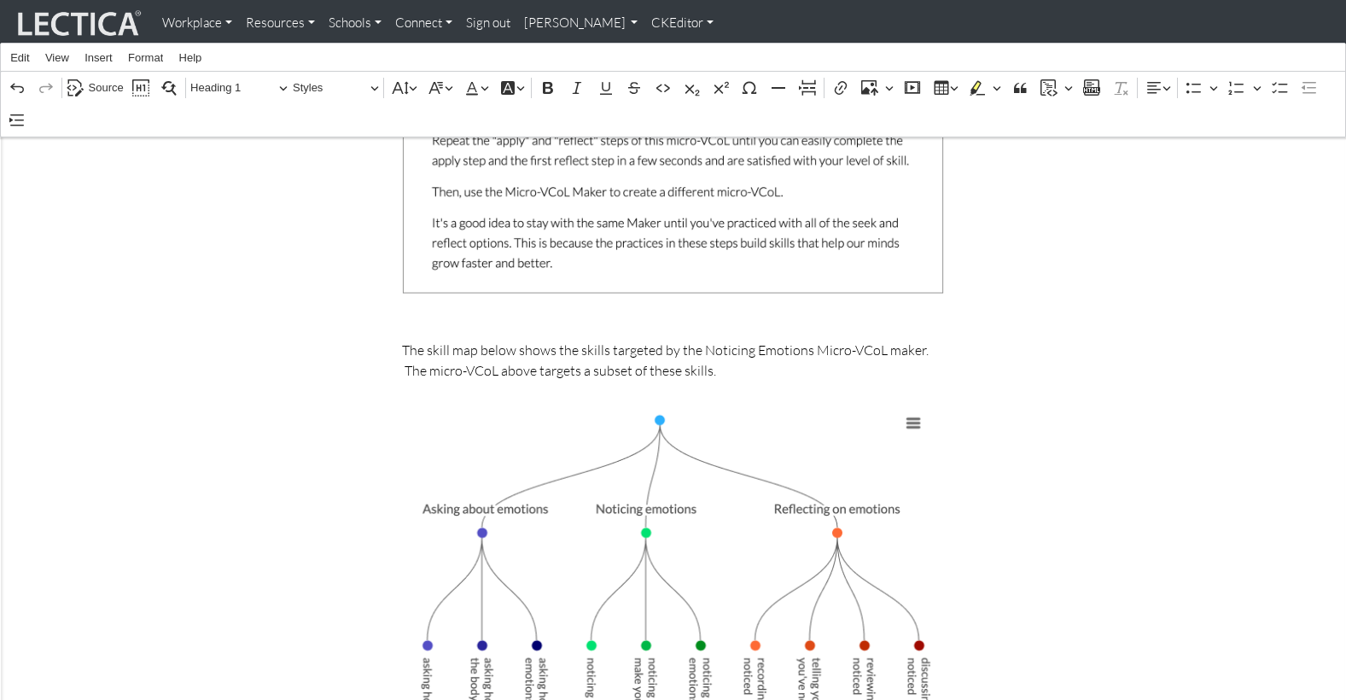
scroll to position [1389, 0]
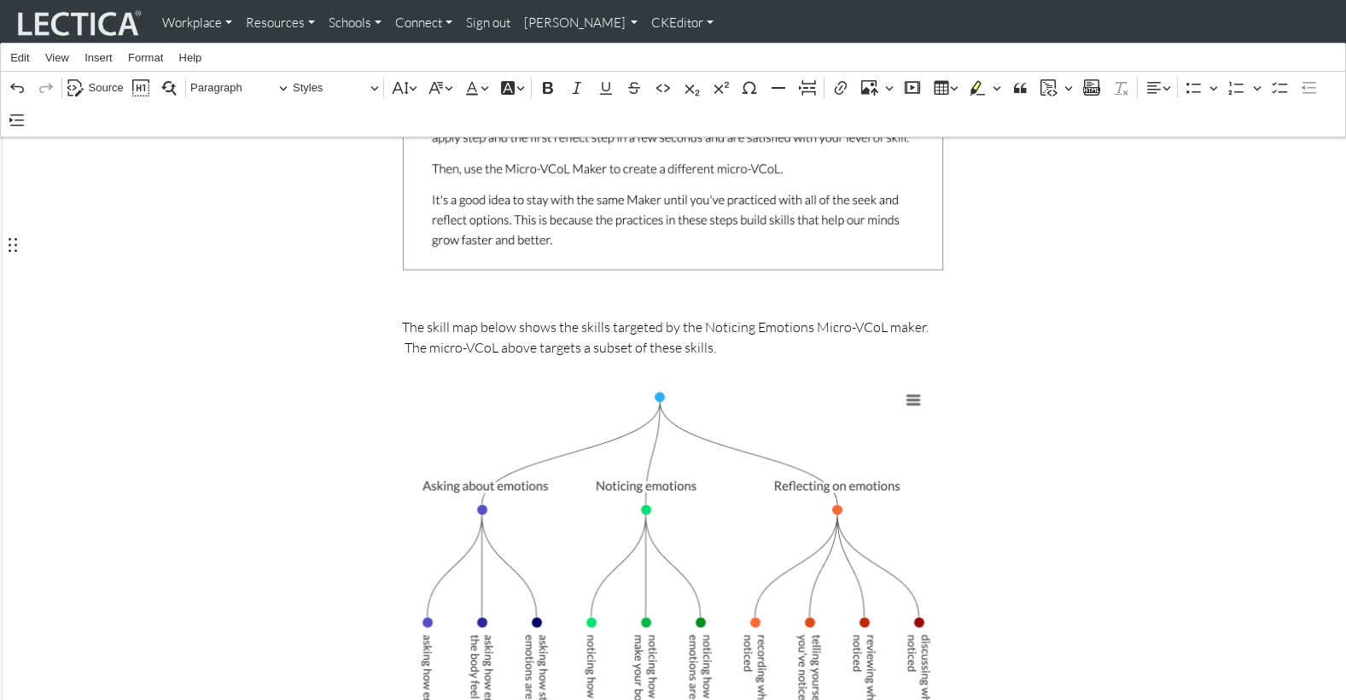
click at [547, 317] on p "The skill map below shows the skills targeted by the Noticing Emotions Micro-VC…" at bounding box center [673, 337] width 542 height 41
click at [569, 317] on p "The skill map below shows the skills targeted by the Noticing Emotions Micro-VC…" at bounding box center [673, 337] width 542 height 41
click at [586, 317] on p "The skill map below shows the midro-VCoLing skills targeted by the Noticing Emo…" at bounding box center [673, 337] width 542 height 41
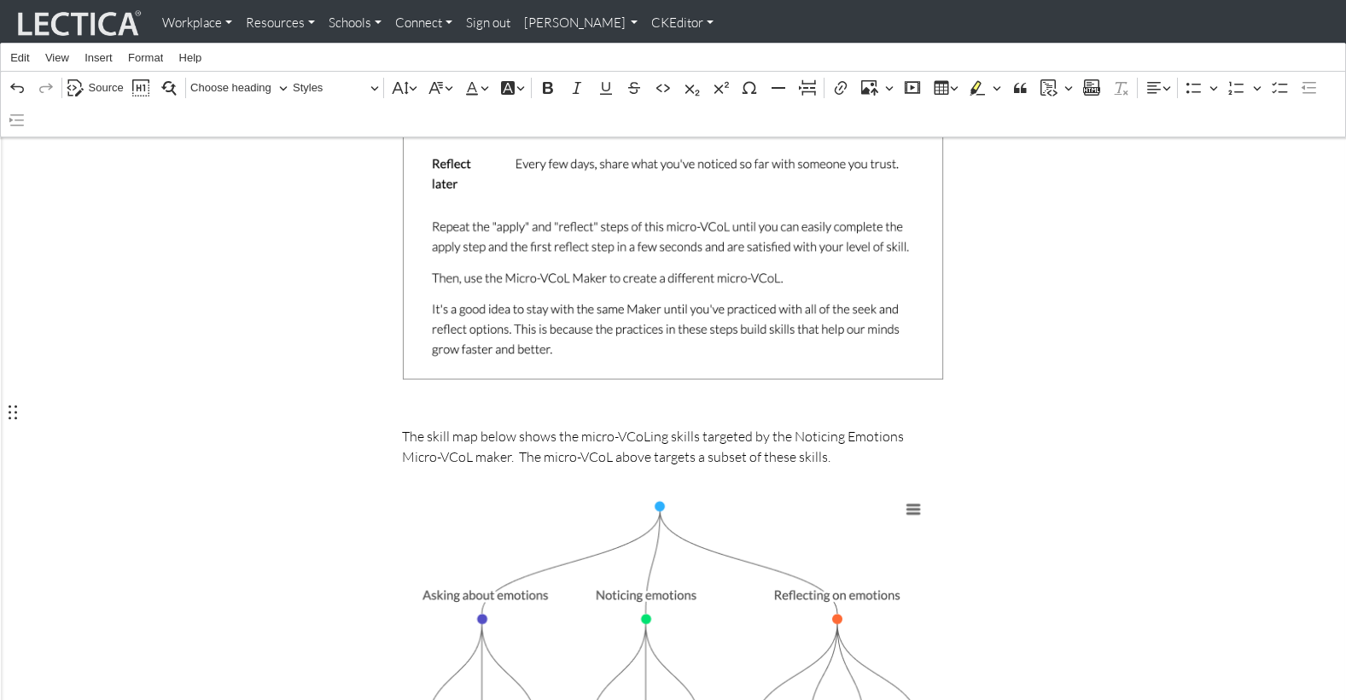
scroll to position [1308, 0]
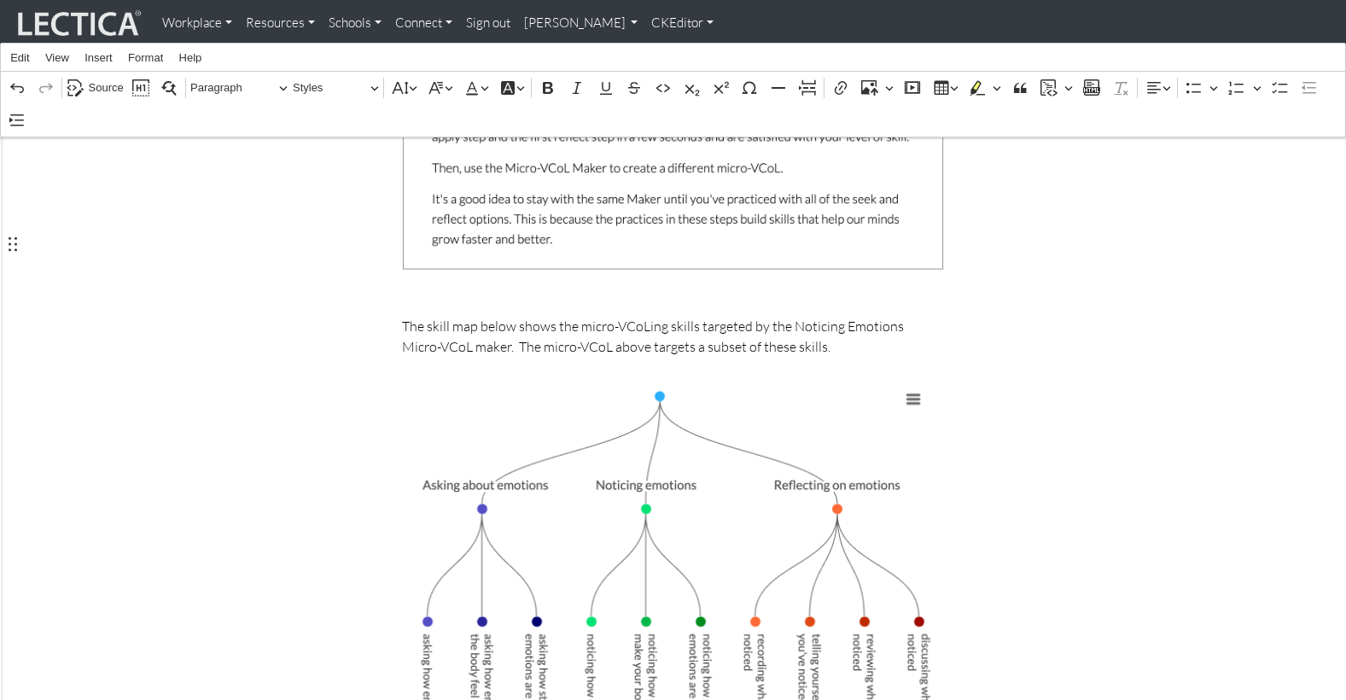
scroll to position [1394, 0]
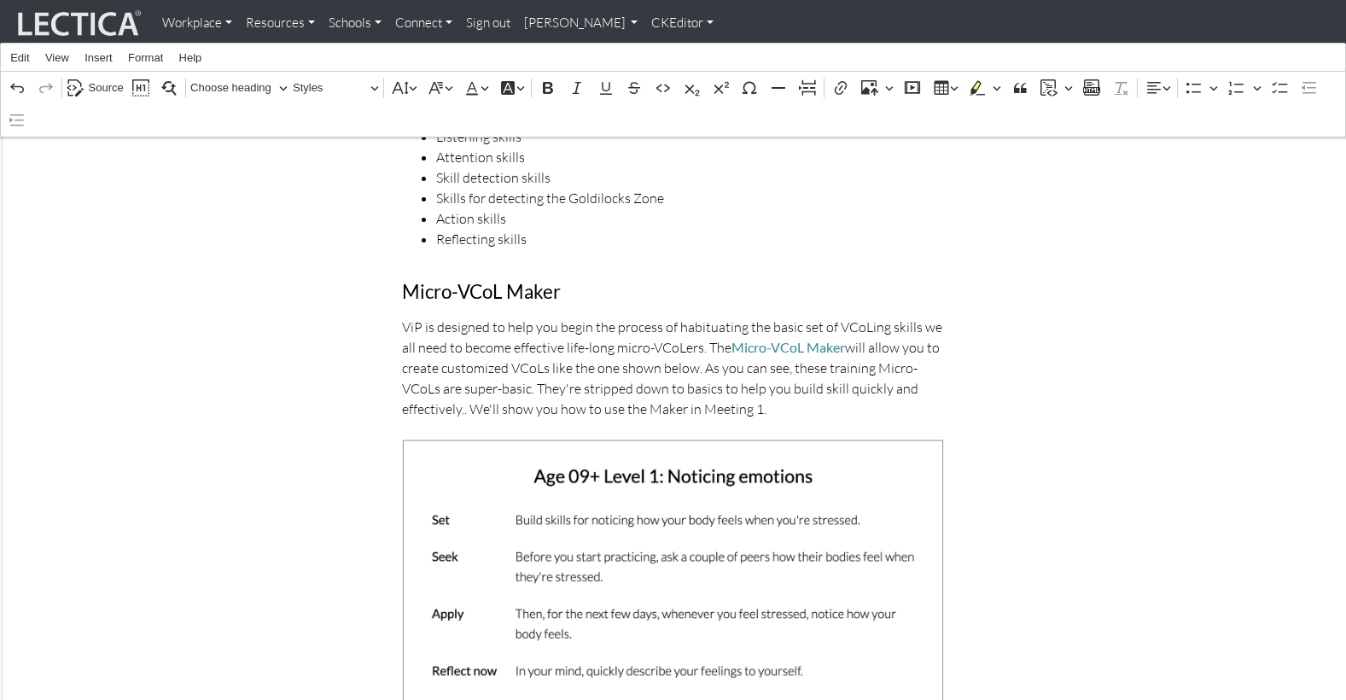
scroll to position [738, 0]
drag, startPoint x: 903, startPoint y: 294, endPoint x: 476, endPoint y: 306, distance: 426.9
click at [476, 315] on p "ViP is designed to help you begin the process of habituating the basic set of V…" at bounding box center [673, 366] width 542 height 102
click at [532, 315] on p "ViP is designed to help you begin the process of habituating the basic set of V…" at bounding box center [673, 366] width 542 height 102
click at [534, 315] on p "ViP is designed to help you begin the process of habituating the basic set of V…" at bounding box center [673, 366] width 542 height 102
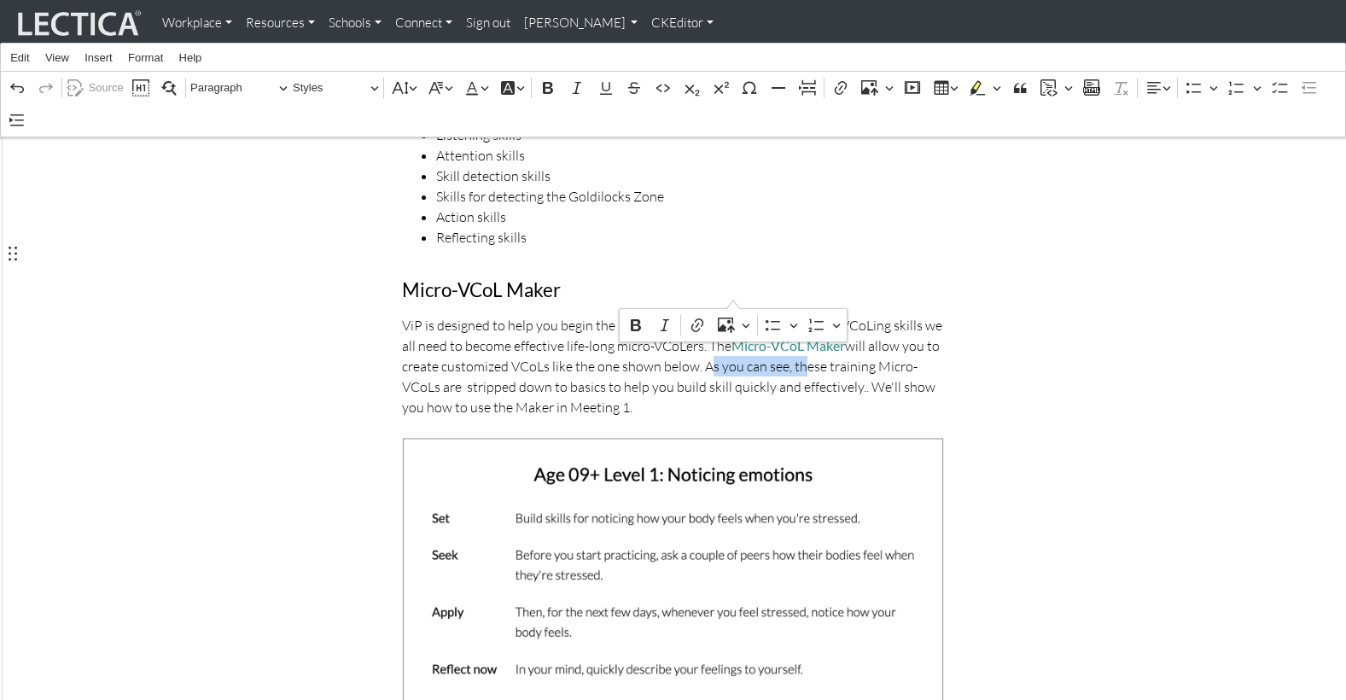
drag, startPoint x: 647, startPoint y: 294, endPoint x: 733, endPoint y: 296, distance: 86.2
click at [733, 315] on p "ViP is designed to help you begin the process of habituating the basic set of V…" at bounding box center [673, 366] width 542 height 102
drag, startPoint x: 824, startPoint y: 291, endPoint x: 839, endPoint y: 292, distance: 14.5
click at [824, 315] on p "ViP is designed to help you begin the process of habituating the basic set of V…" at bounding box center [673, 366] width 542 height 102
click at [675, 315] on p "ViP is designed to help you begin the process of habituating the basic set of V…" at bounding box center [673, 366] width 542 height 102
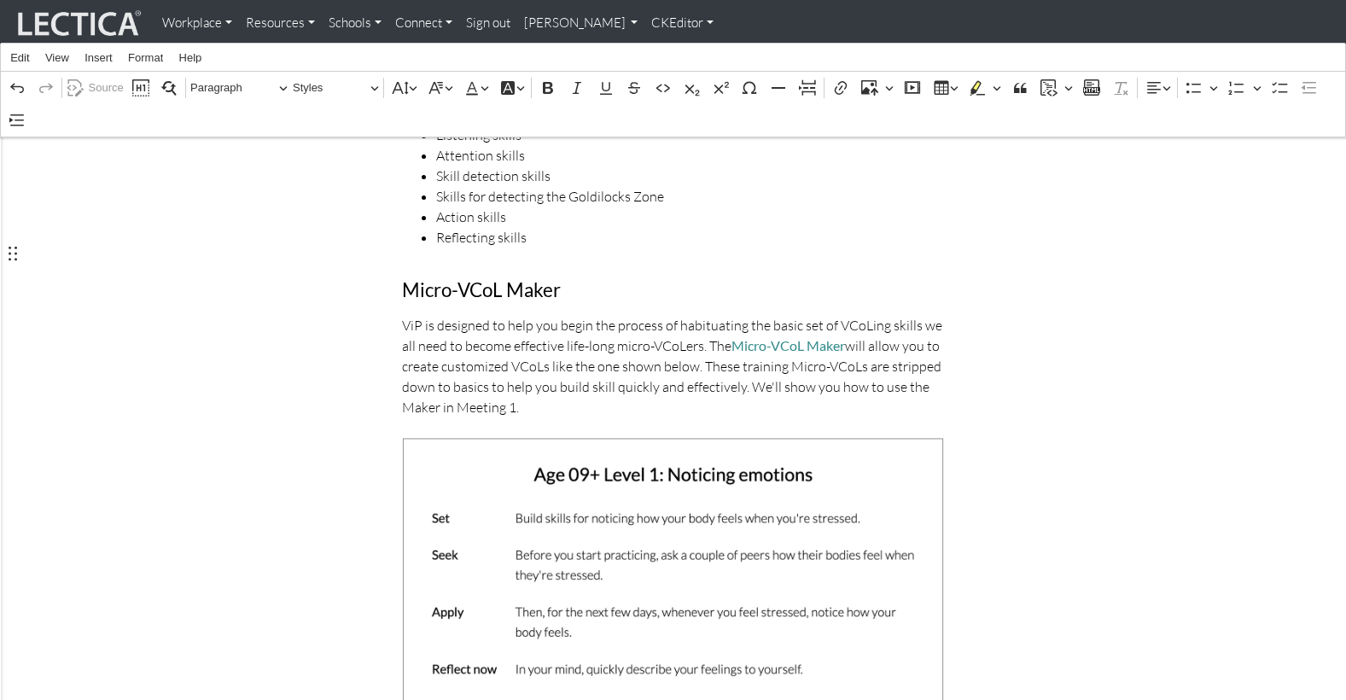
click at [709, 315] on p "ViP is designed to help you begin the process of habituating the basic set of V…" at bounding box center [673, 366] width 542 height 102
click at [751, 315] on p "ViP is designed to help you begin the process of habituating the basic set of V…" at bounding box center [673, 366] width 542 height 102
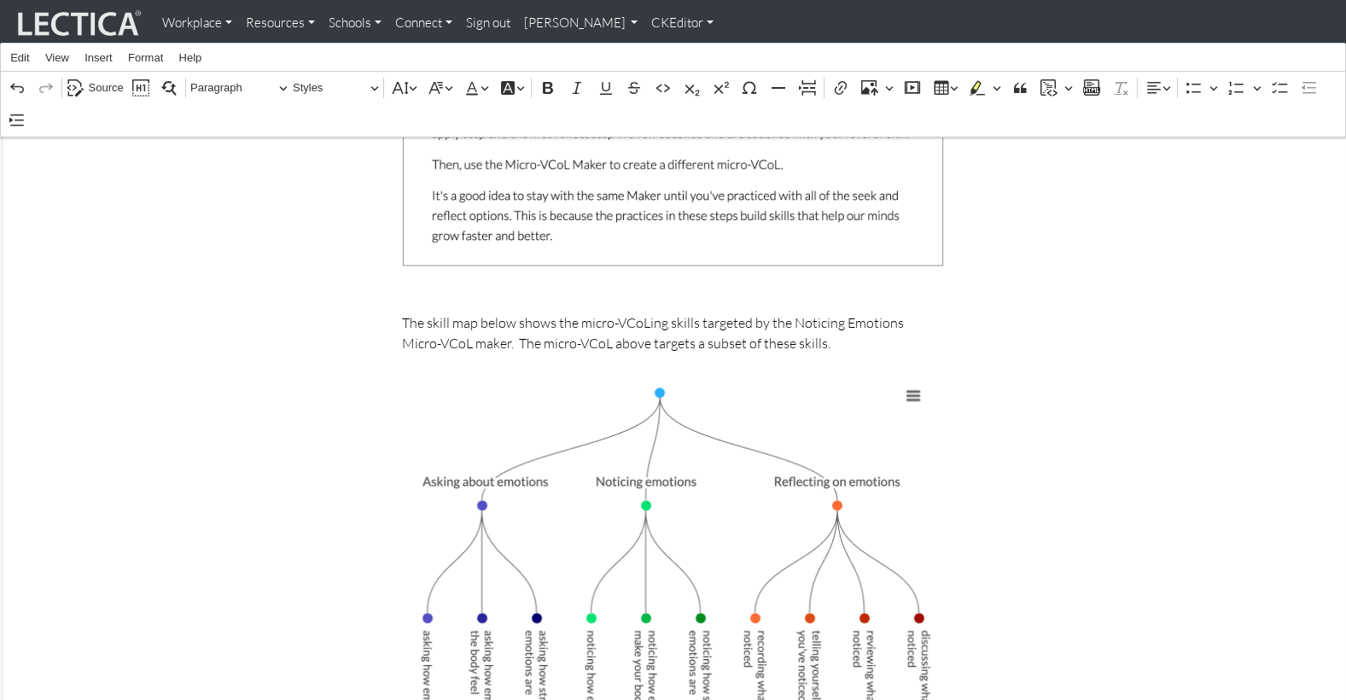
scroll to position [1388, 0]
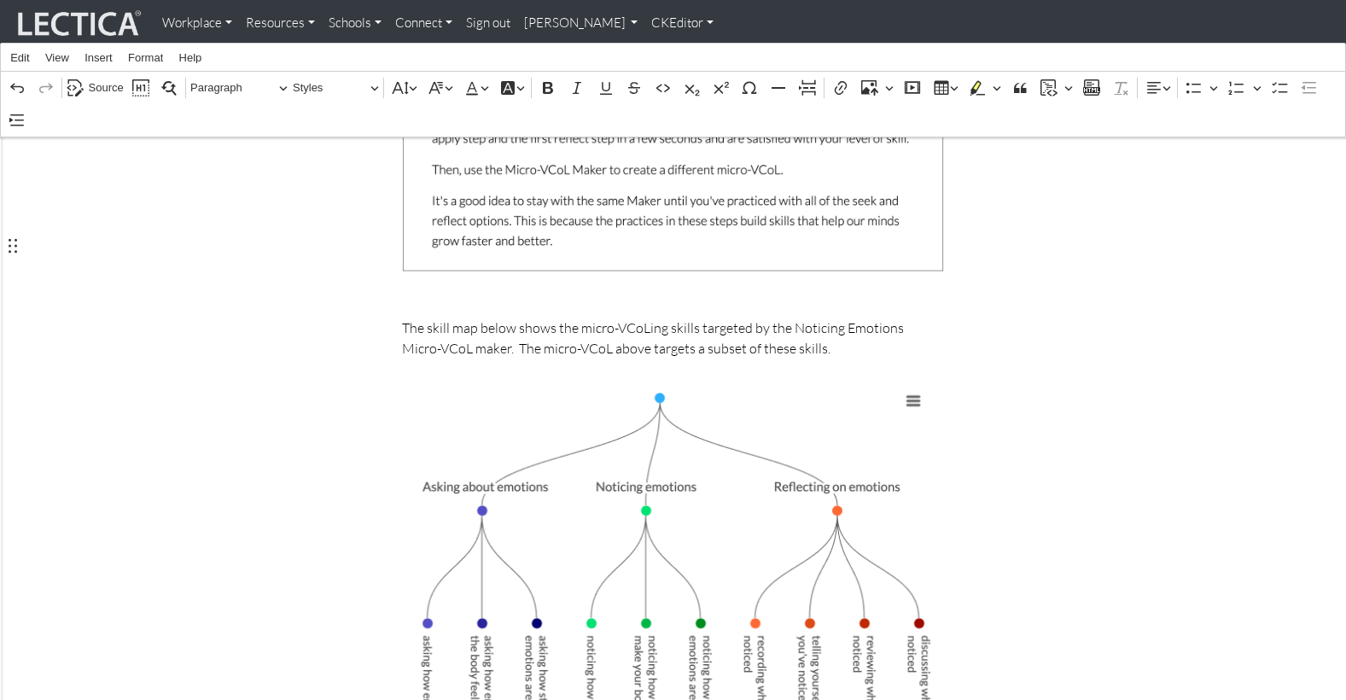
click at [445, 317] on p "The skill map below shows the micro-VCoLing skills targeted by the Noticing Emo…" at bounding box center [673, 337] width 542 height 41
click at [759, 317] on p "The skill map below shows the micro-VCoLing skills targeted by the Noticing Emo…" at bounding box center [673, 337] width 542 height 41
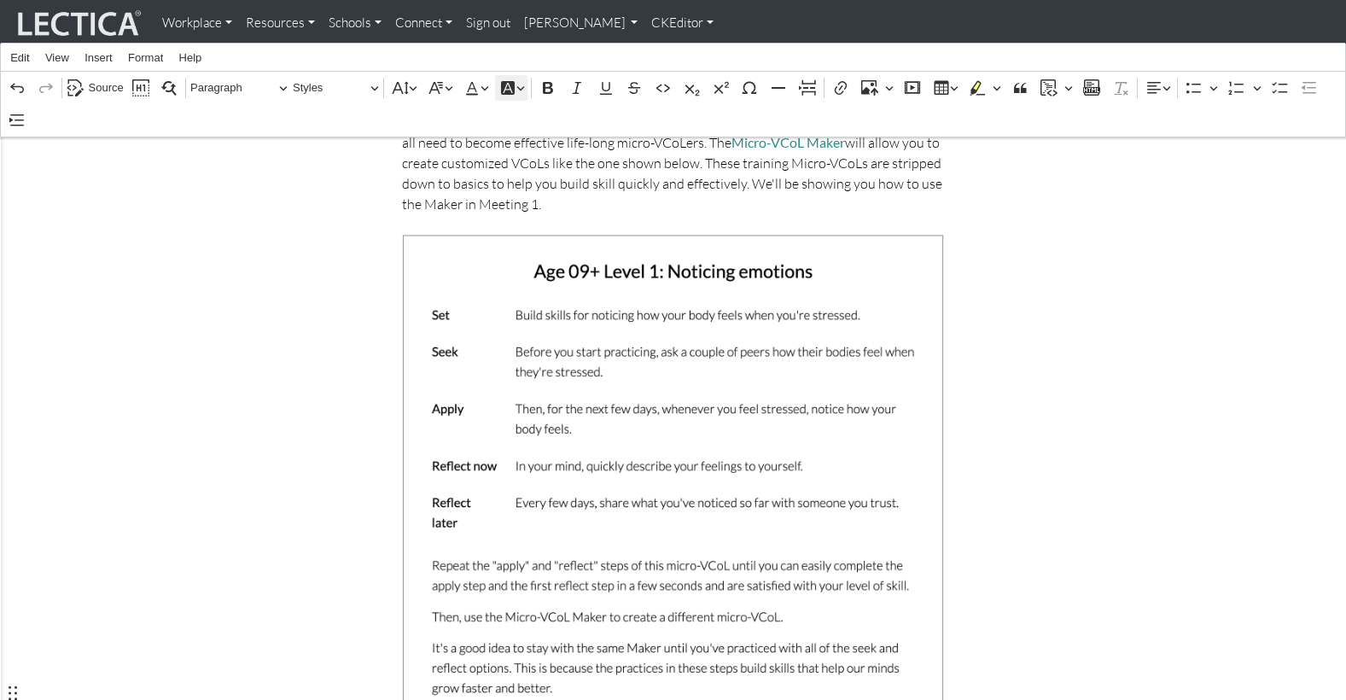
scroll to position [731, 0]
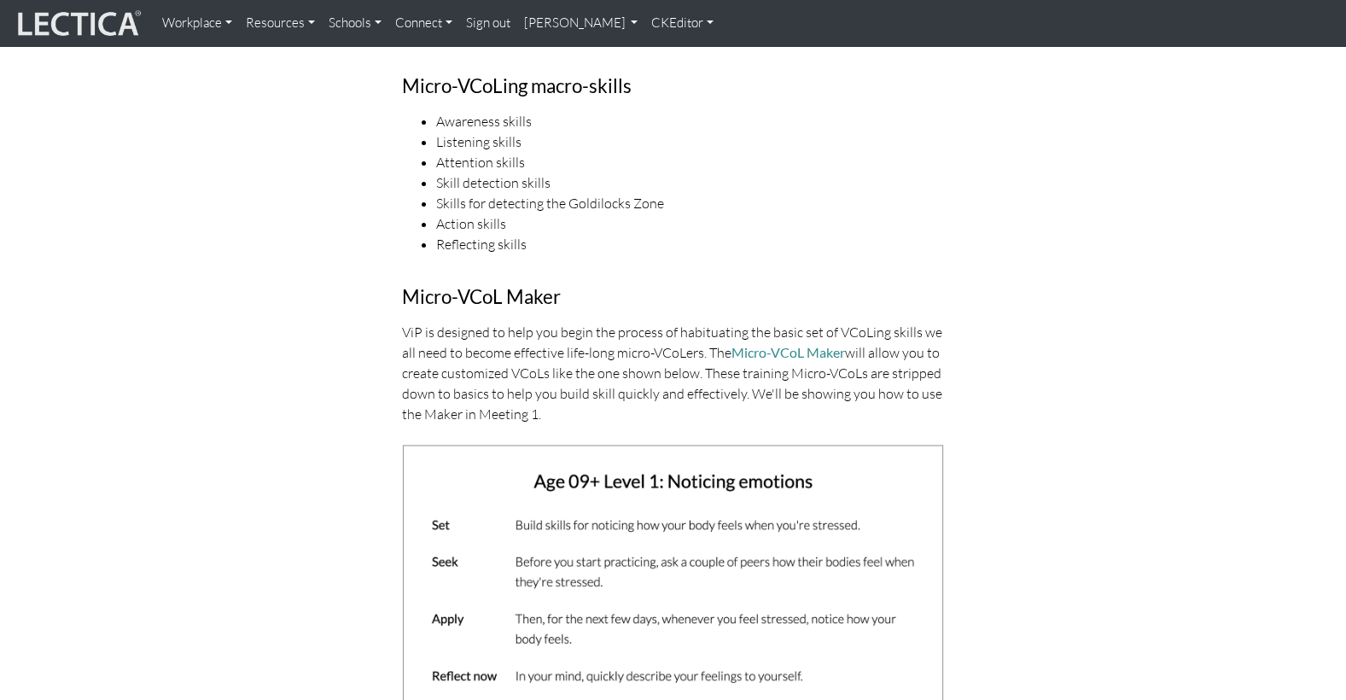
click at [644, 26] on link "CKEditor" at bounding box center [682, 23] width 76 height 33
click at [658, 54] on link "Stop editing" at bounding box center [693, 59] width 71 height 20
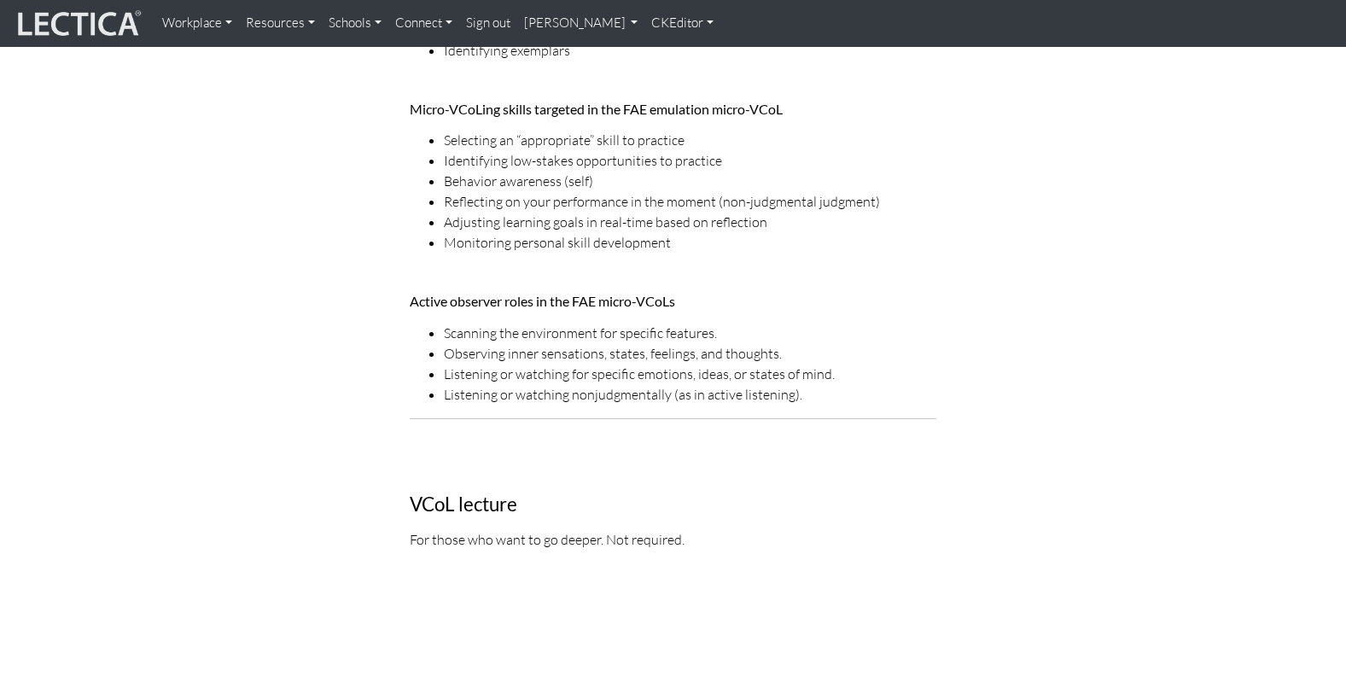
scroll to position [2183, 0]
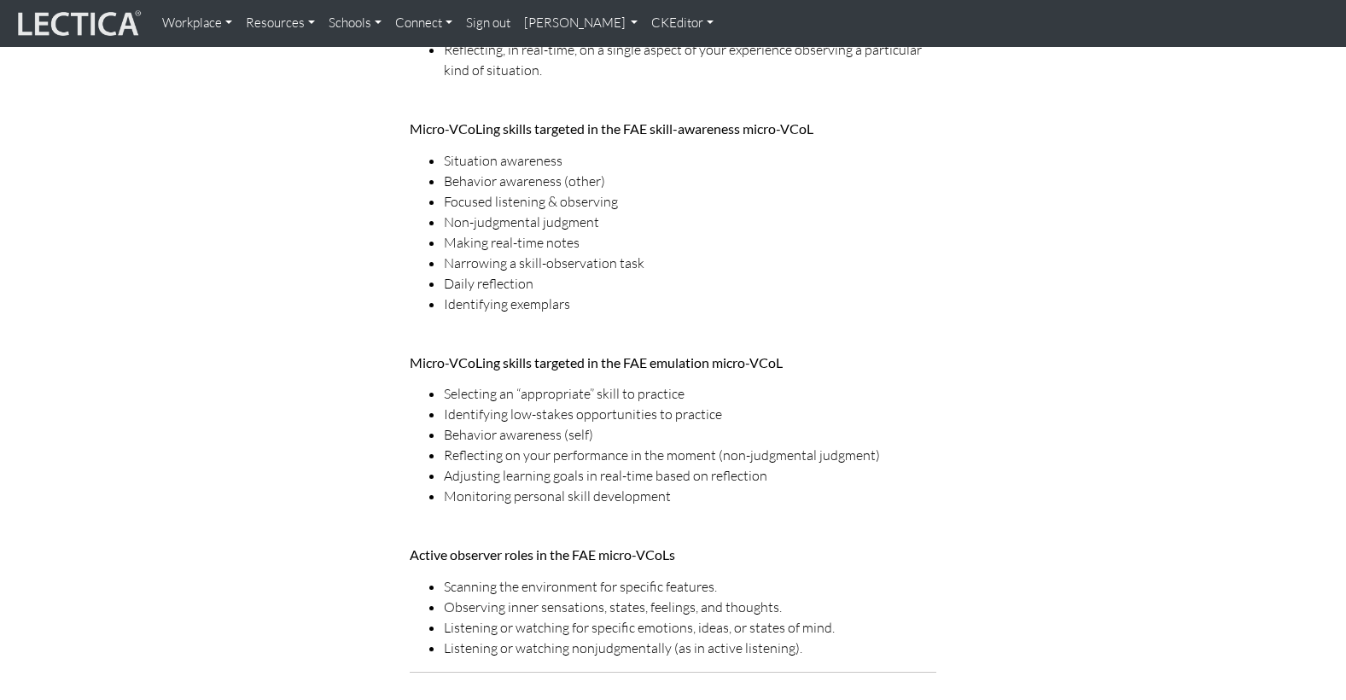
click at [644, 21] on link "CKEditor" at bounding box center [682, 23] width 76 height 33
click at [658, 53] on link "Edit" at bounding box center [675, 59] width 34 height 20
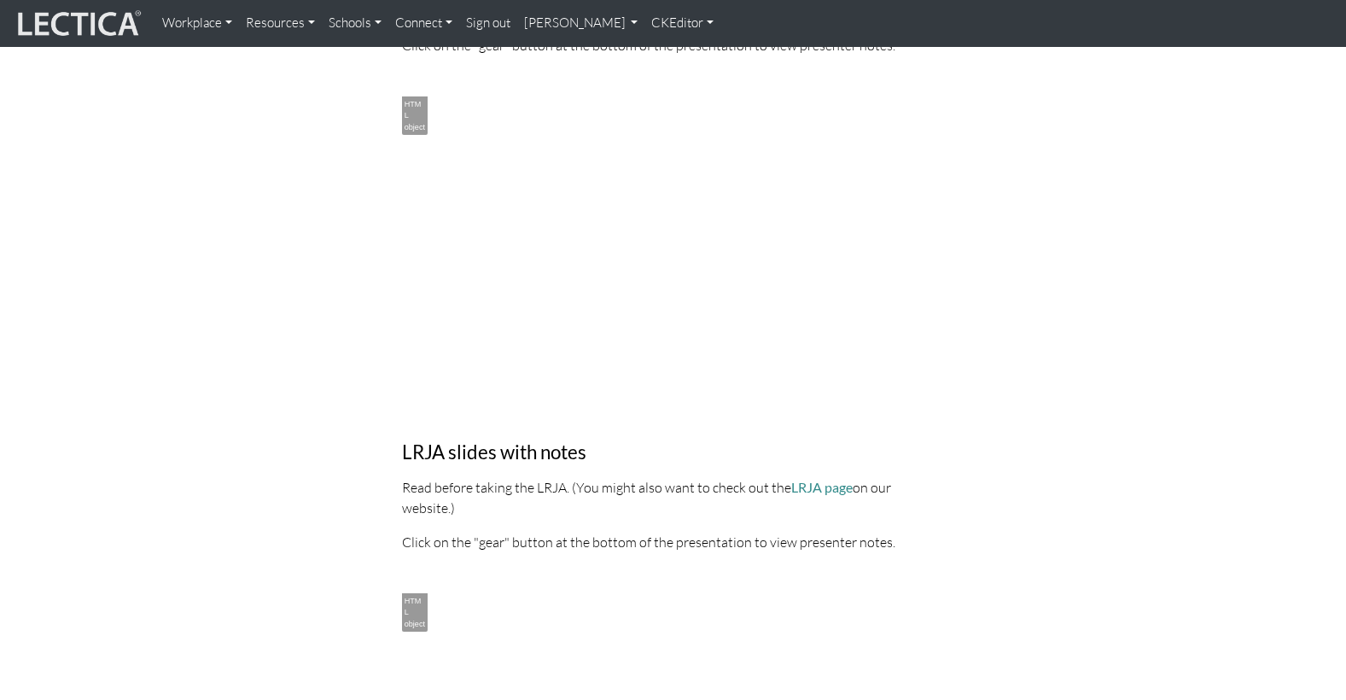
scroll to position [4425, 0]
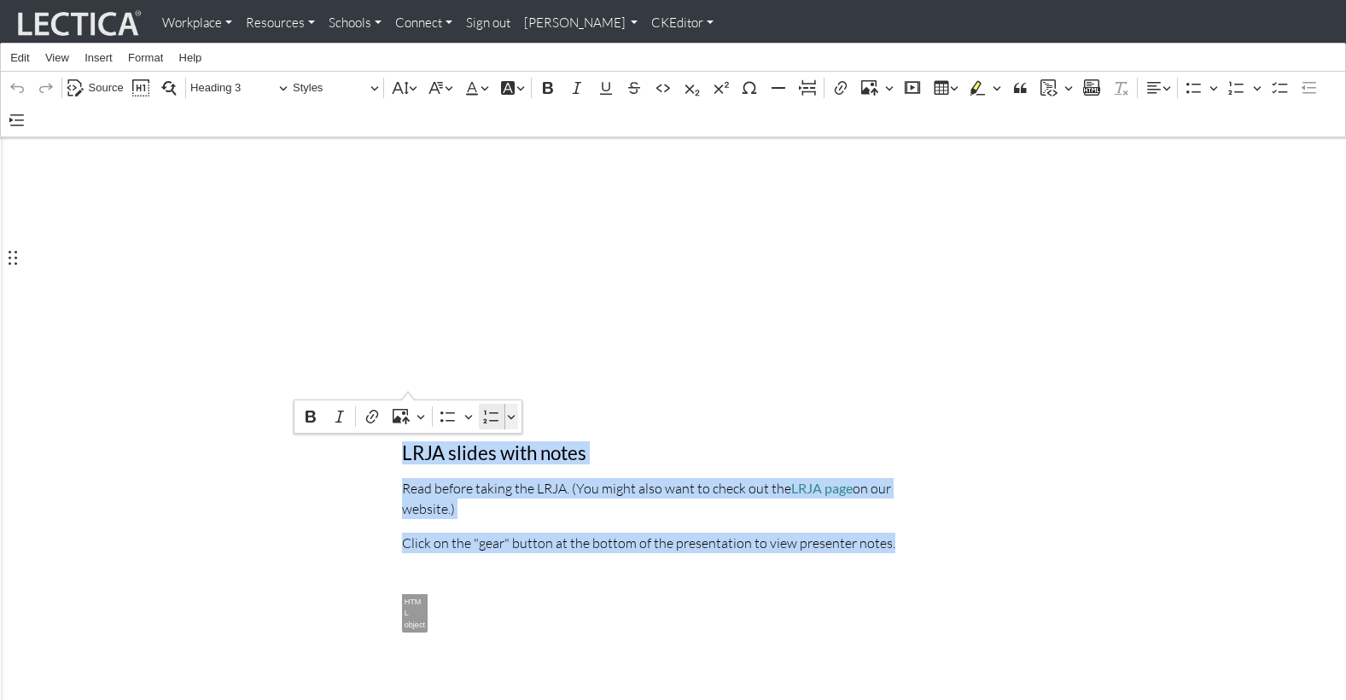
drag, startPoint x: 404, startPoint y: 253, endPoint x: 509, endPoint y: 427, distance: 203.0
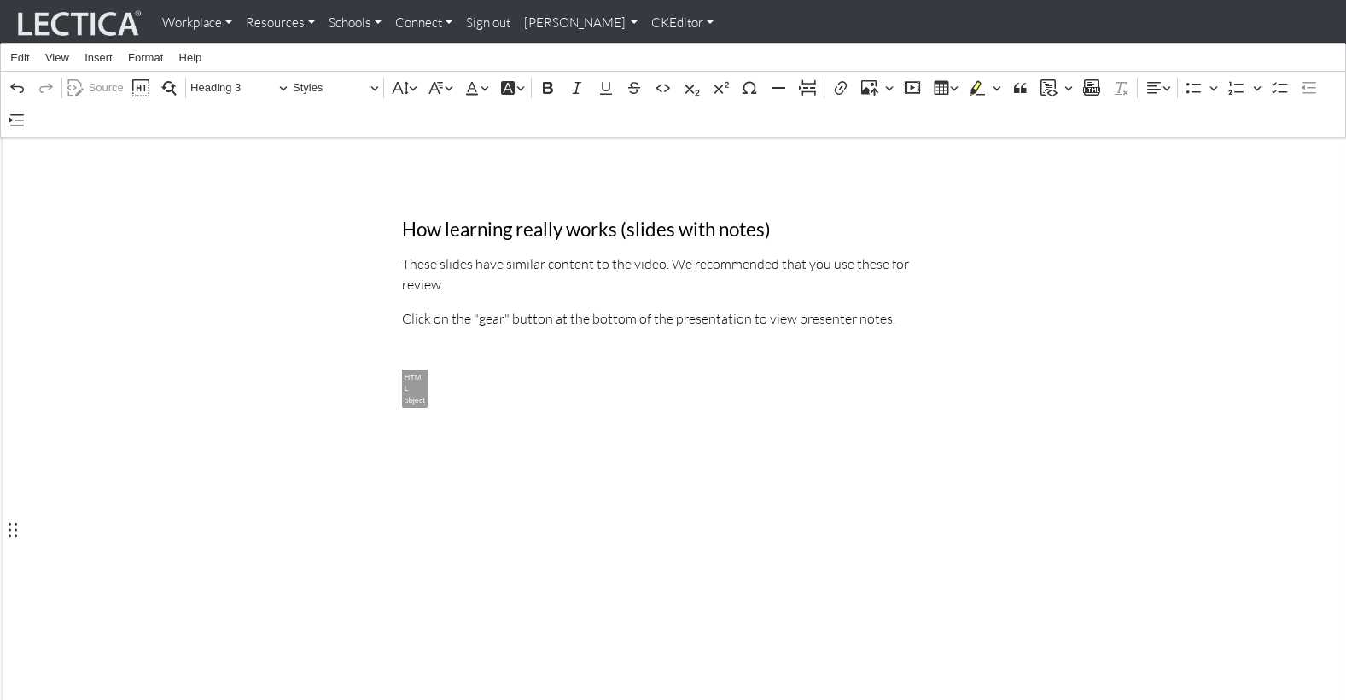
scroll to position [4089, 0]
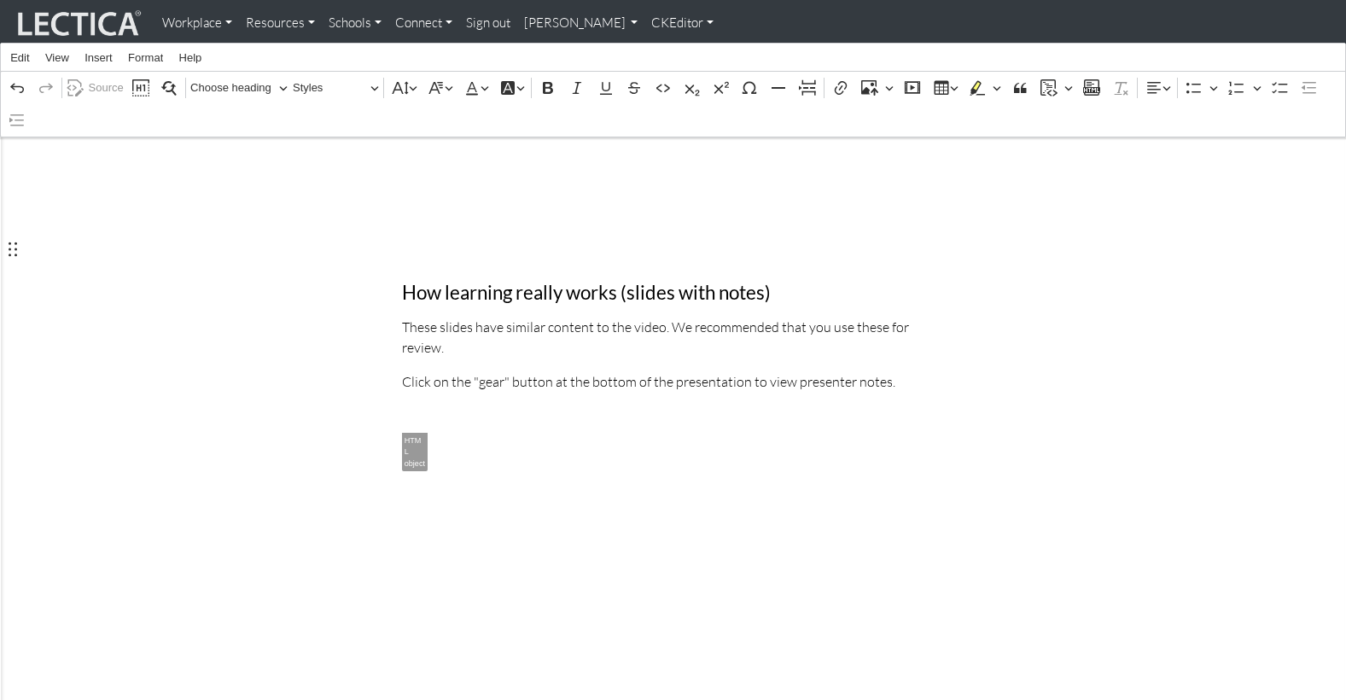
click at [412, 433] on div "Rich Text Editor. Editing area: main. Press ⌥0 for help." at bounding box center [673, 585] width 542 height 305
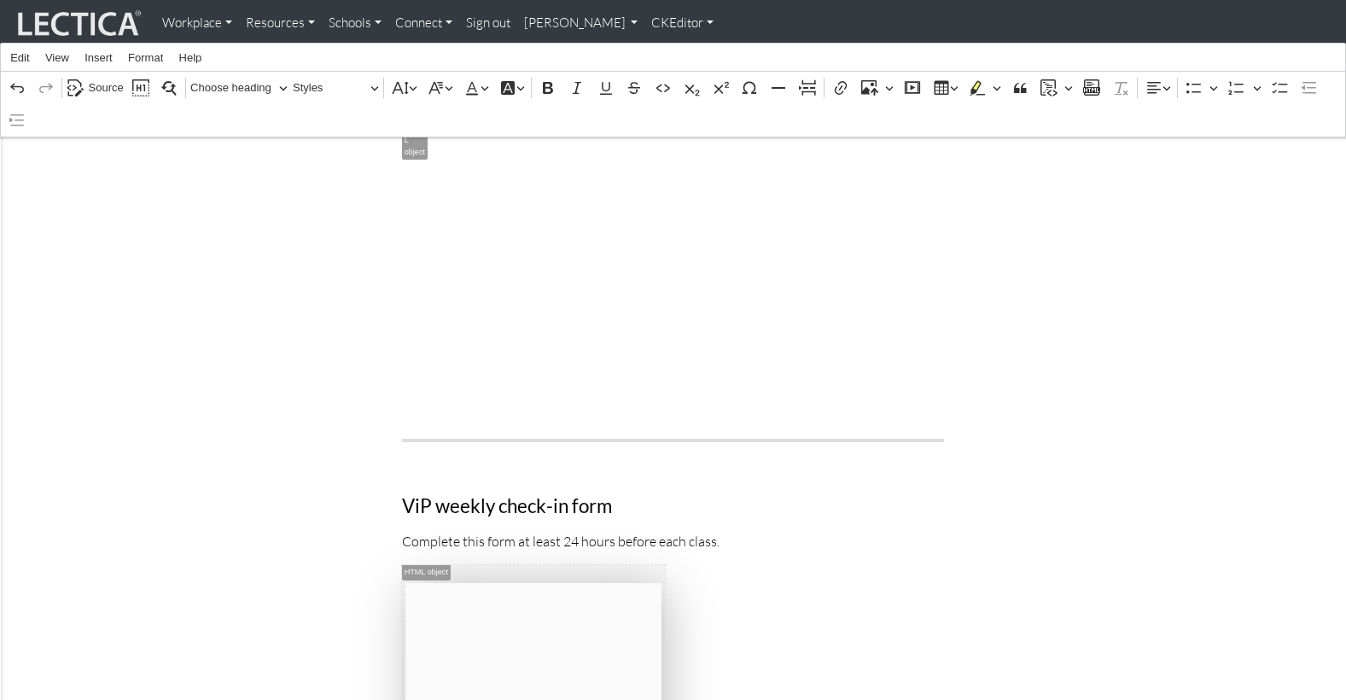
scroll to position [4872, 0]
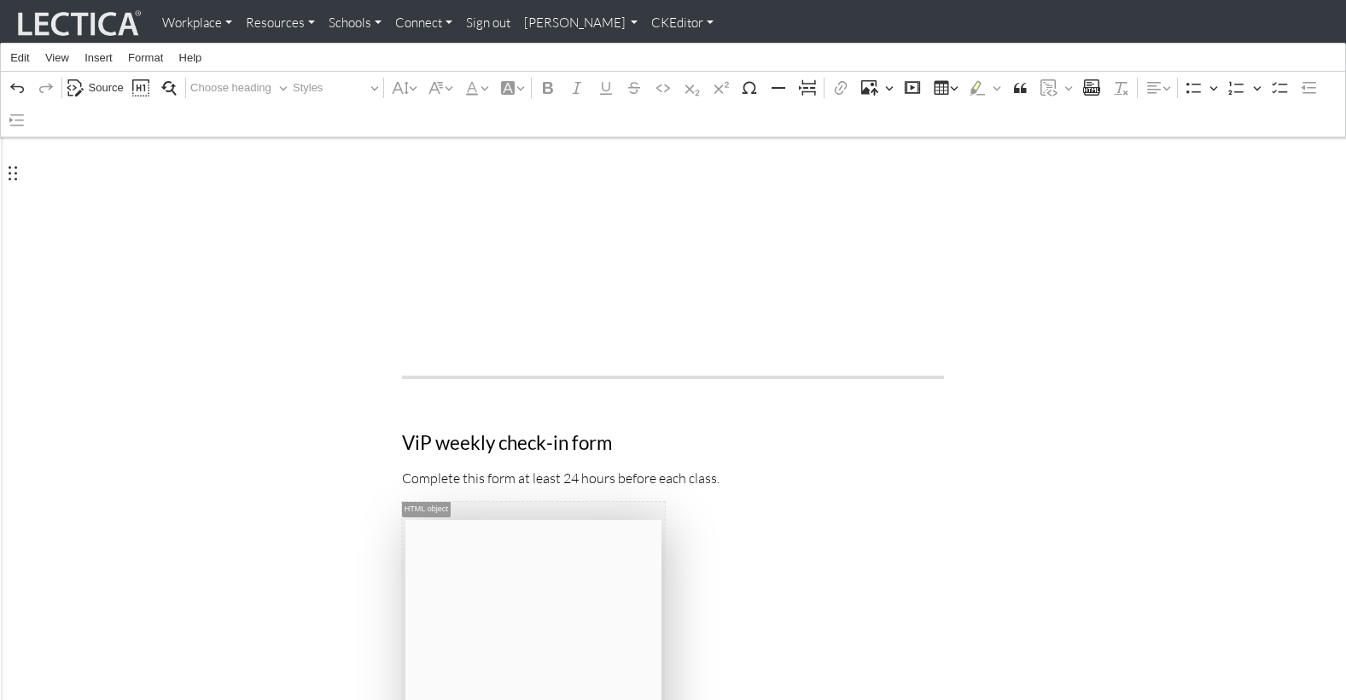
click at [671, 363] on div "Rich Text Editor. Editing area: main. Press ⌥0 for help." at bounding box center [673, 377] width 542 height 29
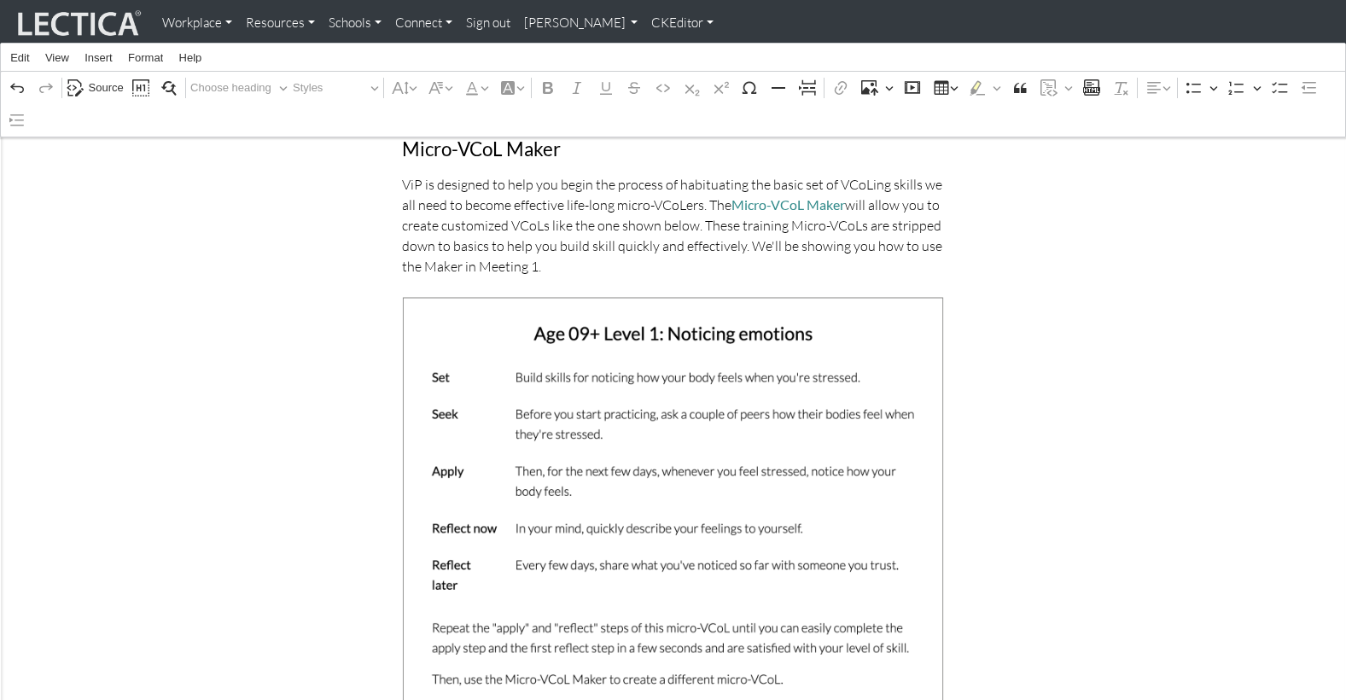
scroll to position [0, 0]
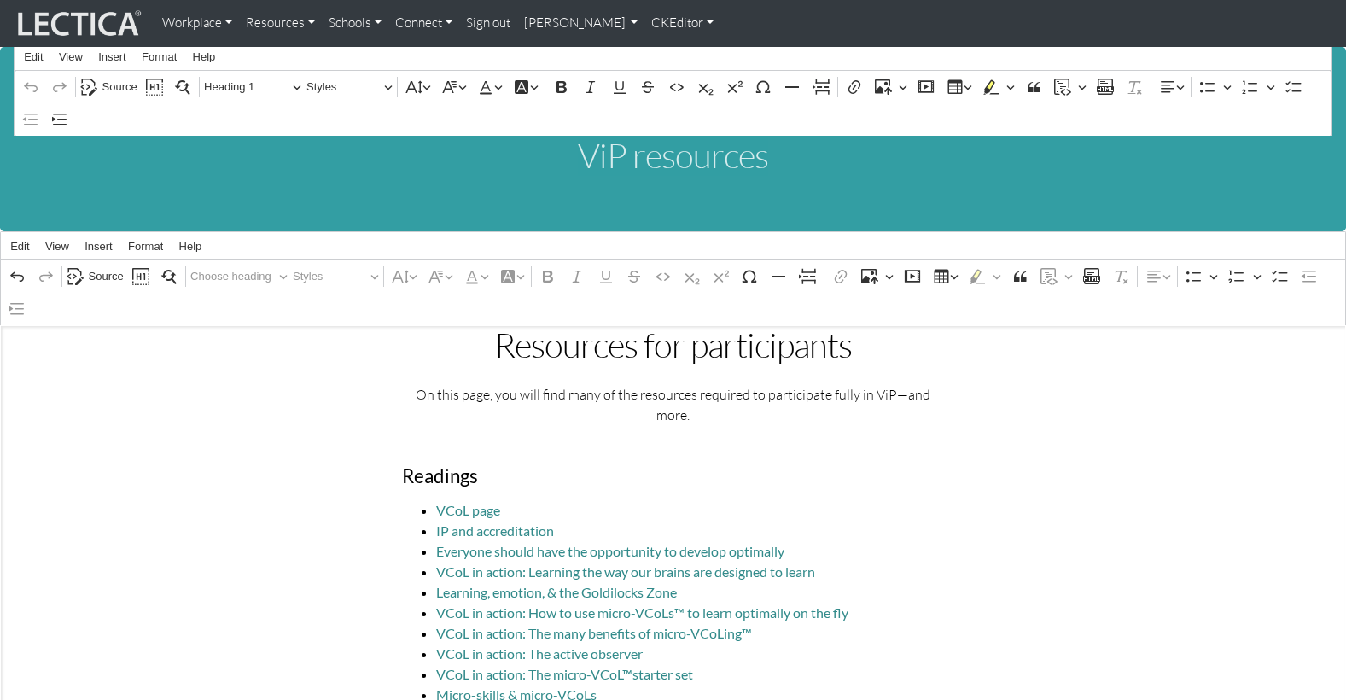
click at [644, 18] on link "CKEditor" at bounding box center [682, 23] width 76 height 33
click at [658, 54] on link "Stop editing" at bounding box center [693, 59] width 71 height 20
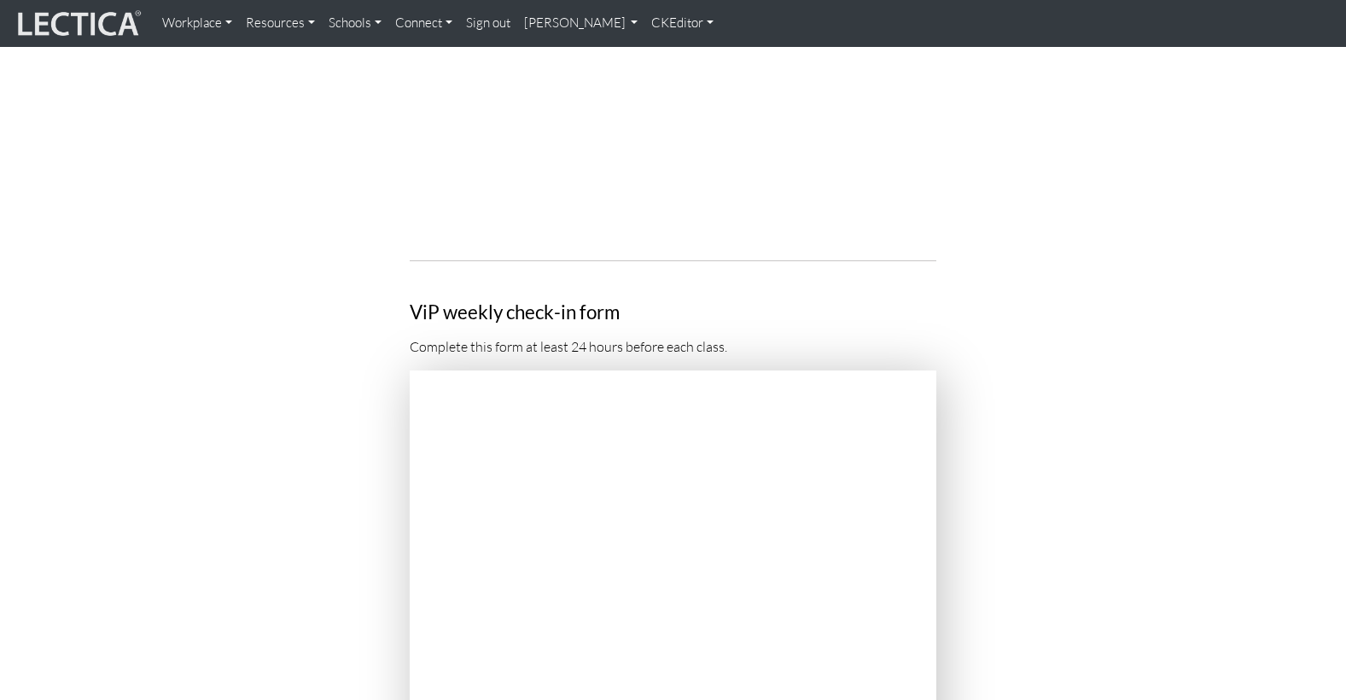
scroll to position [4719, 0]
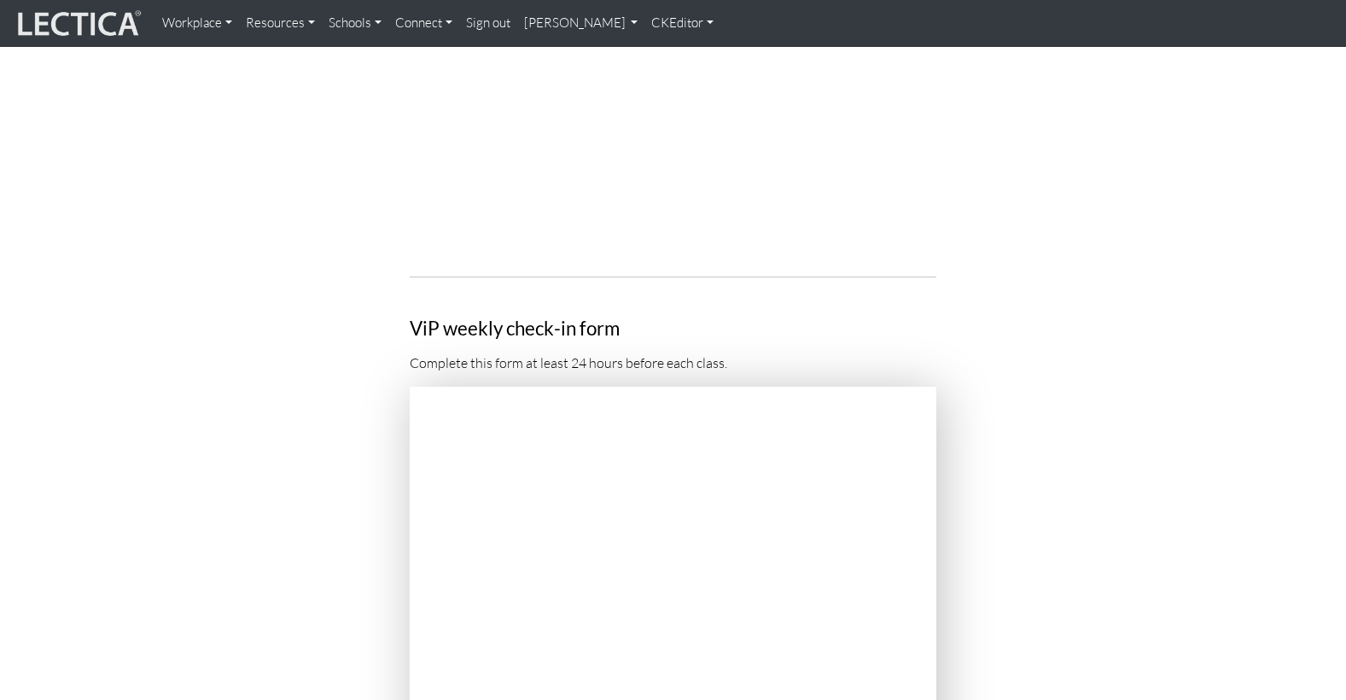
click at [734, 352] on p "Complete this form at least 24 hours before each class." at bounding box center [673, 362] width 527 height 20
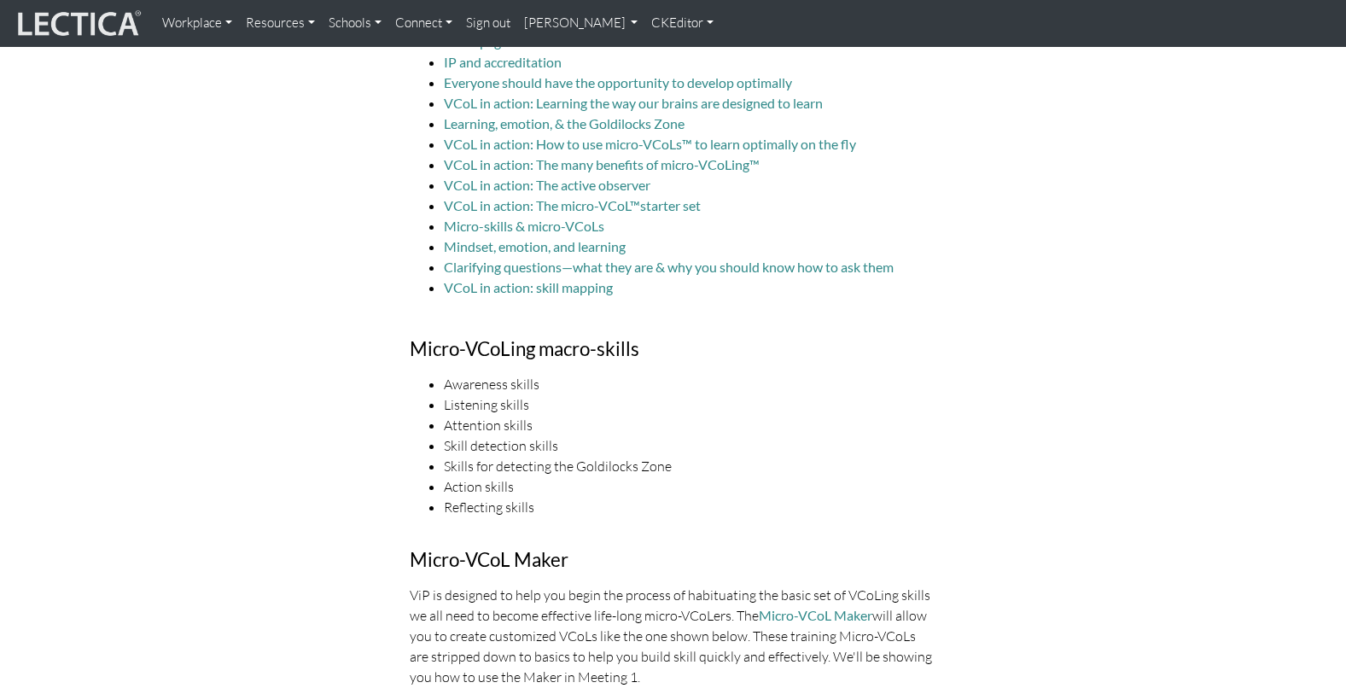
scroll to position [0, 0]
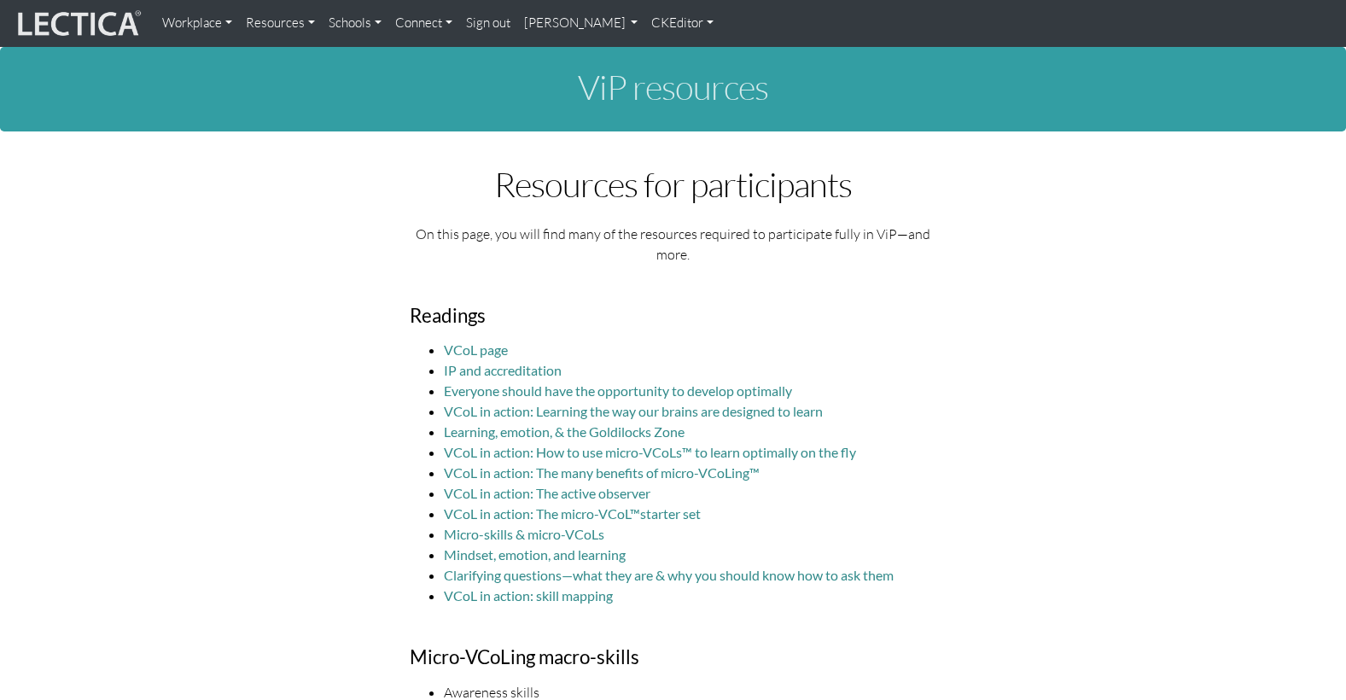
click at [644, 24] on link "CKEditor" at bounding box center [682, 23] width 76 height 33
click at [658, 56] on link "Edit" at bounding box center [675, 59] width 34 height 20
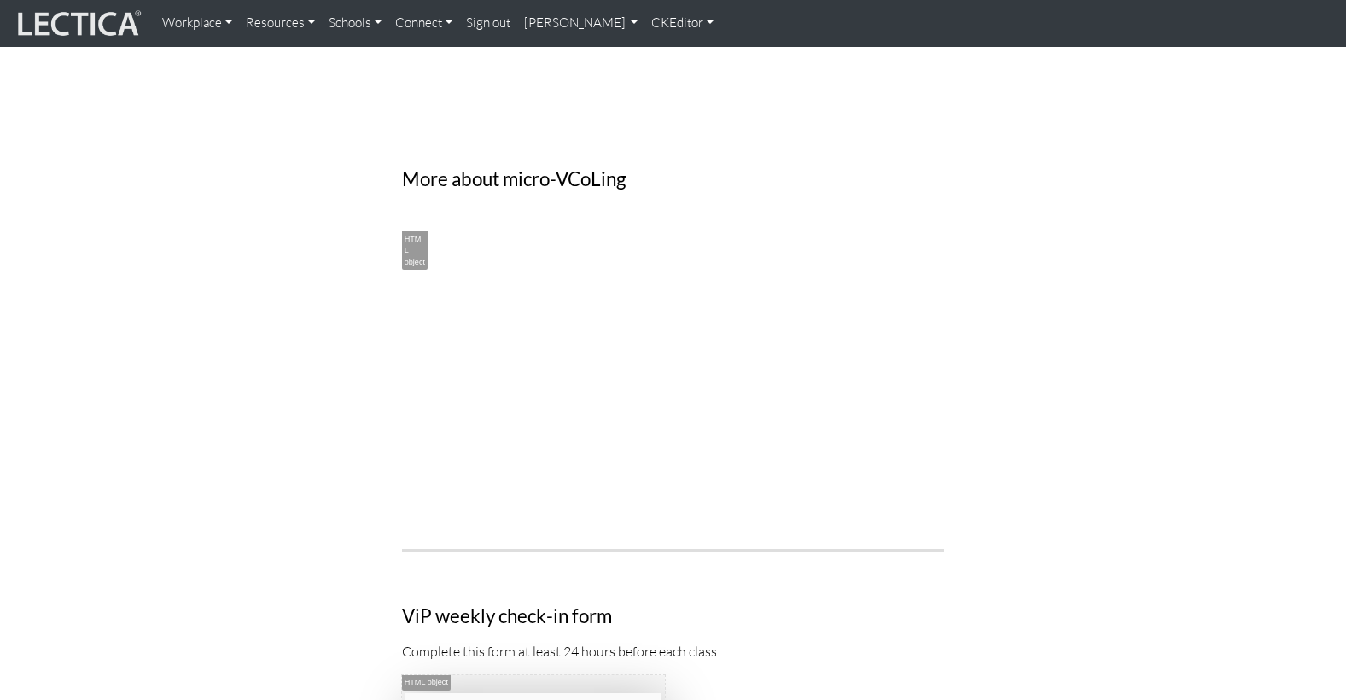
scroll to position [4737, 0]
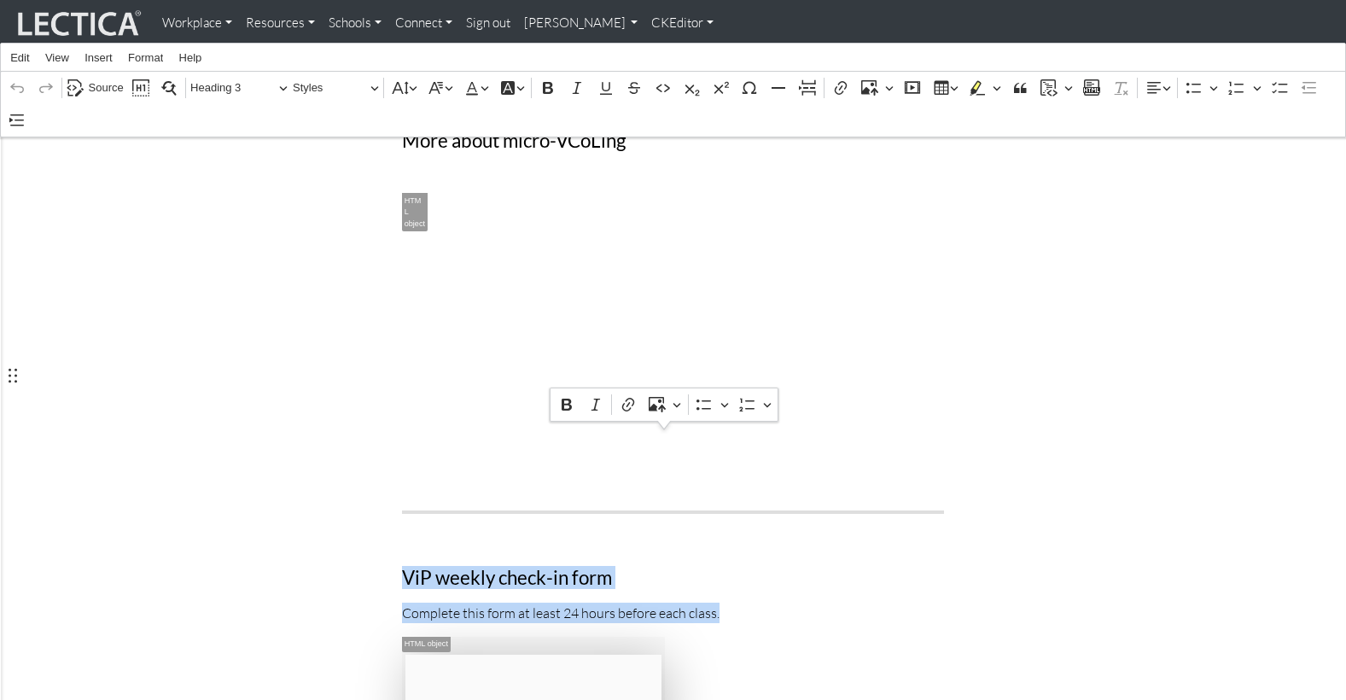
drag, startPoint x: 398, startPoint y: 375, endPoint x: 658, endPoint y: 646, distance: 376.0
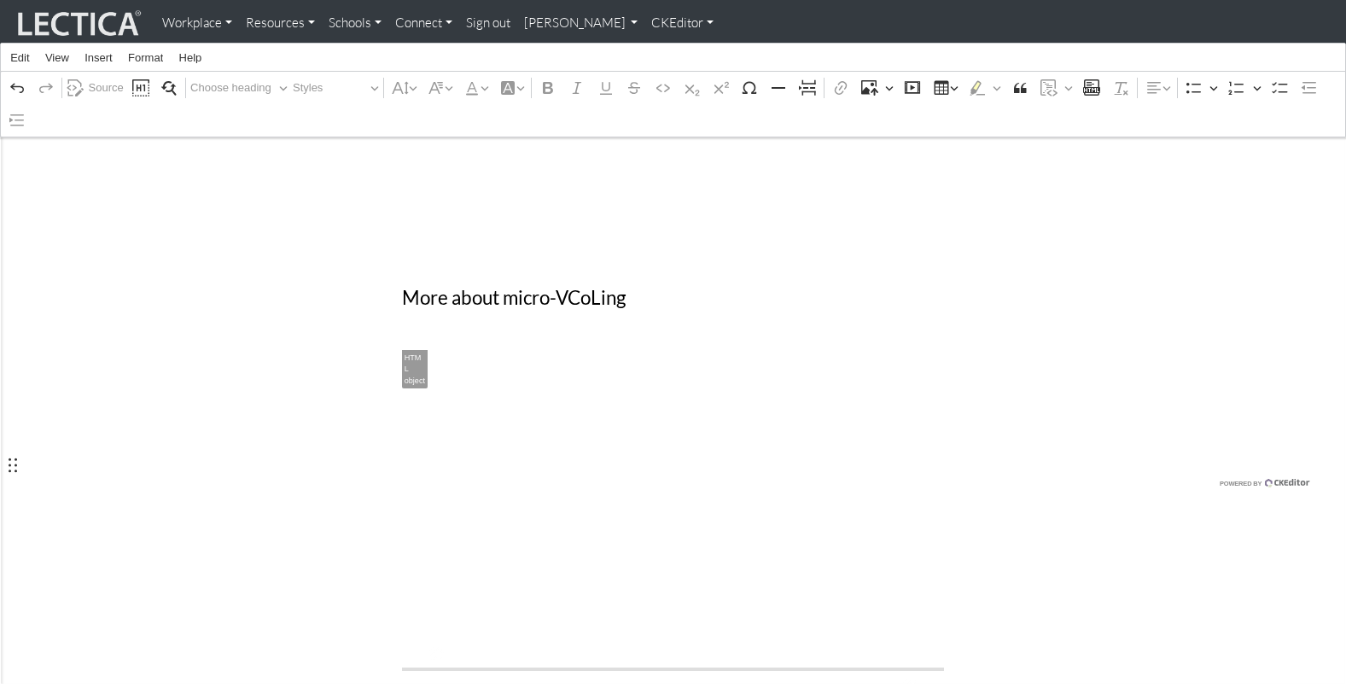
scroll to position [4566, 0]
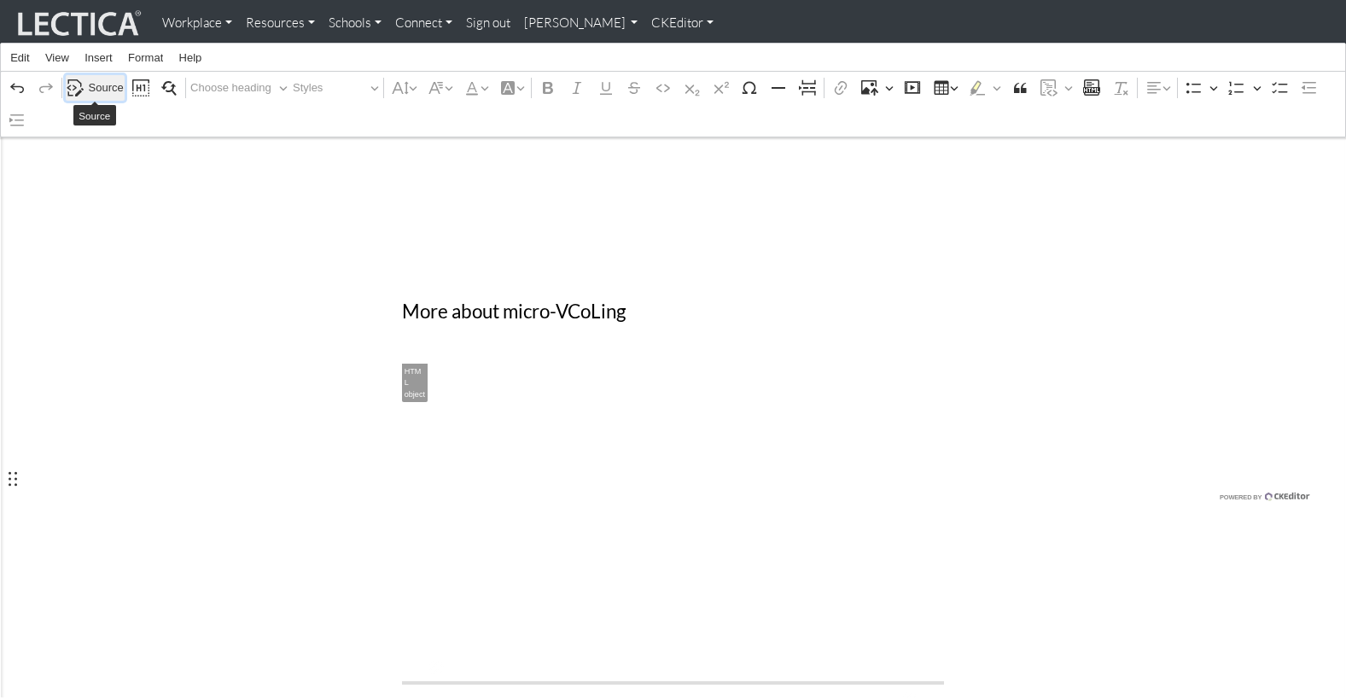
click at [101, 84] on span "Source" at bounding box center [106, 88] width 35 height 20
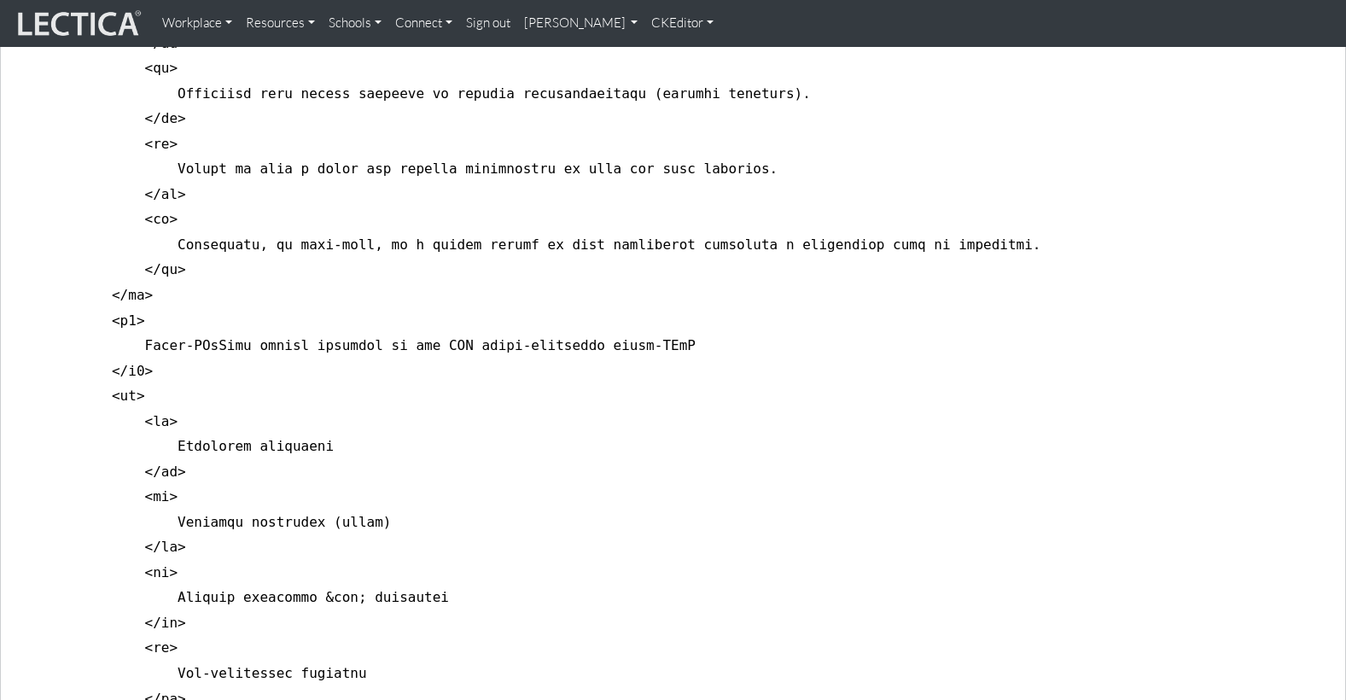
scroll to position [0, 0]
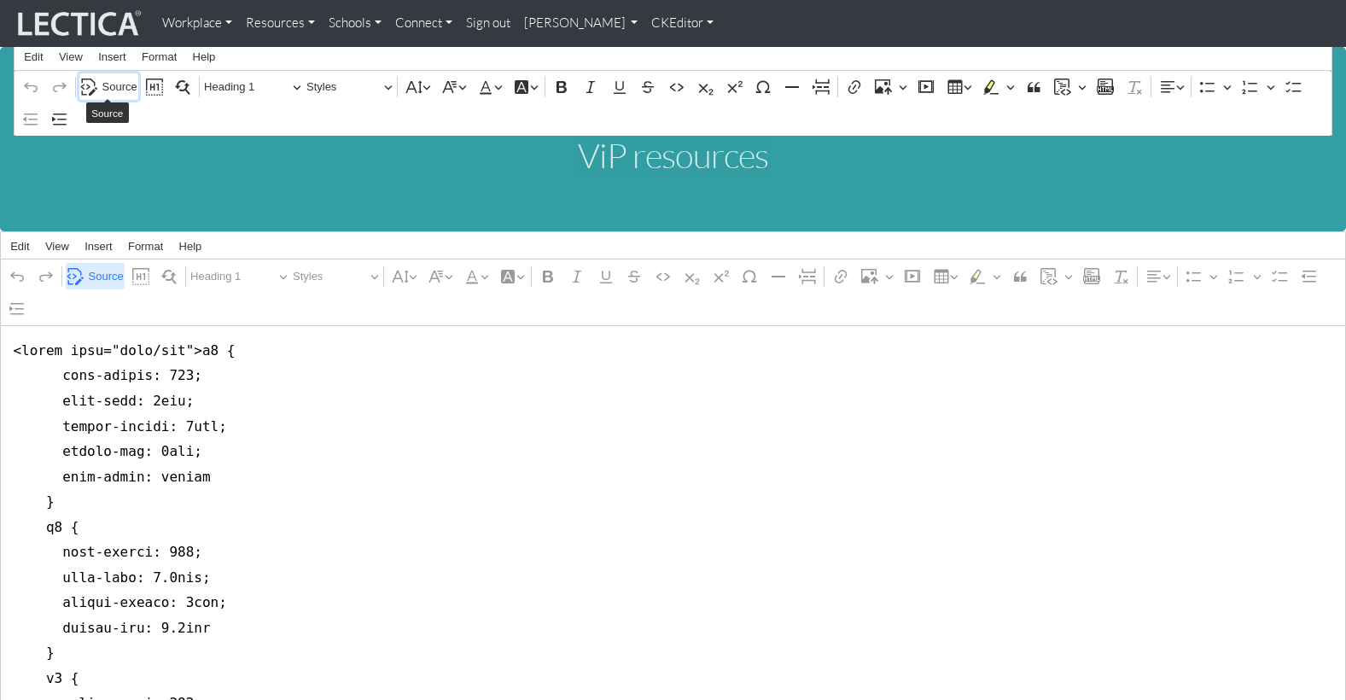
click at [102, 84] on span "Source" at bounding box center [119, 87] width 35 height 20
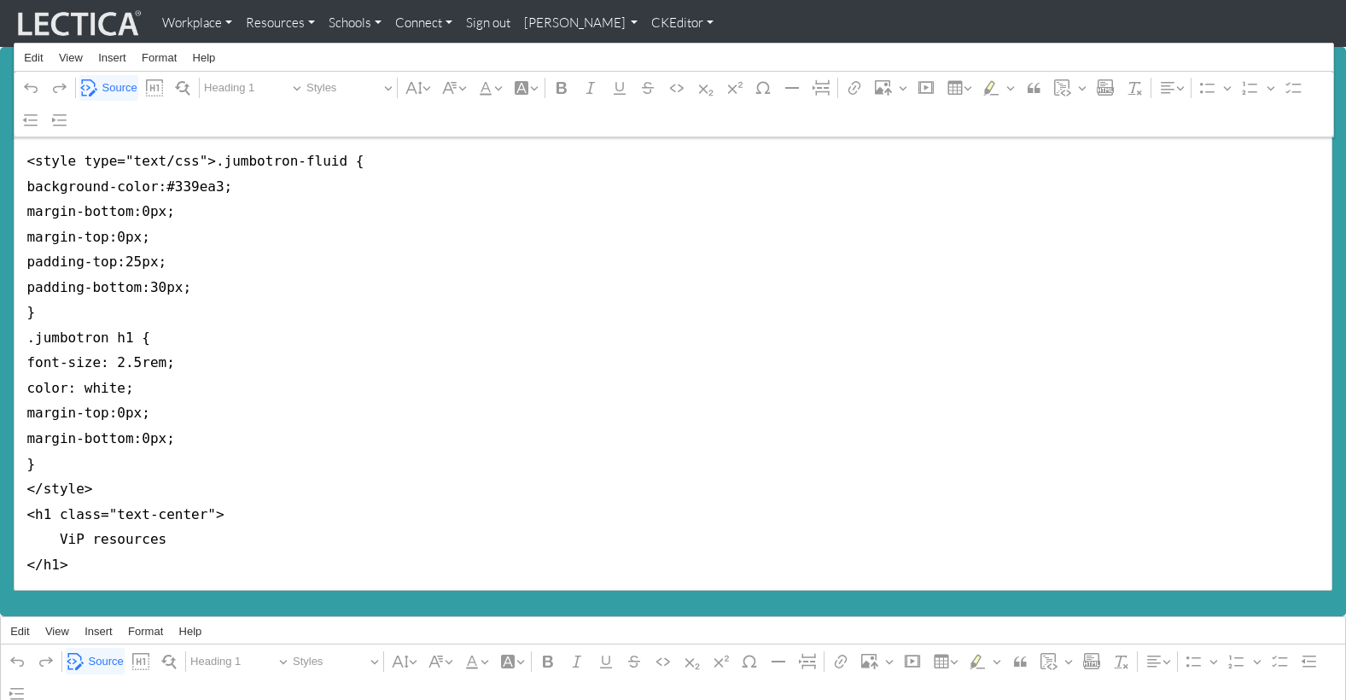
click at [644, 22] on link "CKEditor" at bounding box center [682, 23] width 76 height 33
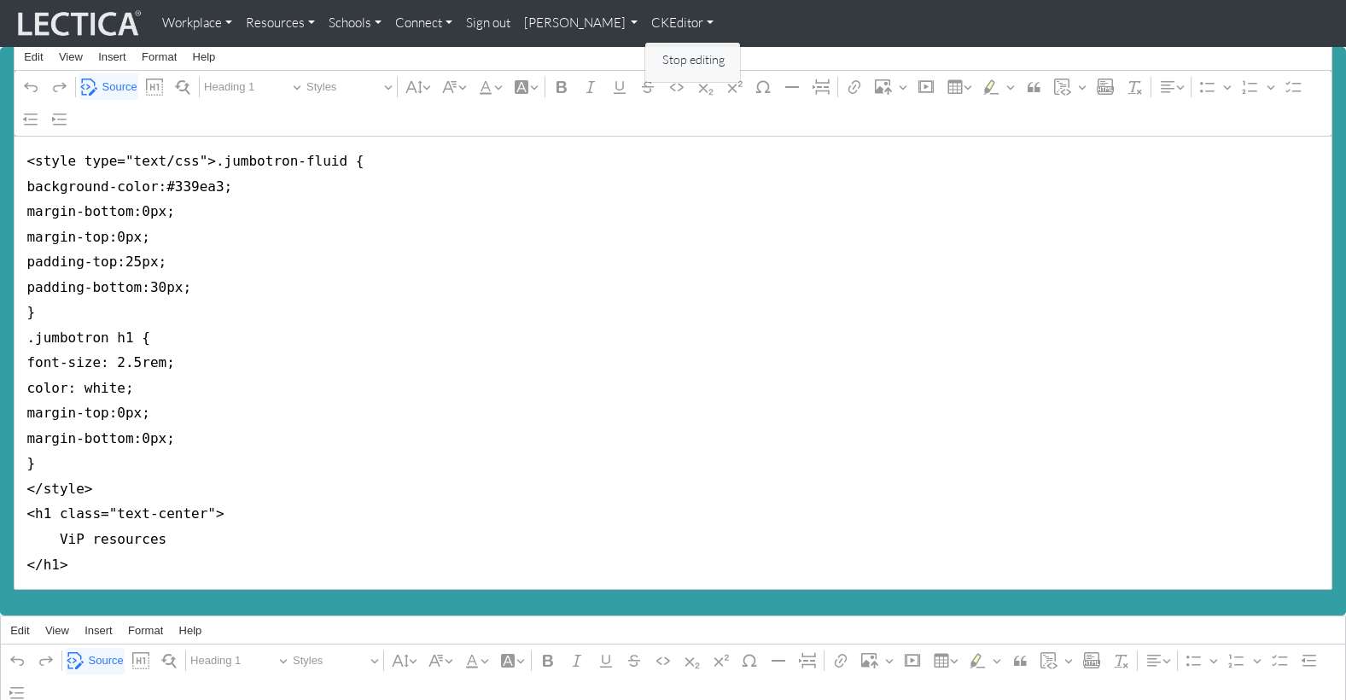
click at [658, 55] on link "Stop editing" at bounding box center [693, 59] width 71 height 20
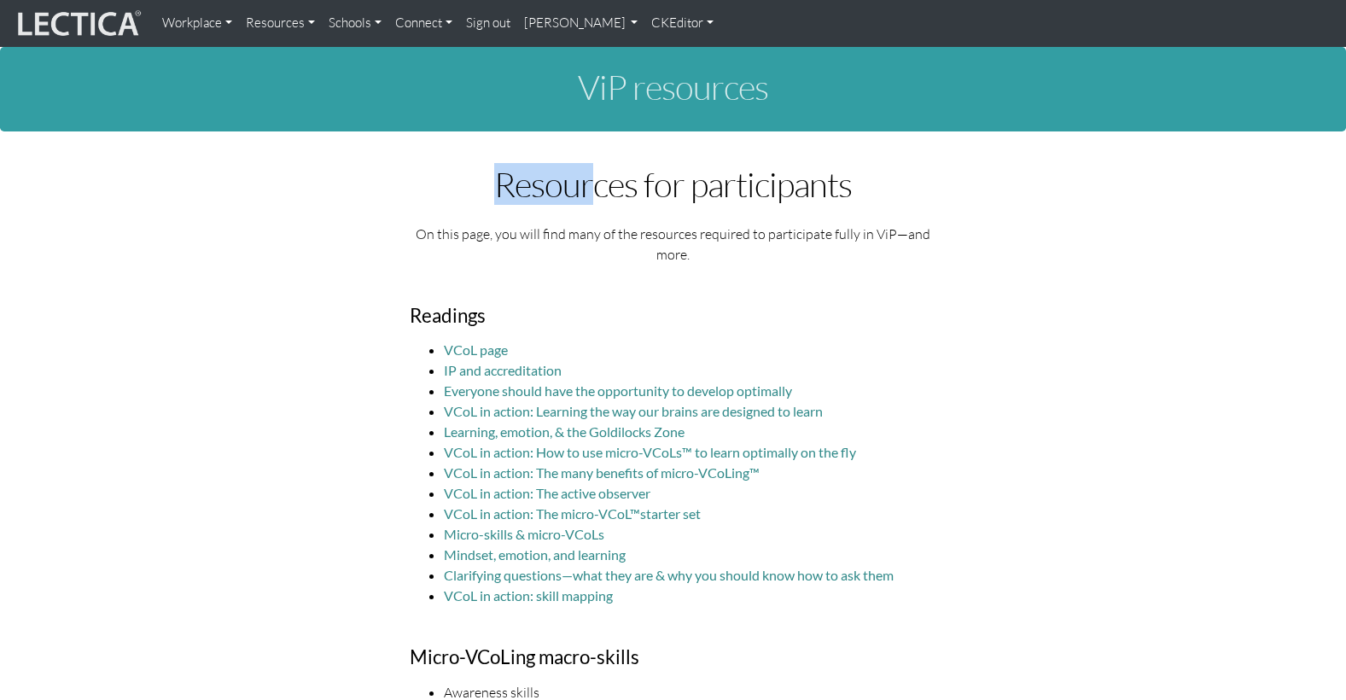
drag, startPoint x: 510, startPoint y: 179, endPoint x: 599, endPoint y: 181, distance: 88.8
click at [599, 181] on h1 "Resources for participants" at bounding box center [673, 185] width 527 height 38
click at [554, 21] on link "[PERSON_NAME]" at bounding box center [581, 23] width 128 height 33
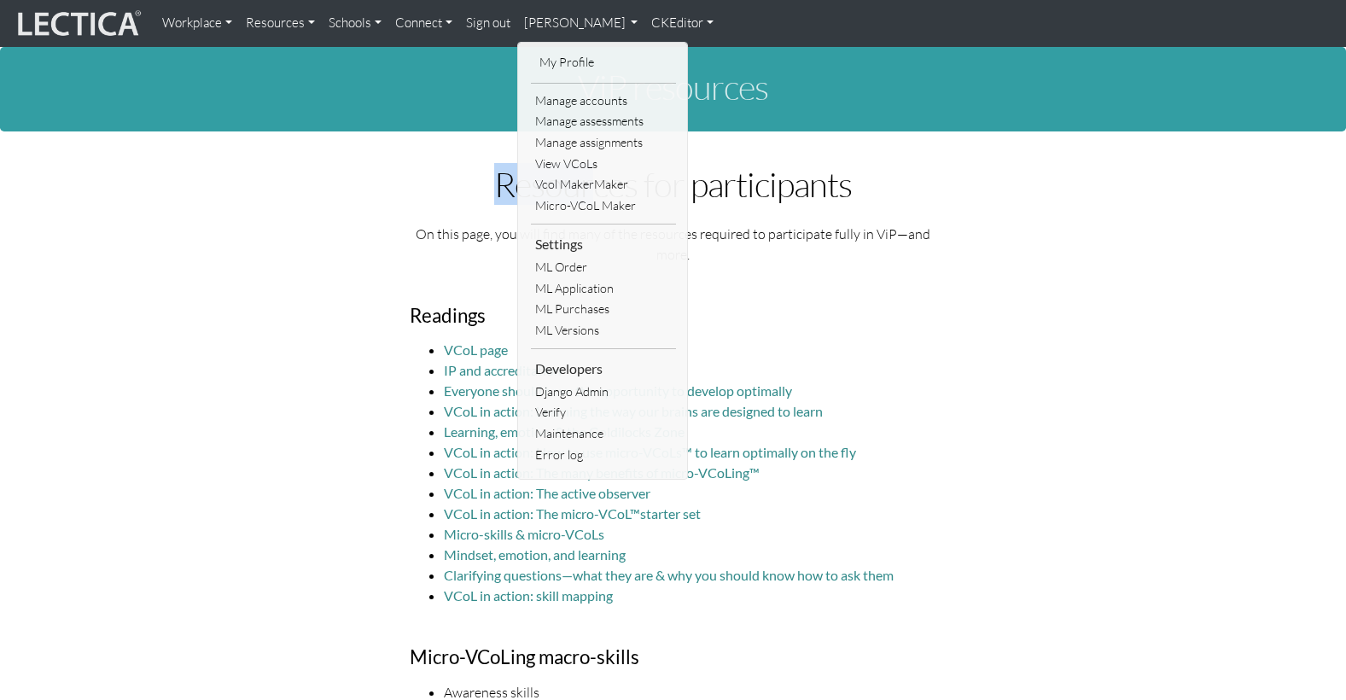
click at [644, 24] on link "CKEditor" at bounding box center [682, 23] width 76 height 33
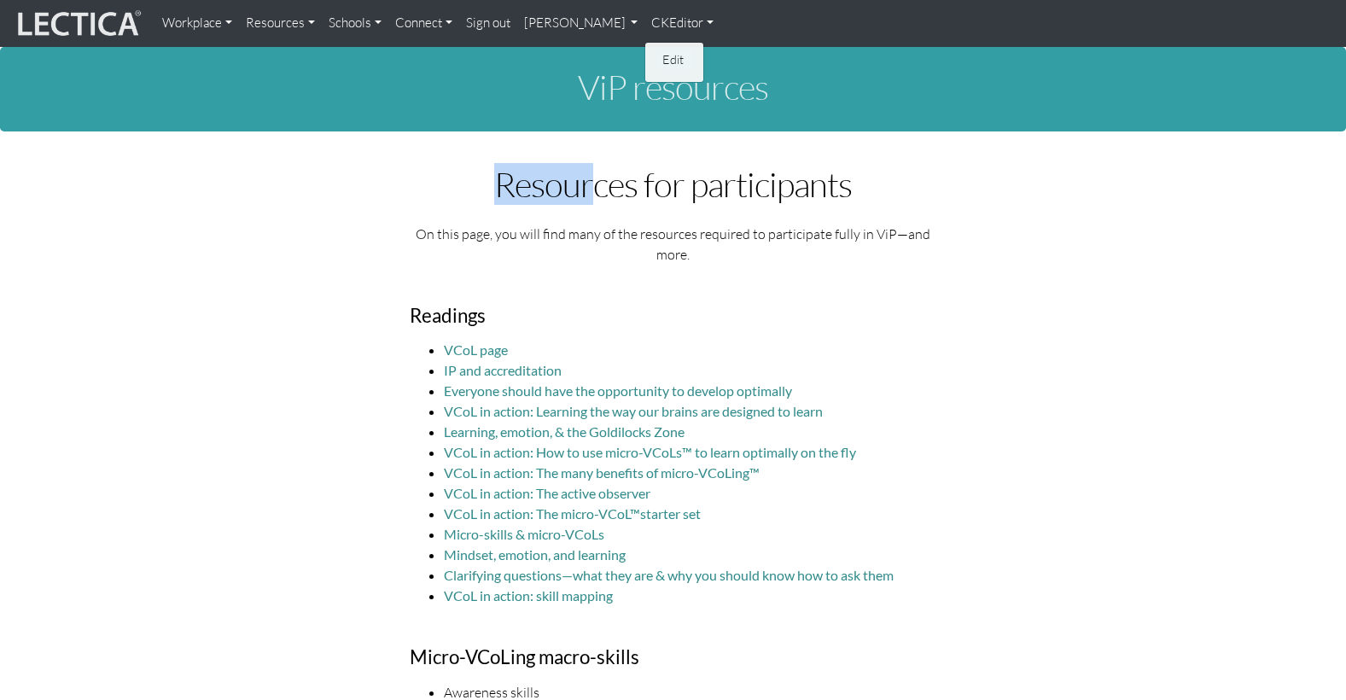
click at [658, 54] on link "Edit" at bounding box center [675, 59] width 34 height 20
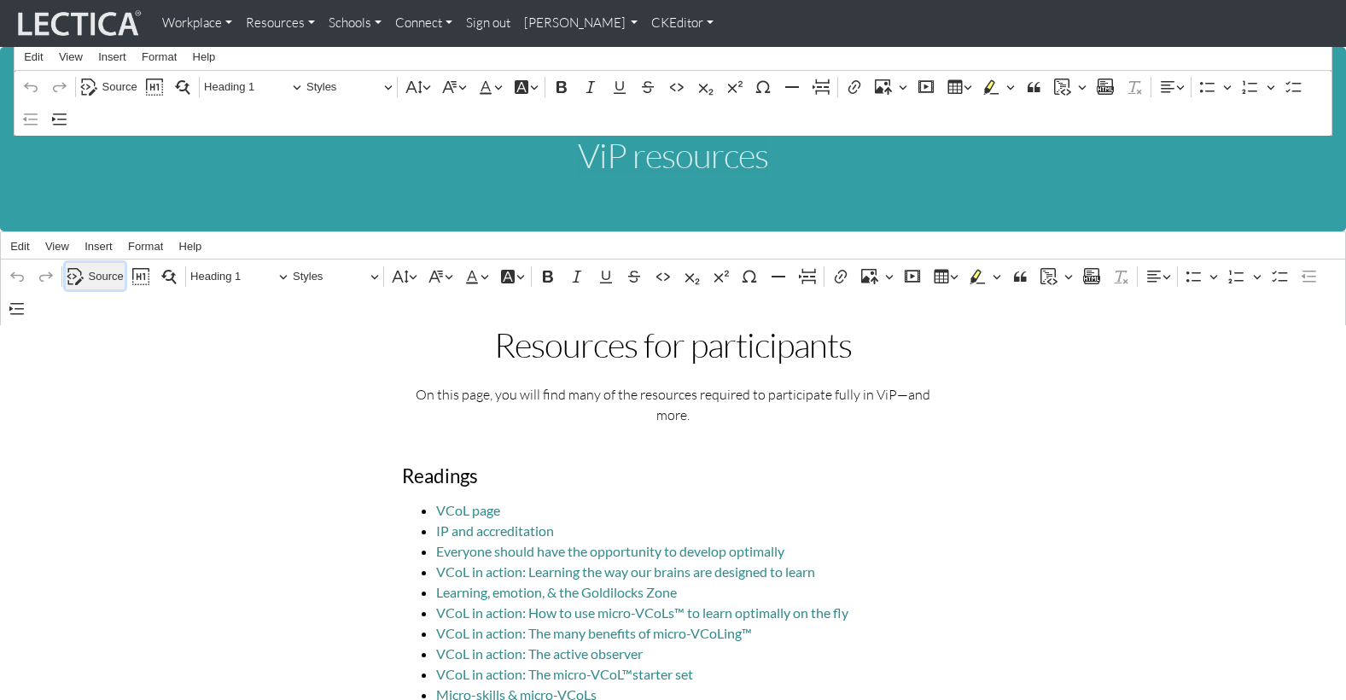
click at [98, 268] on span "Source" at bounding box center [106, 276] width 35 height 20
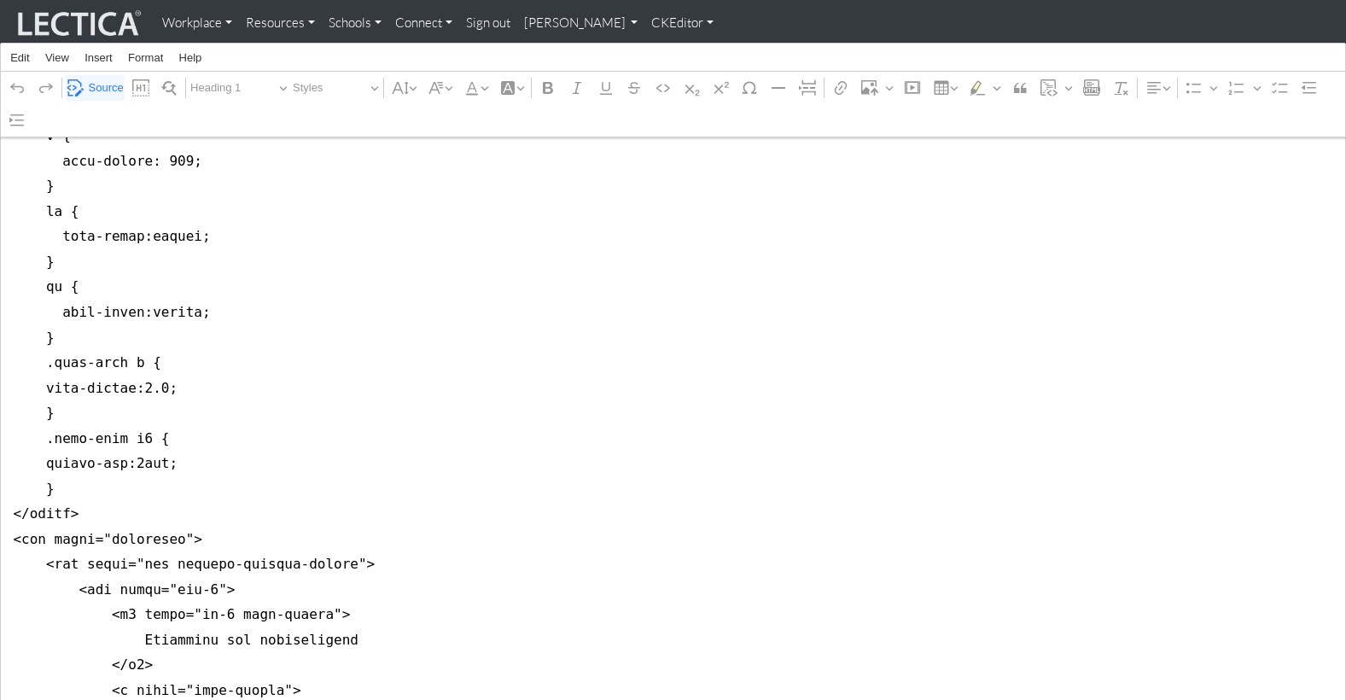
scroll to position [851, 0]
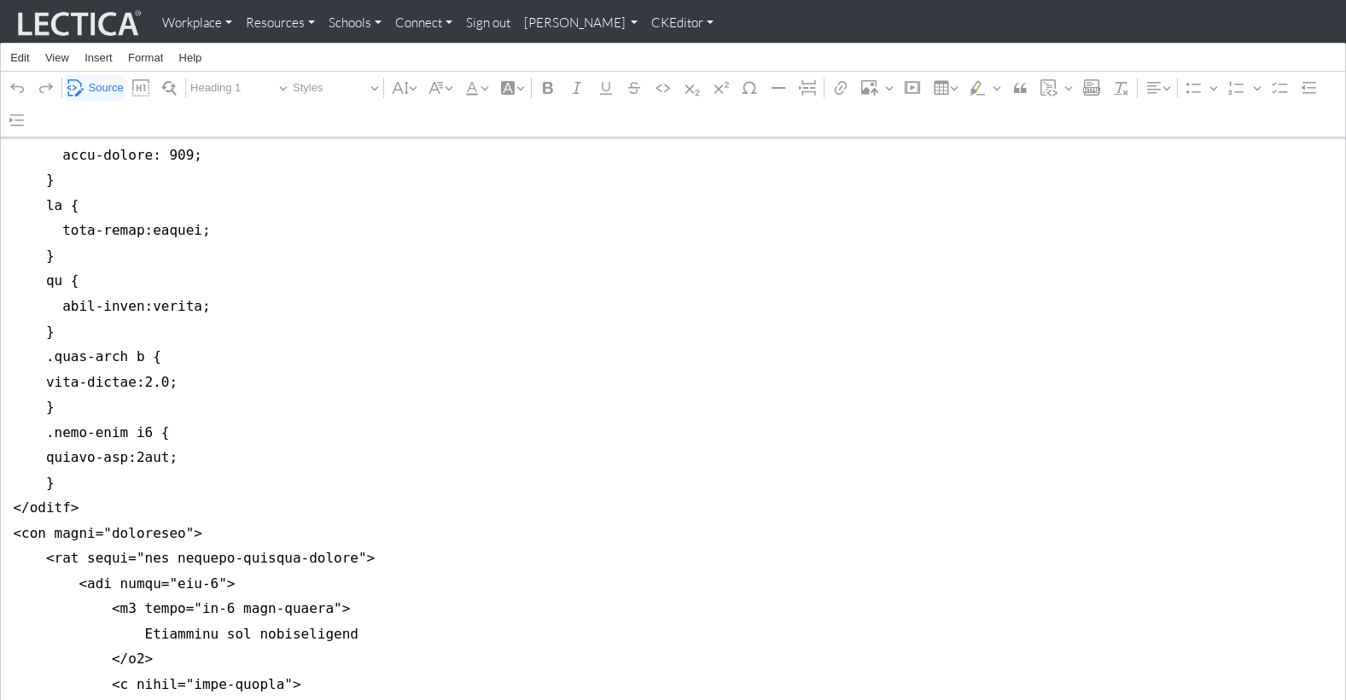
drag, startPoint x: 14, startPoint y: 345, endPoint x: -5, endPoint y: 457, distance: 114.2
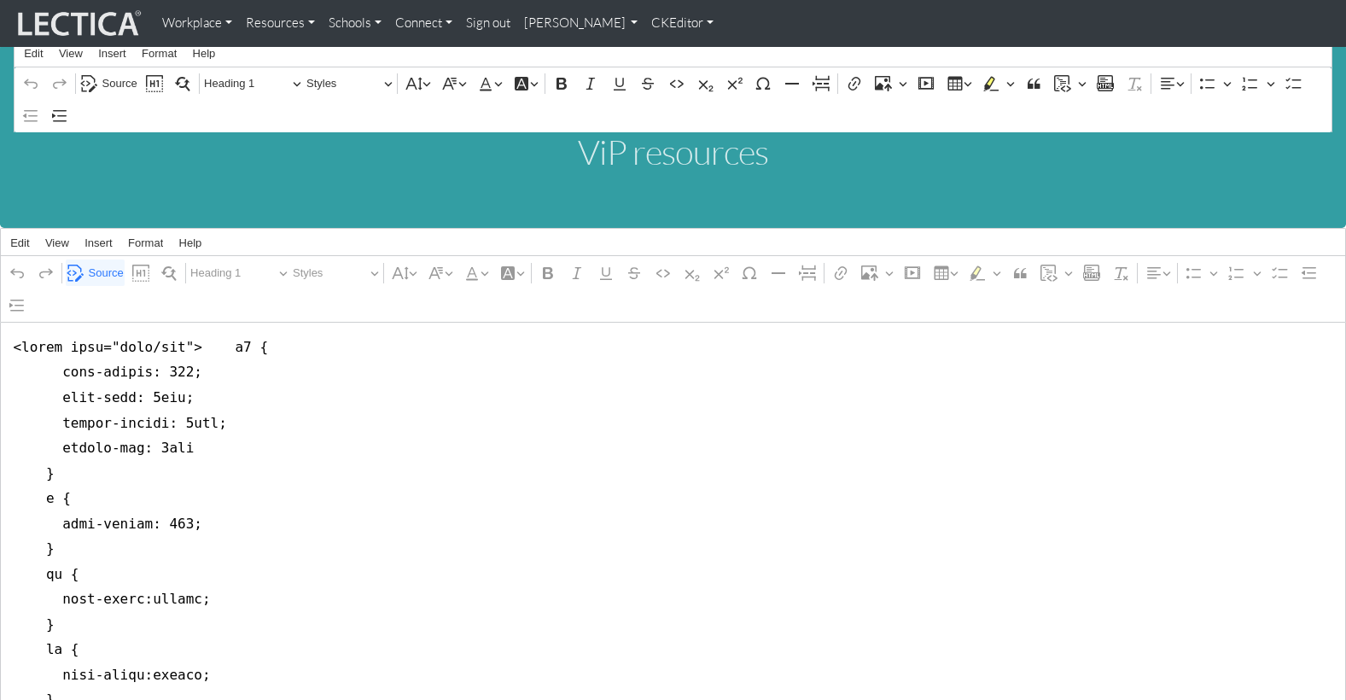
scroll to position [3, 0]
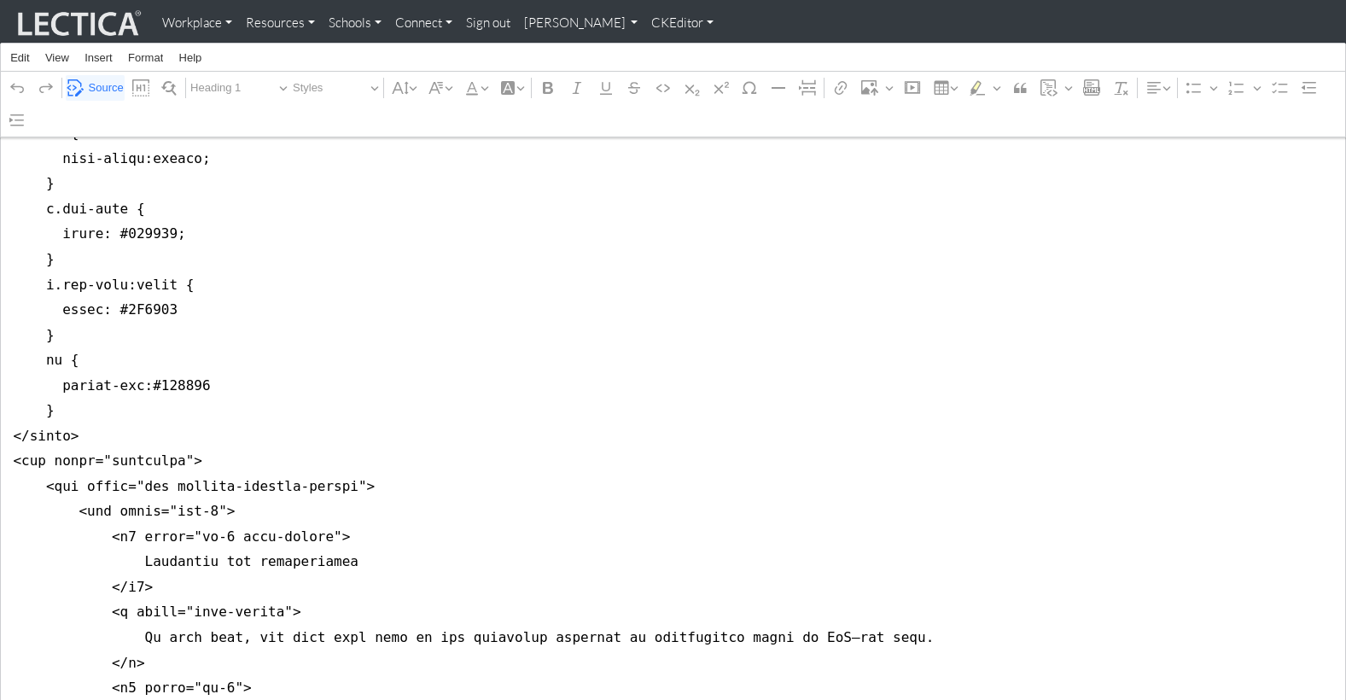
scroll to position [531, 0]
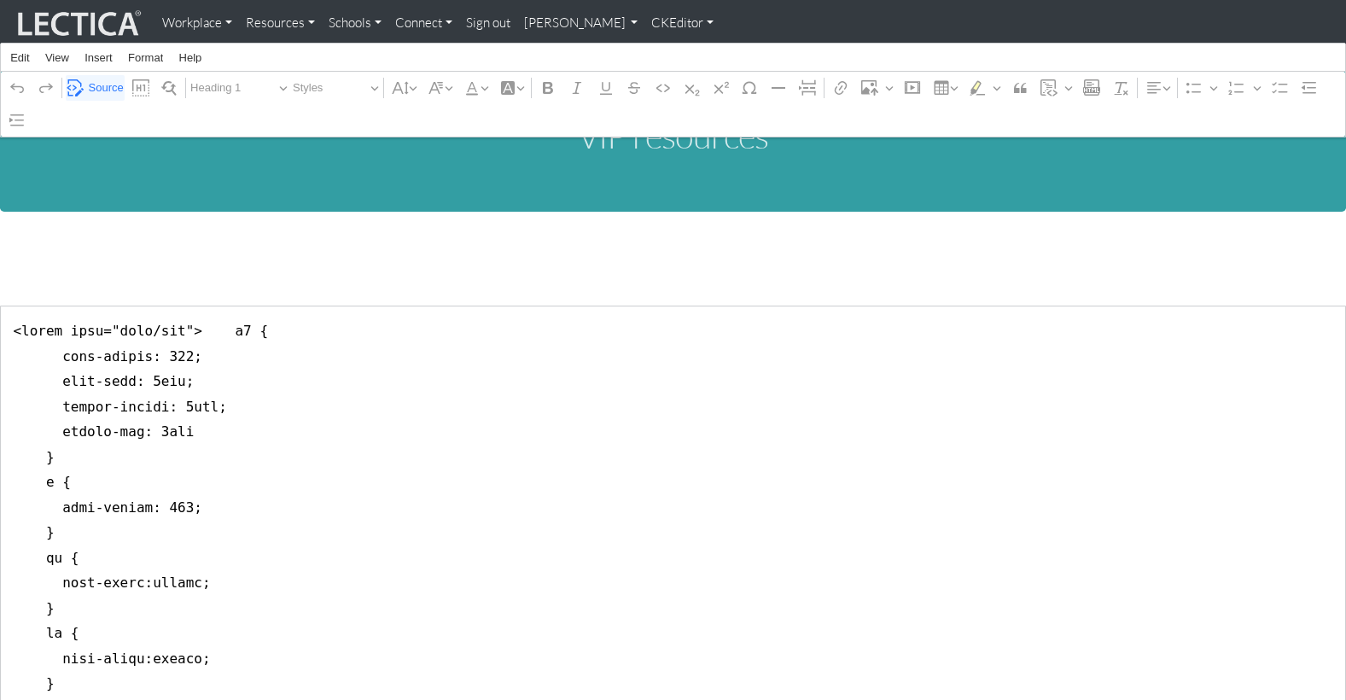
scroll to position [0, 0]
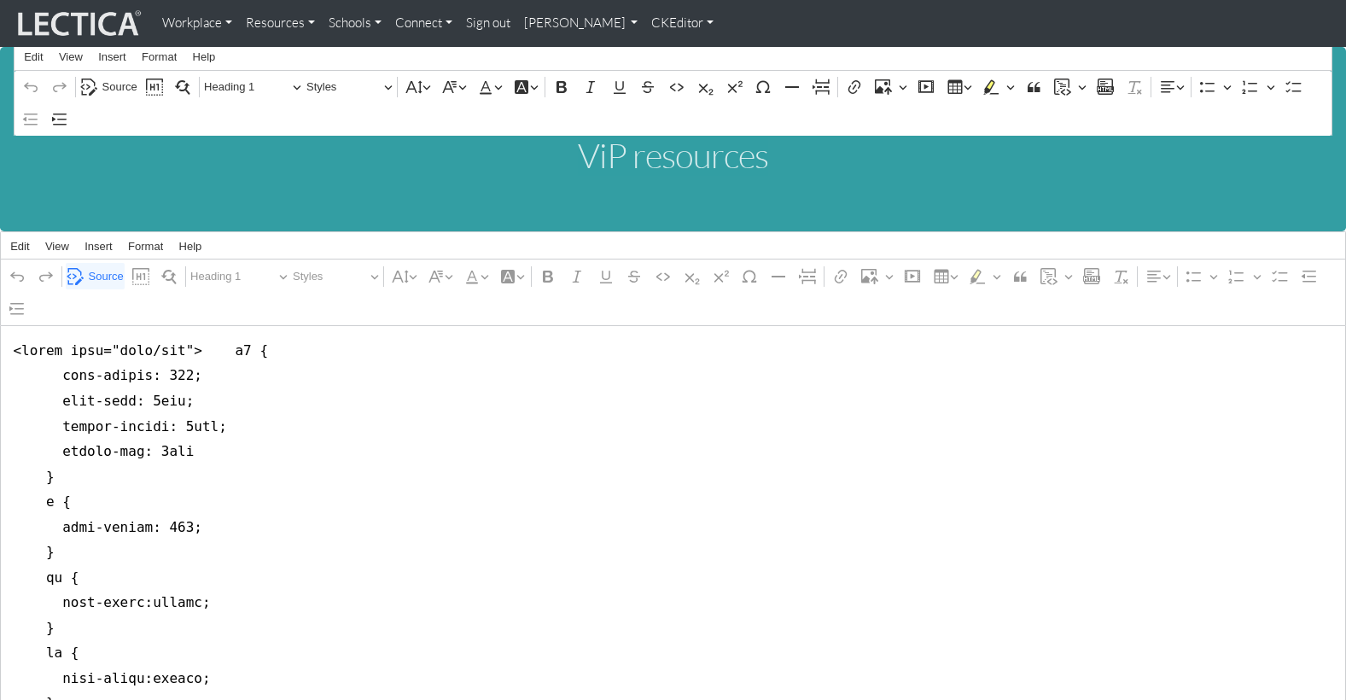
type textarea "<style type="text/css"> h5 { font-weight: 400; font-size: 1rem; margin-bottom: …"
click at [644, 22] on link "CKEditor" at bounding box center [682, 23] width 76 height 33
click at [658, 51] on link "Stop editing" at bounding box center [693, 59] width 71 height 20
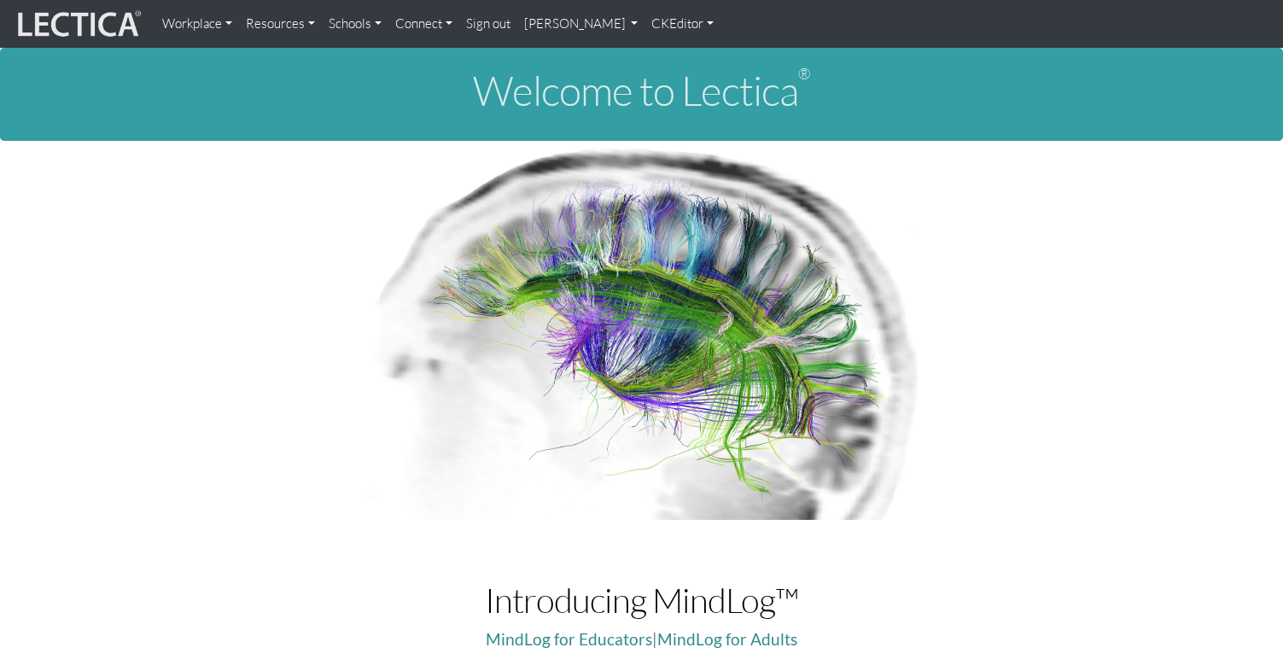
click at [263, 23] on link "Resources" at bounding box center [280, 24] width 83 height 34
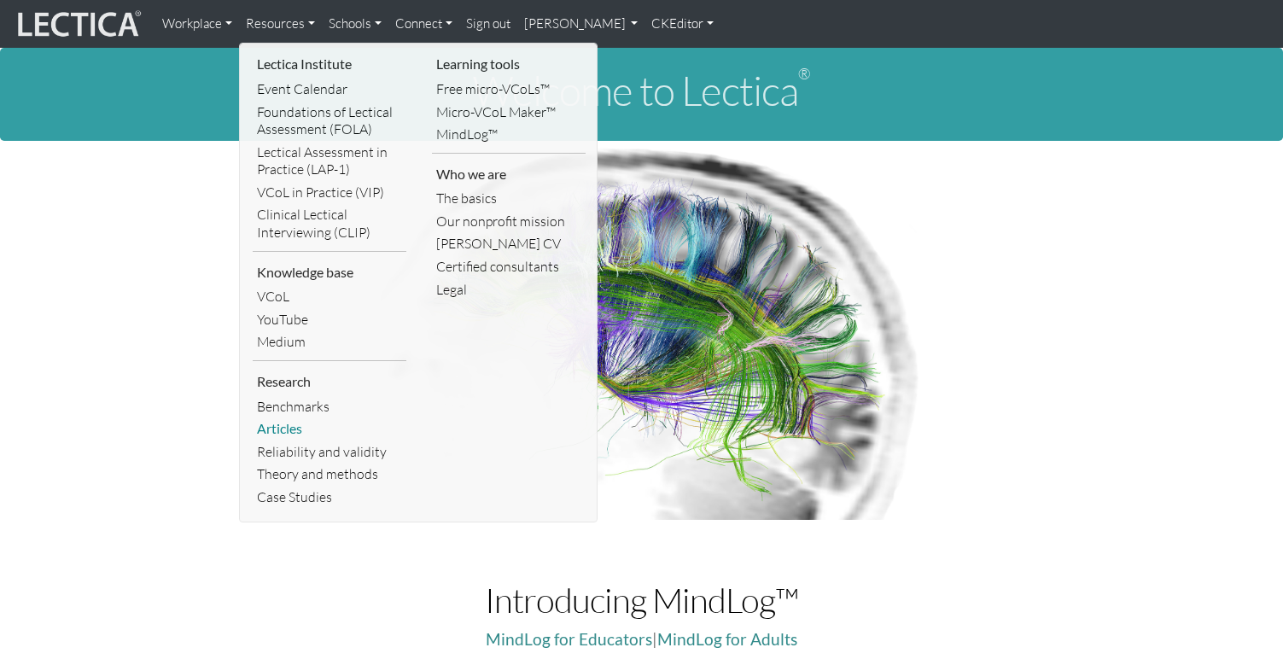
click at [305, 417] on link "Articles" at bounding box center [330, 428] width 154 height 23
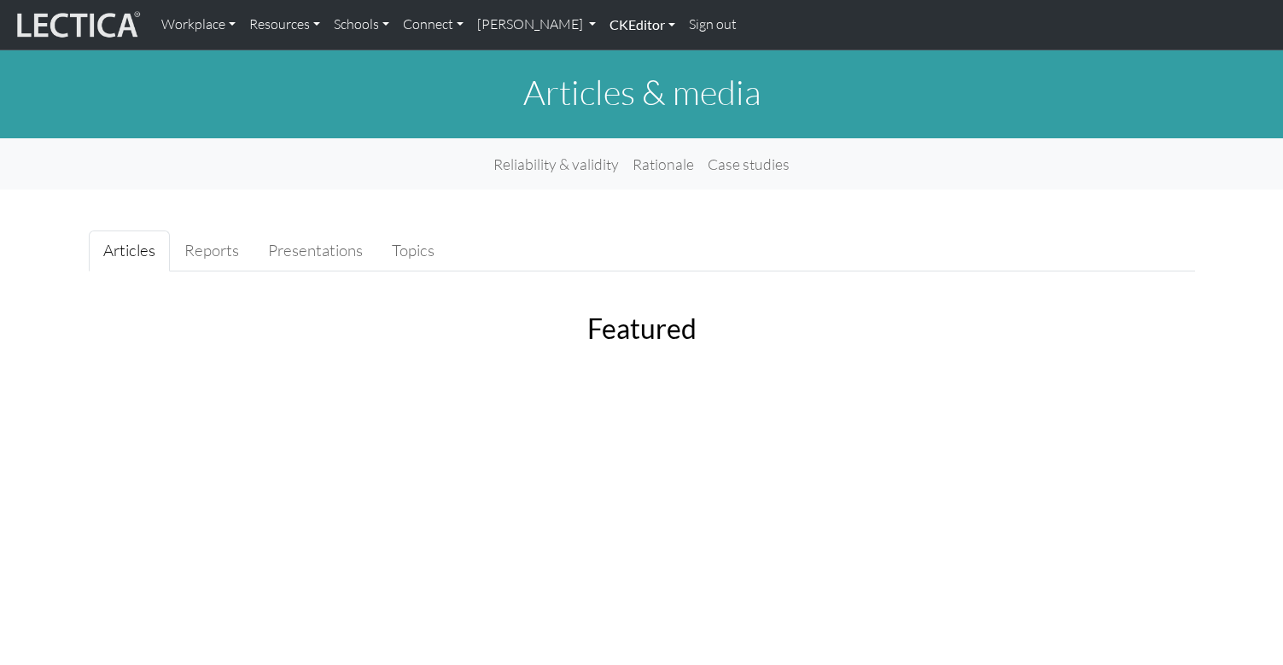
click at [602, 26] on link "CKEditor" at bounding box center [641, 25] width 79 height 36
click at [616, 56] on link "Edit" at bounding box center [633, 63] width 34 height 23
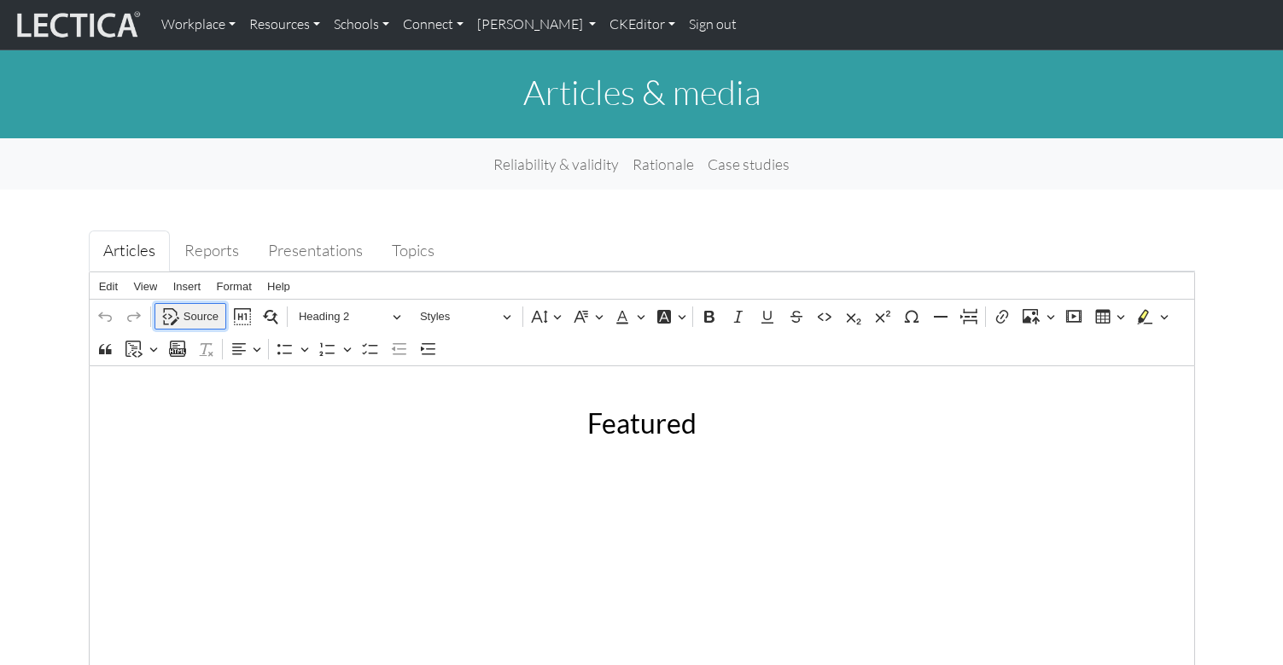
click at [201, 306] on span "Source" at bounding box center [200, 316] width 35 height 20
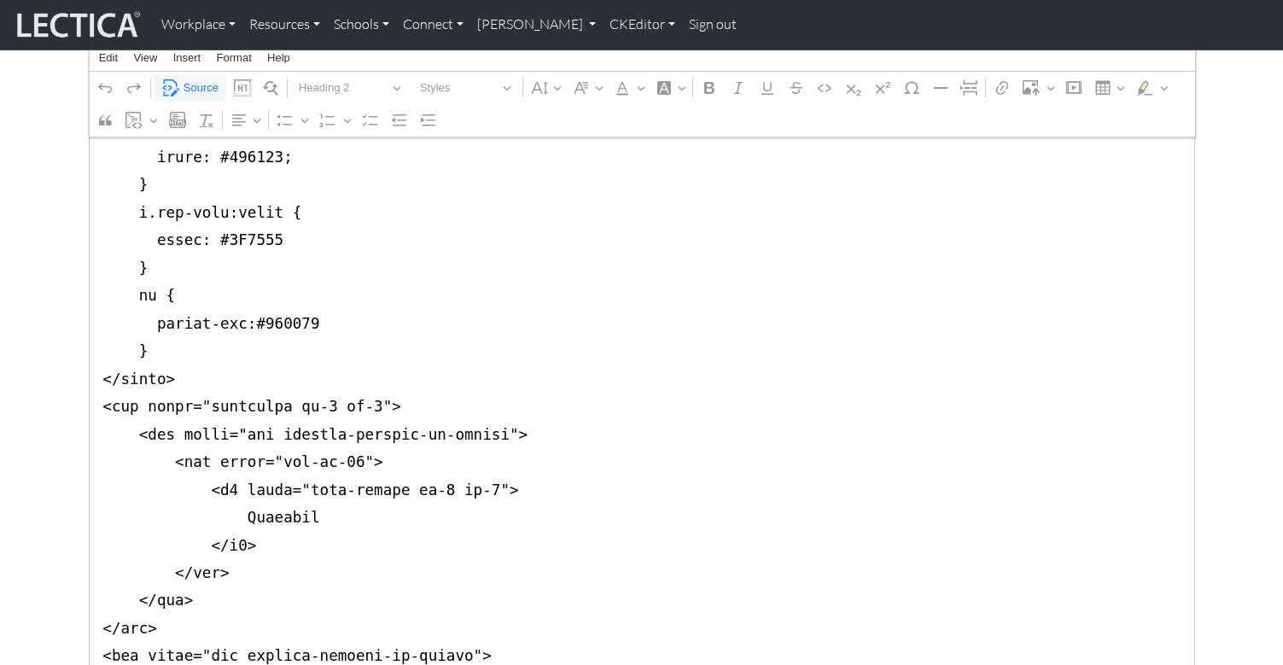
scroll to position [704, 0]
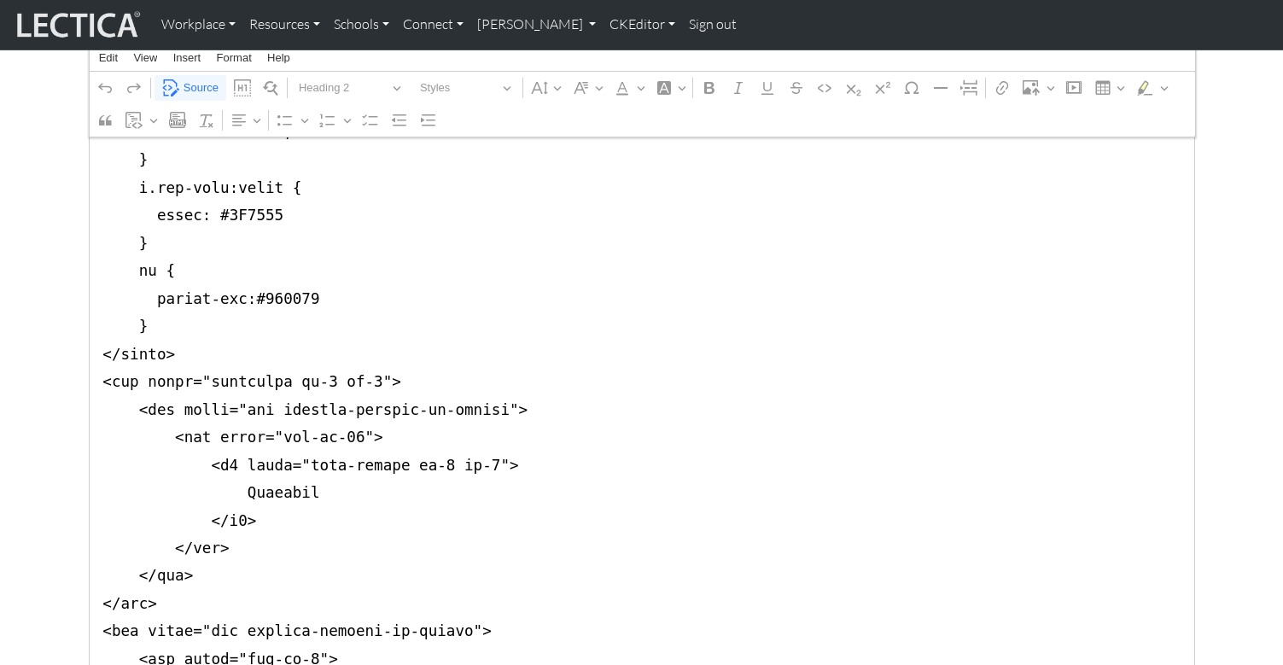
drag, startPoint x: 100, startPoint y: 204, endPoint x: 86, endPoint y: 311, distance: 108.4
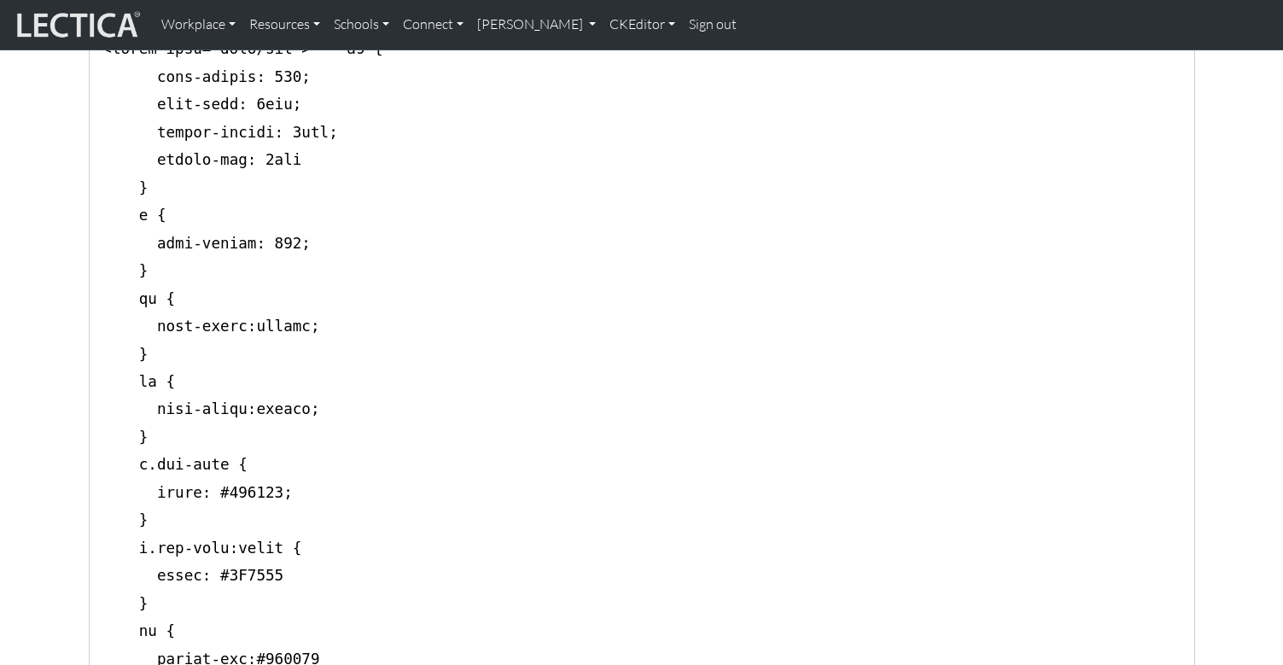
scroll to position [0, 0]
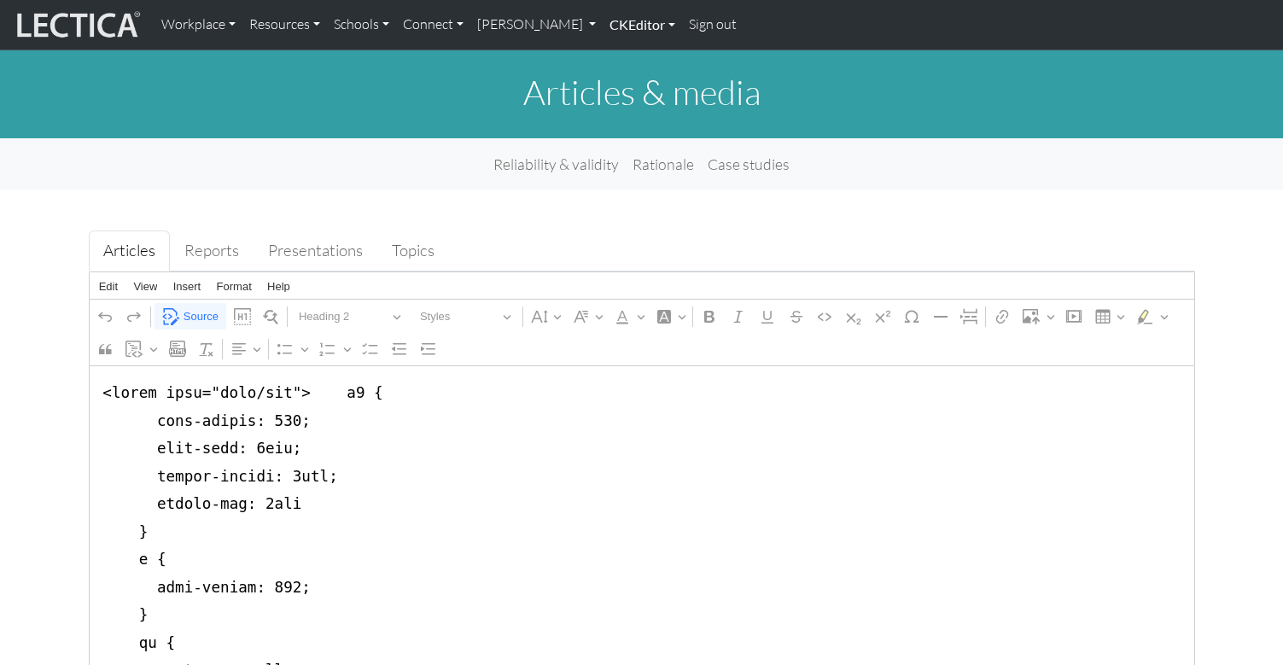
click at [602, 24] on link "CKEditor" at bounding box center [641, 25] width 79 height 36
click at [616, 61] on link "Edit" at bounding box center [633, 63] width 34 height 23
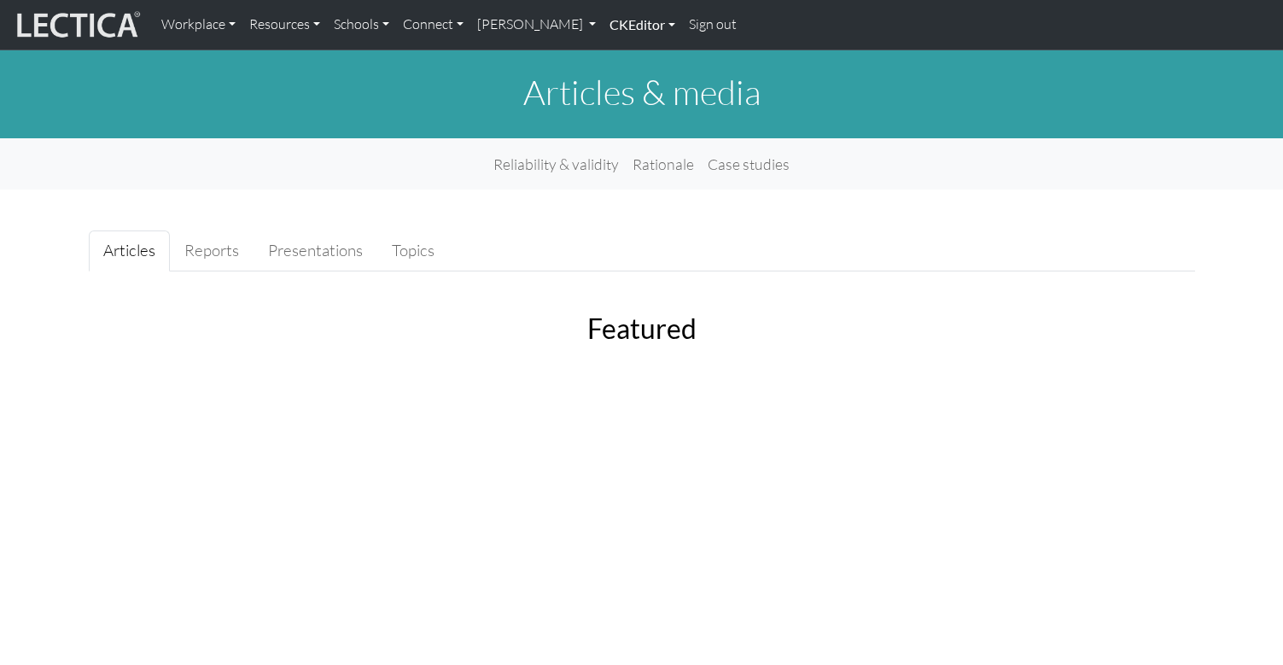
click at [602, 26] on link "CKEditor" at bounding box center [641, 25] width 79 height 36
